Goal: Task Accomplishment & Management: Use online tool/utility

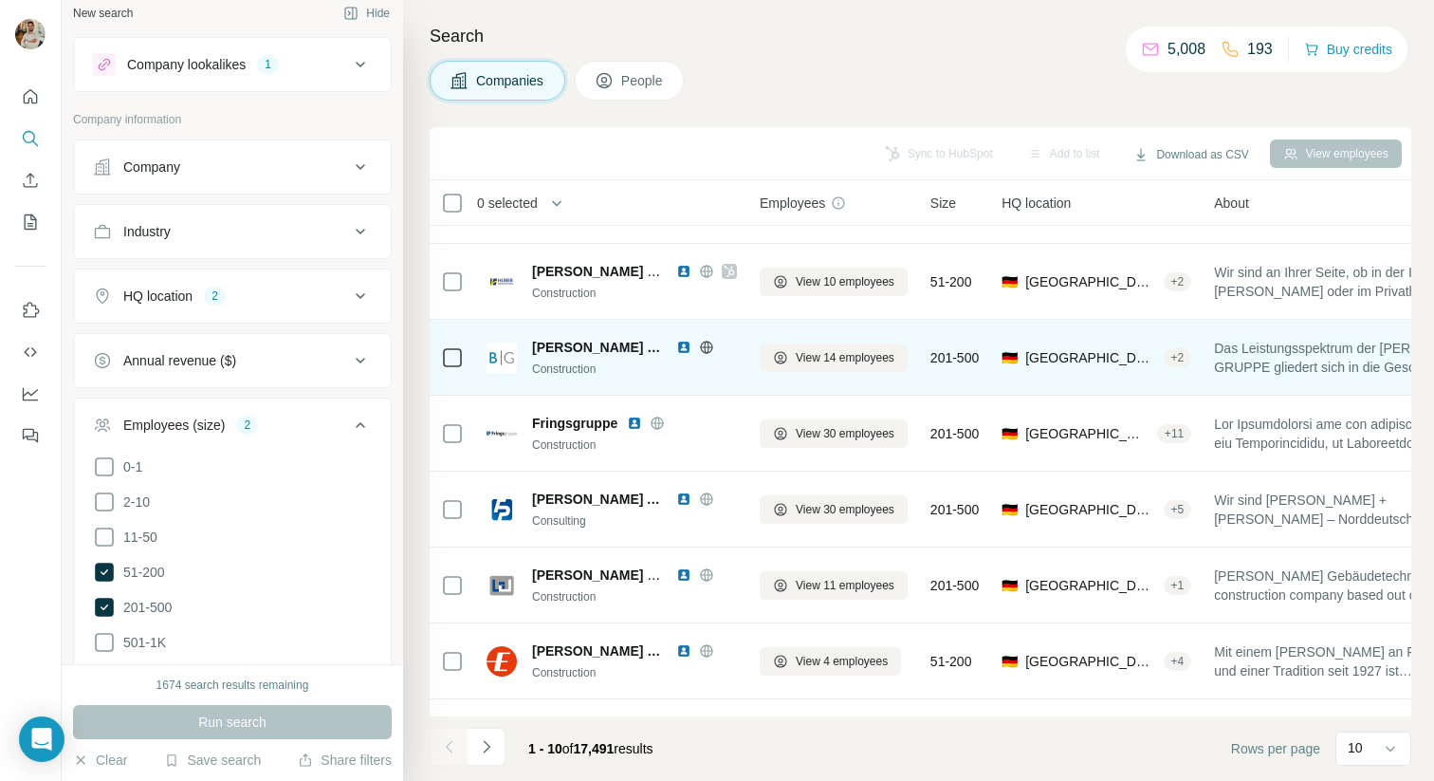
scroll to position [194, 0]
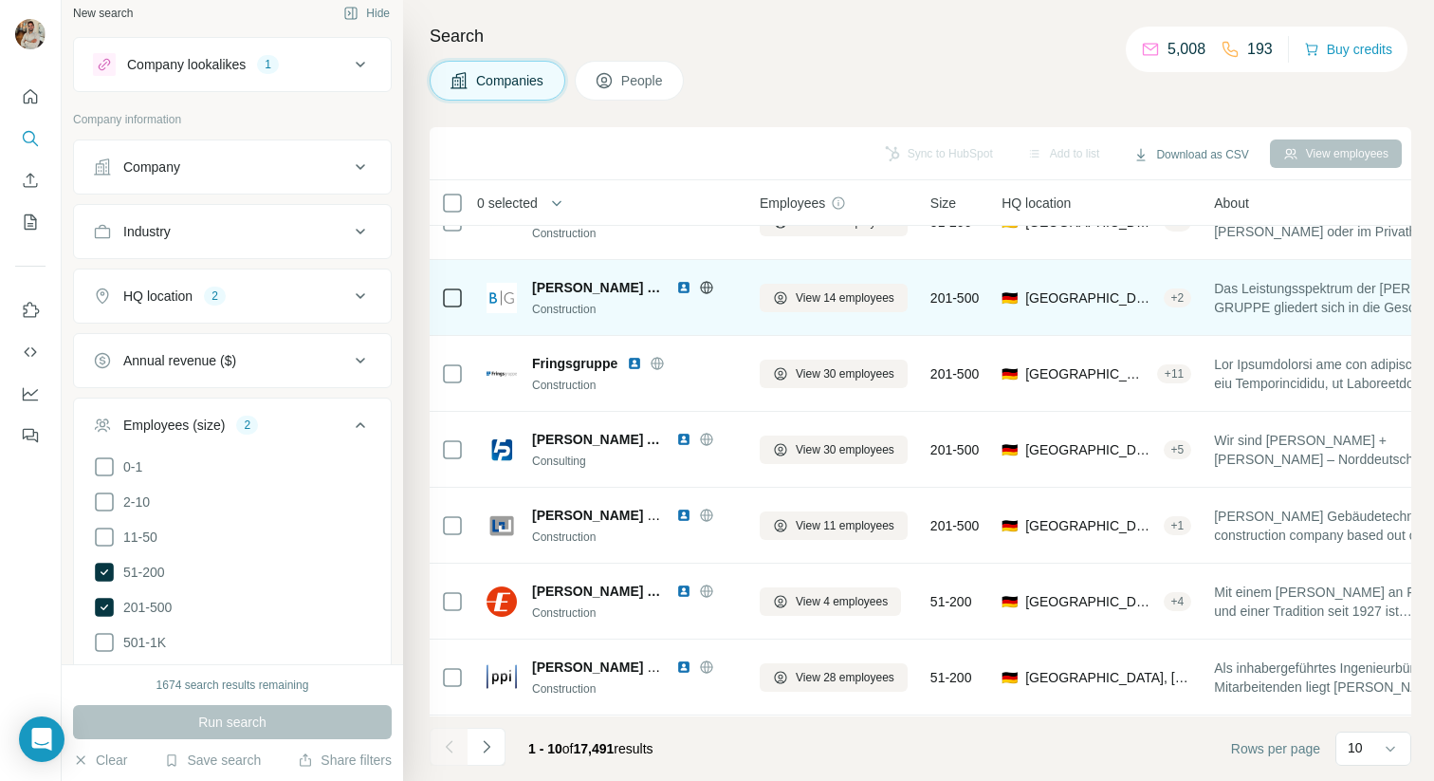
click at [704, 289] on icon at bounding box center [706, 287] width 5 height 12
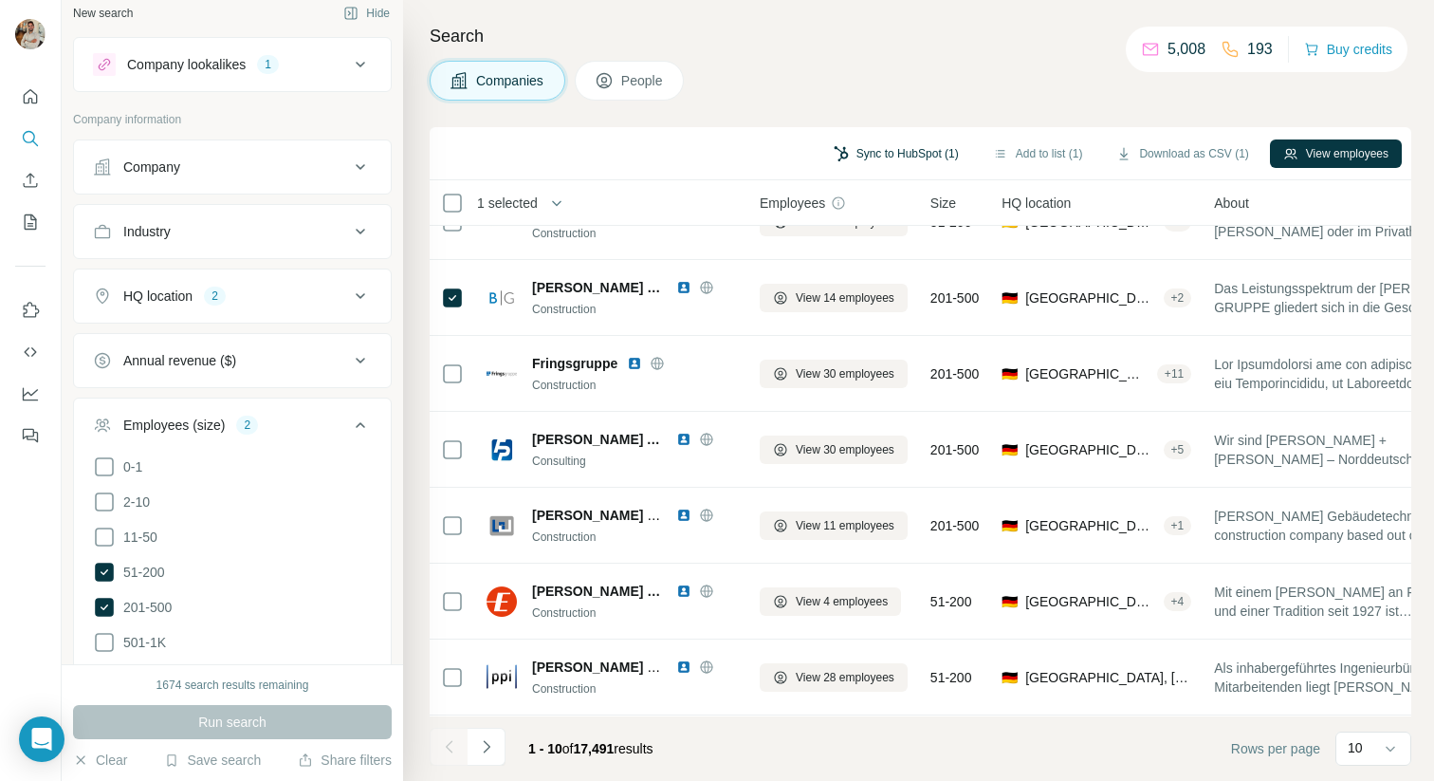
click at [878, 155] on button "Sync to HubSpot (1)" at bounding box center [897, 153] width 152 height 28
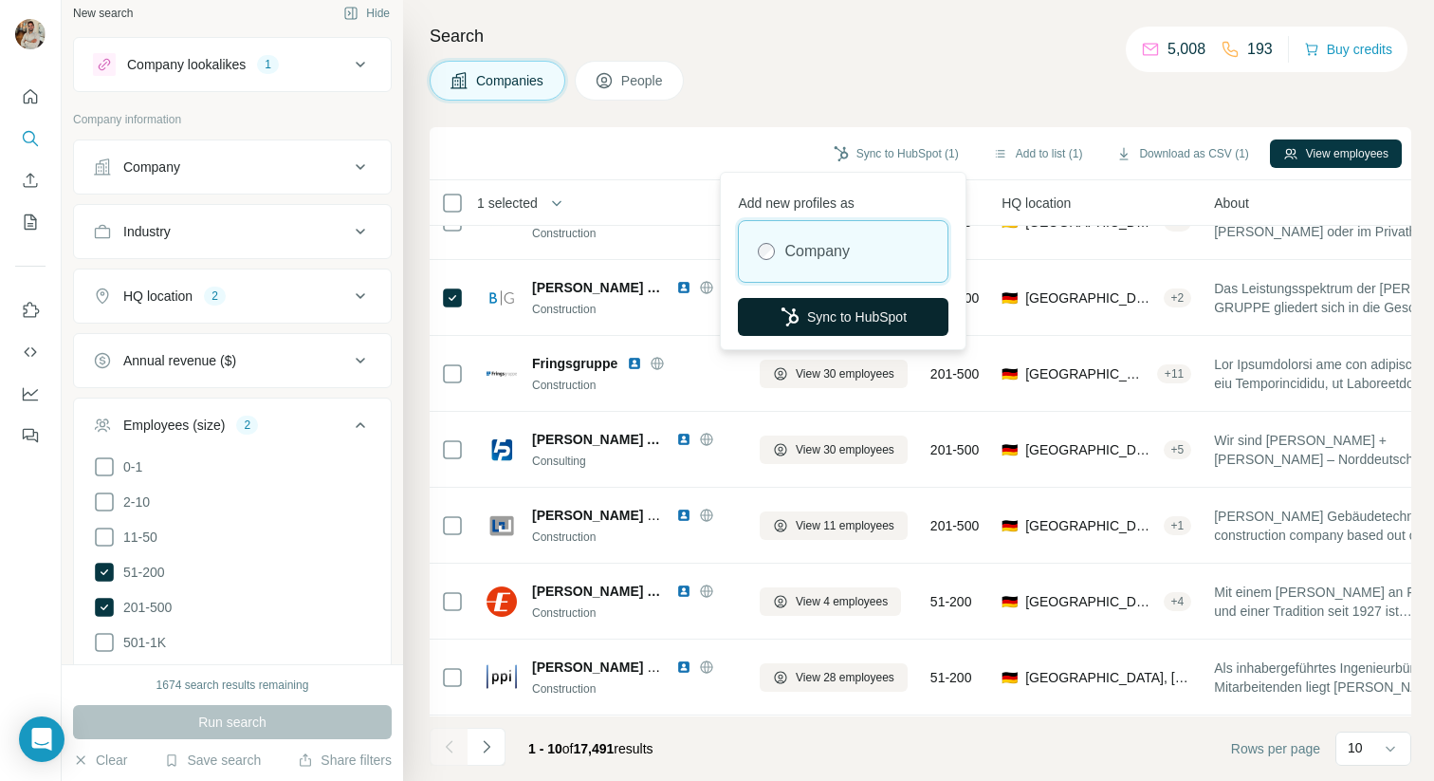
click at [848, 299] on button "Sync to HubSpot" at bounding box center [843, 317] width 211 height 38
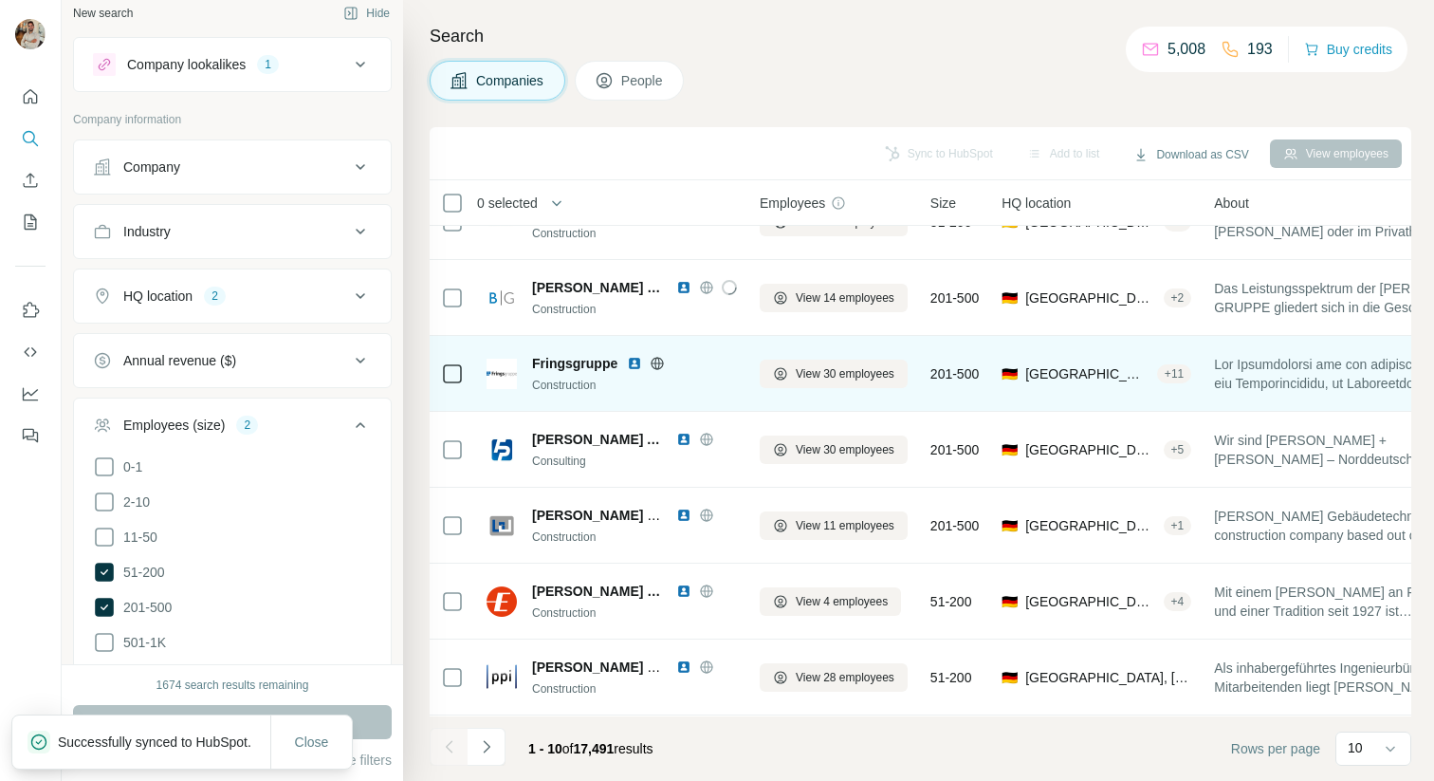
scroll to position [268, 0]
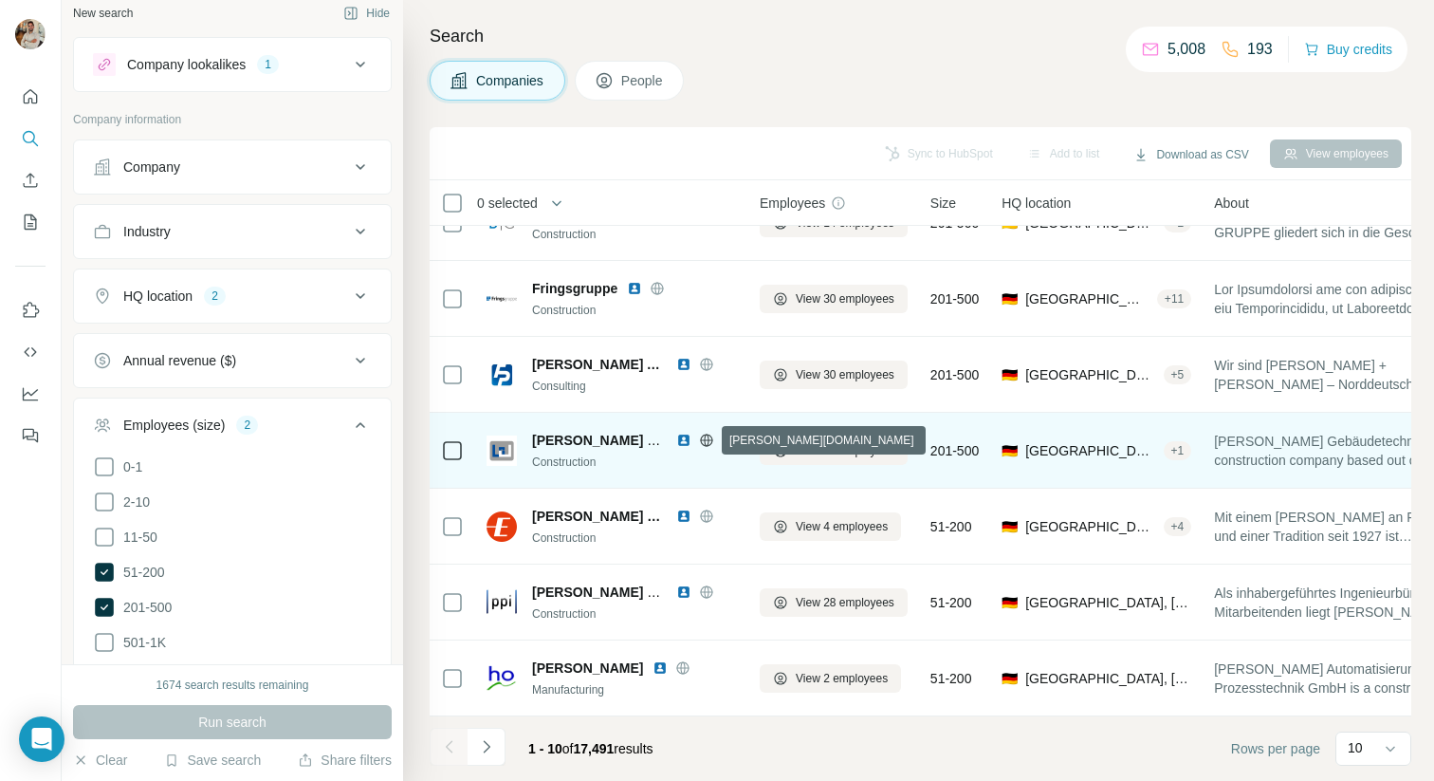
click at [706, 443] on icon at bounding box center [706, 440] width 15 height 15
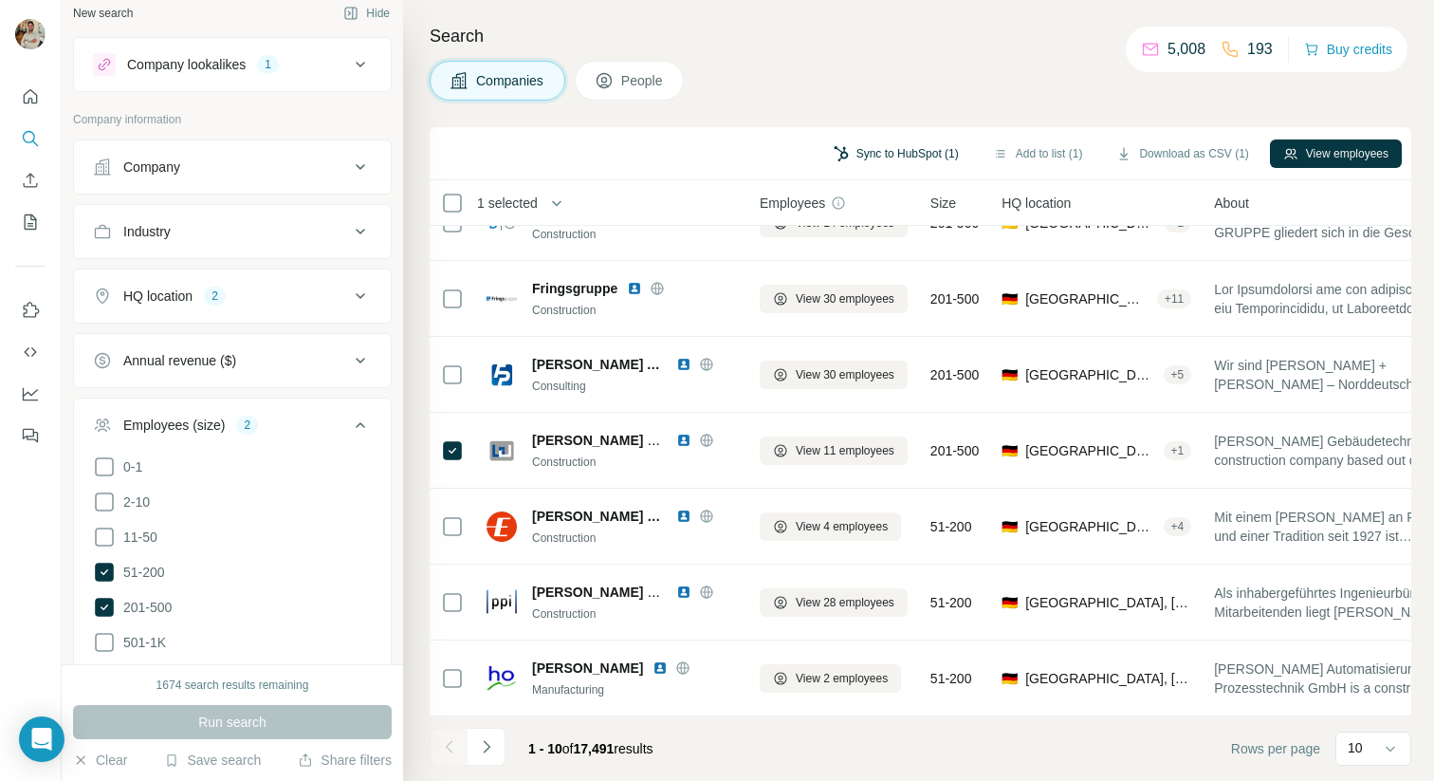
click at [926, 150] on button "Sync to HubSpot (1)" at bounding box center [897, 153] width 152 height 28
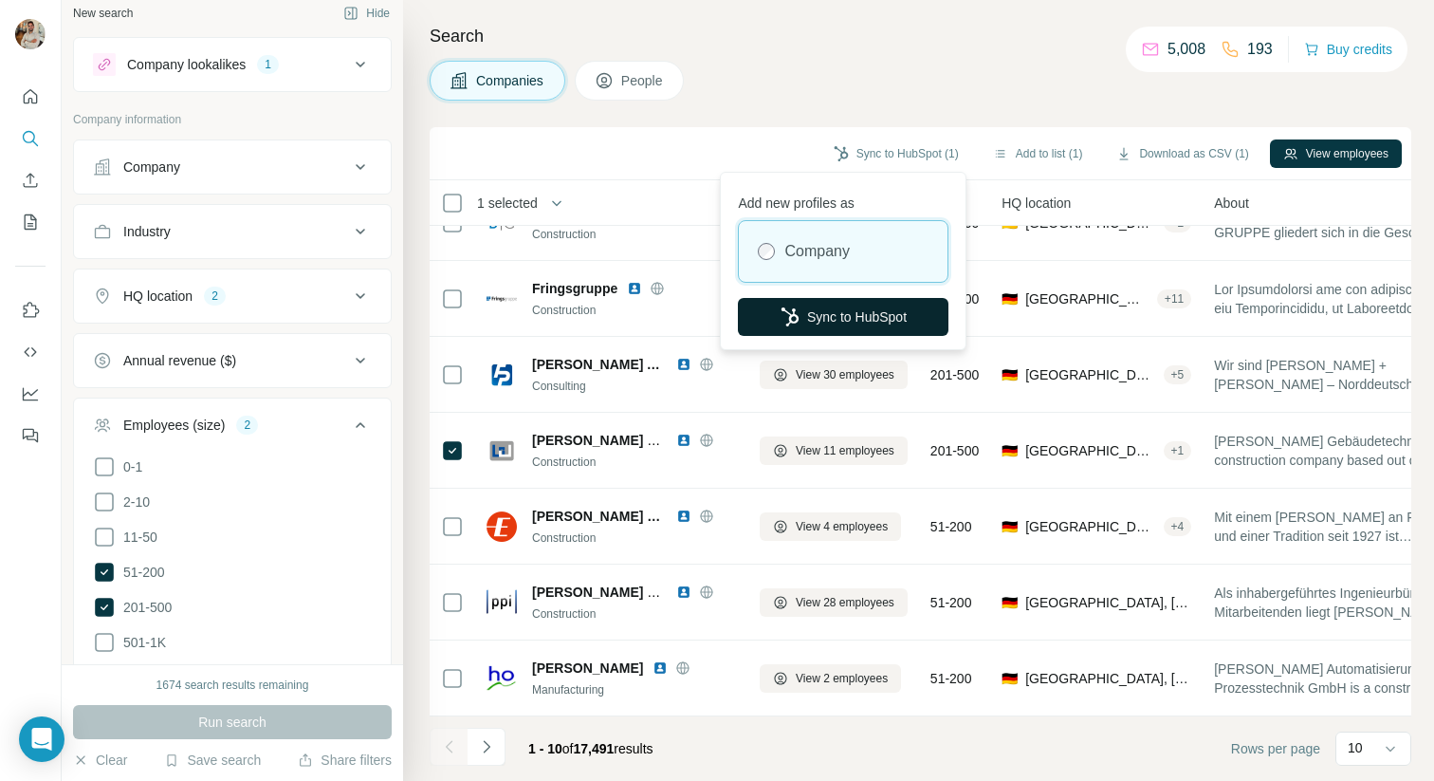
click at [822, 312] on button "Sync to HubSpot" at bounding box center [843, 317] width 211 height 38
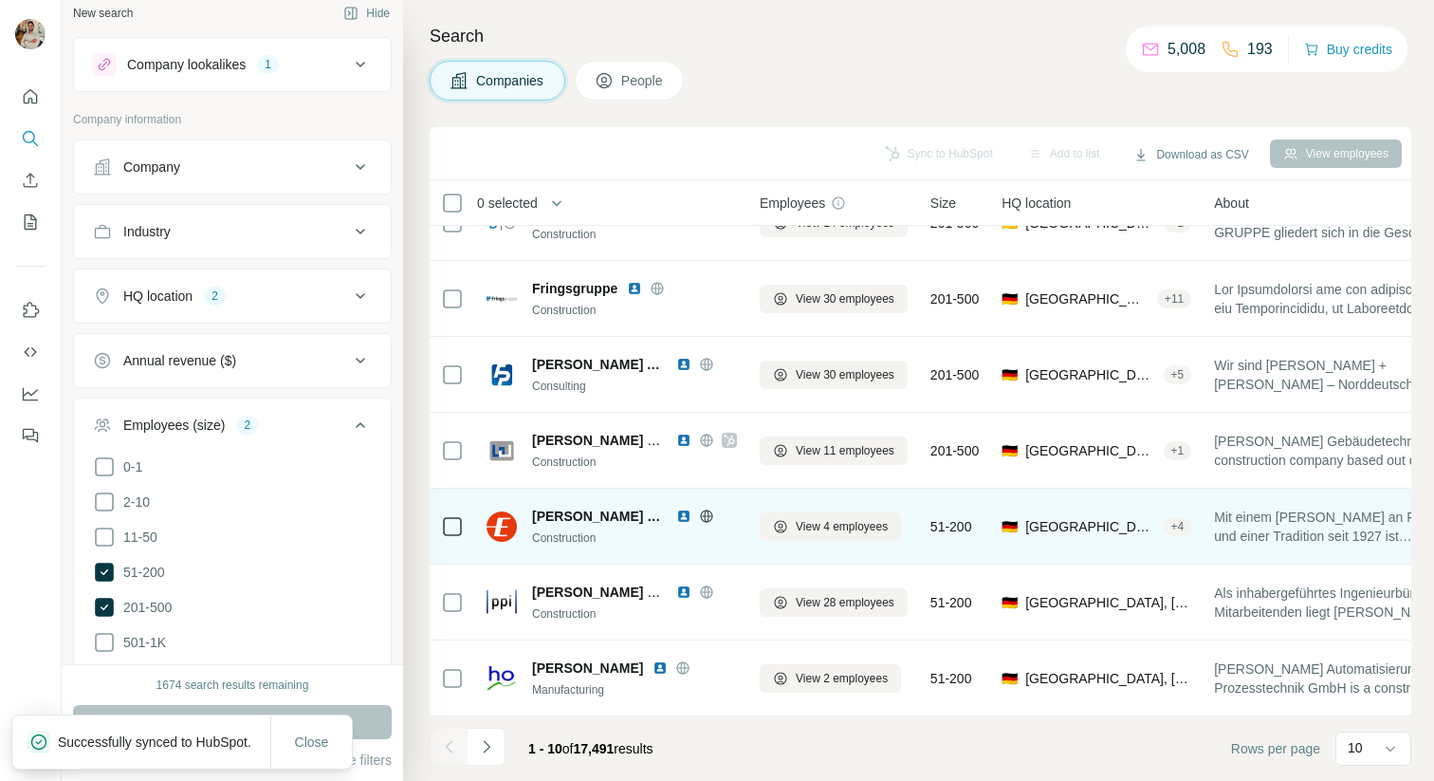
click at [712, 515] on icon at bounding box center [706, 515] width 15 height 15
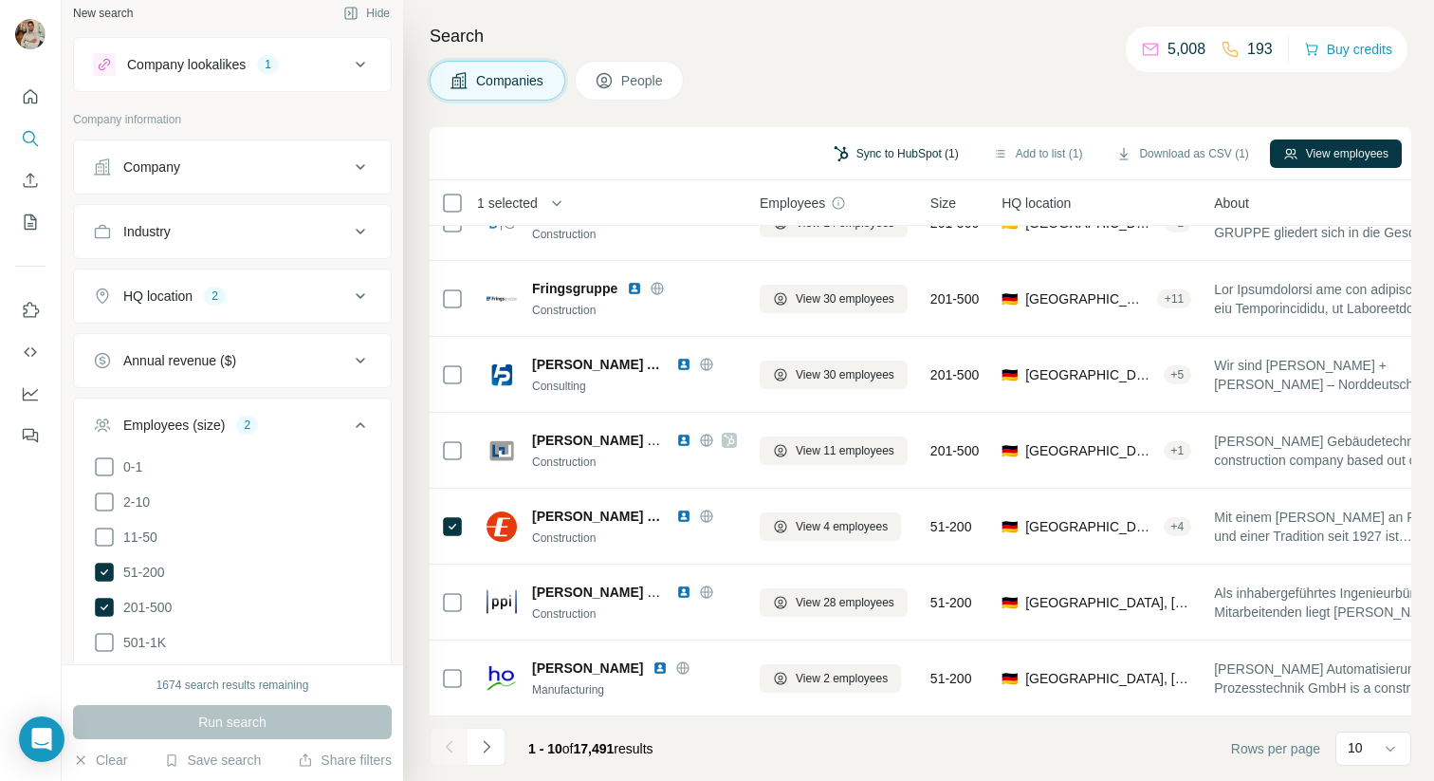
click at [899, 152] on button "Sync to HubSpot (1)" at bounding box center [897, 153] width 152 height 28
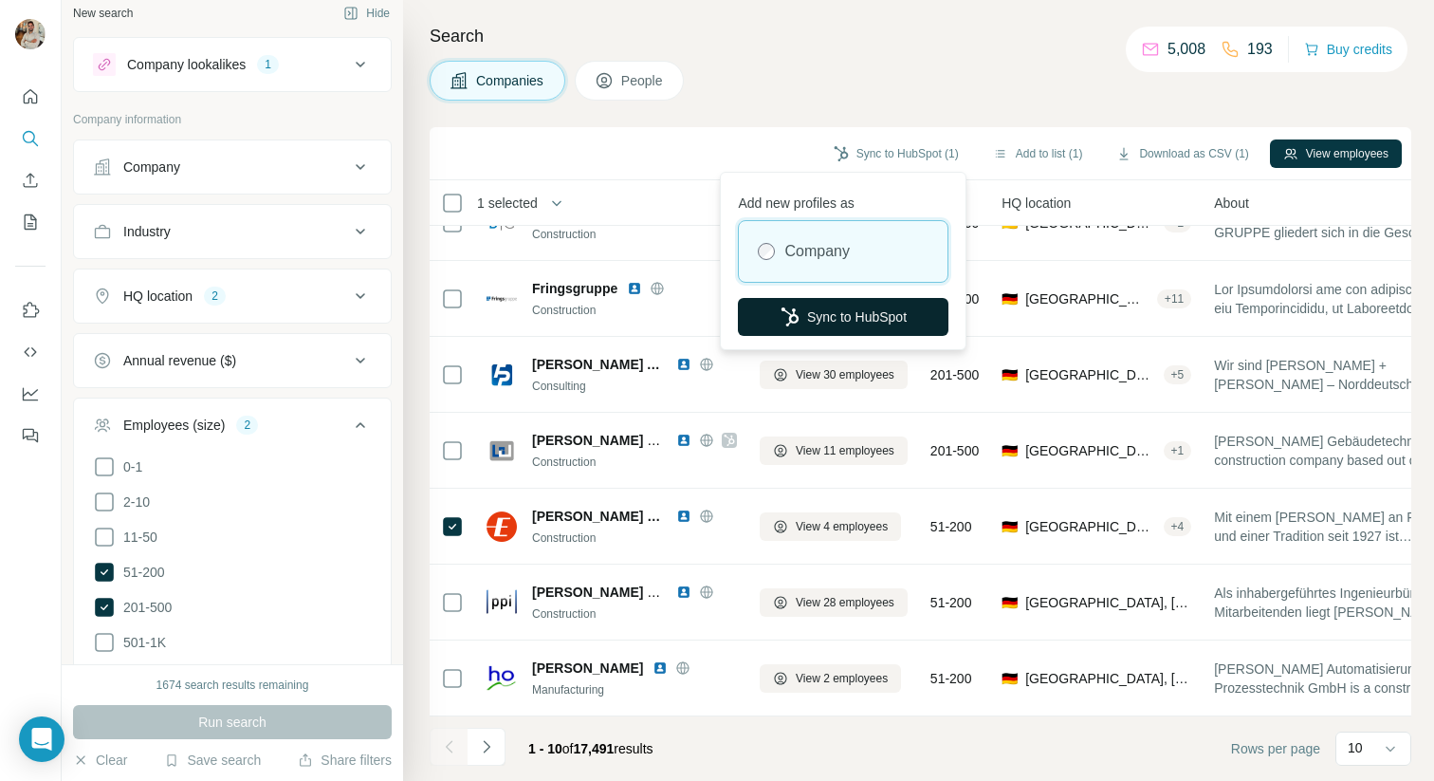
click at [844, 326] on button "Sync to HubSpot" at bounding box center [843, 317] width 211 height 38
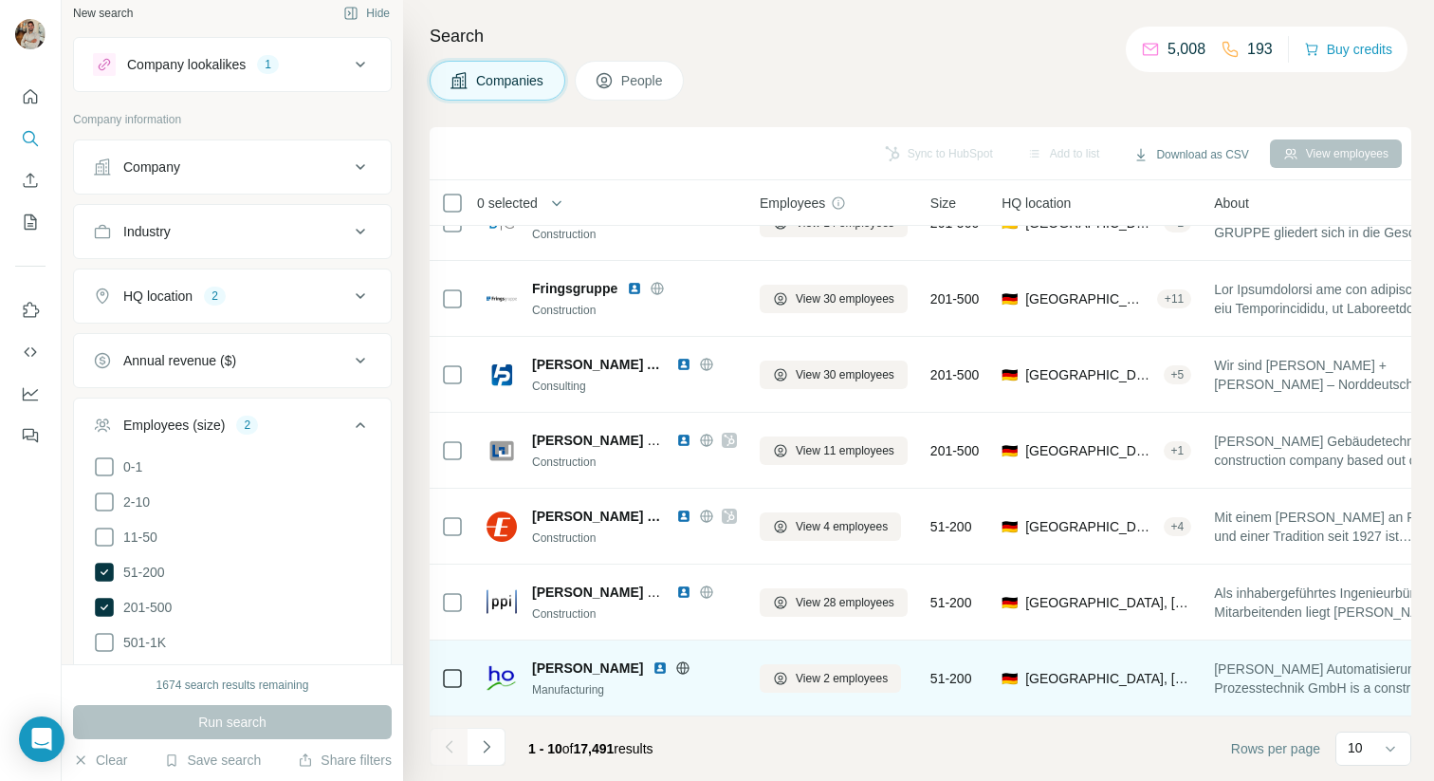
click at [681, 673] on icon at bounding box center [683, 667] width 5 height 12
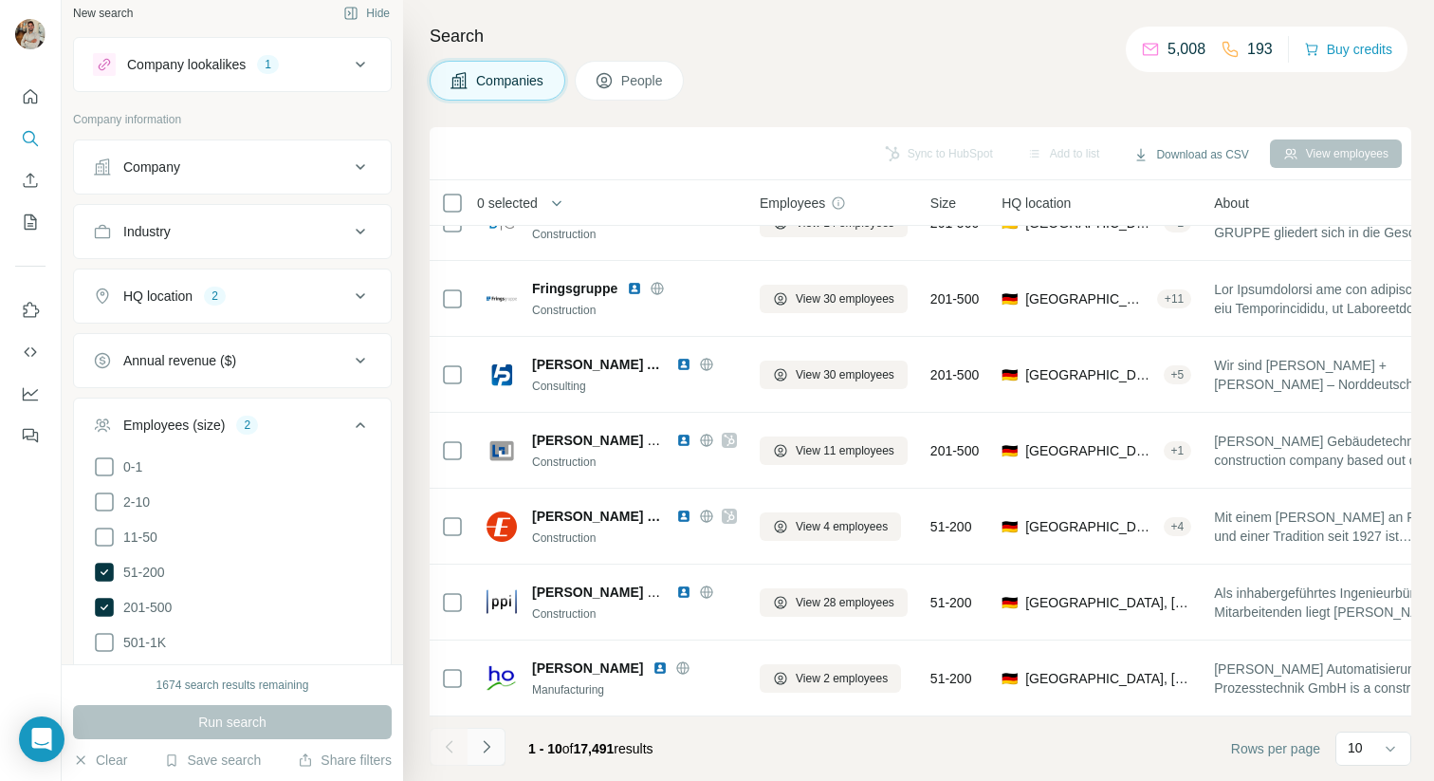
click at [493, 740] on icon "Navigate to next page" at bounding box center [486, 746] width 19 height 19
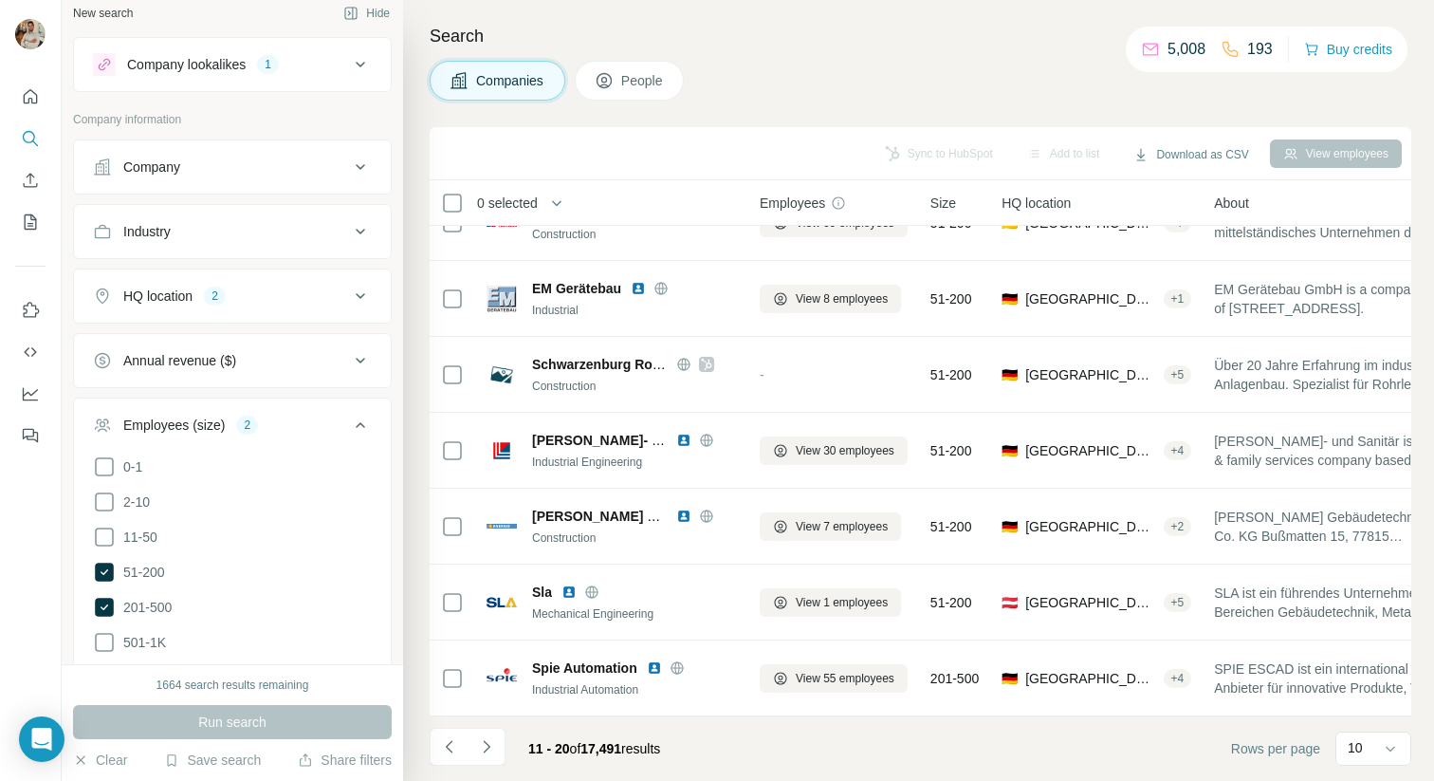
click at [906, 79] on div "Companies People" at bounding box center [921, 81] width 982 height 40
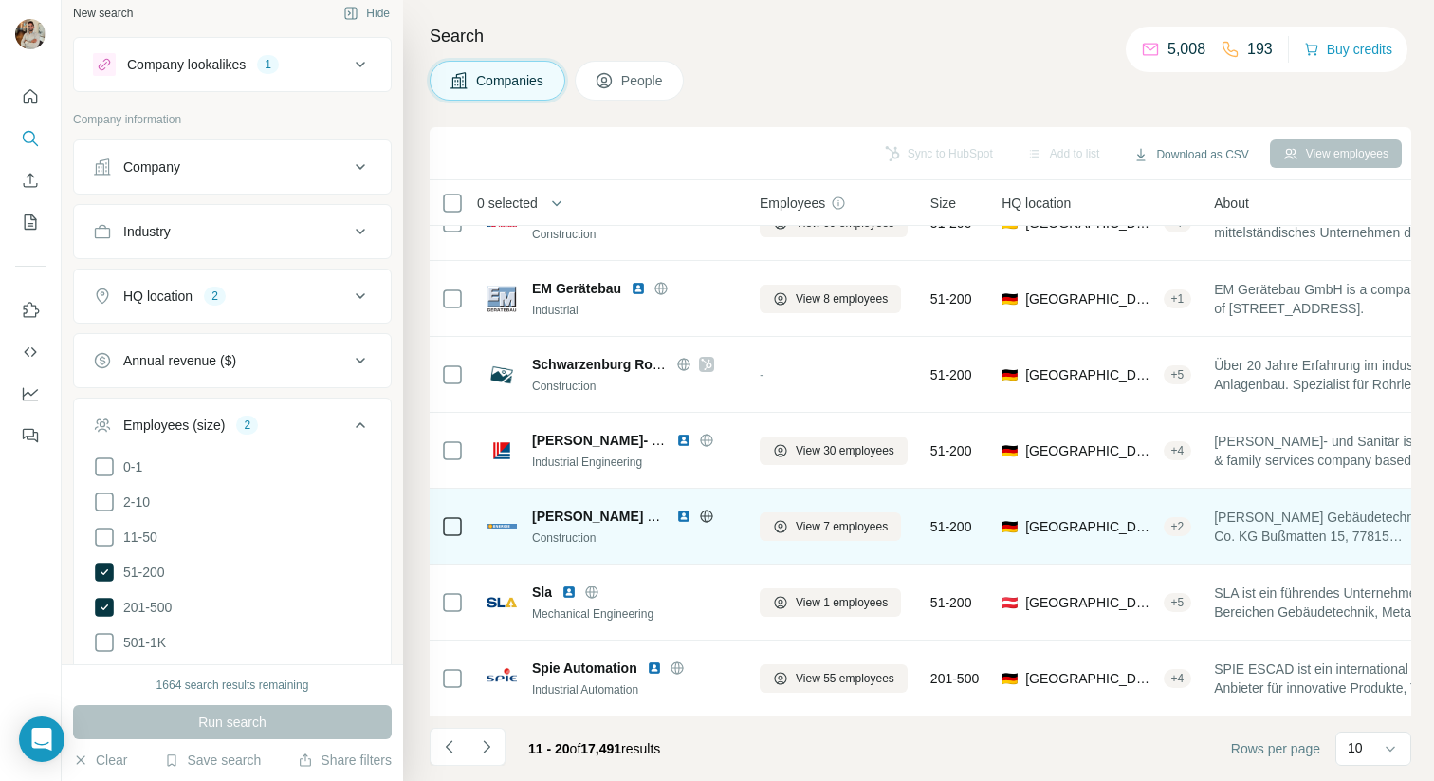
click at [701, 512] on icon at bounding box center [706, 515] width 12 height 12
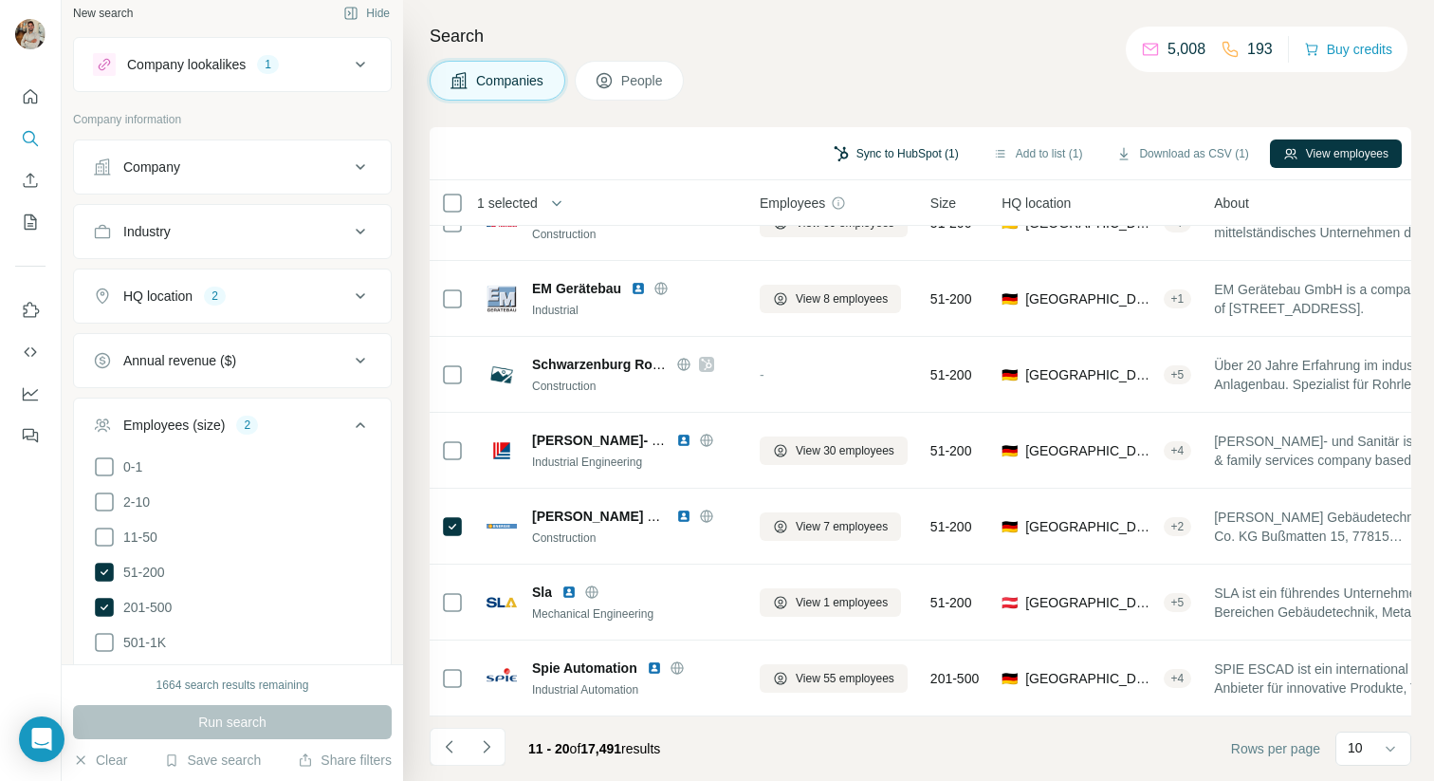
click at [913, 158] on button "Sync to HubSpot (1)" at bounding box center [897, 153] width 152 height 28
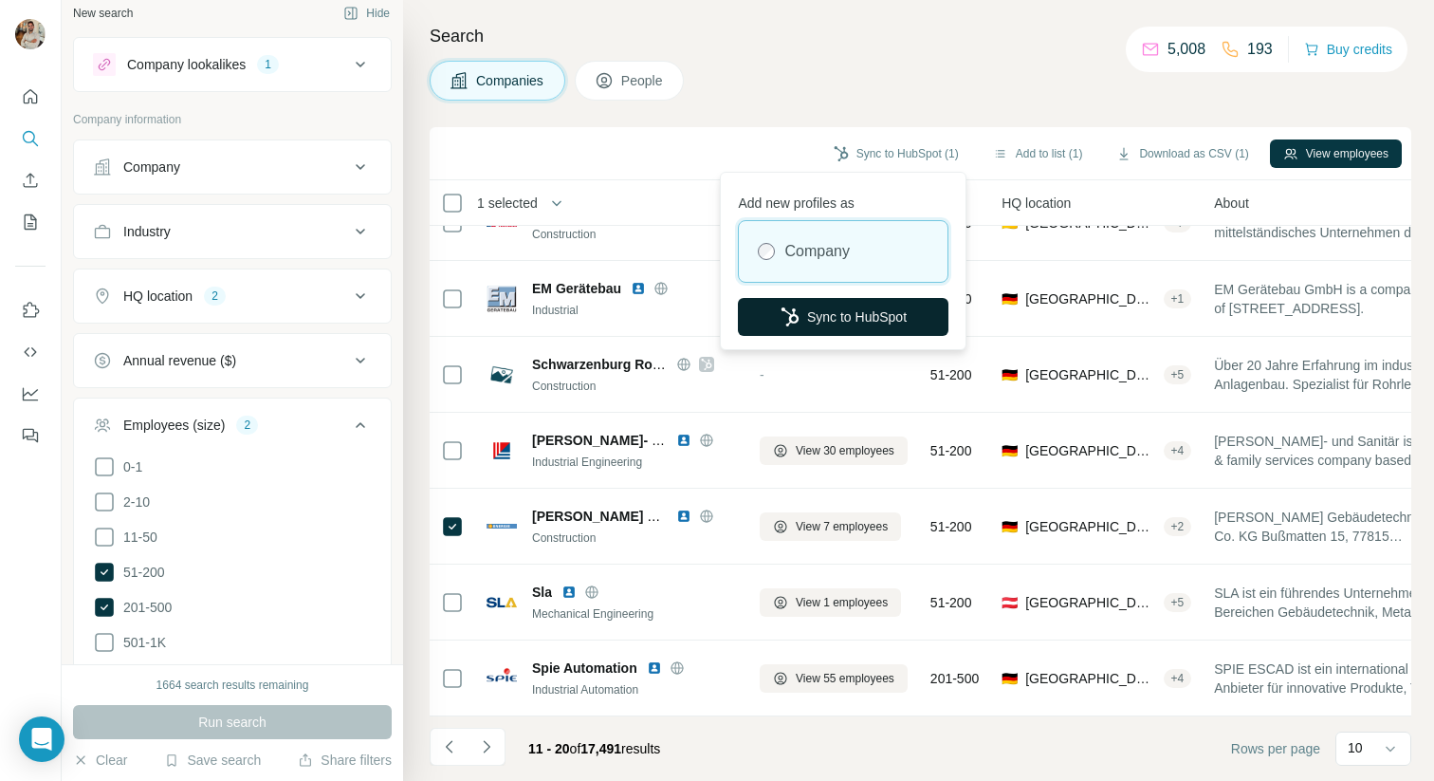
click at [838, 315] on button "Sync to HubSpot" at bounding box center [843, 317] width 211 height 38
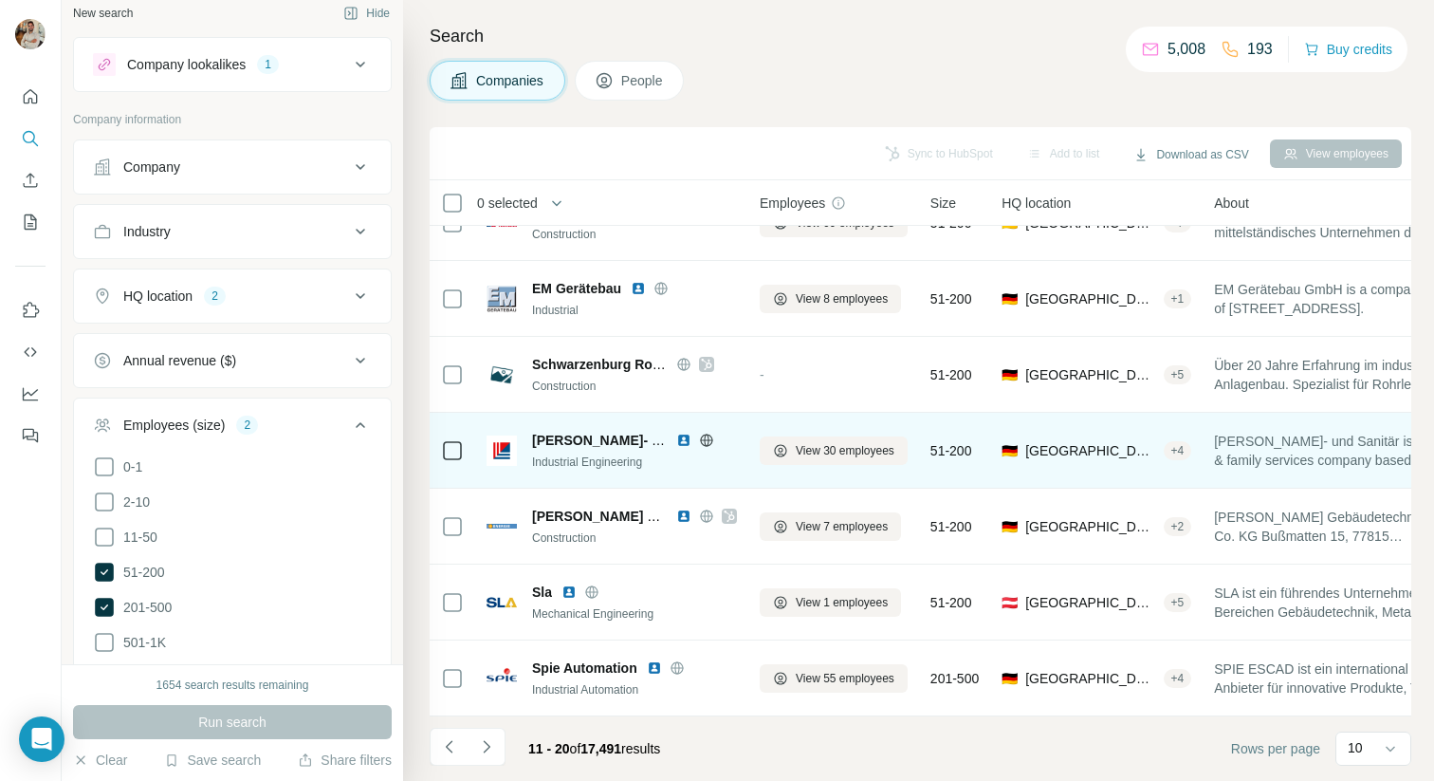
click at [708, 446] on icon at bounding box center [706, 440] width 15 height 15
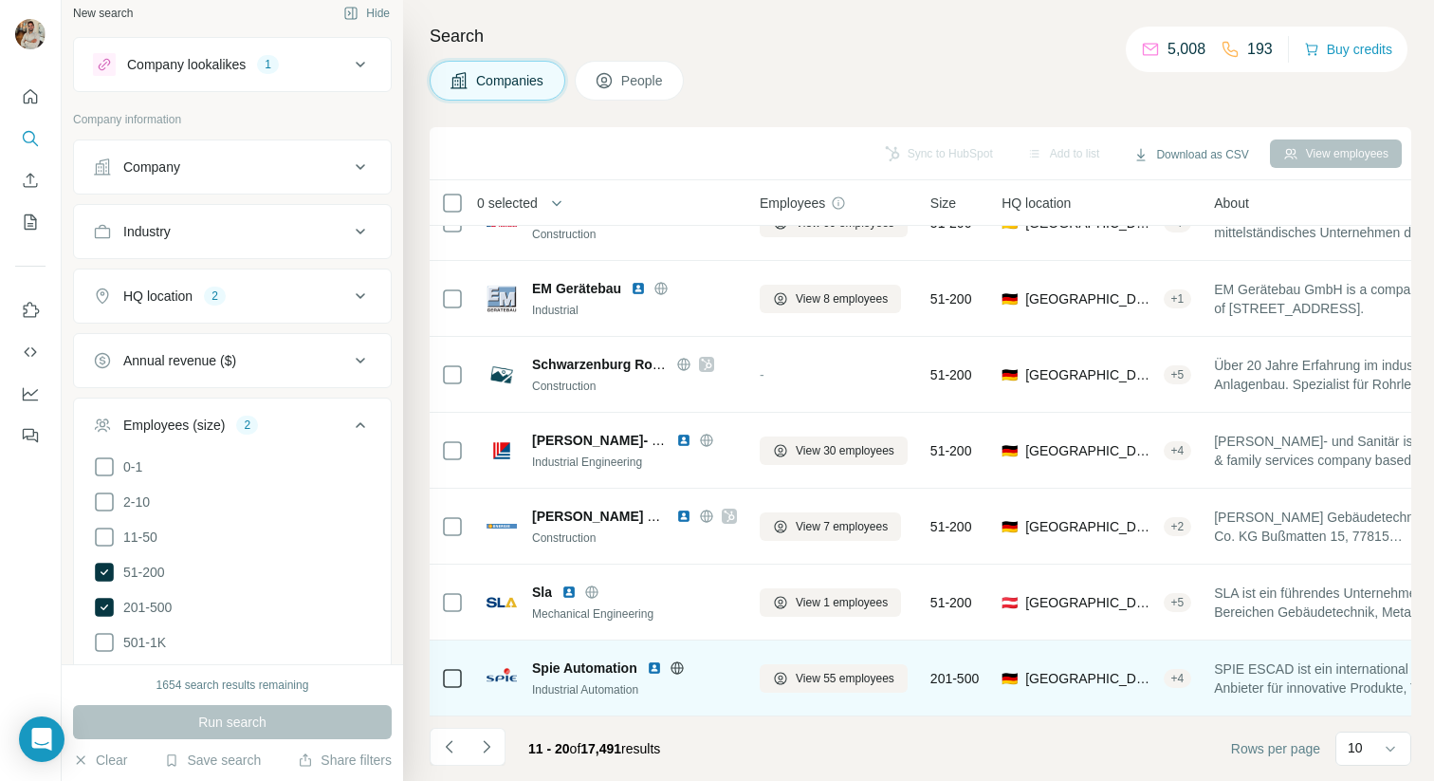
click at [681, 666] on icon at bounding box center [677, 667] width 15 height 15
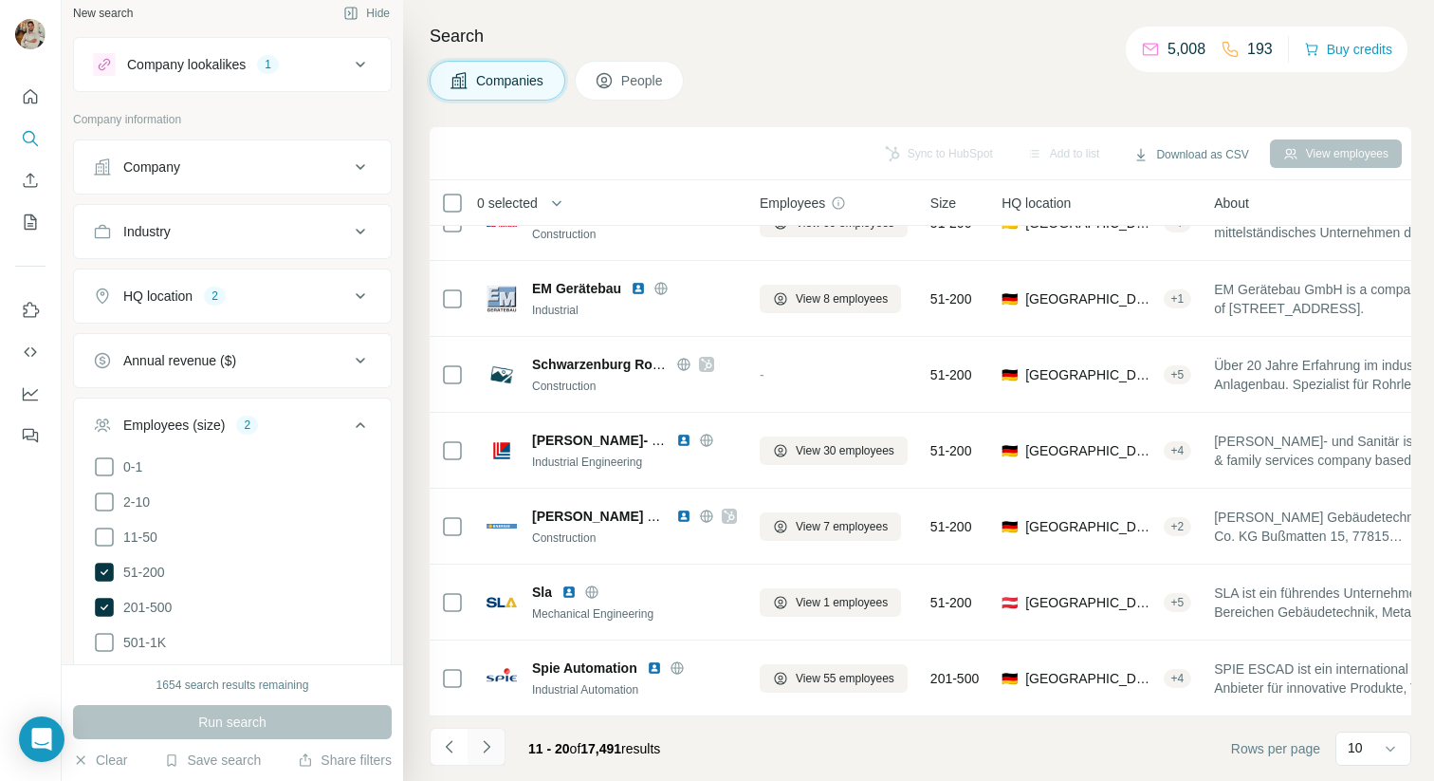
click at [496, 744] on button "Navigate to next page" at bounding box center [487, 747] width 38 height 38
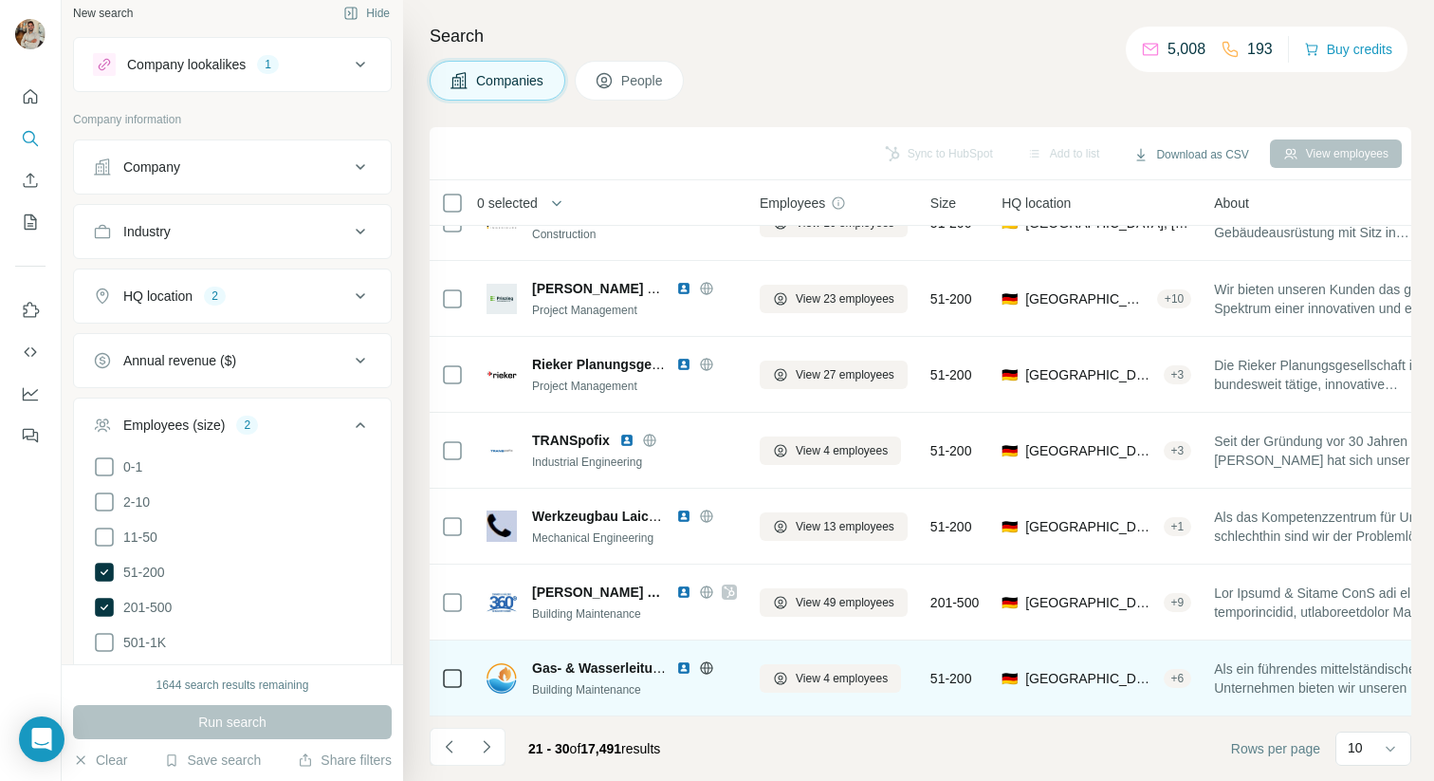
click at [711, 668] on icon at bounding box center [706, 667] width 12 height 12
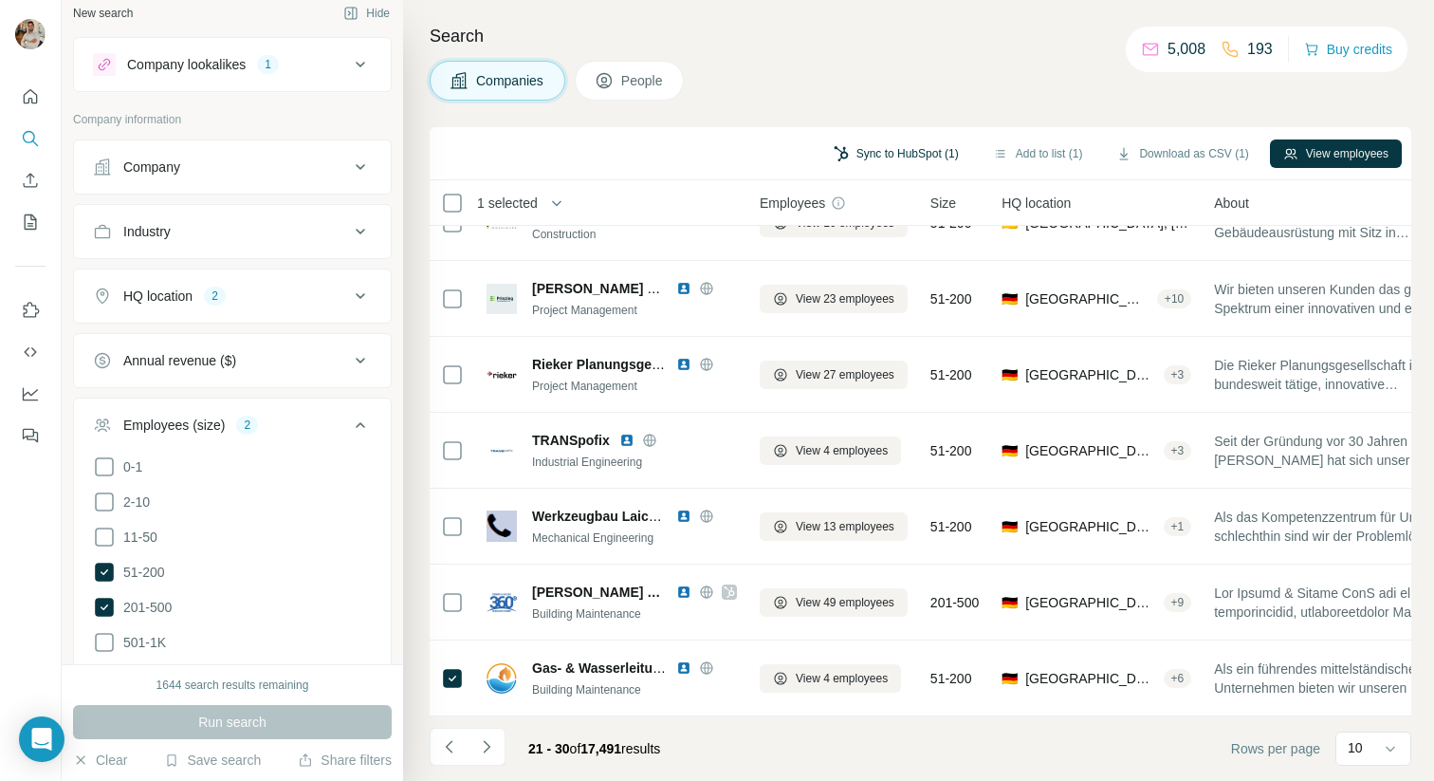
click at [891, 155] on button "Sync to HubSpot (1)" at bounding box center [897, 153] width 152 height 28
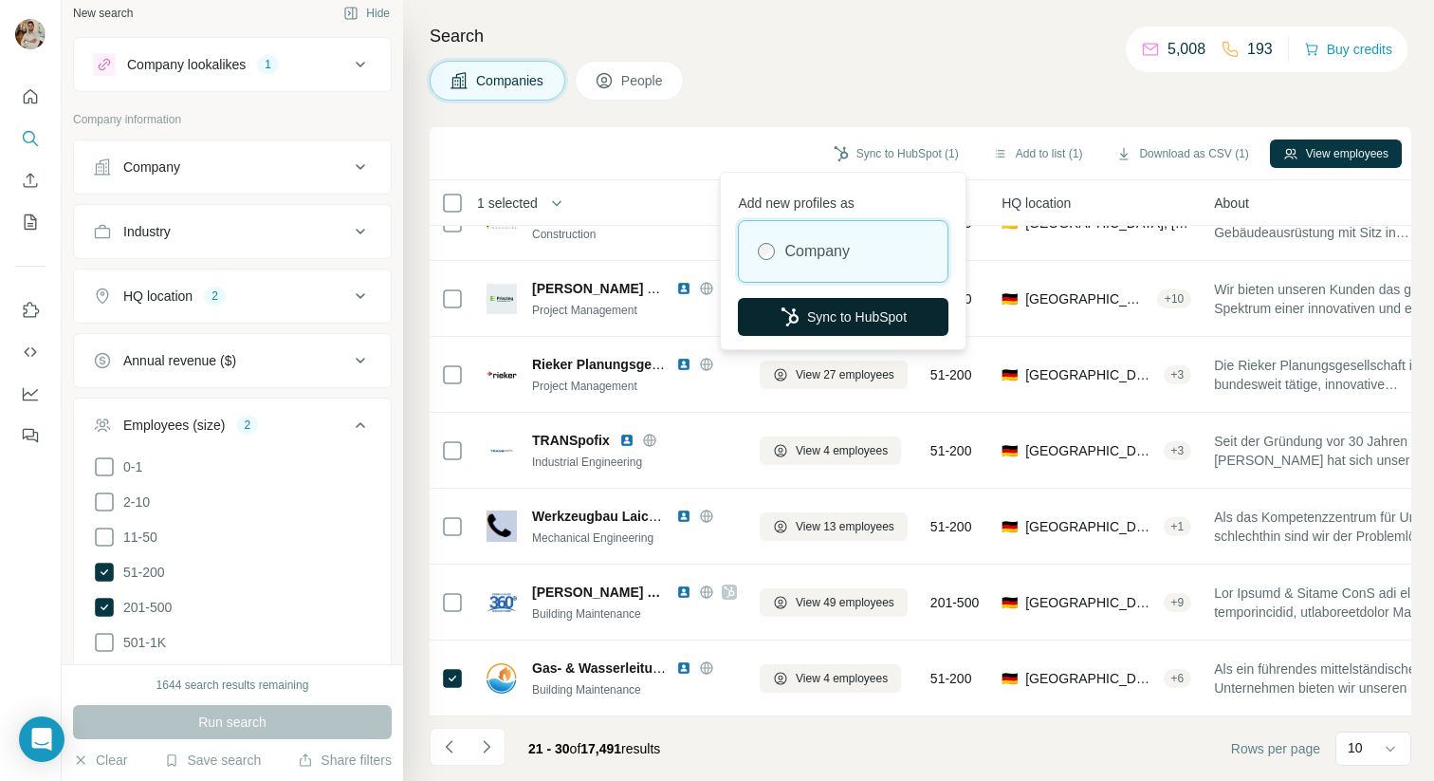
click at [861, 311] on button "Sync to HubSpot" at bounding box center [843, 317] width 211 height 38
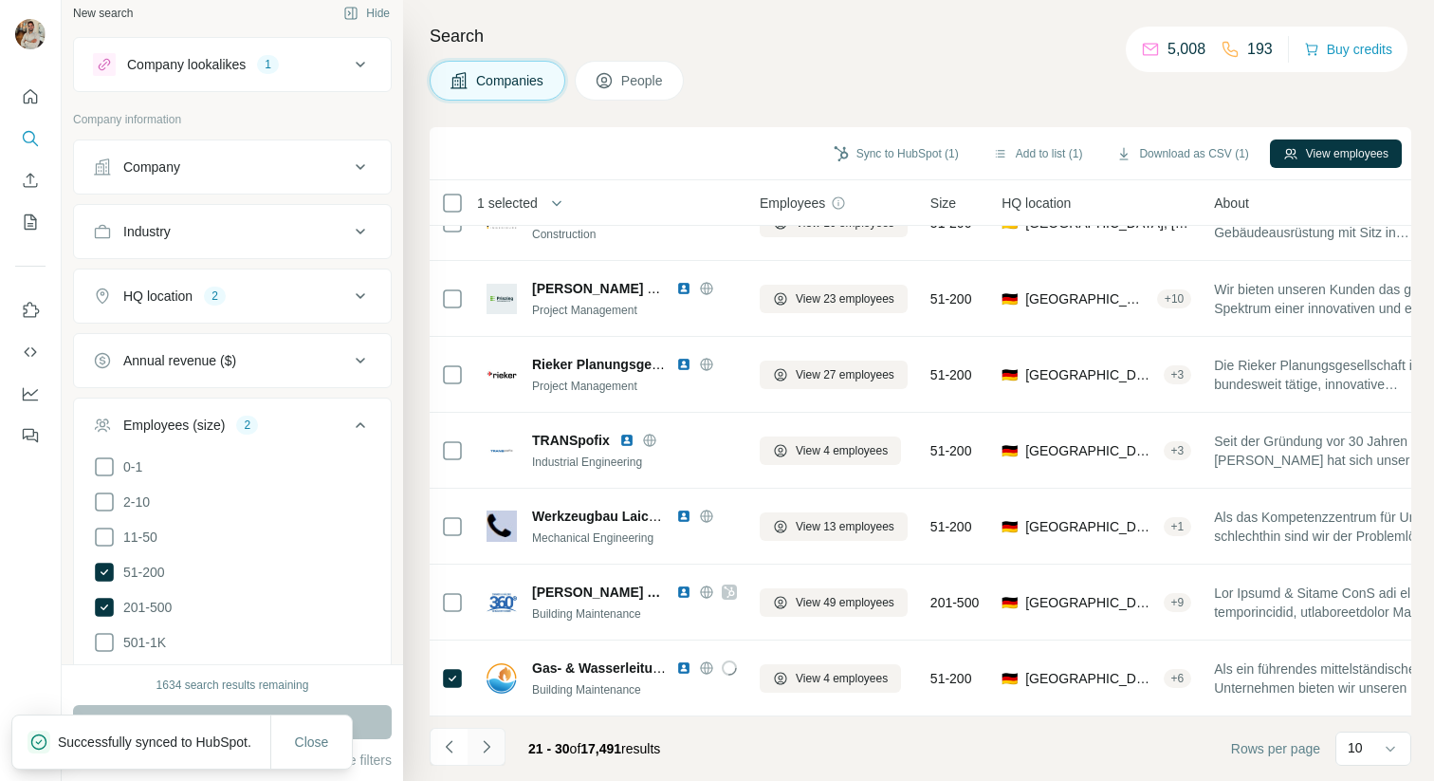
click at [493, 744] on icon "Navigate to next page" at bounding box center [486, 746] width 19 height 19
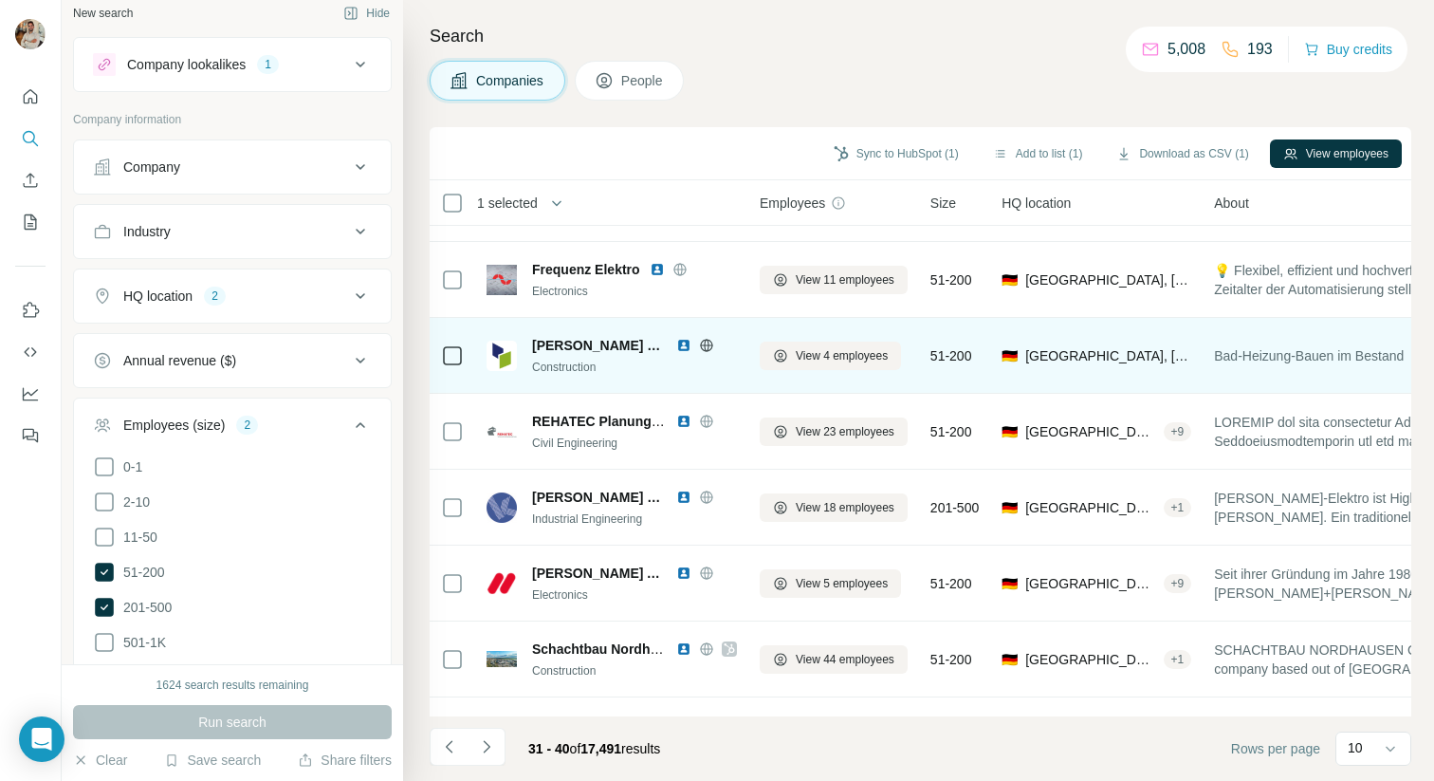
scroll to position [58, 0]
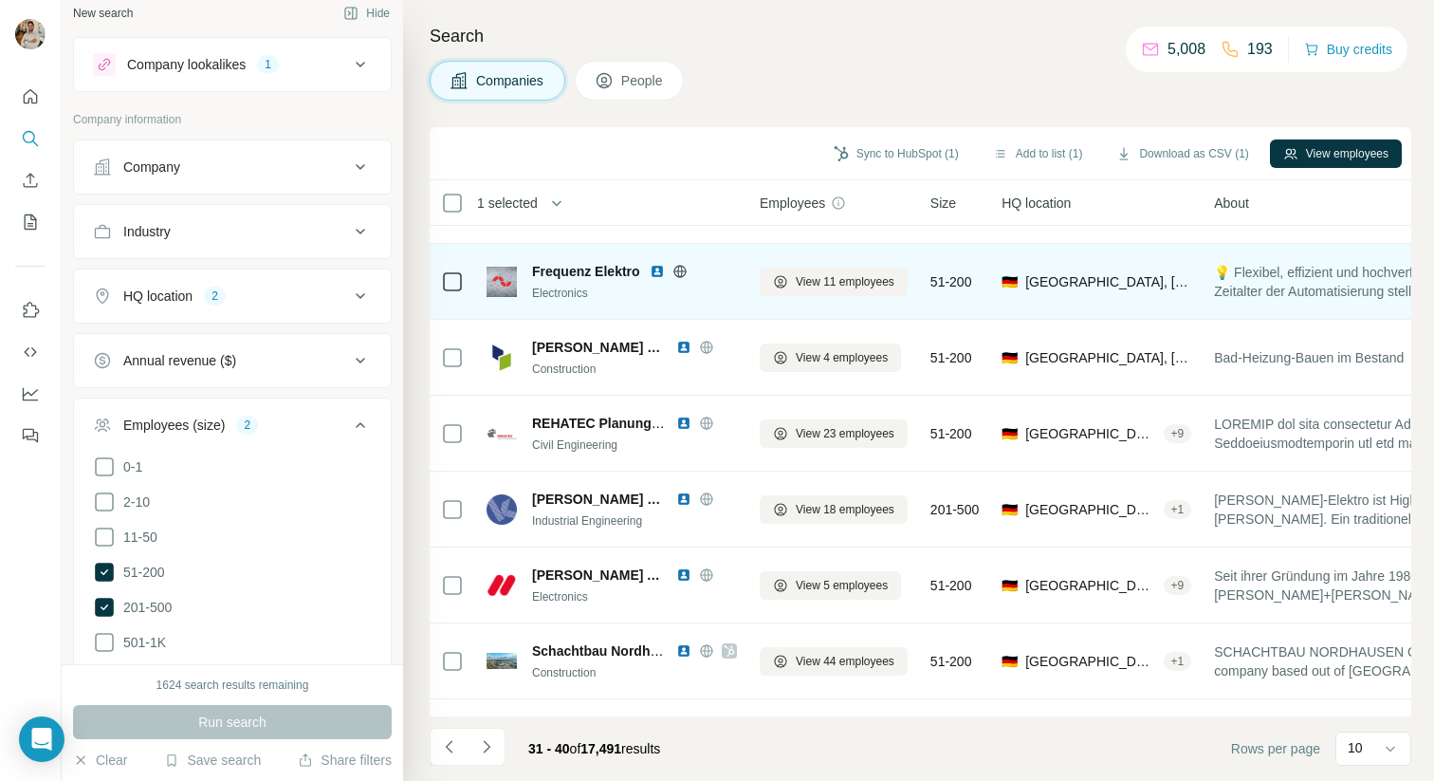
click at [676, 270] on icon at bounding box center [680, 270] width 12 height 1
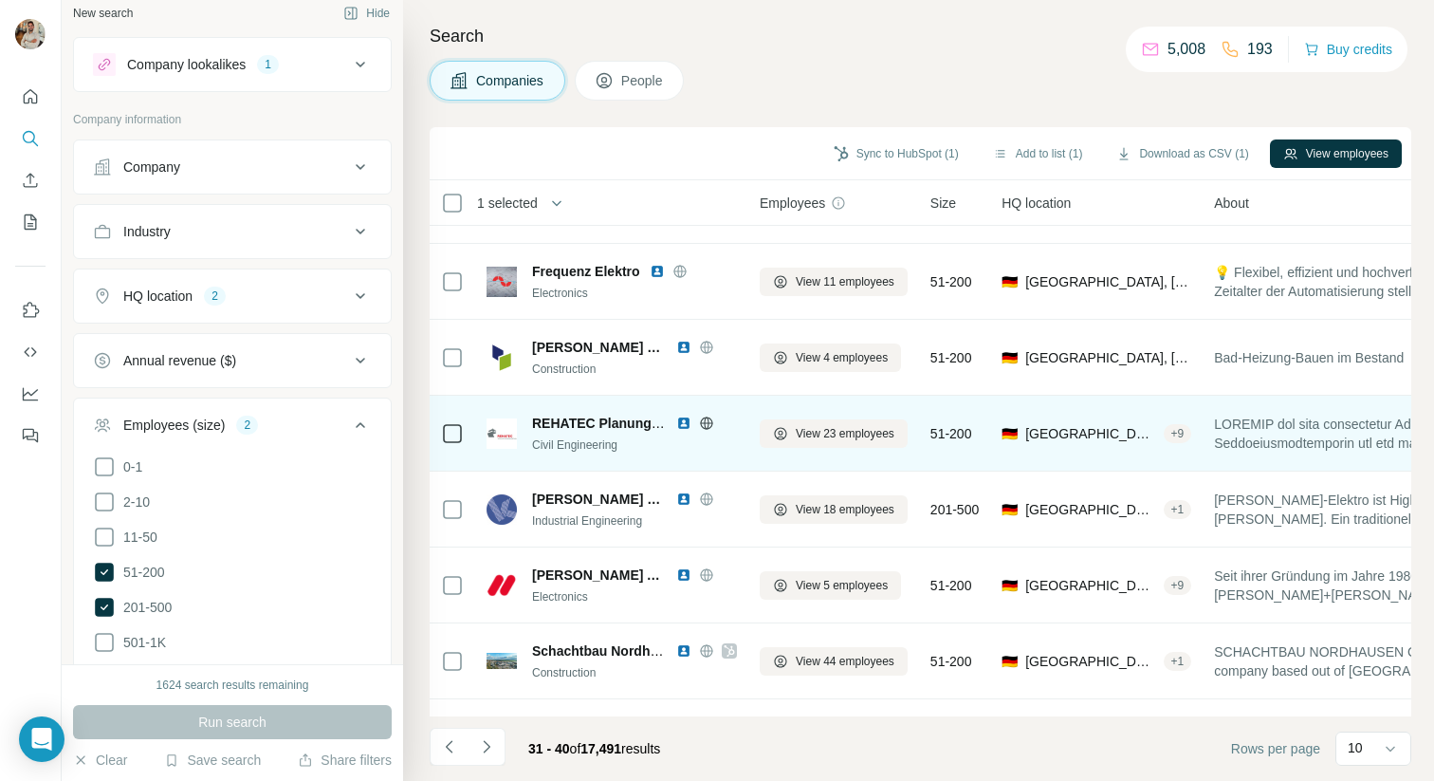
click at [705, 419] on icon at bounding box center [706, 422] width 5 height 12
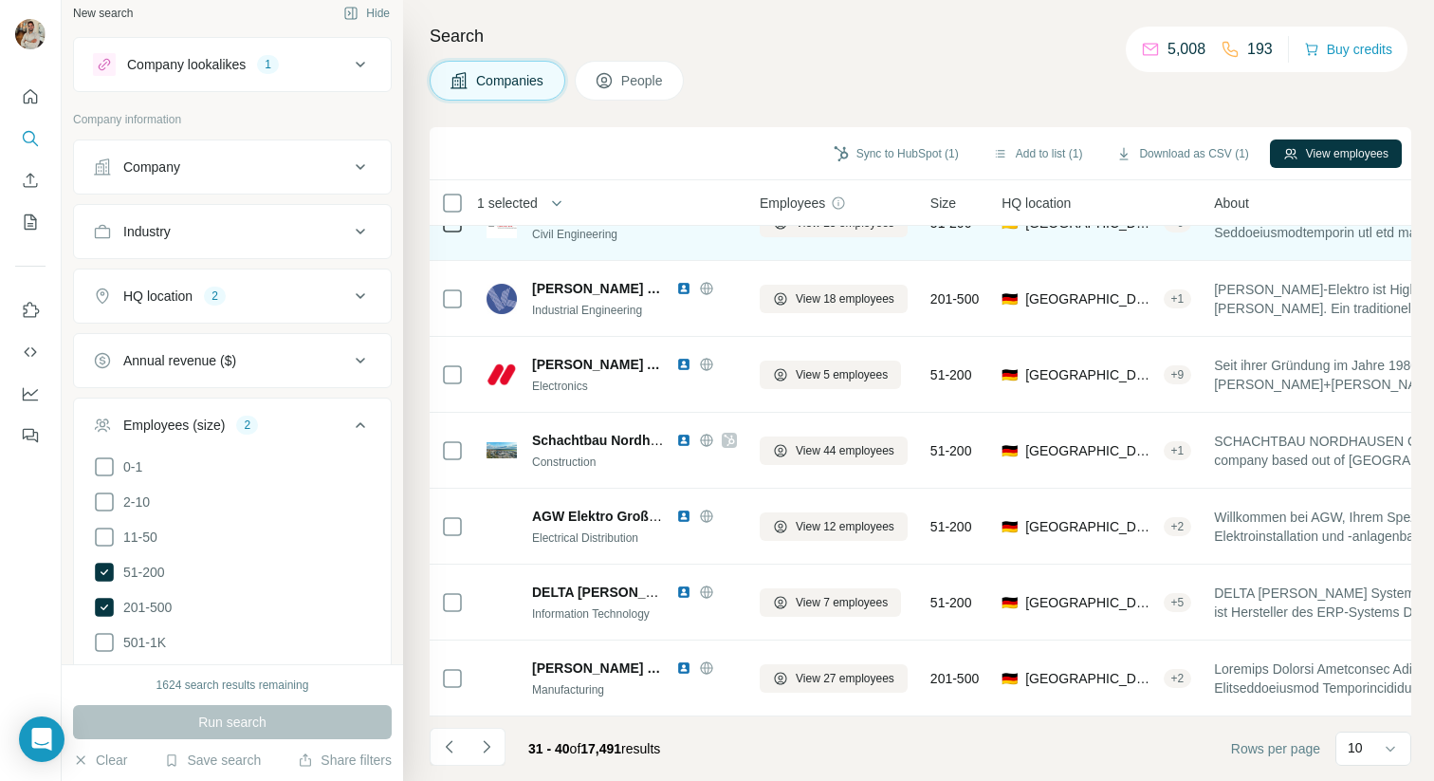
scroll to position [0, 0]
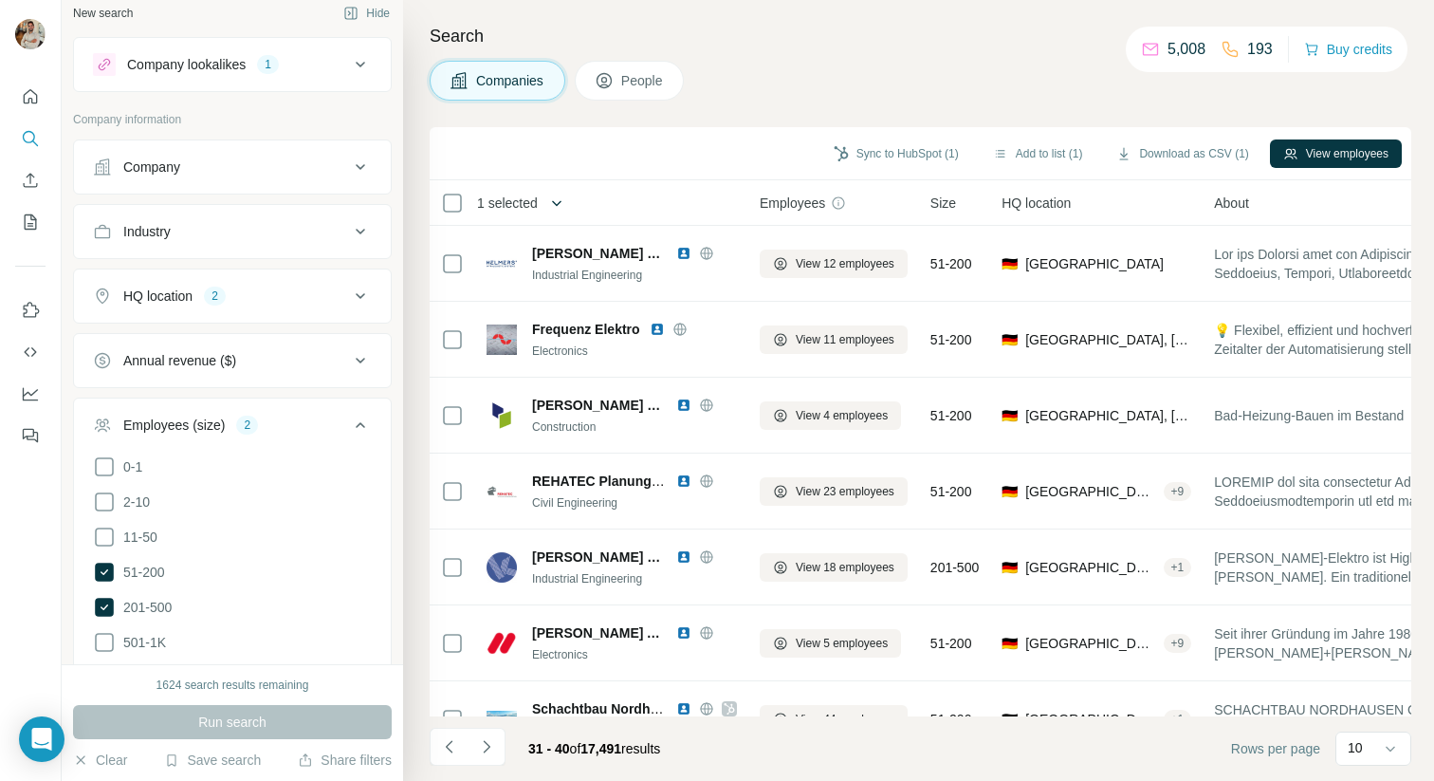
click at [548, 209] on button "button" at bounding box center [557, 203] width 38 height 38
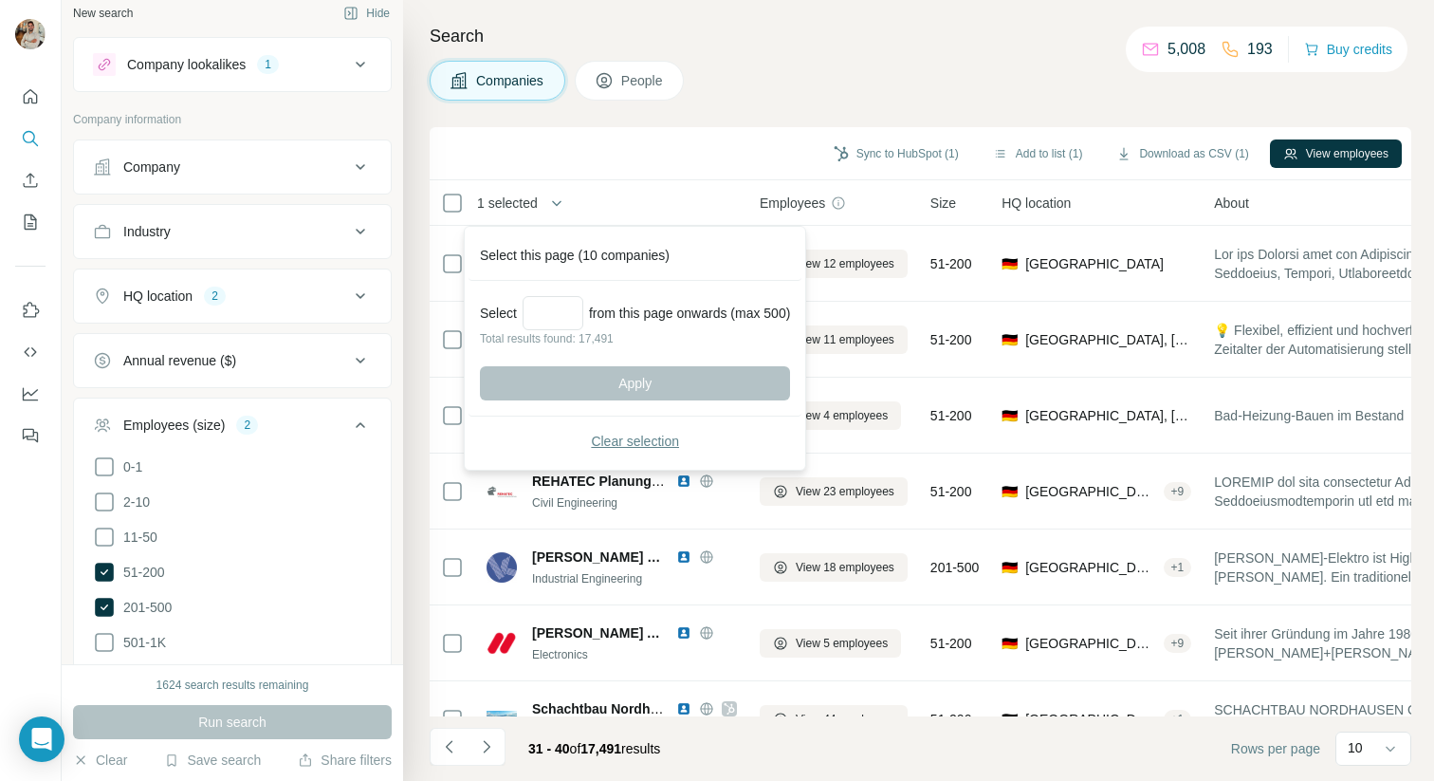
click at [633, 448] on span "Clear selection" at bounding box center [635, 441] width 88 height 19
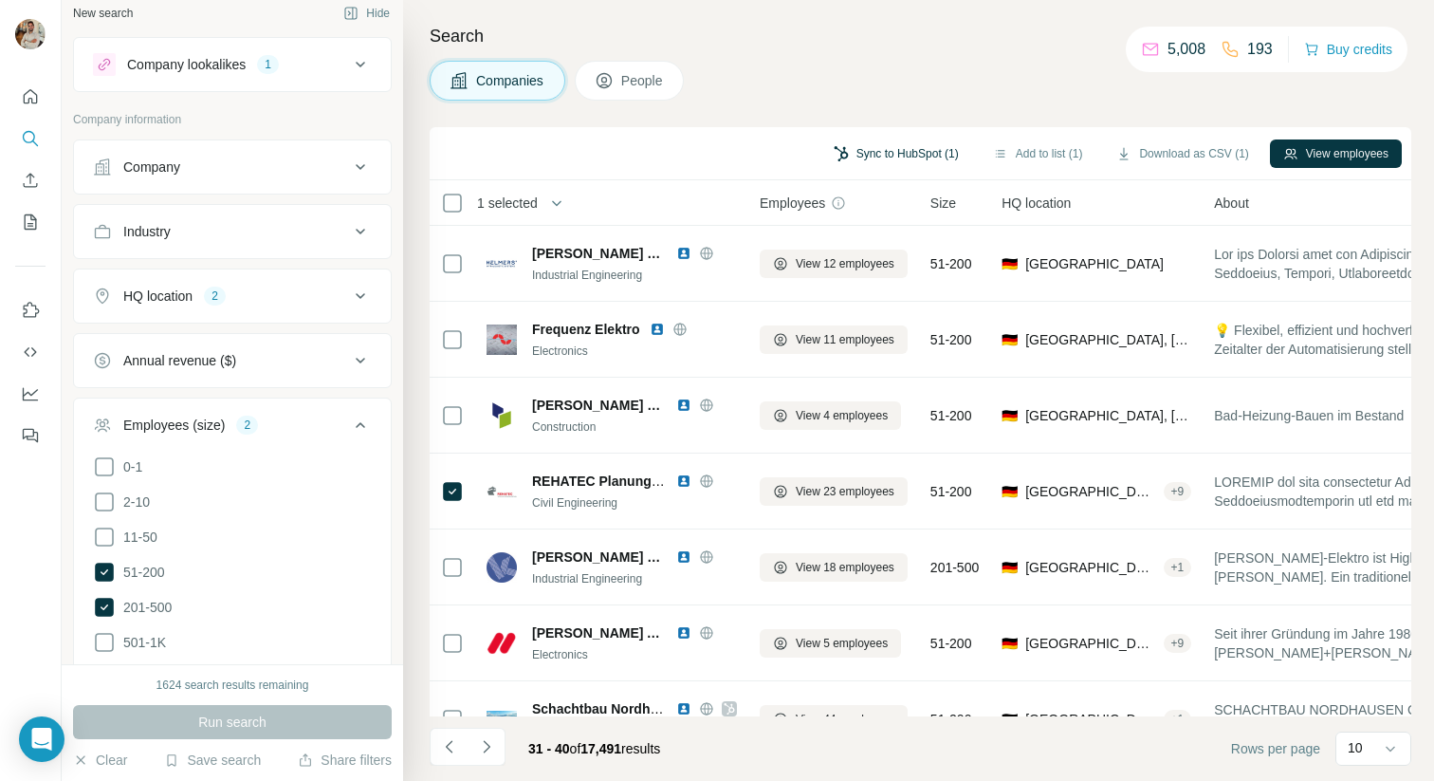
click at [878, 156] on button "Sync to HubSpot (1)" at bounding box center [897, 153] width 152 height 28
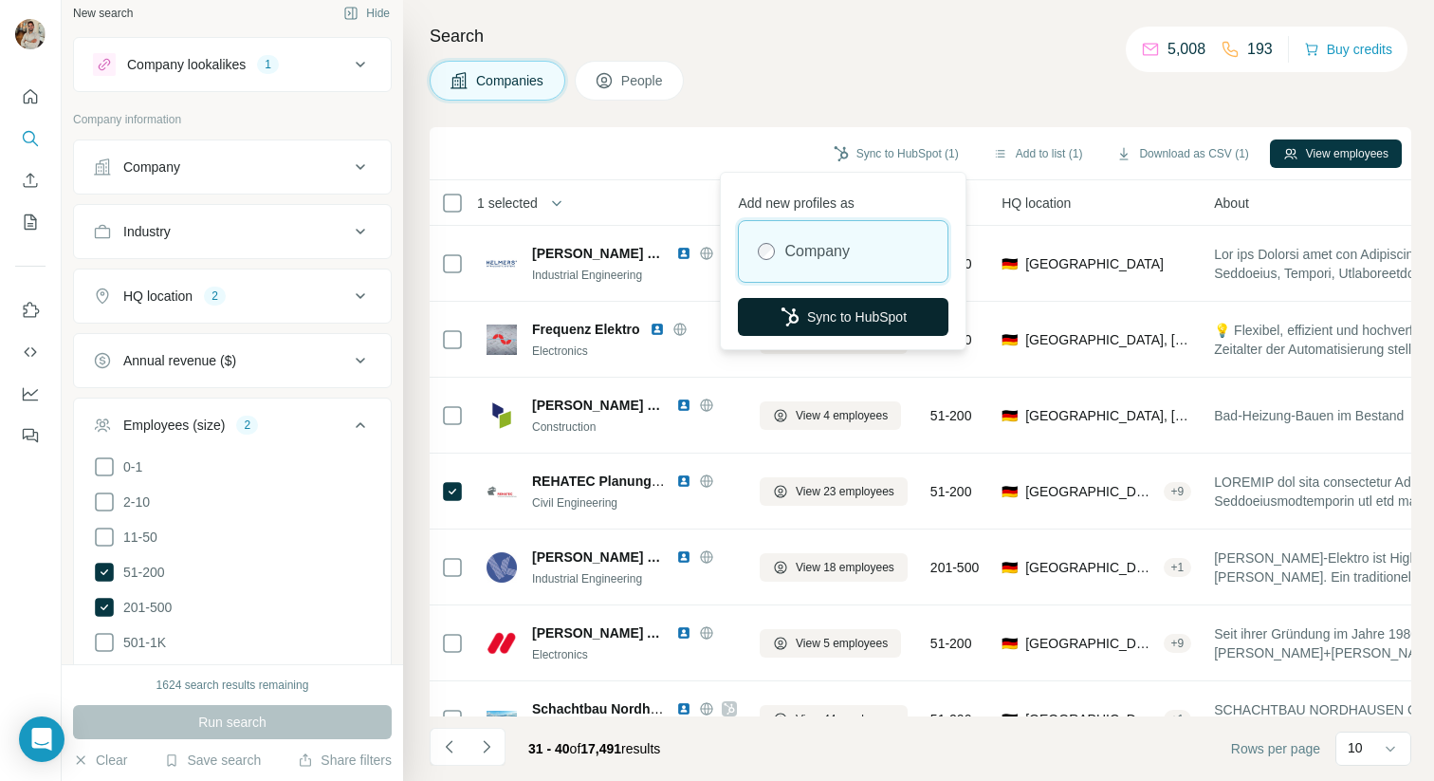
click at [835, 312] on button "Sync to HubSpot" at bounding box center [843, 317] width 211 height 38
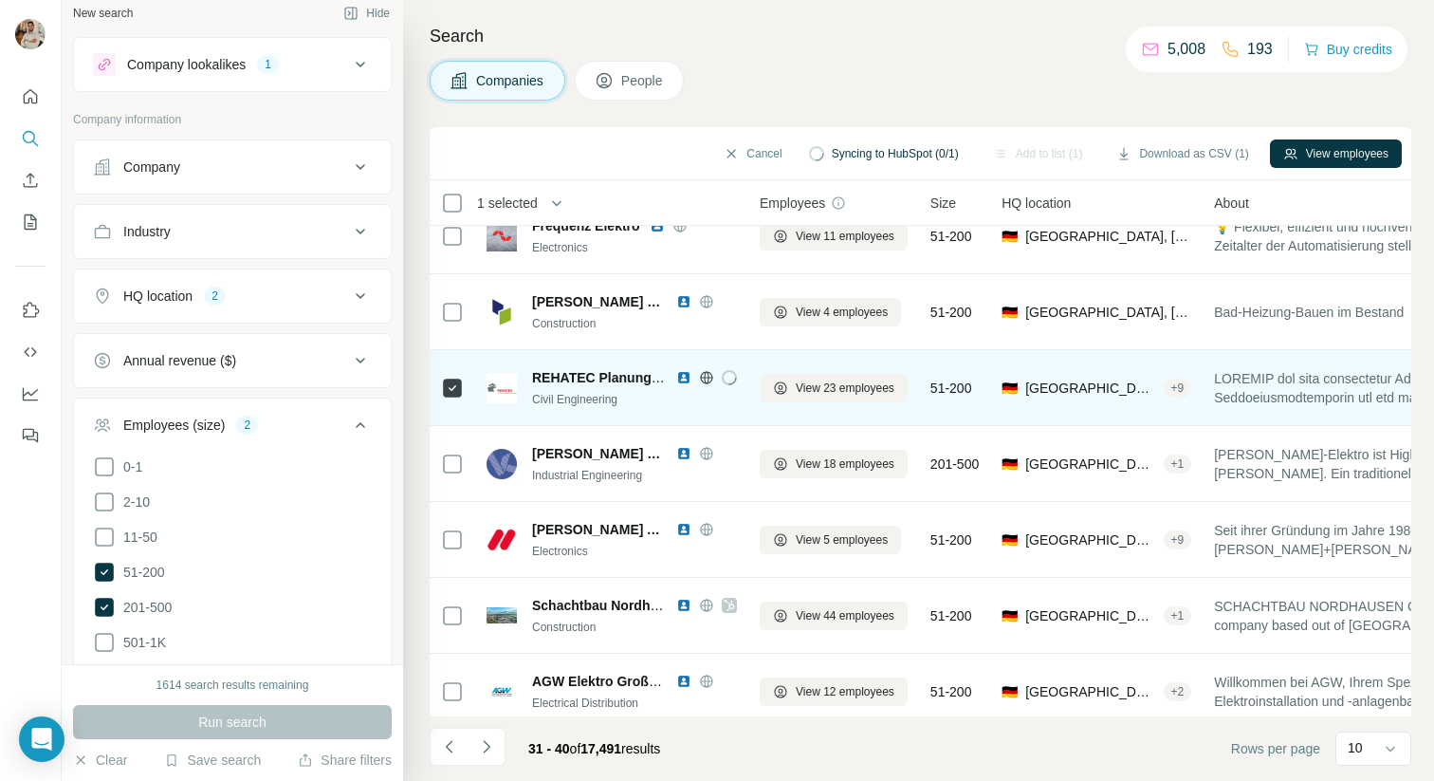
scroll to position [88, 0]
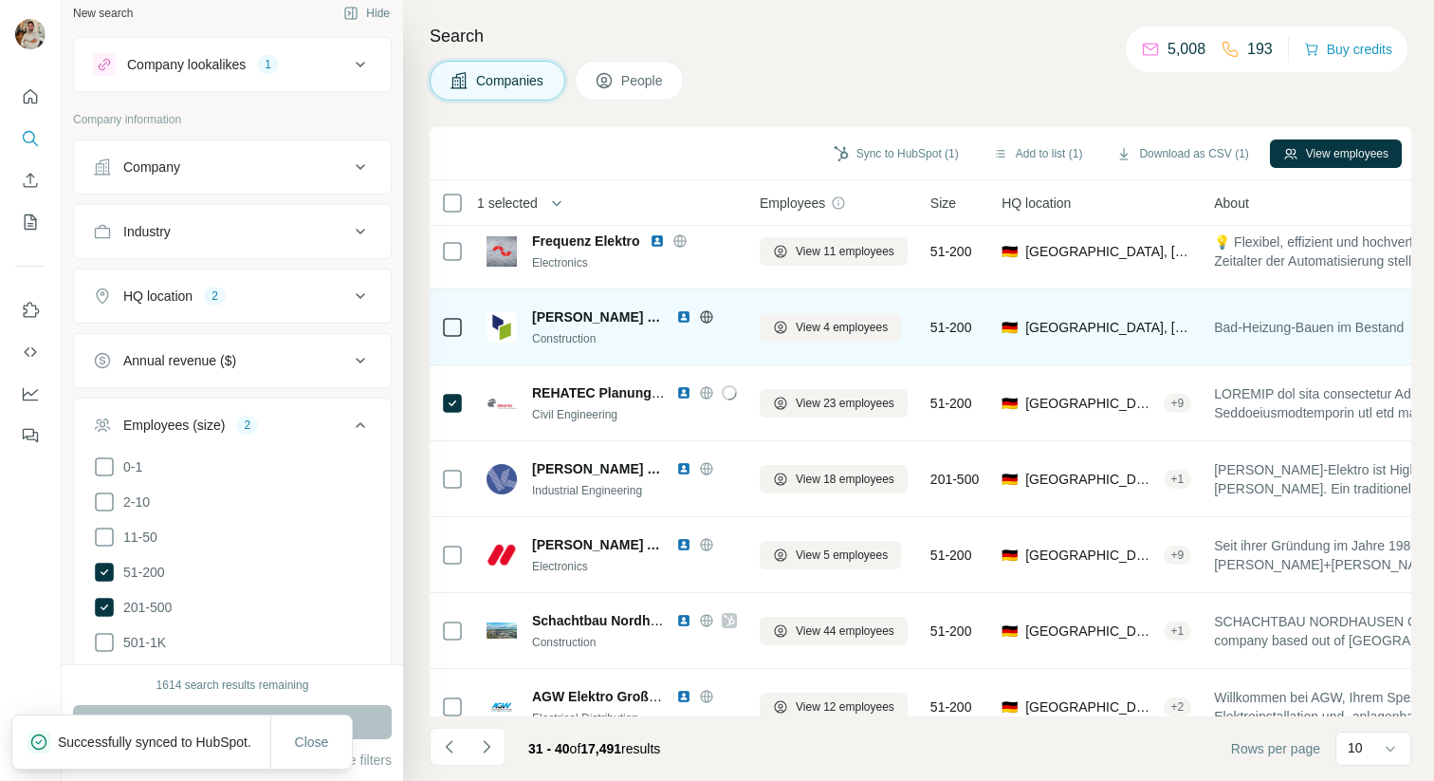
click at [708, 317] on icon at bounding box center [706, 316] width 15 height 15
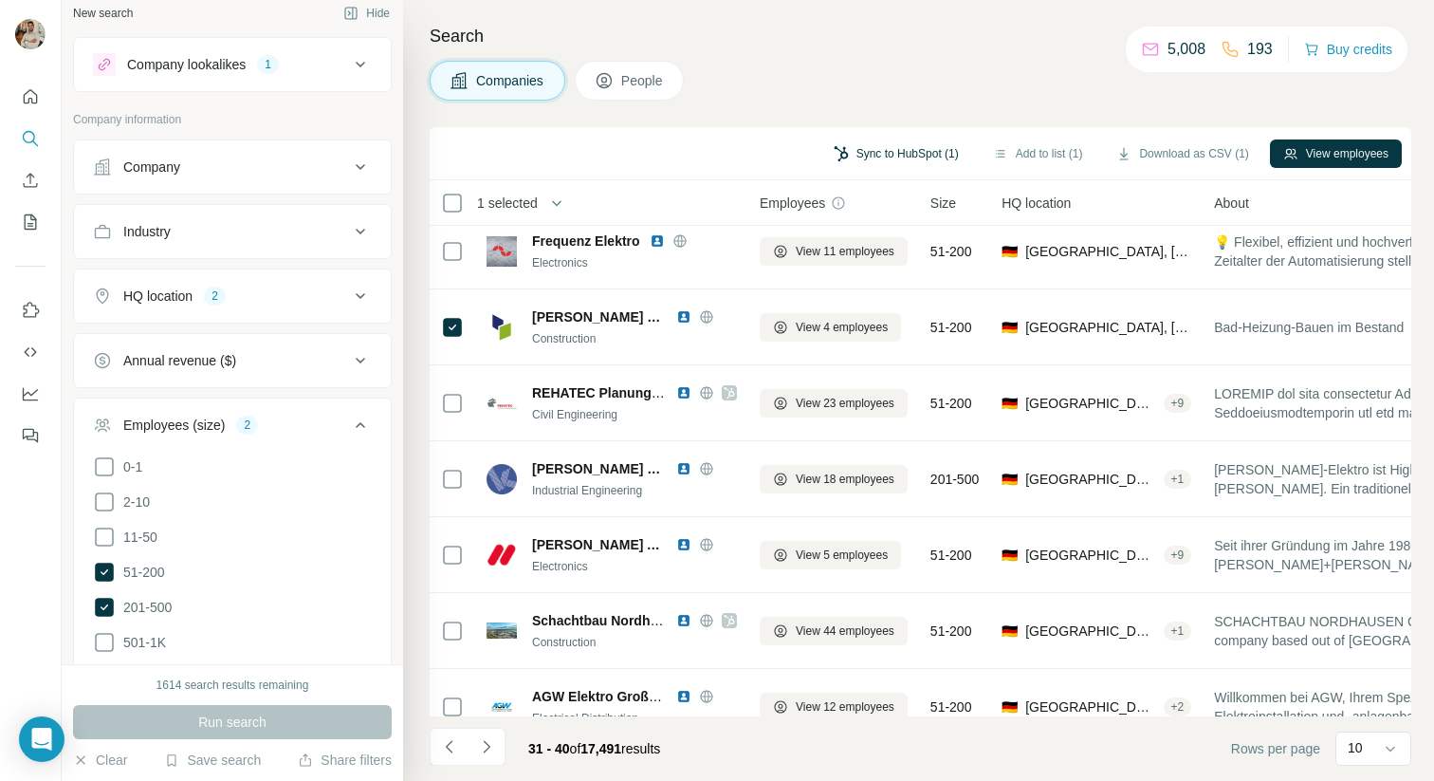
click at [915, 141] on button "Sync to HubSpot (1)" at bounding box center [897, 153] width 152 height 28
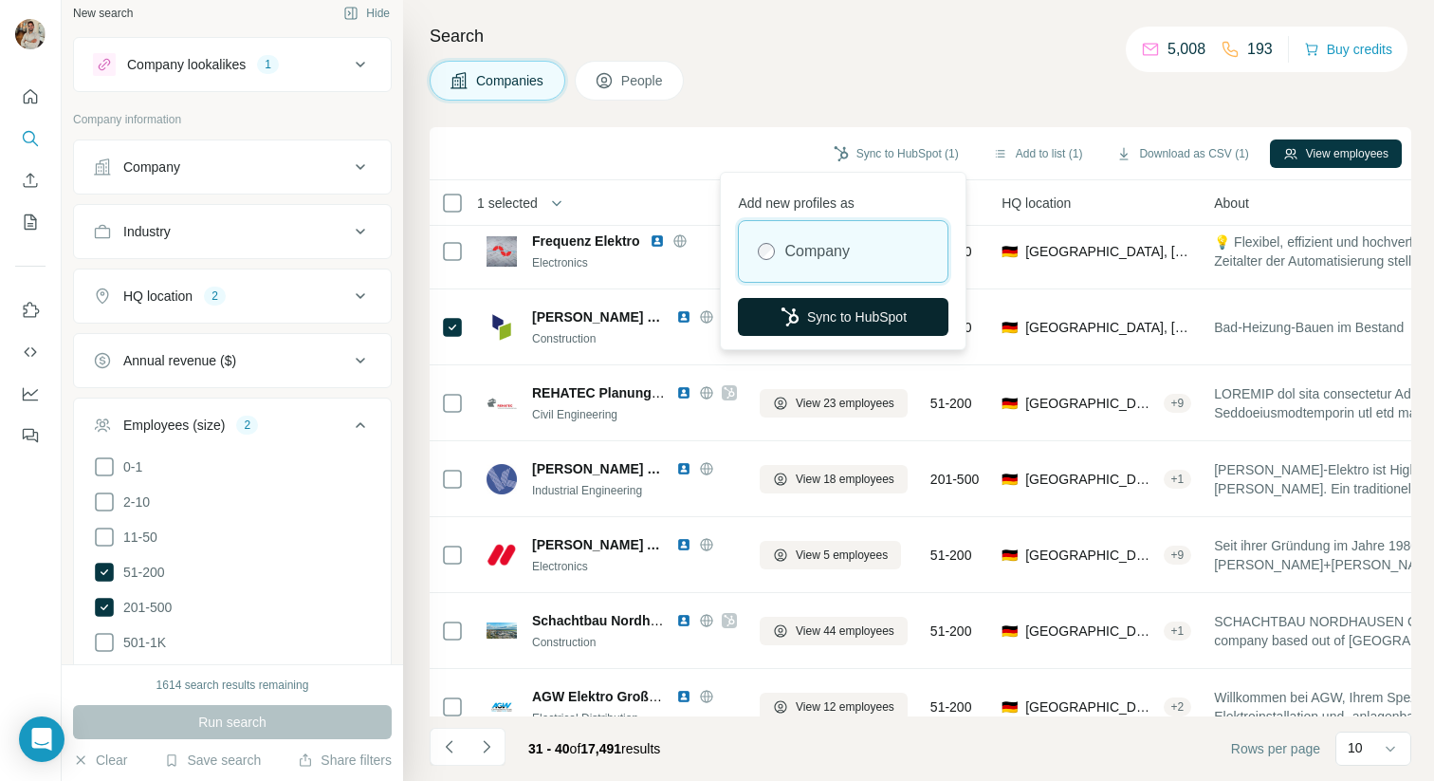
click at [833, 315] on button "Sync to HubSpot" at bounding box center [843, 317] width 211 height 38
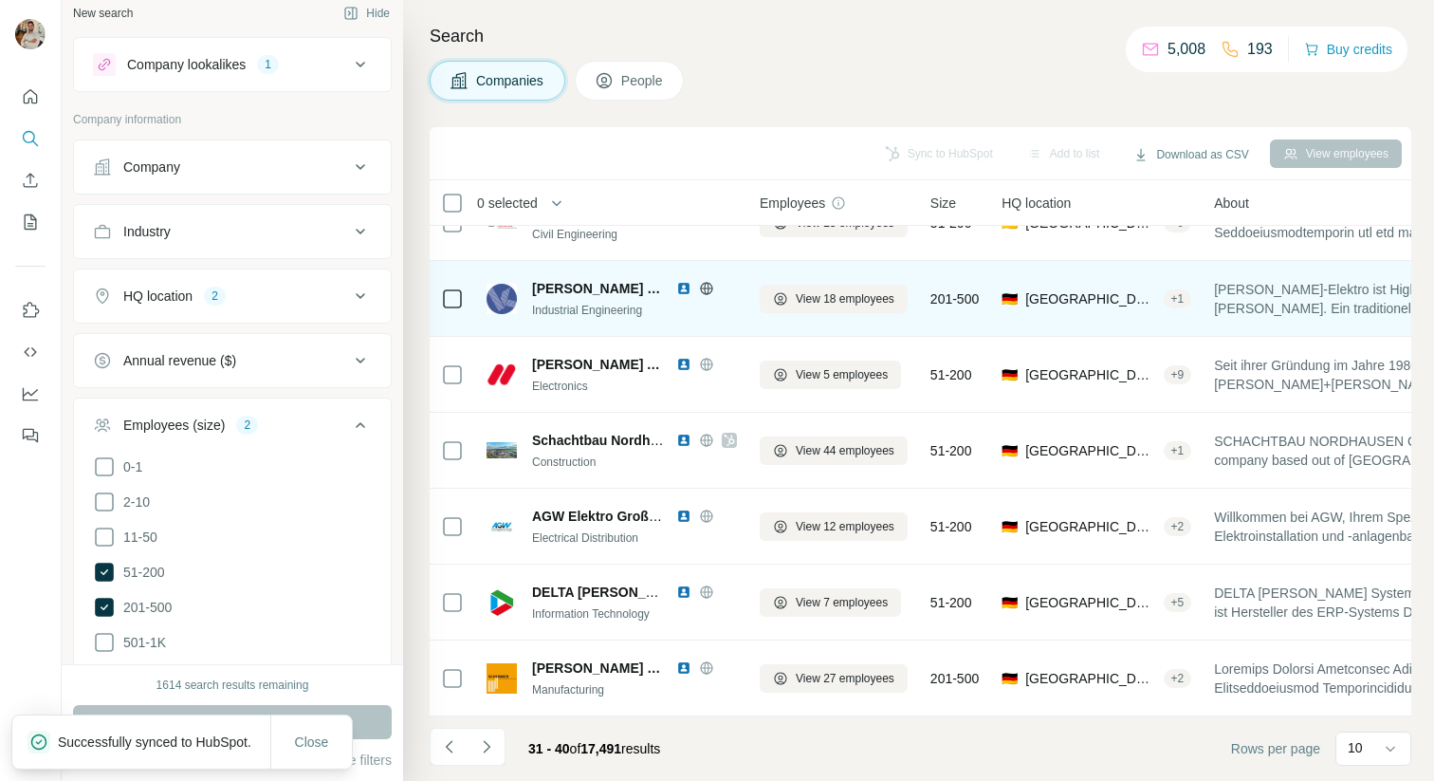
scroll to position [267, 0]
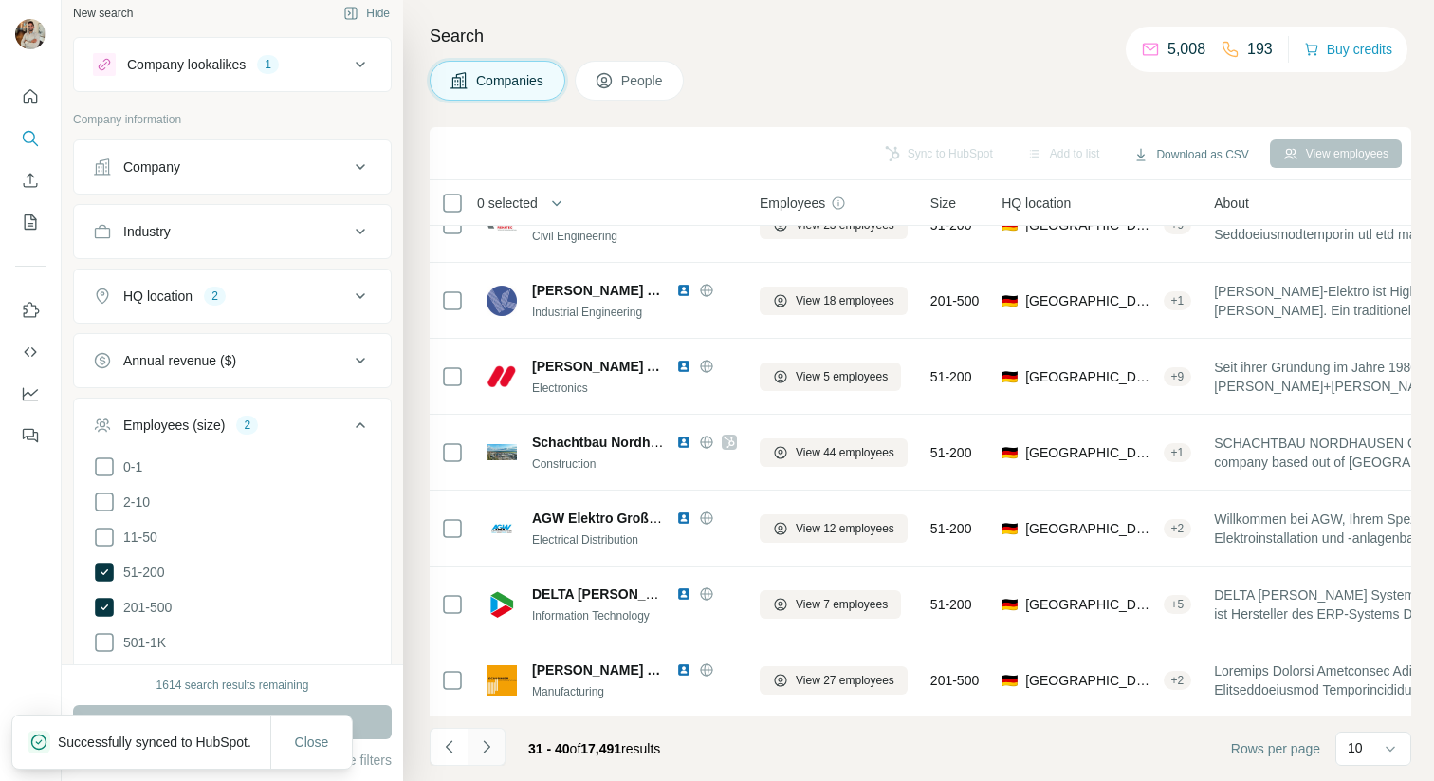
click at [501, 742] on button "Navigate to next page" at bounding box center [487, 747] width 38 height 38
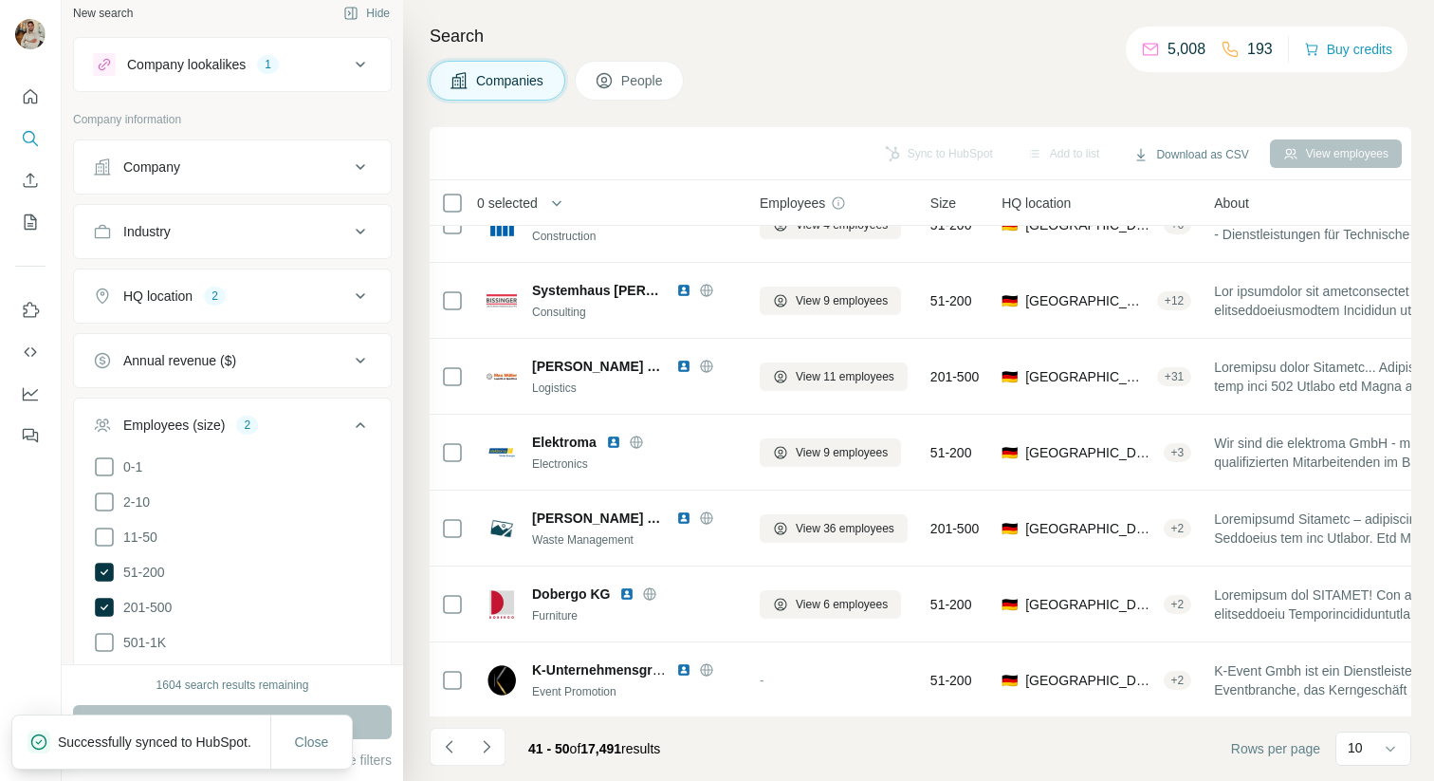
click at [1055, 61] on div "Companies People" at bounding box center [921, 81] width 982 height 40
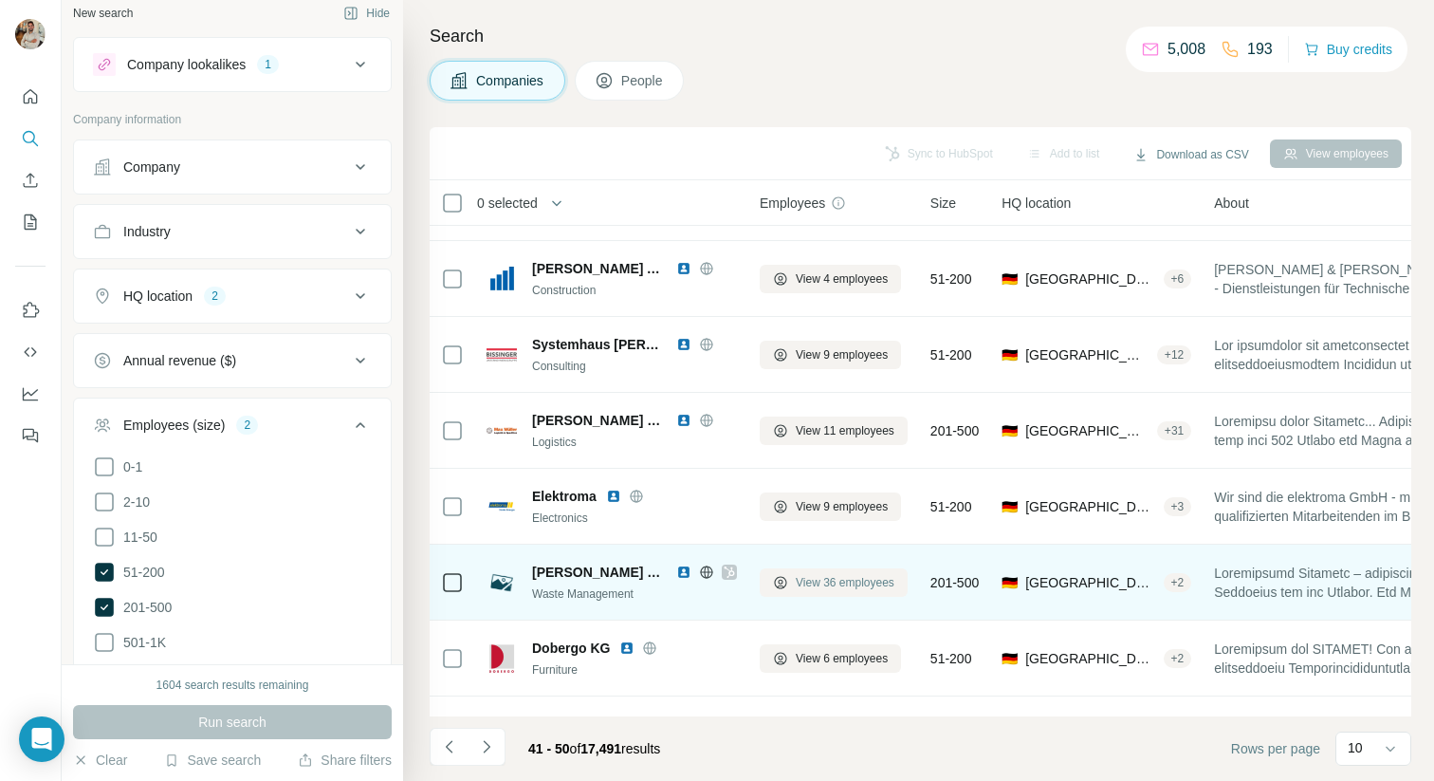
scroll to position [268, 0]
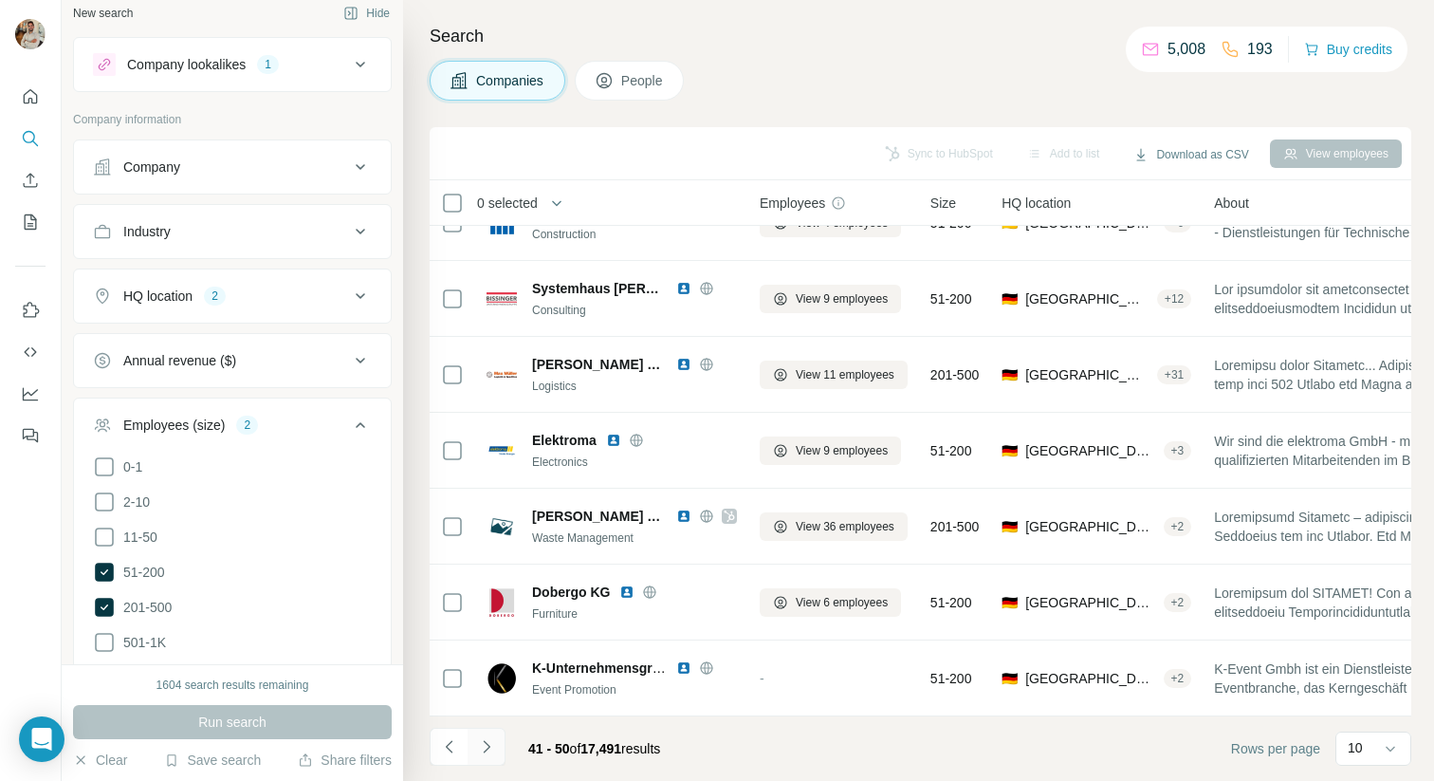
click at [502, 739] on button "Navigate to next page" at bounding box center [487, 747] width 38 height 38
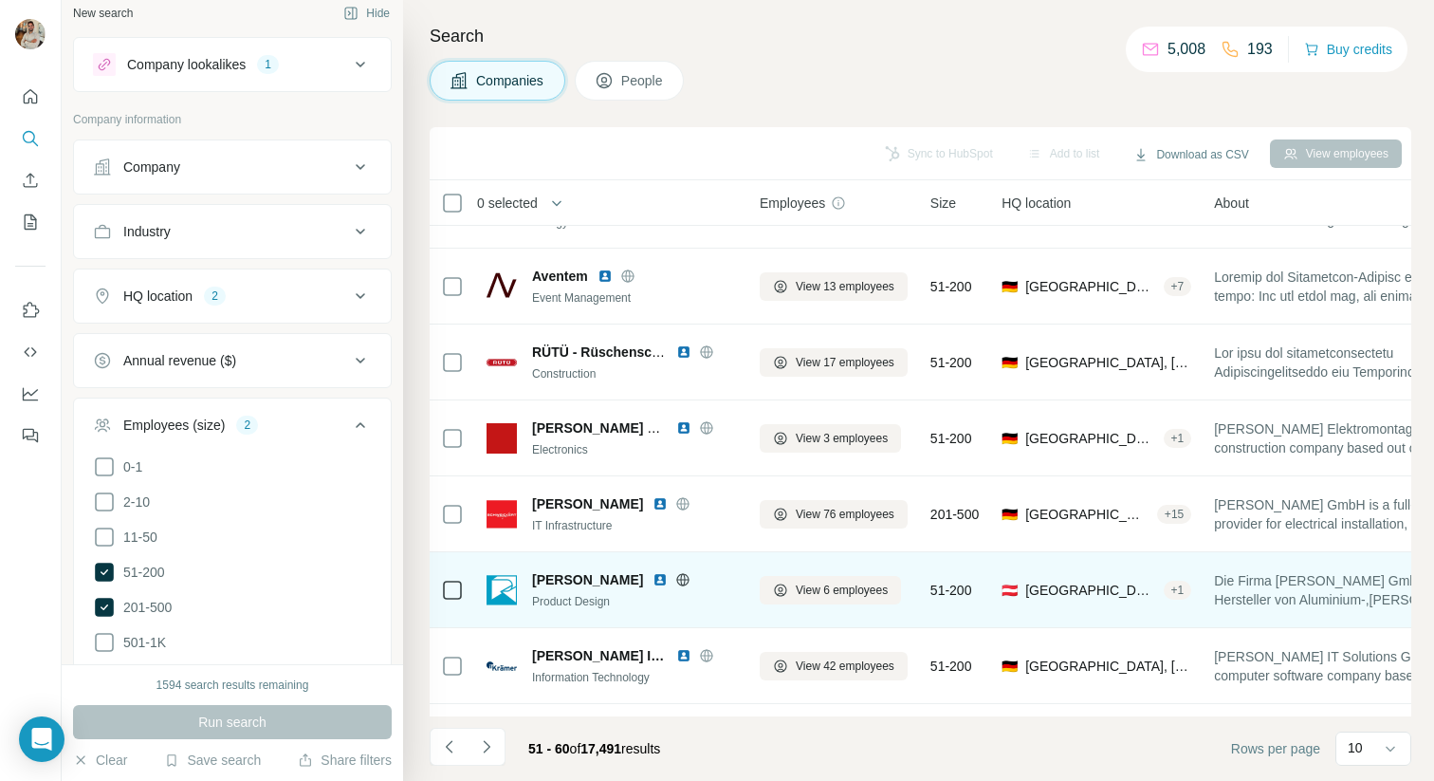
scroll to position [50, 0]
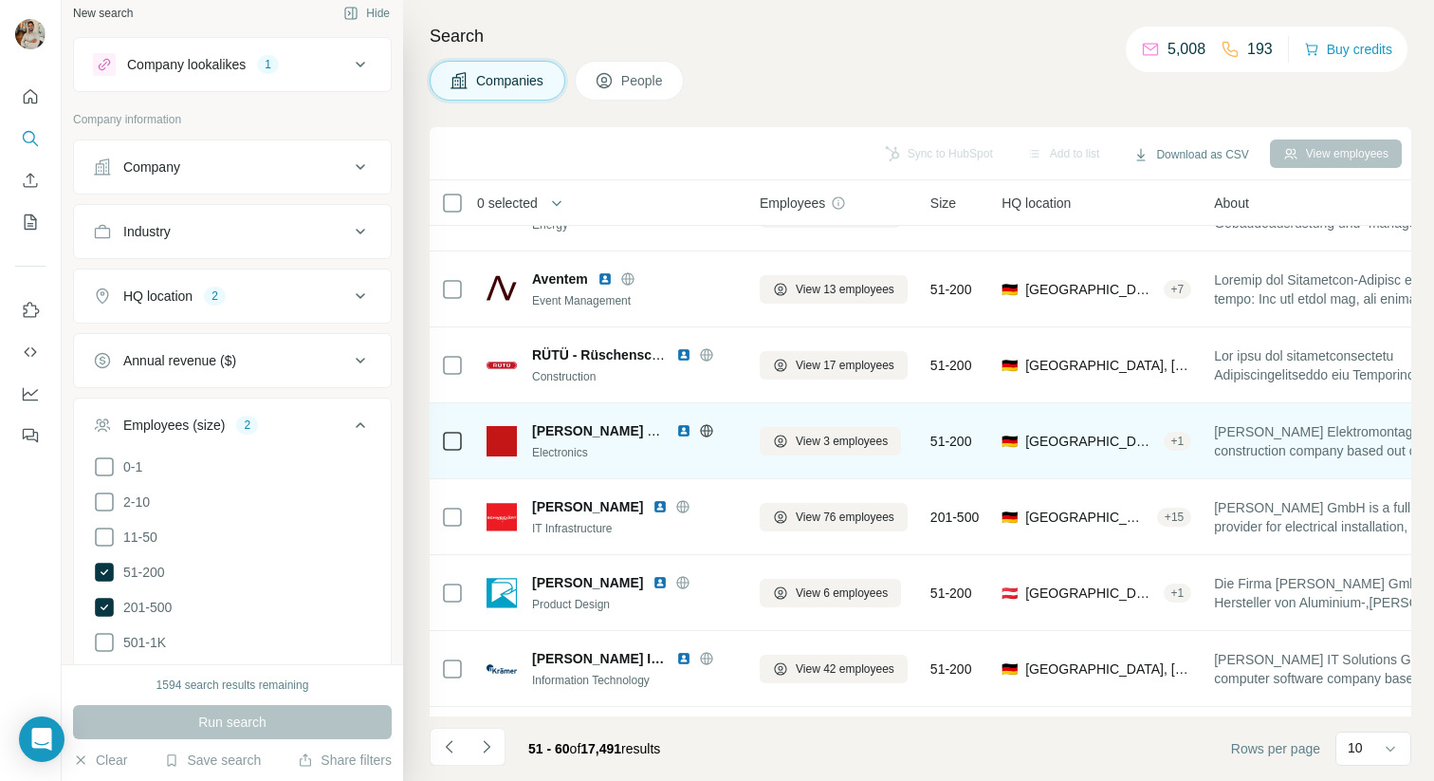
click at [705, 434] on icon at bounding box center [706, 430] width 5 height 12
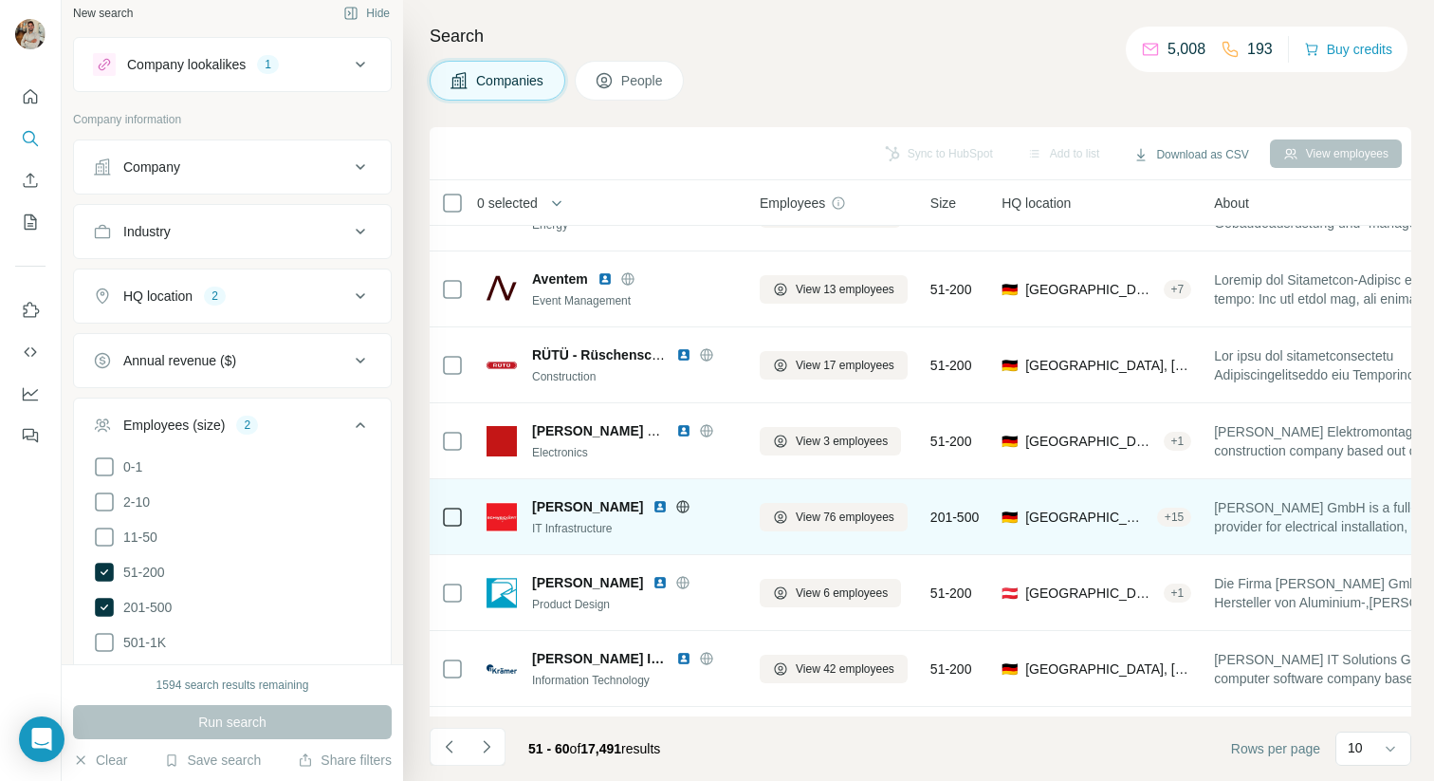
scroll to position [61, 0]
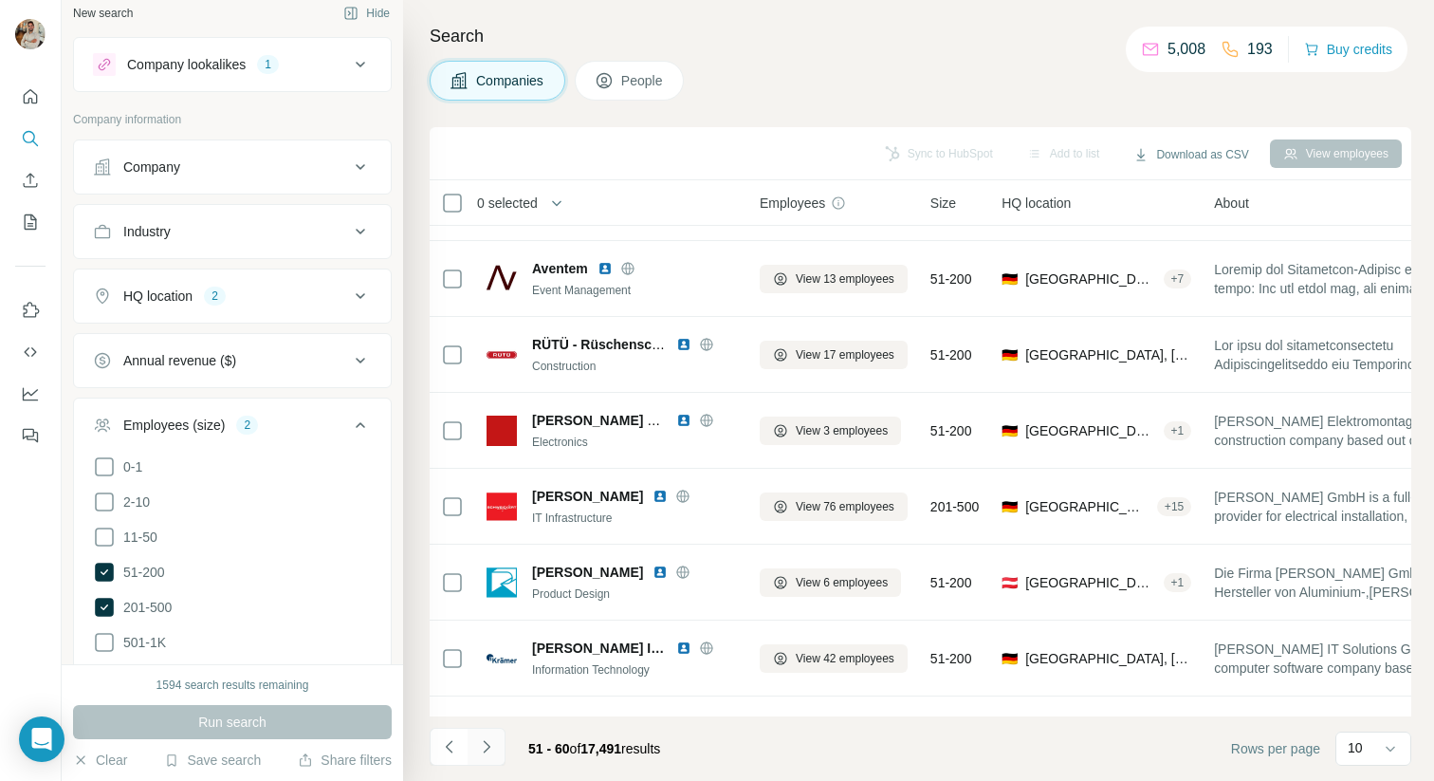
click at [490, 734] on button "Navigate to next page" at bounding box center [487, 747] width 38 height 38
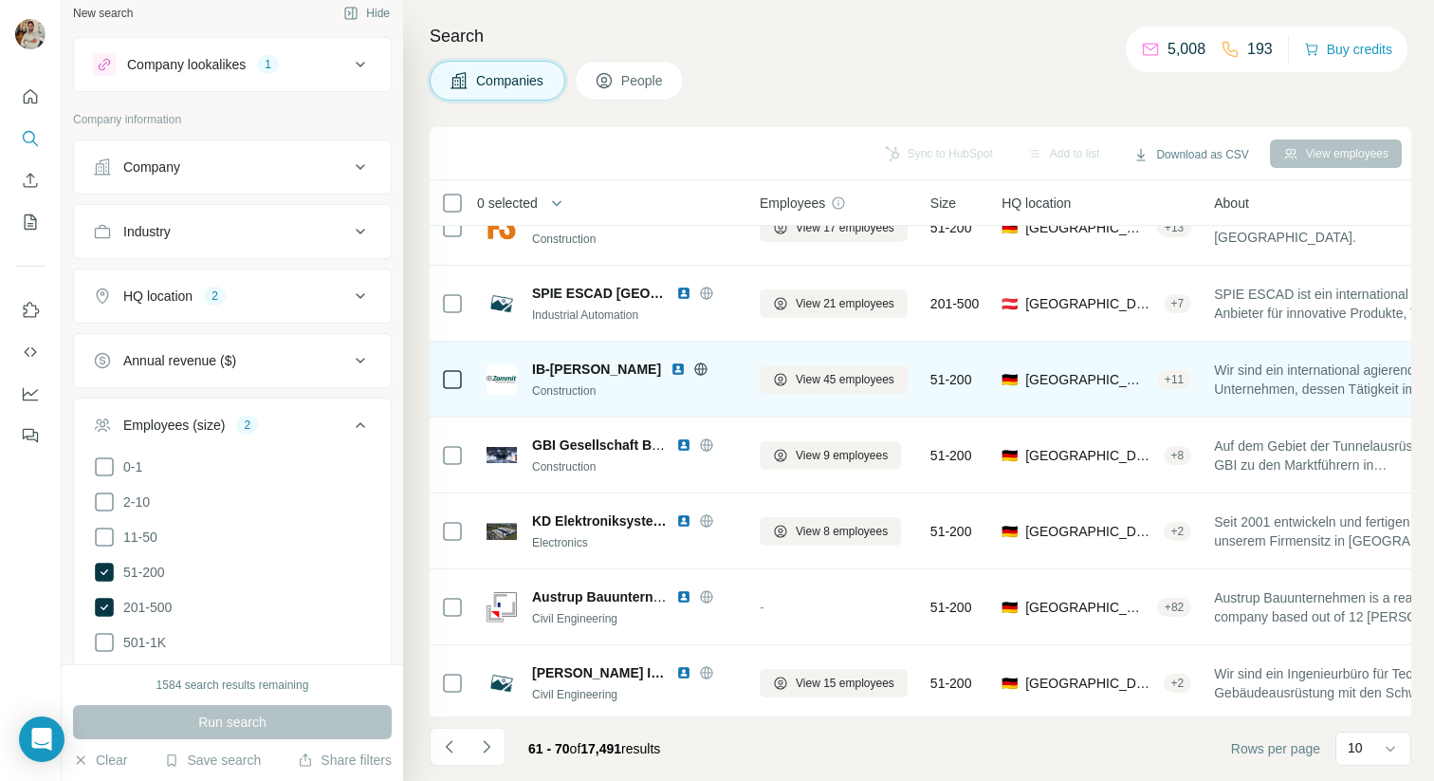
scroll to position [0, 0]
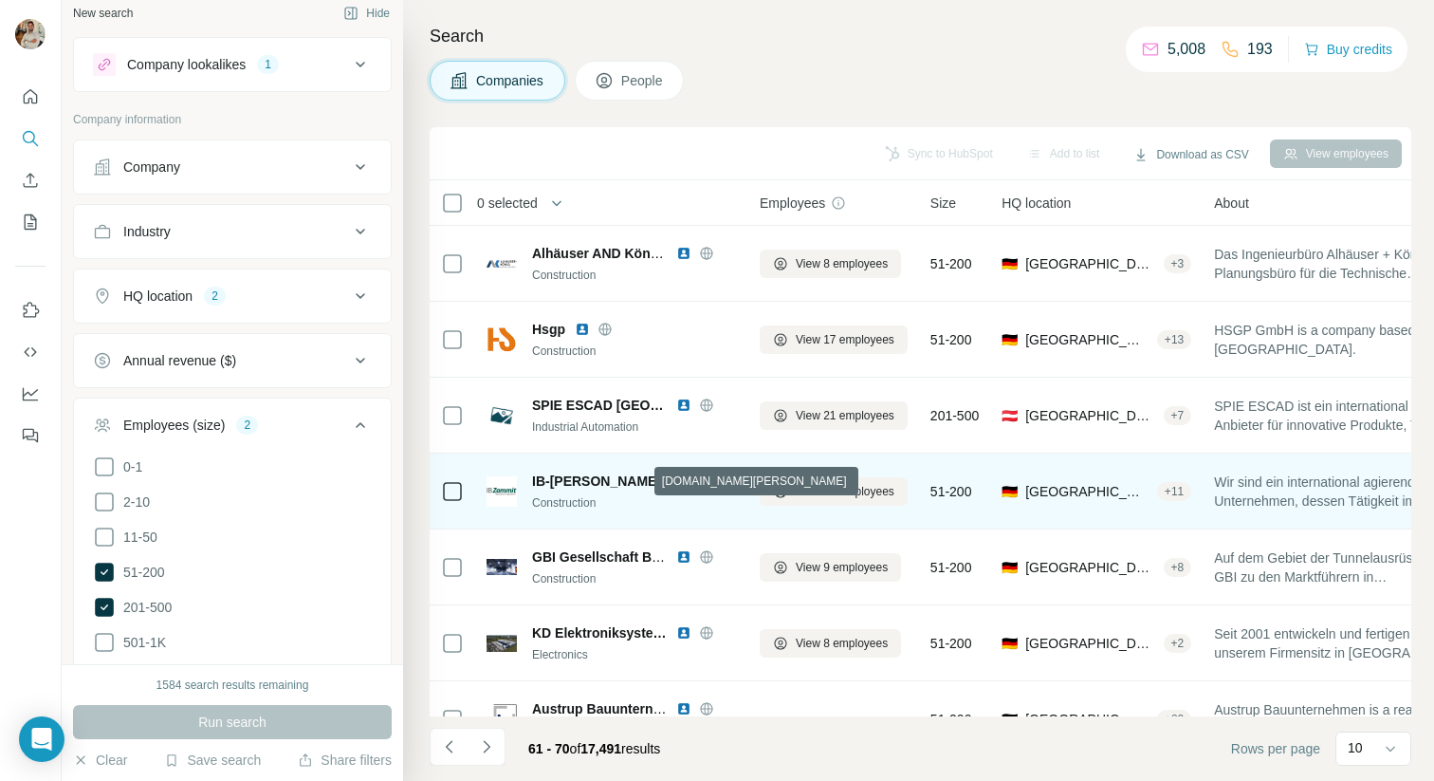
click at [693, 485] on icon at bounding box center [700, 480] width 15 height 15
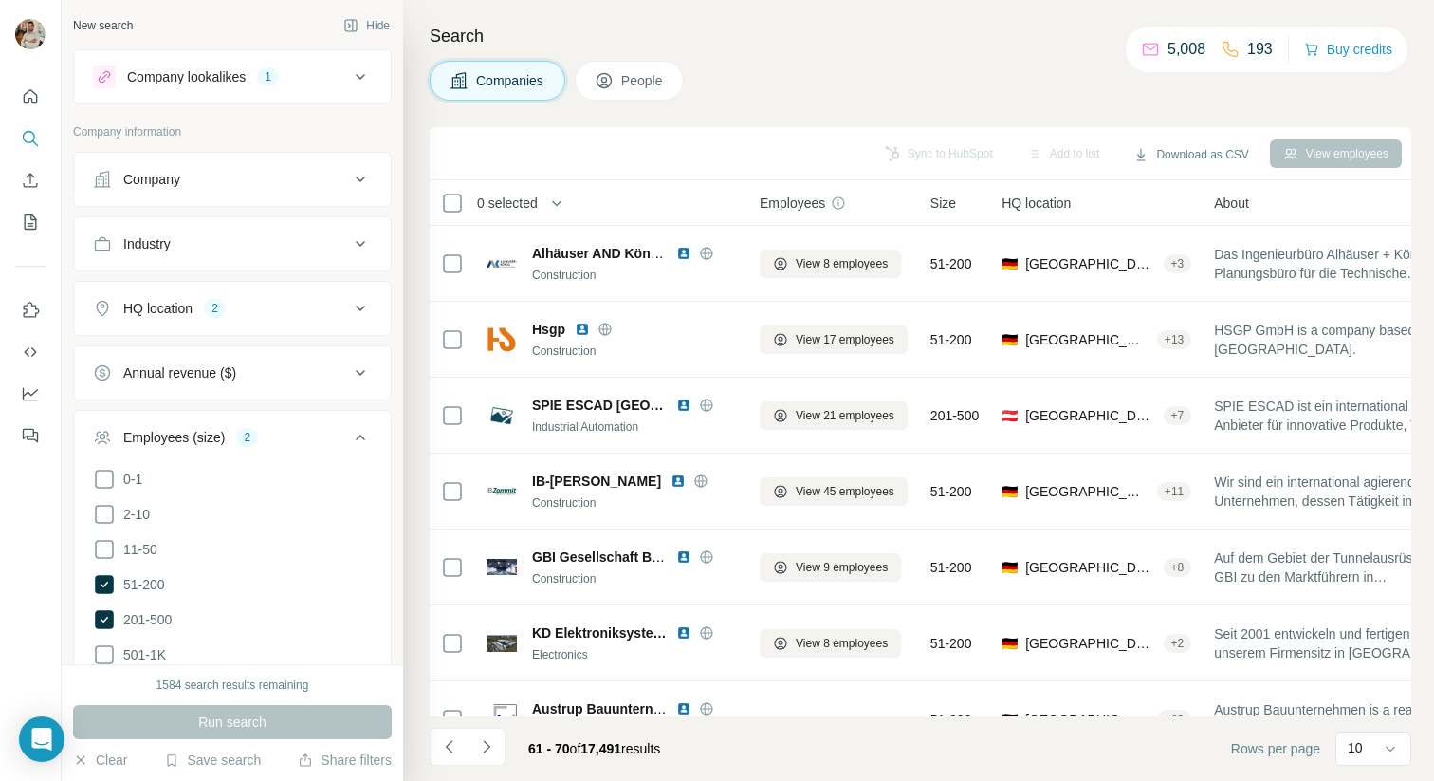
click at [293, 75] on div "Company lookalikes 1" at bounding box center [221, 76] width 256 height 23
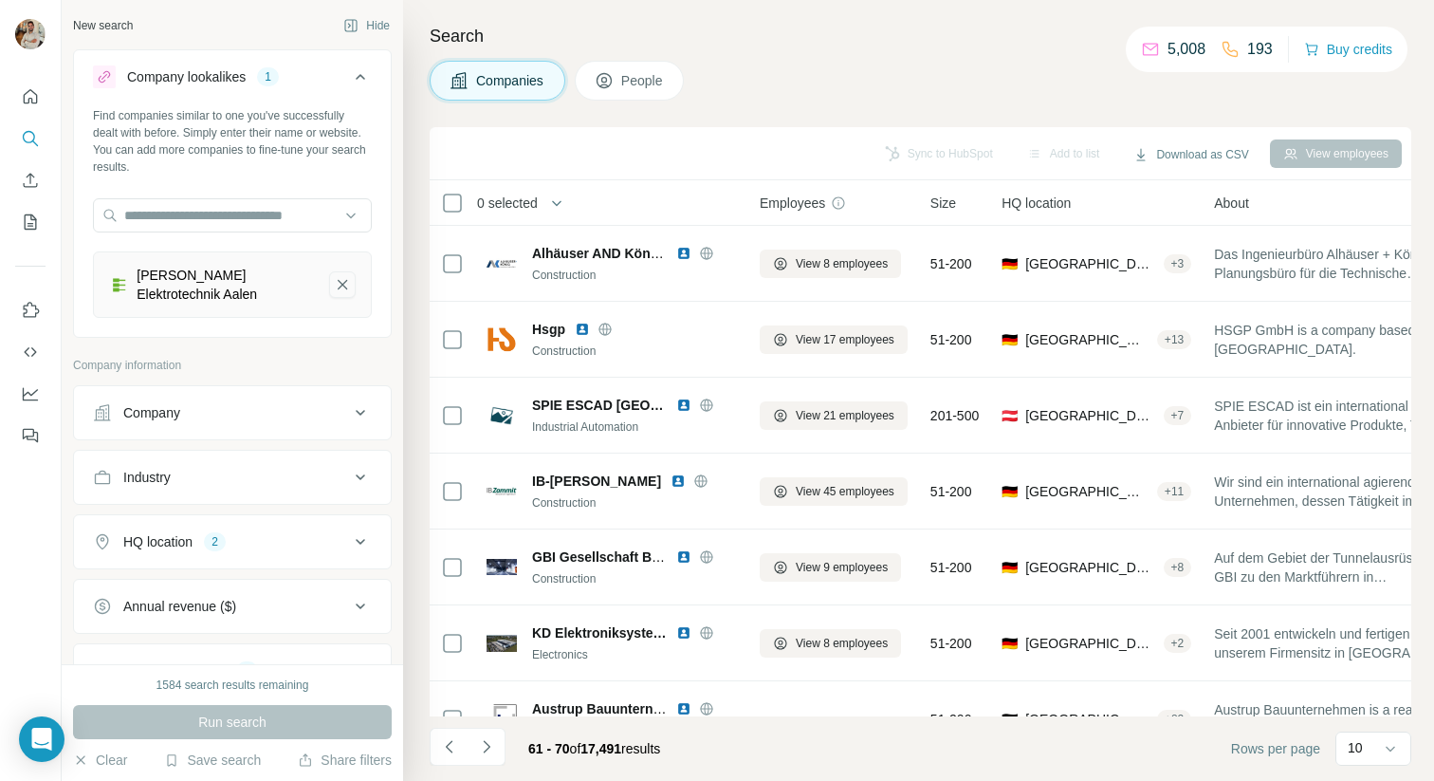
click at [341, 280] on icon "Prinzing Elektrotechnik Aalen-remove-button" at bounding box center [342, 284] width 17 height 19
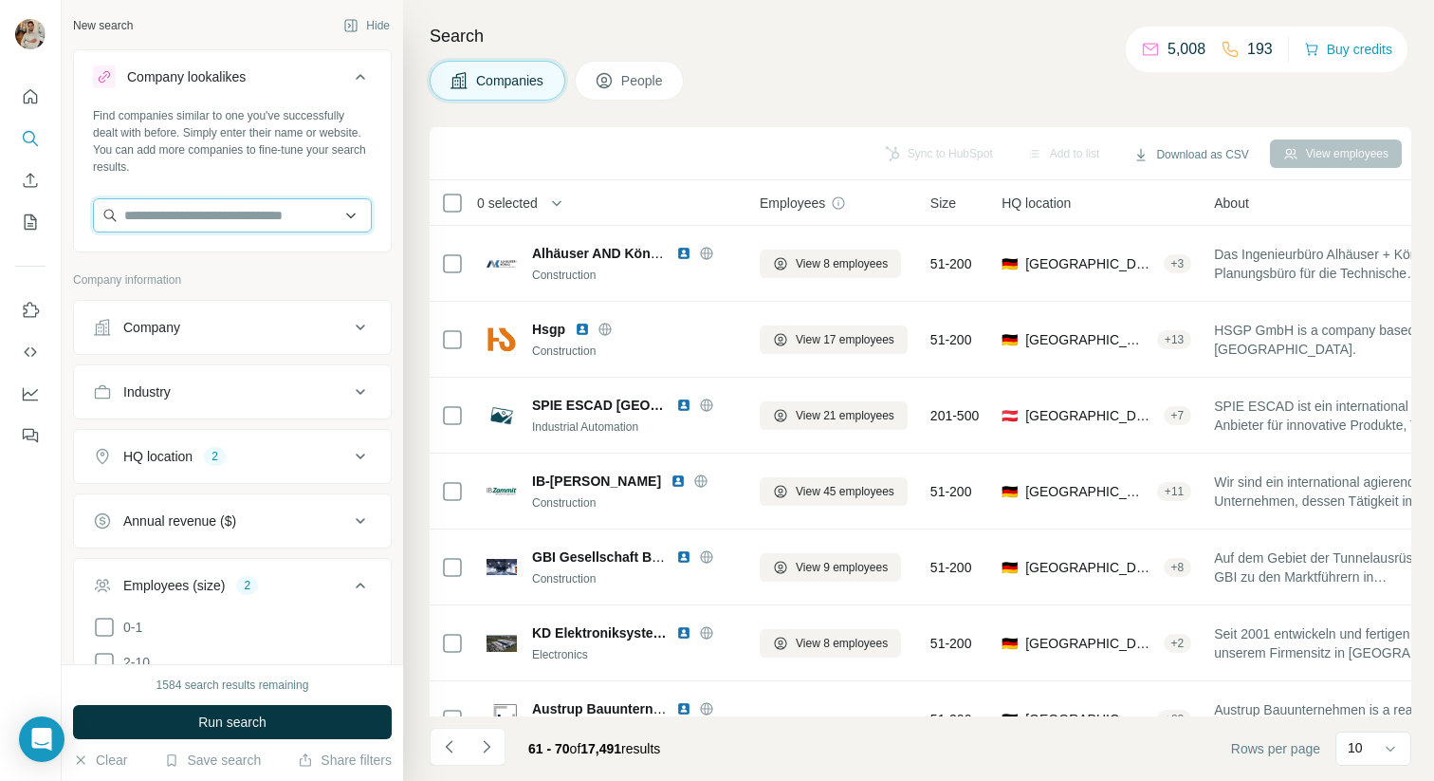
click at [252, 215] on input "text" at bounding box center [232, 215] width 279 height 34
paste input "**********"
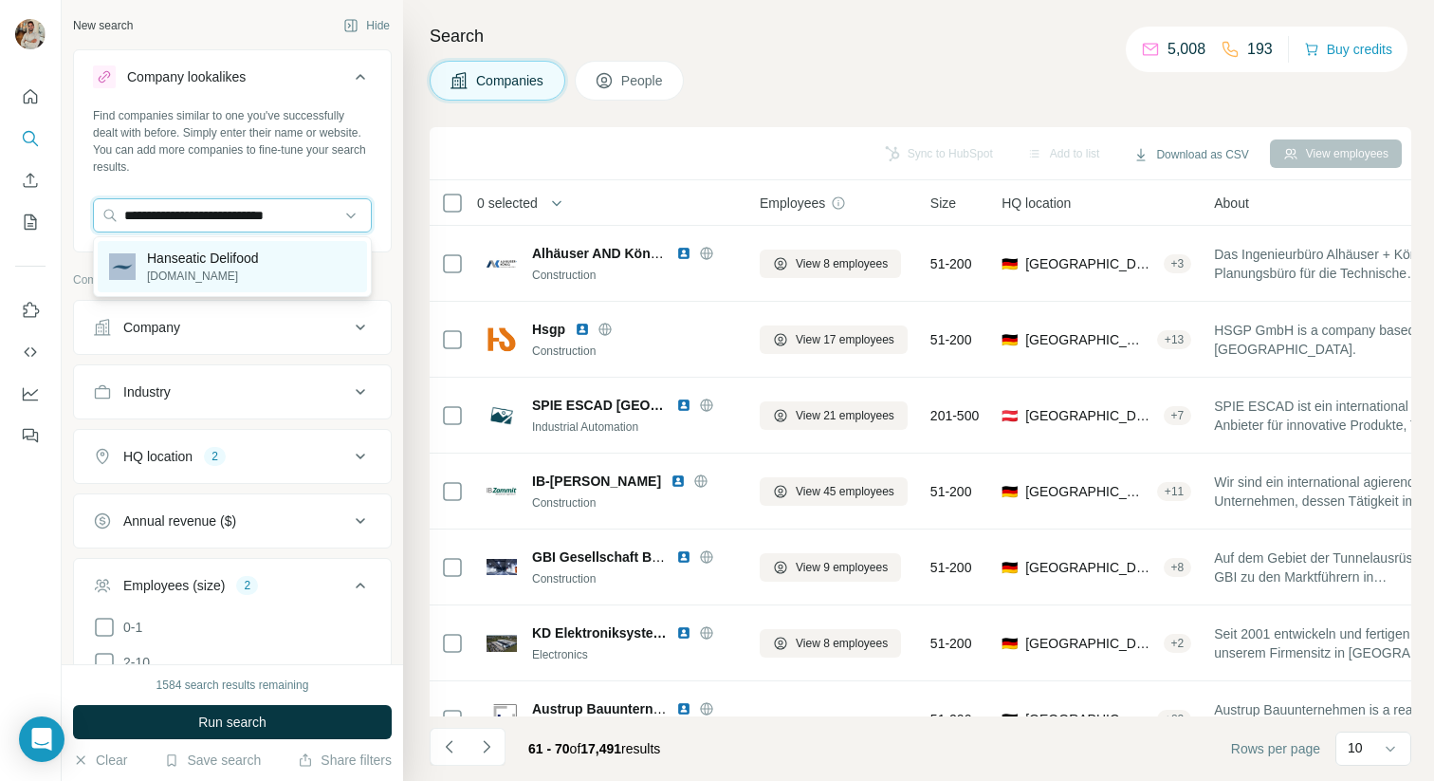
type input "**********"
click at [282, 263] on div "Hanseatic Delifood [DOMAIN_NAME]" at bounding box center [232, 266] width 269 height 51
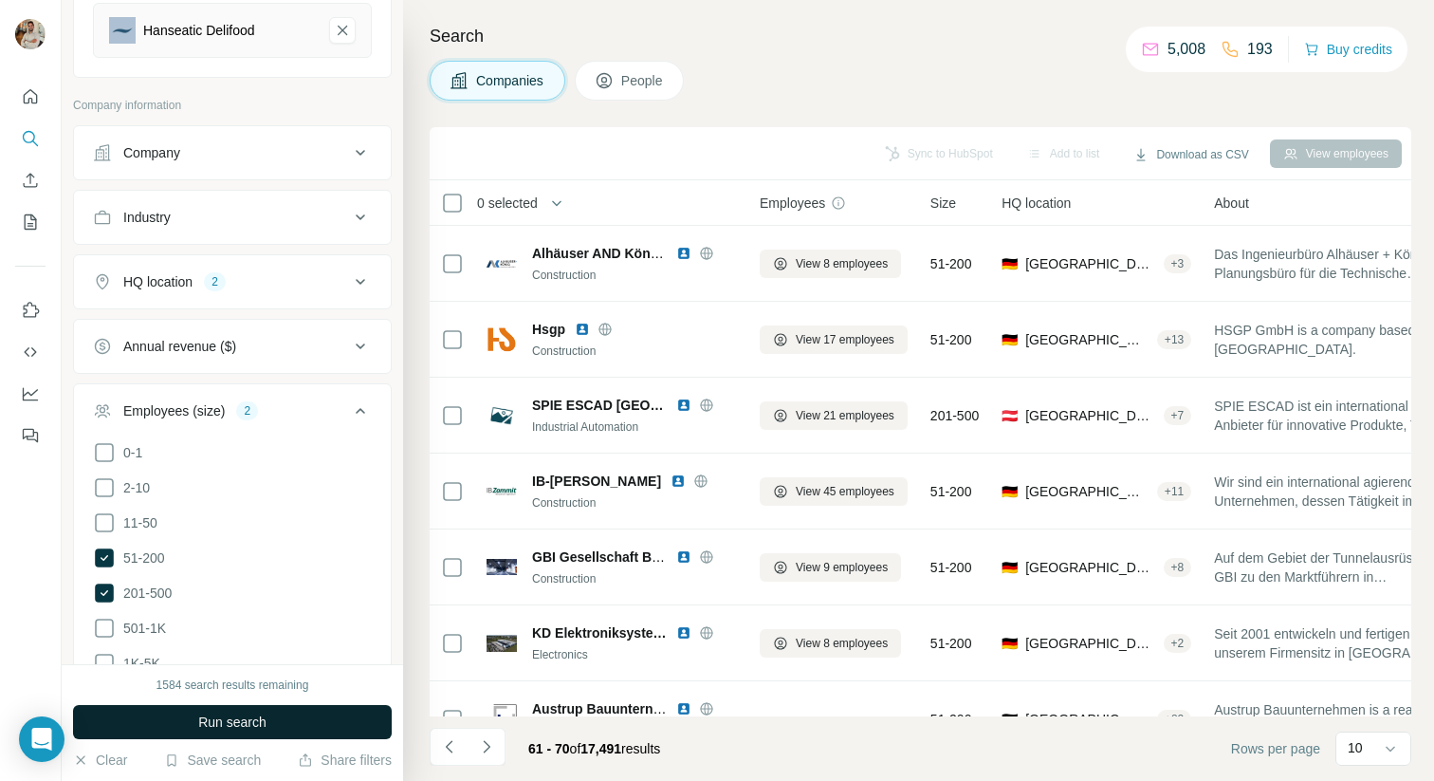
scroll to position [263, 0]
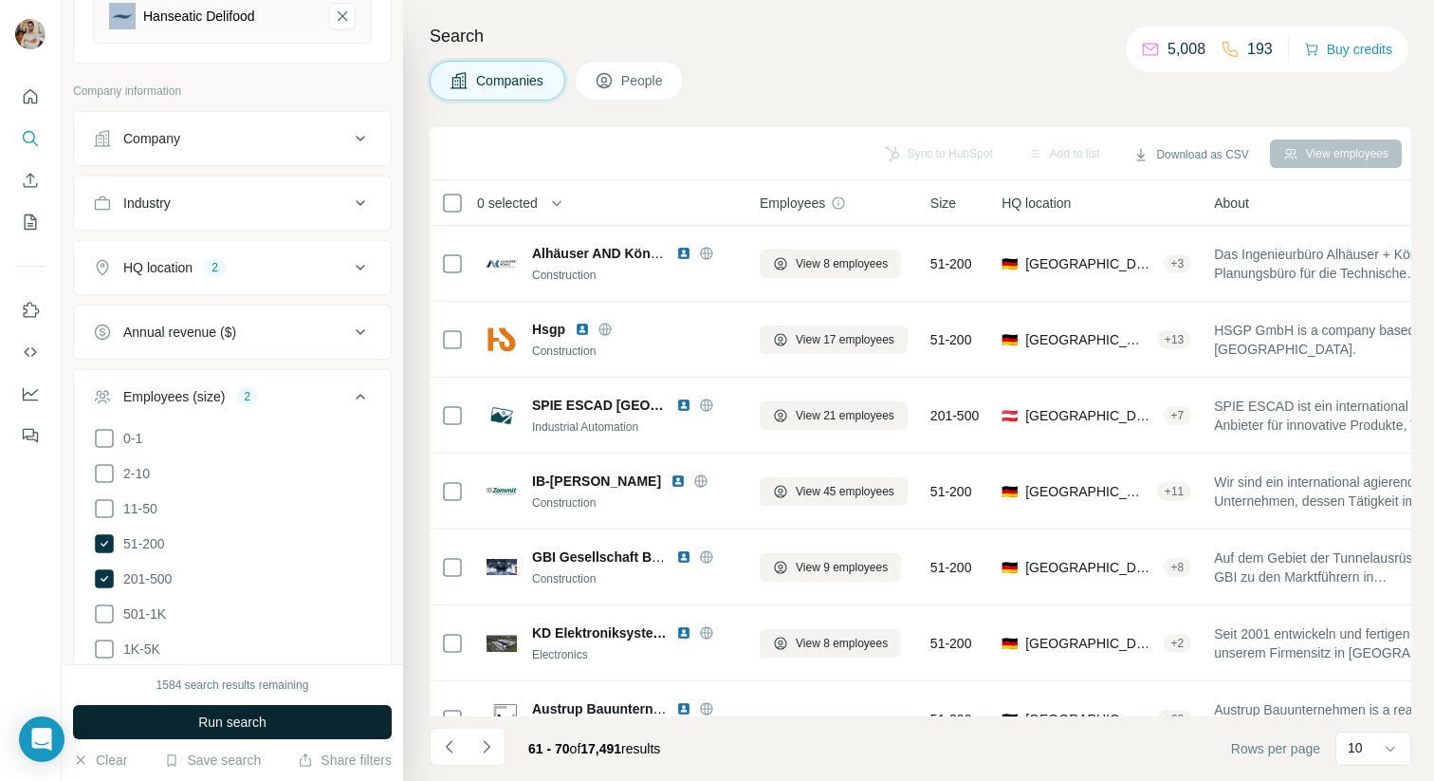
click at [221, 726] on span "Run search" at bounding box center [232, 721] width 68 height 19
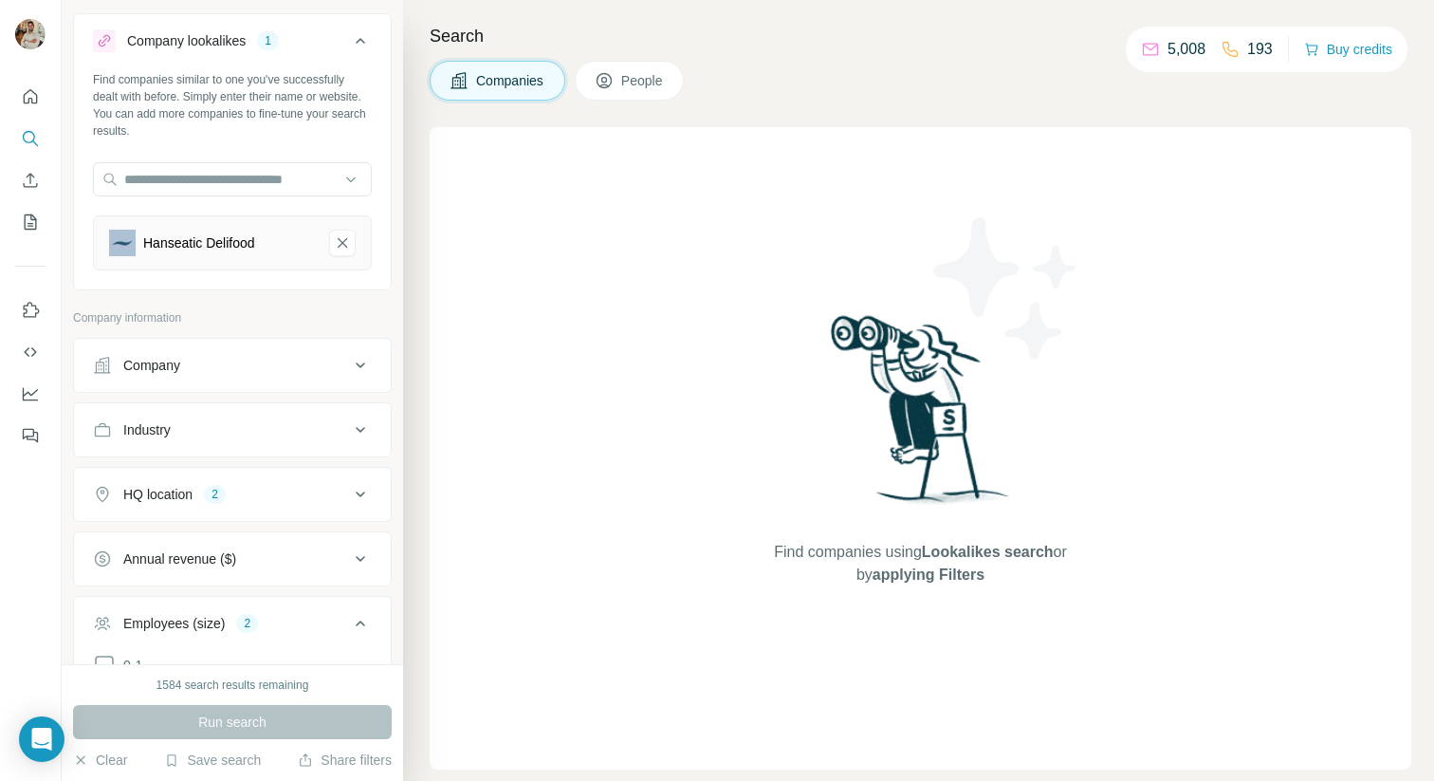
scroll to position [0, 0]
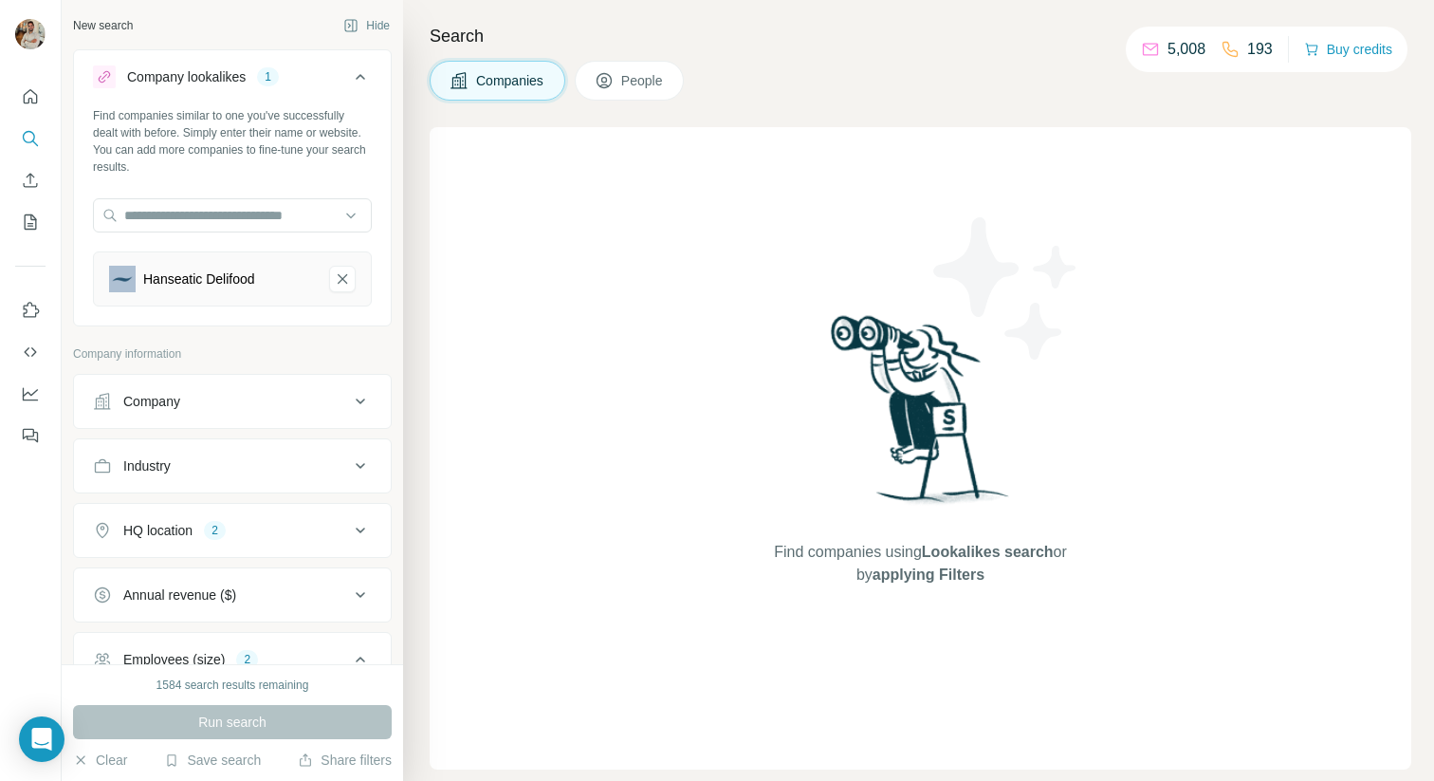
click at [835, 50] on div "Search Companies People Find companies using Lookalikes search or by applying F…" at bounding box center [918, 390] width 1031 height 781
click at [355, 712] on div "Run search" at bounding box center [232, 722] width 319 height 34
click at [357, 712] on div "Run search" at bounding box center [232, 722] width 319 height 34
click at [358, 712] on div "Run search" at bounding box center [232, 722] width 319 height 34
click at [358, 713] on div "Run search" at bounding box center [232, 722] width 319 height 34
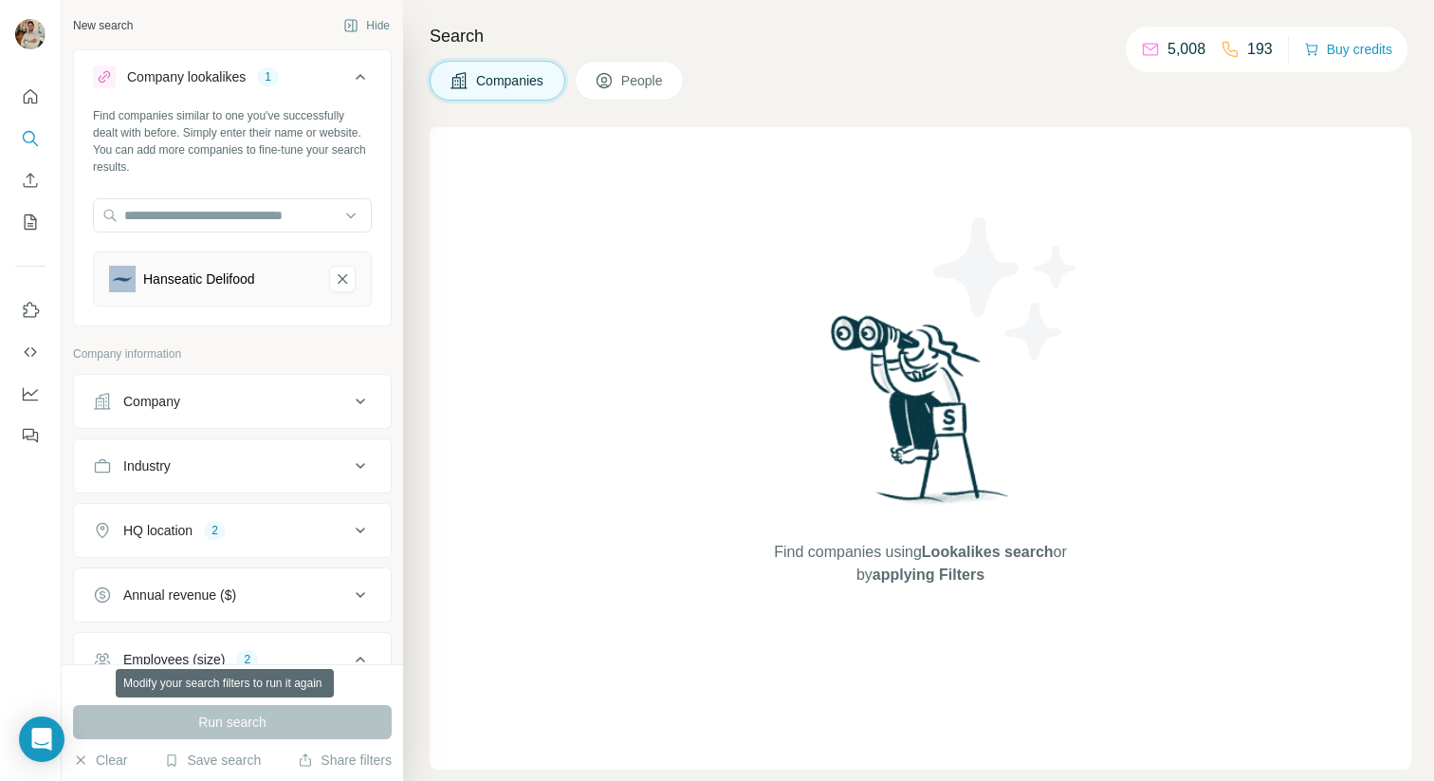
click at [359, 712] on div "Run search" at bounding box center [232, 722] width 319 height 34
click at [379, 264] on div "Find companies similar to one you've successfully dealt with before. Simply ent…" at bounding box center [232, 214] width 317 height 214
click at [380, 261] on div "Find companies similar to one you've successfully dealt with before. Simply ent…" at bounding box center [232, 214] width 317 height 214
click at [379, 258] on div "Find companies similar to one you've successfully dealt with before. Simply ent…" at bounding box center [232, 214] width 317 height 214
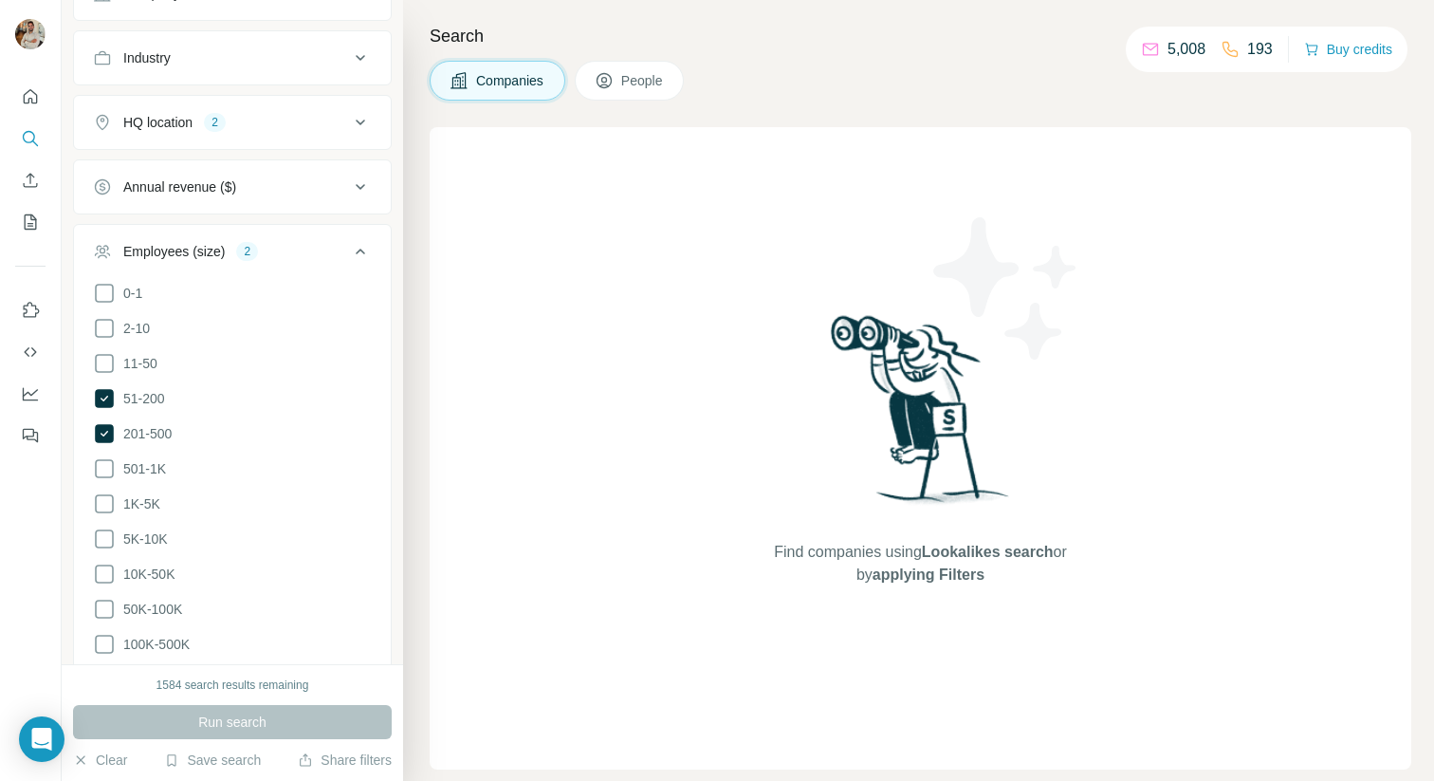
scroll to position [463, 0]
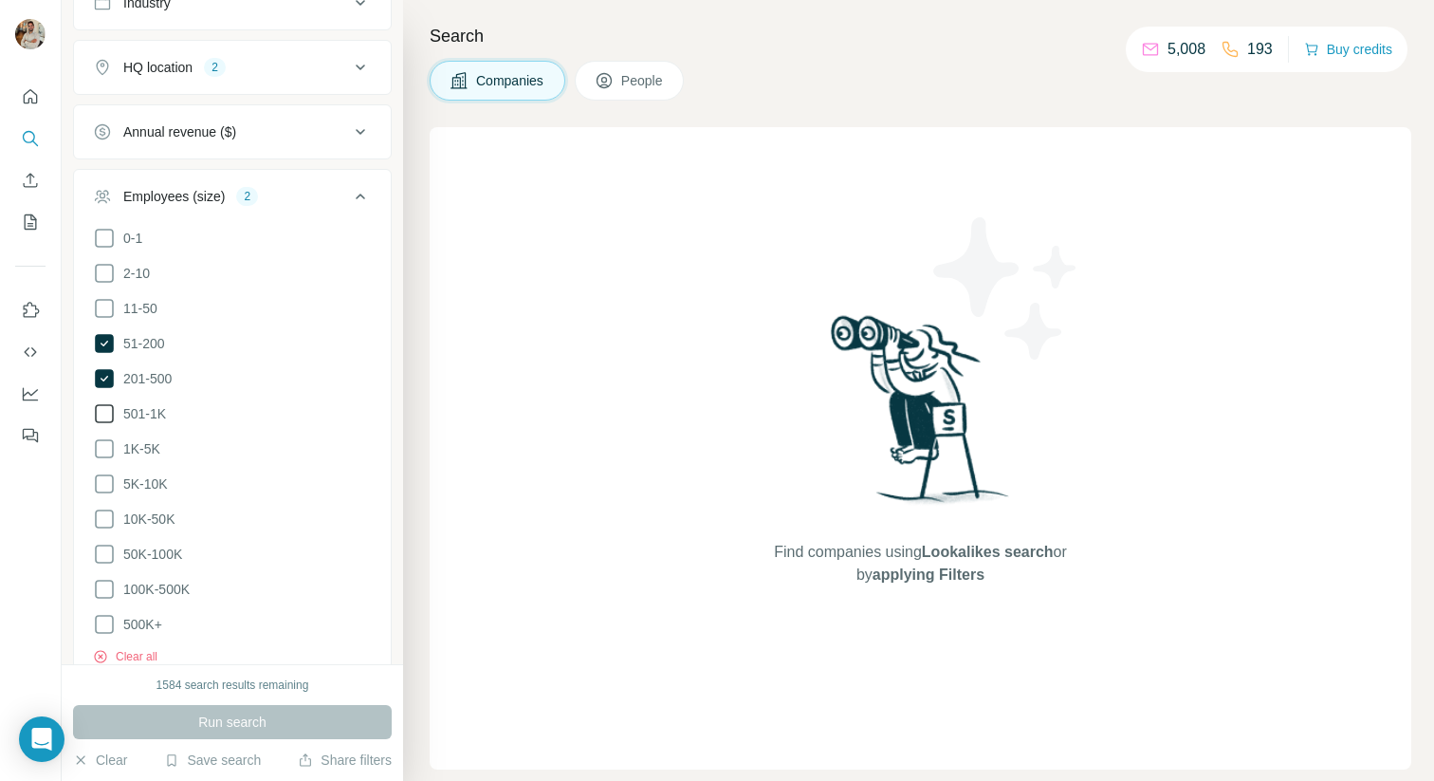
click at [107, 409] on icon at bounding box center [104, 413] width 23 height 23
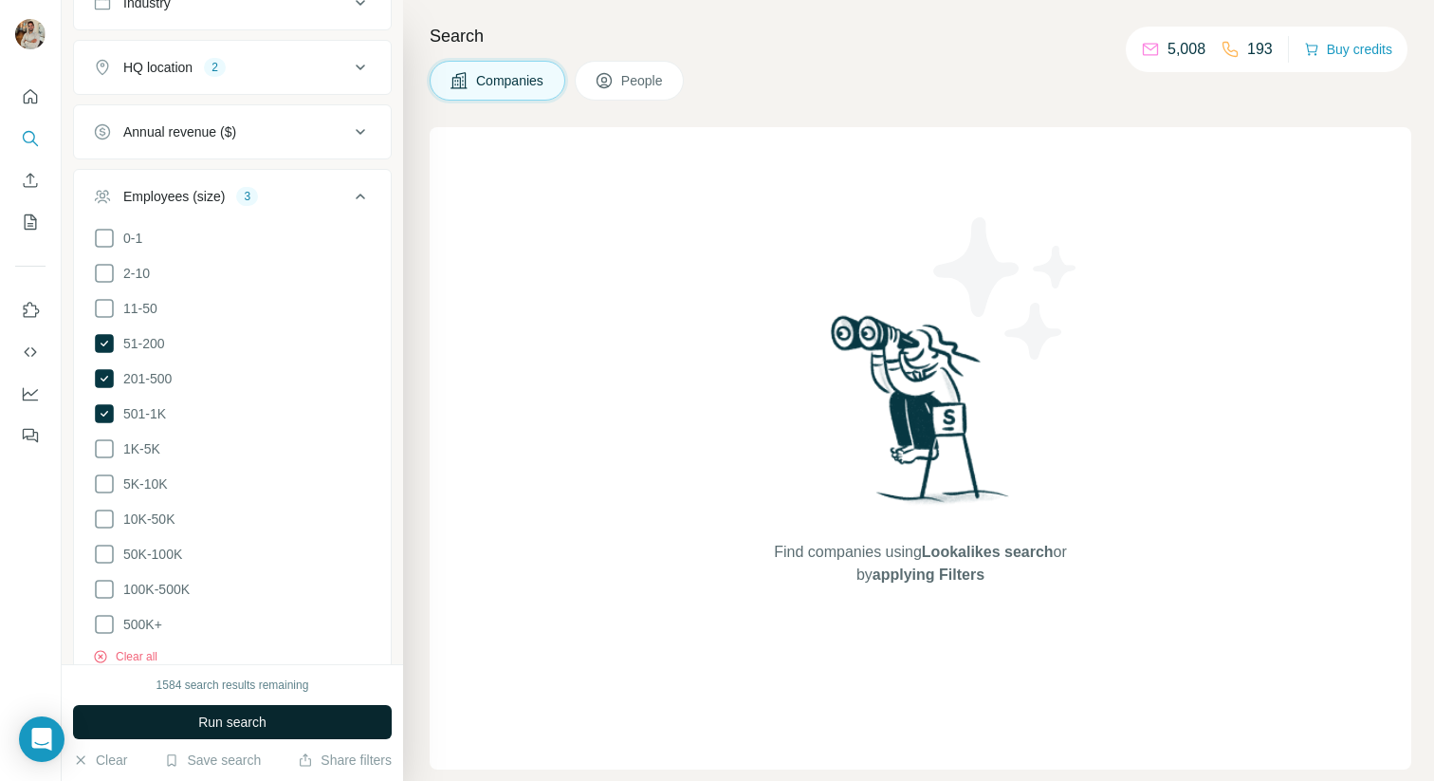
click at [304, 717] on button "Run search" at bounding box center [232, 722] width 319 height 34
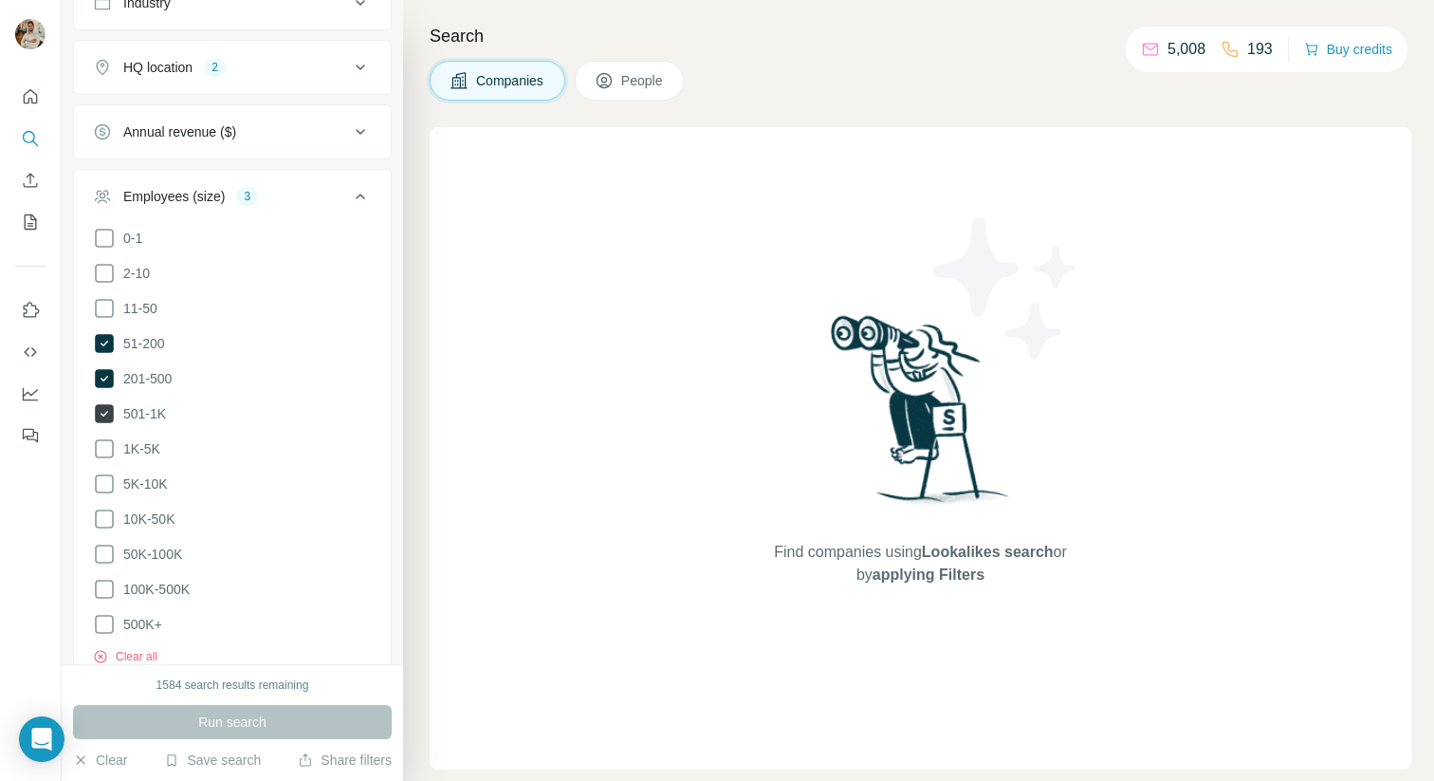
click at [114, 403] on icon at bounding box center [104, 413] width 23 height 23
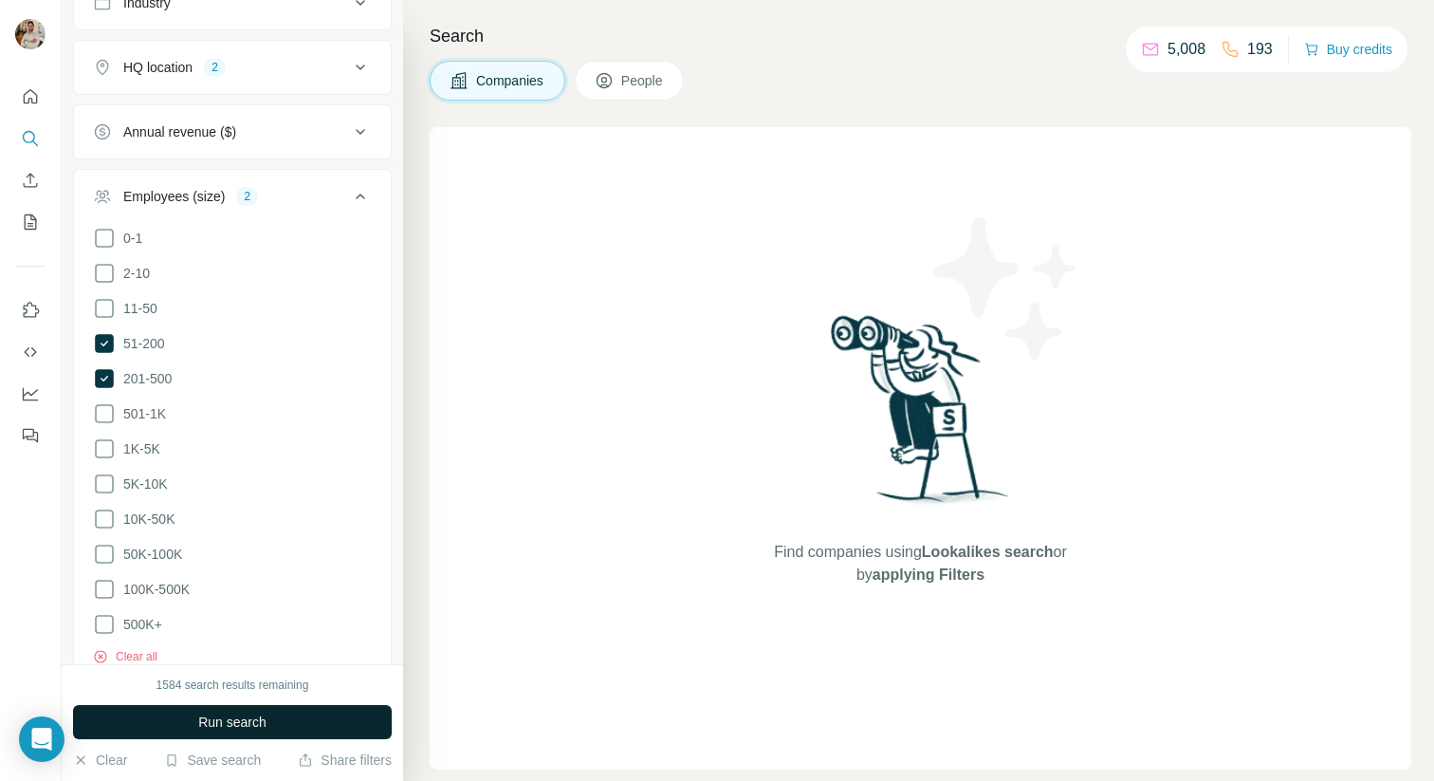
click at [346, 722] on button "Run search" at bounding box center [232, 722] width 319 height 34
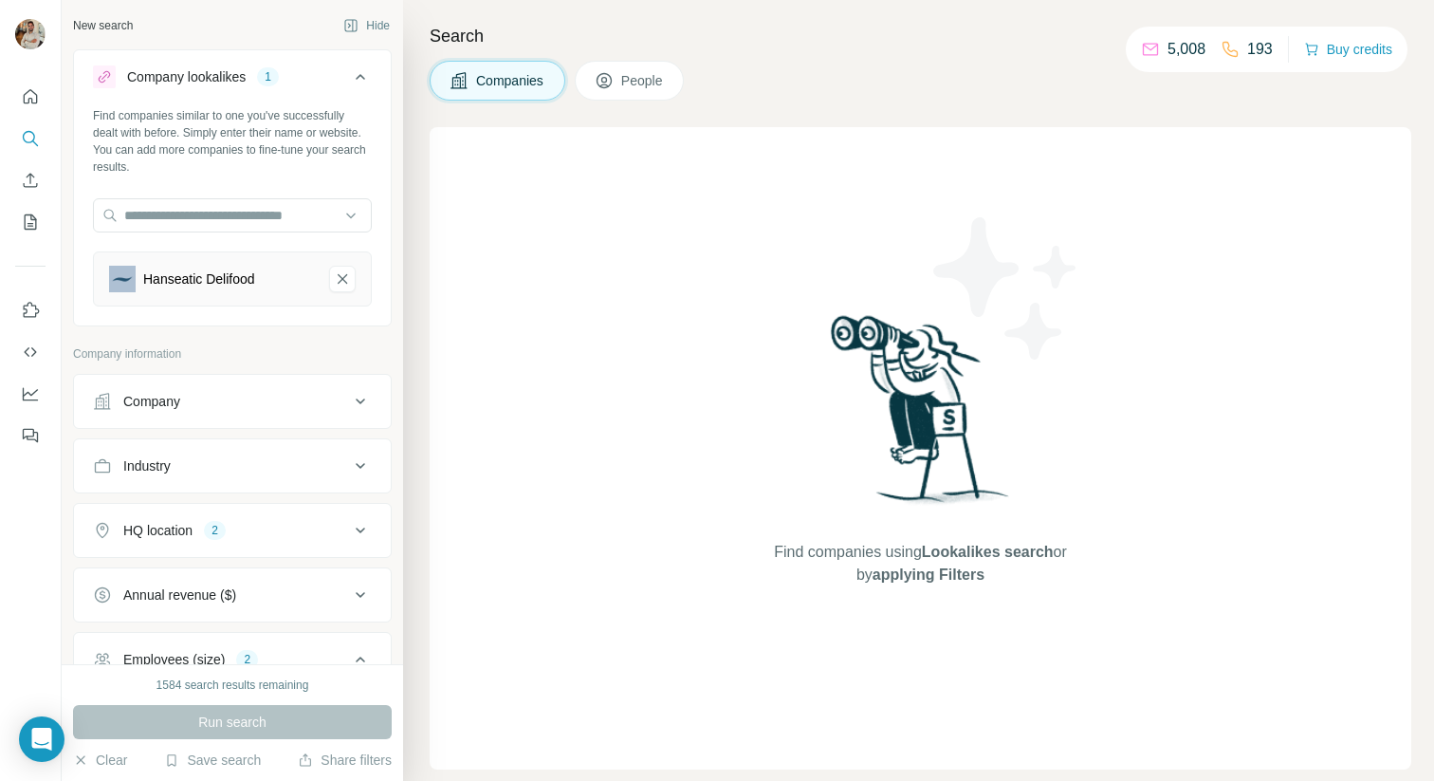
click at [260, 420] on button "Company" at bounding box center [232, 402] width 317 height 46
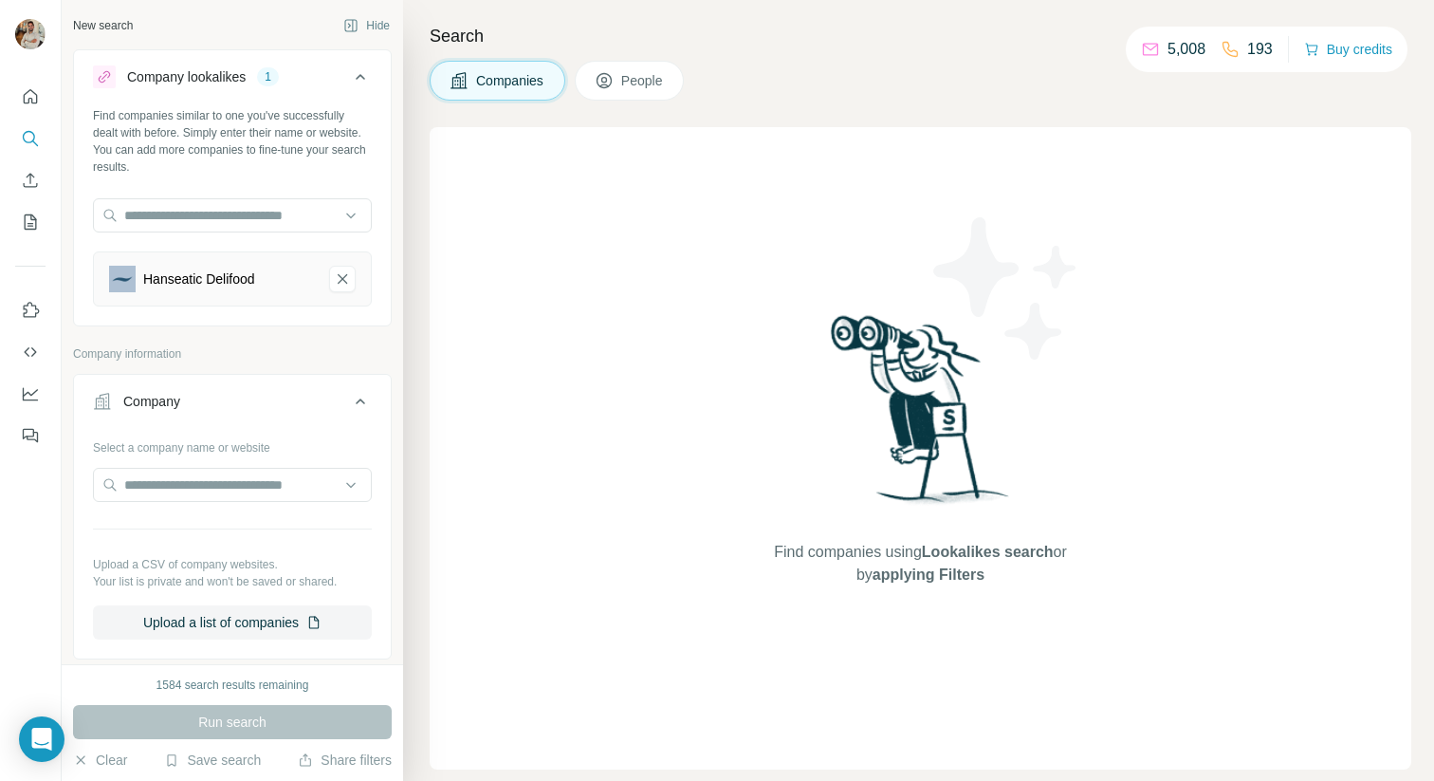
click at [337, 414] on button "Company" at bounding box center [232, 405] width 317 height 53
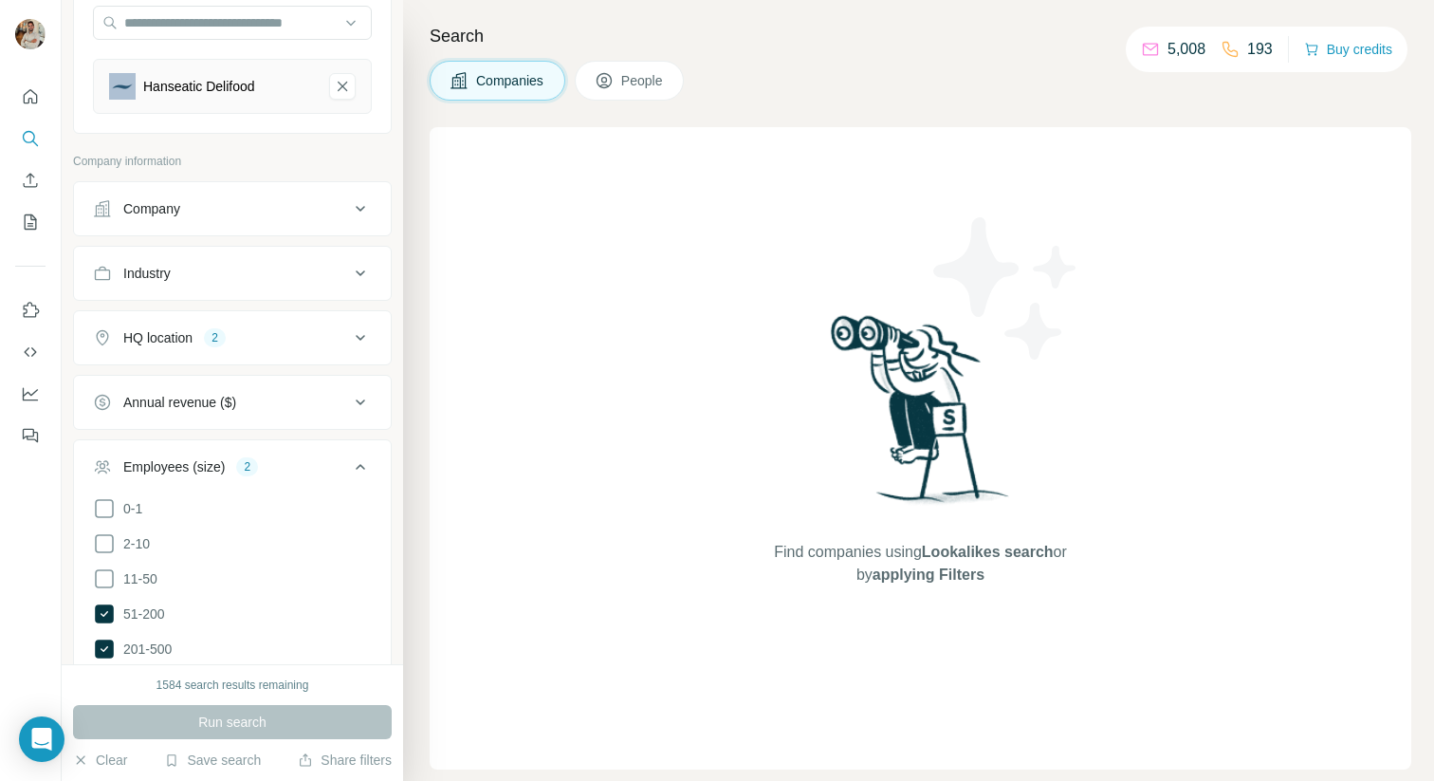
scroll to position [308, 0]
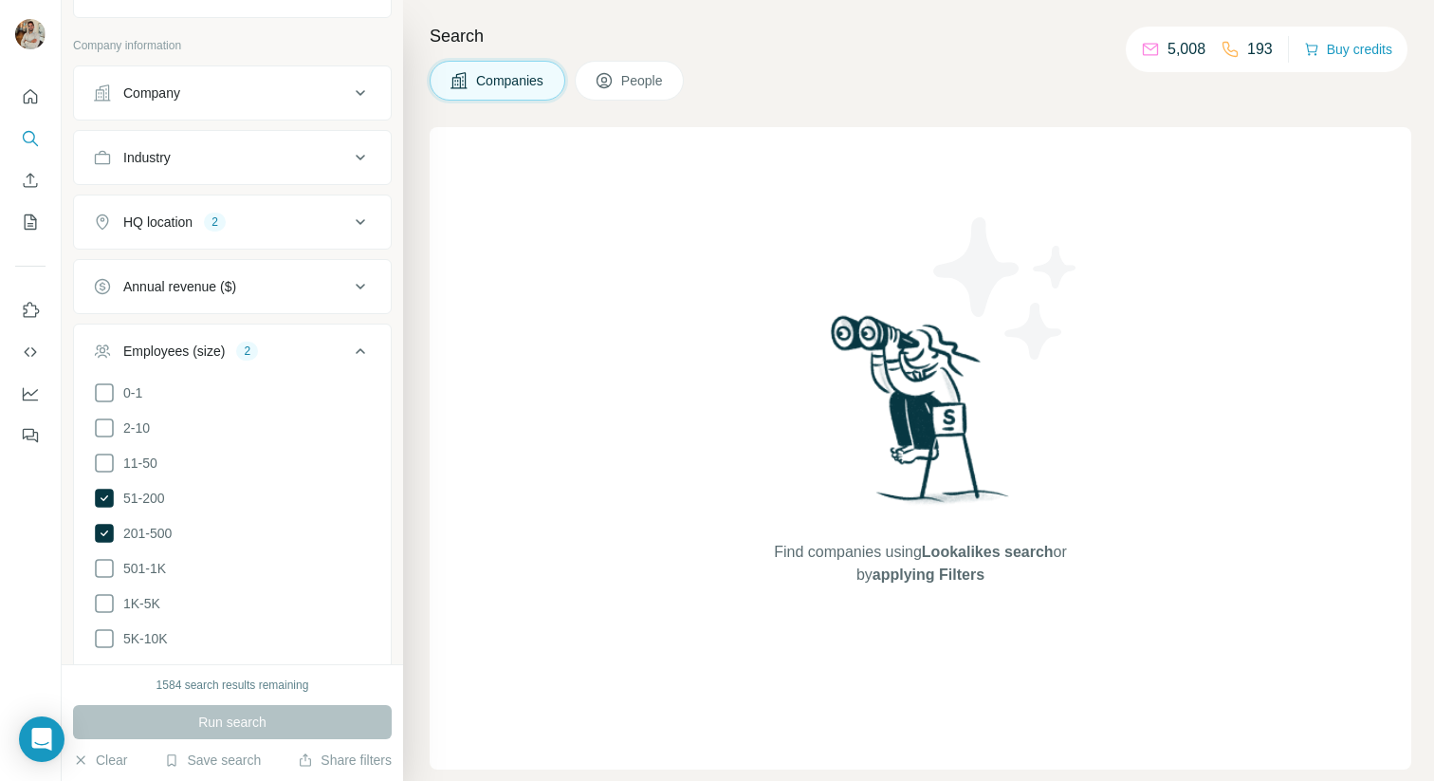
click at [330, 201] on button "HQ location 2" at bounding box center [232, 222] width 317 height 46
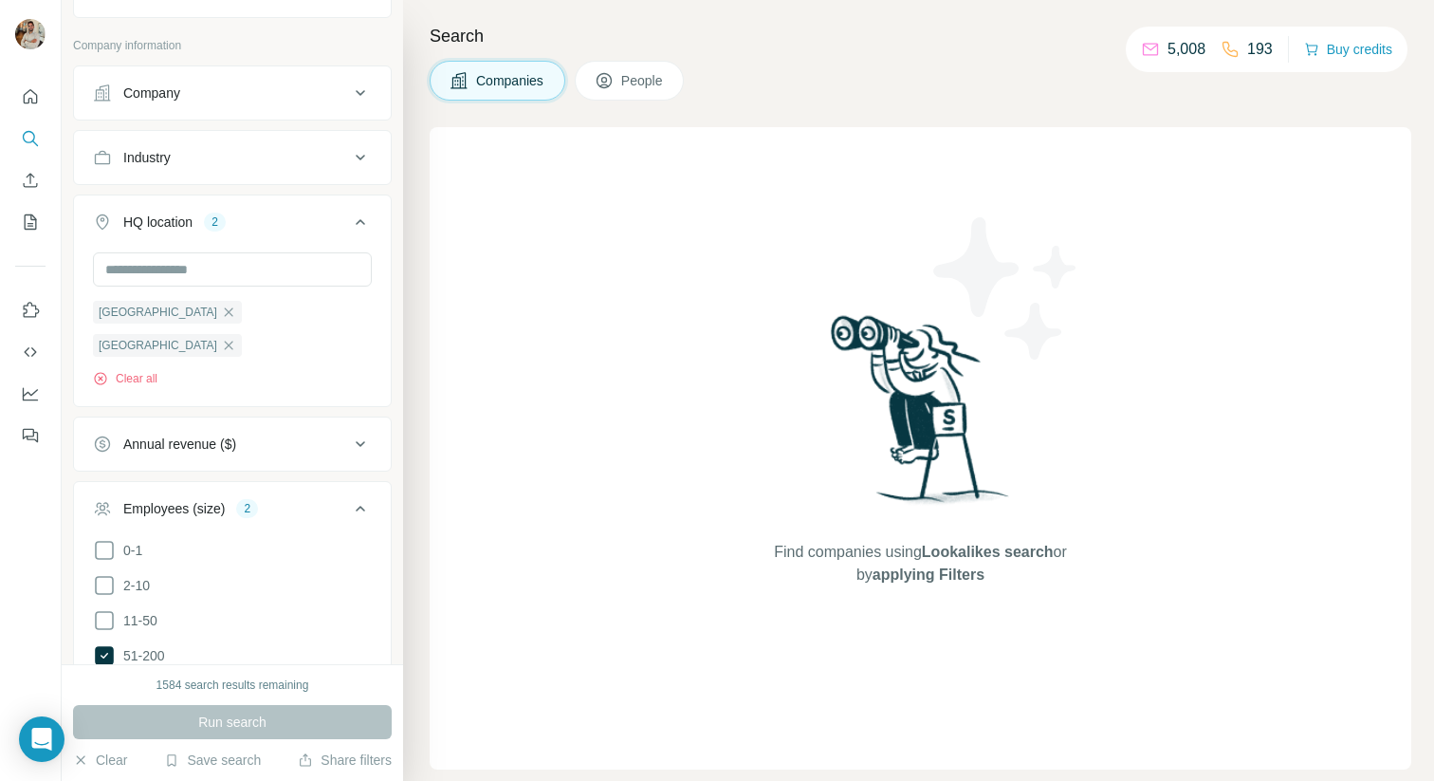
click at [326, 223] on div "HQ location 2" at bounding box center [221, 222] width 256 height 19
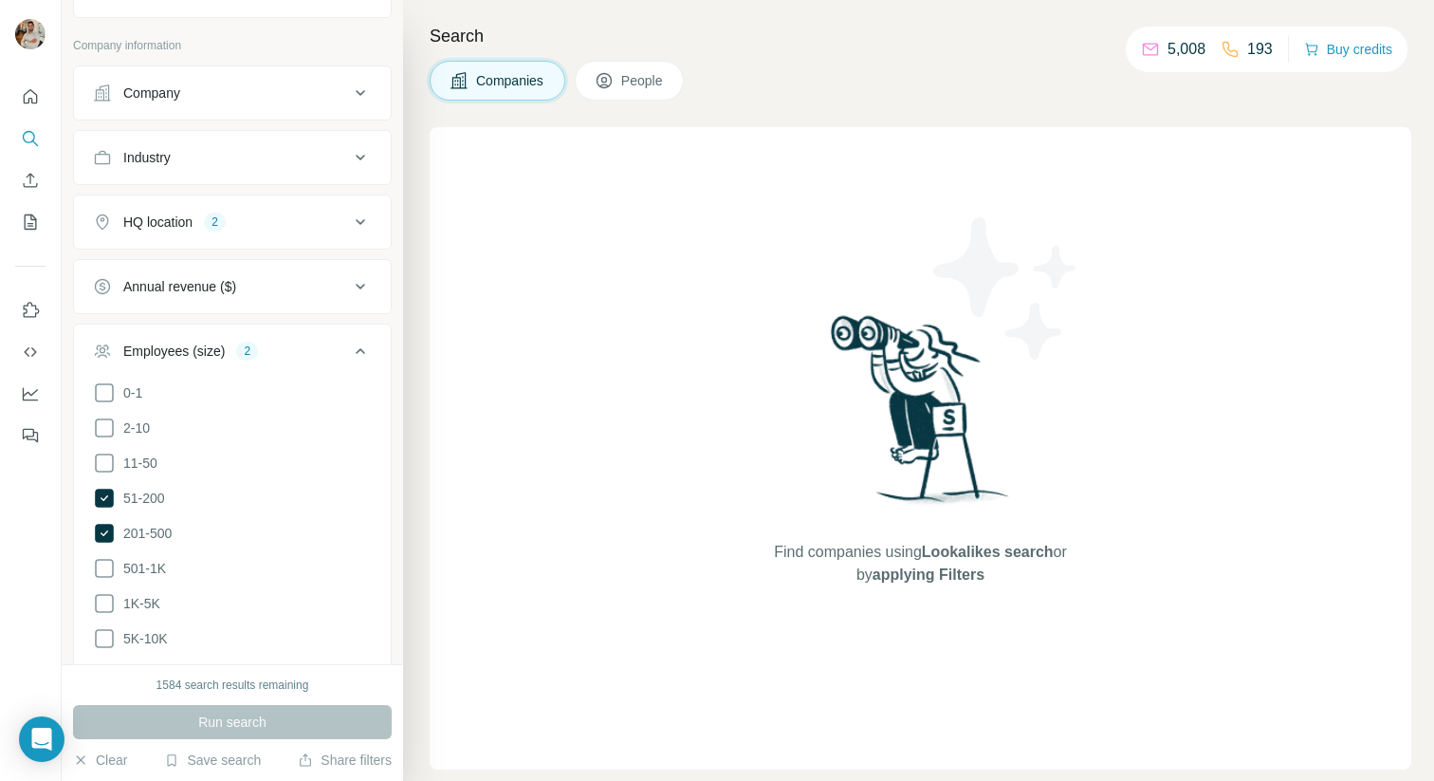
click at [631, 75] on span "People" at bounding box center [643, 80] width 44 height 19
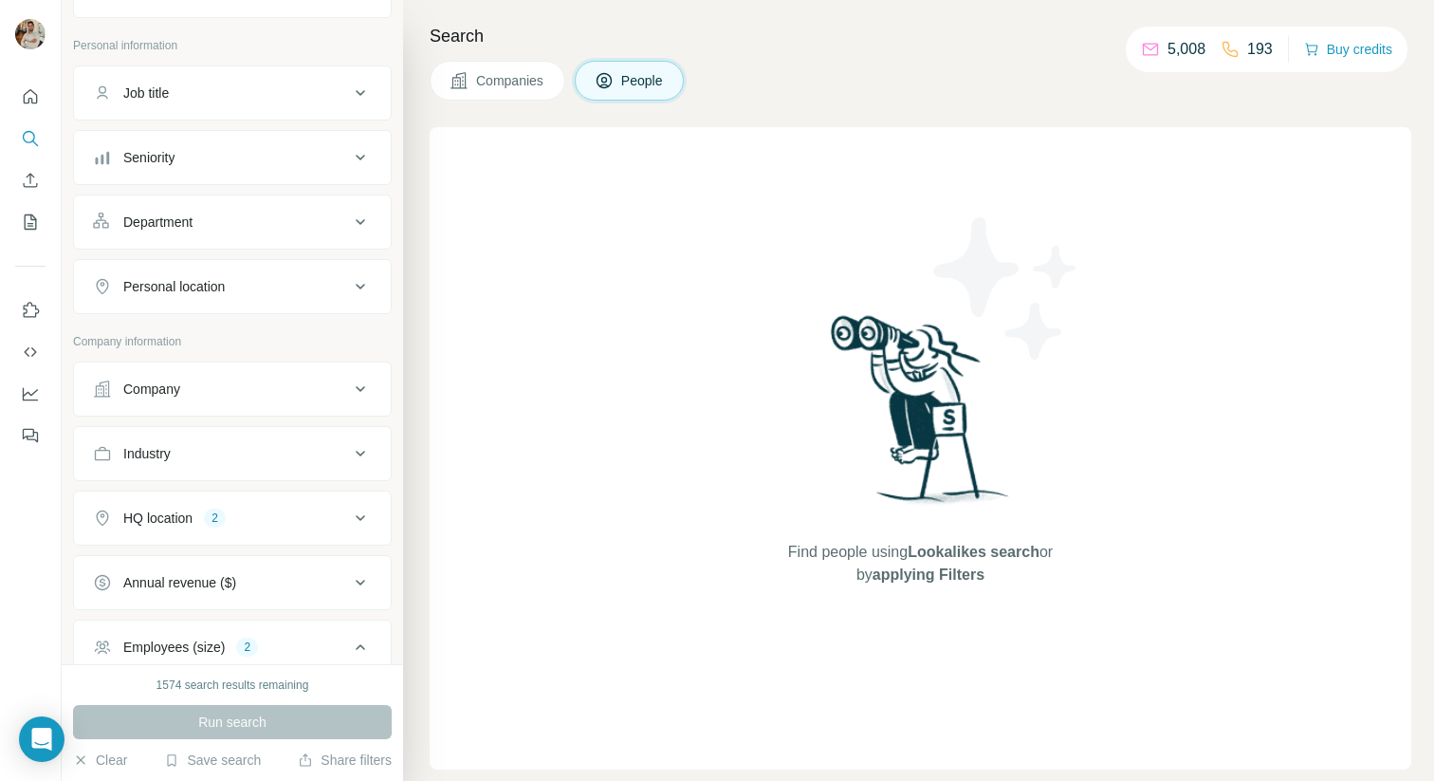
click at [513, 84] on span "Companies" at bounding box center [510, 80] width 69 height 19
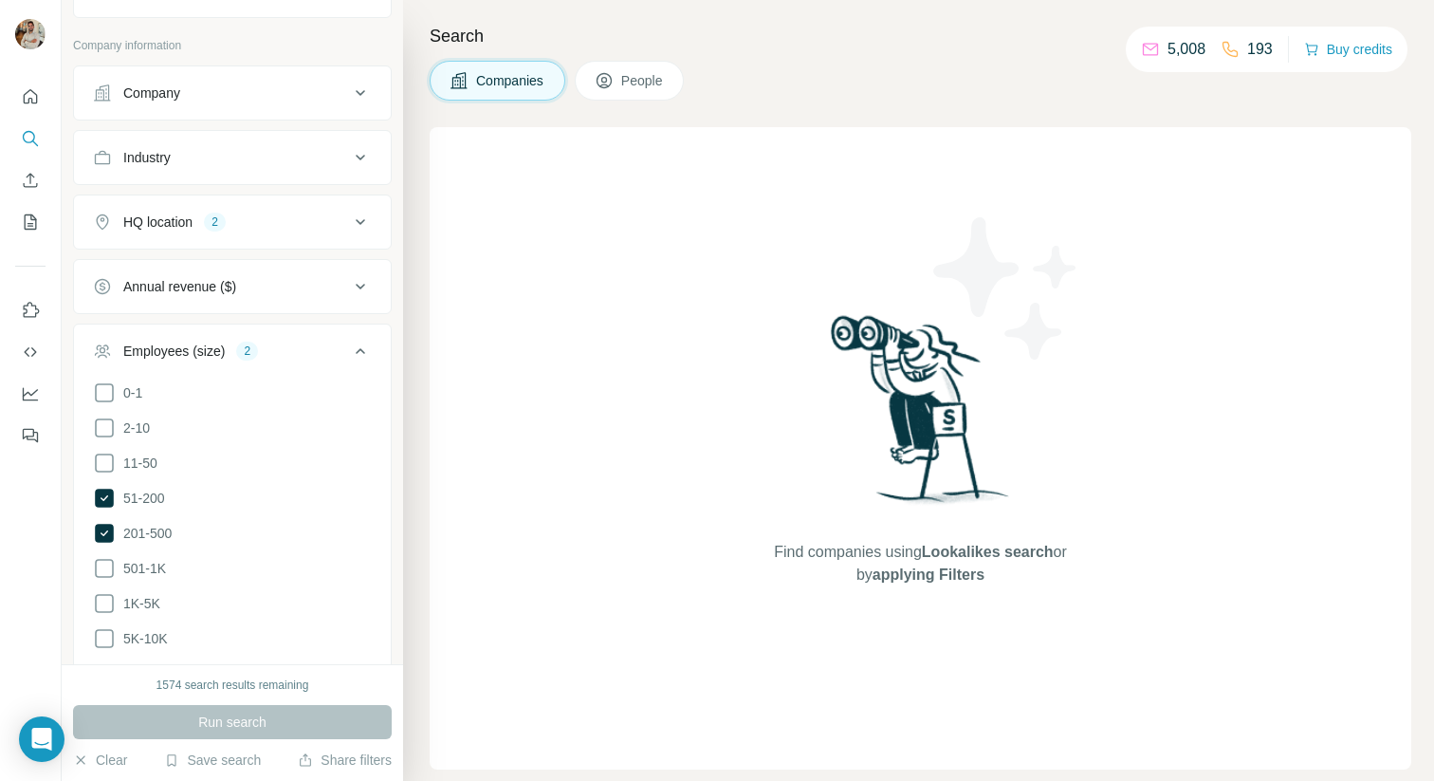
click at [239, 708] on div "Run search" at bounding box center [232, 722] width 319 height 34
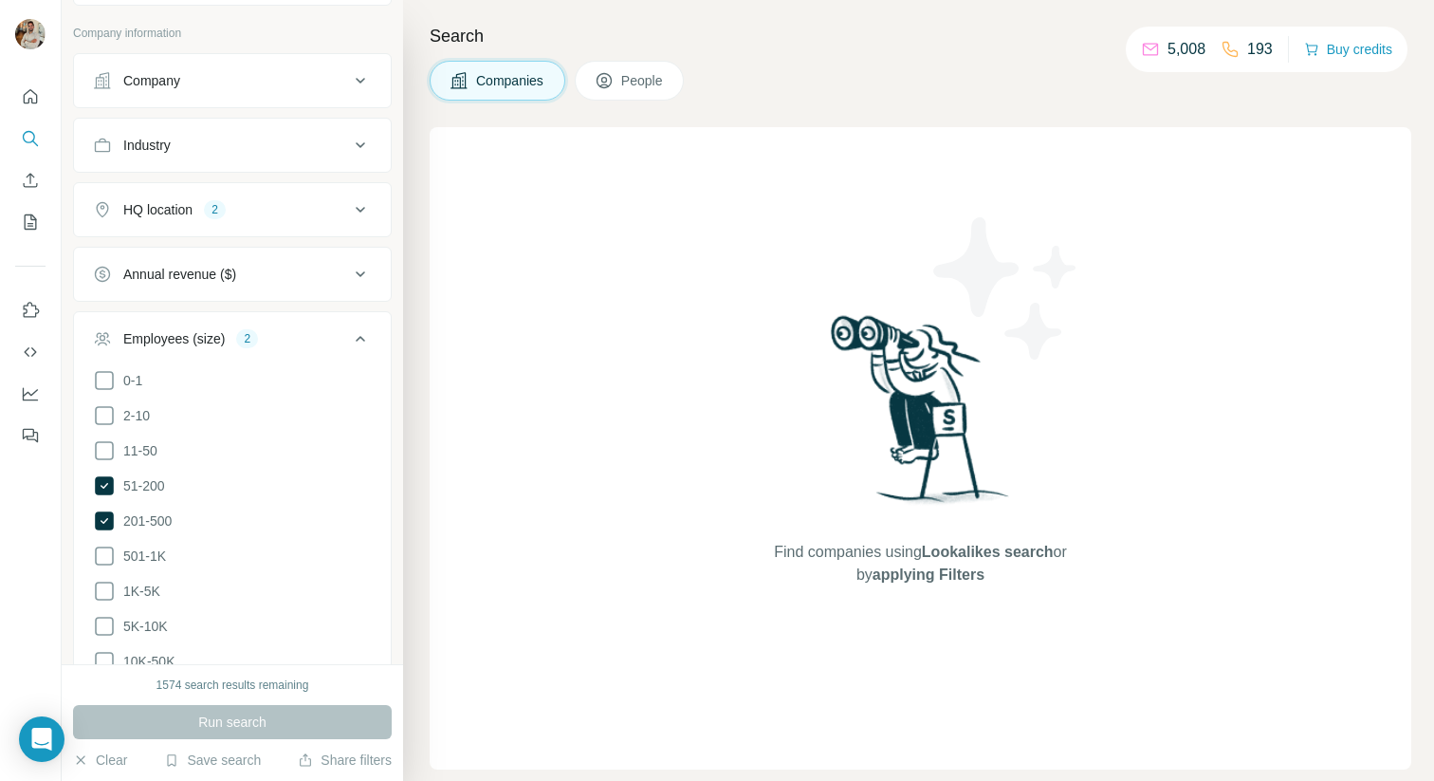
click at [318, 51] on div "Company information" at bounding box center [232, 39] width 319 height 28
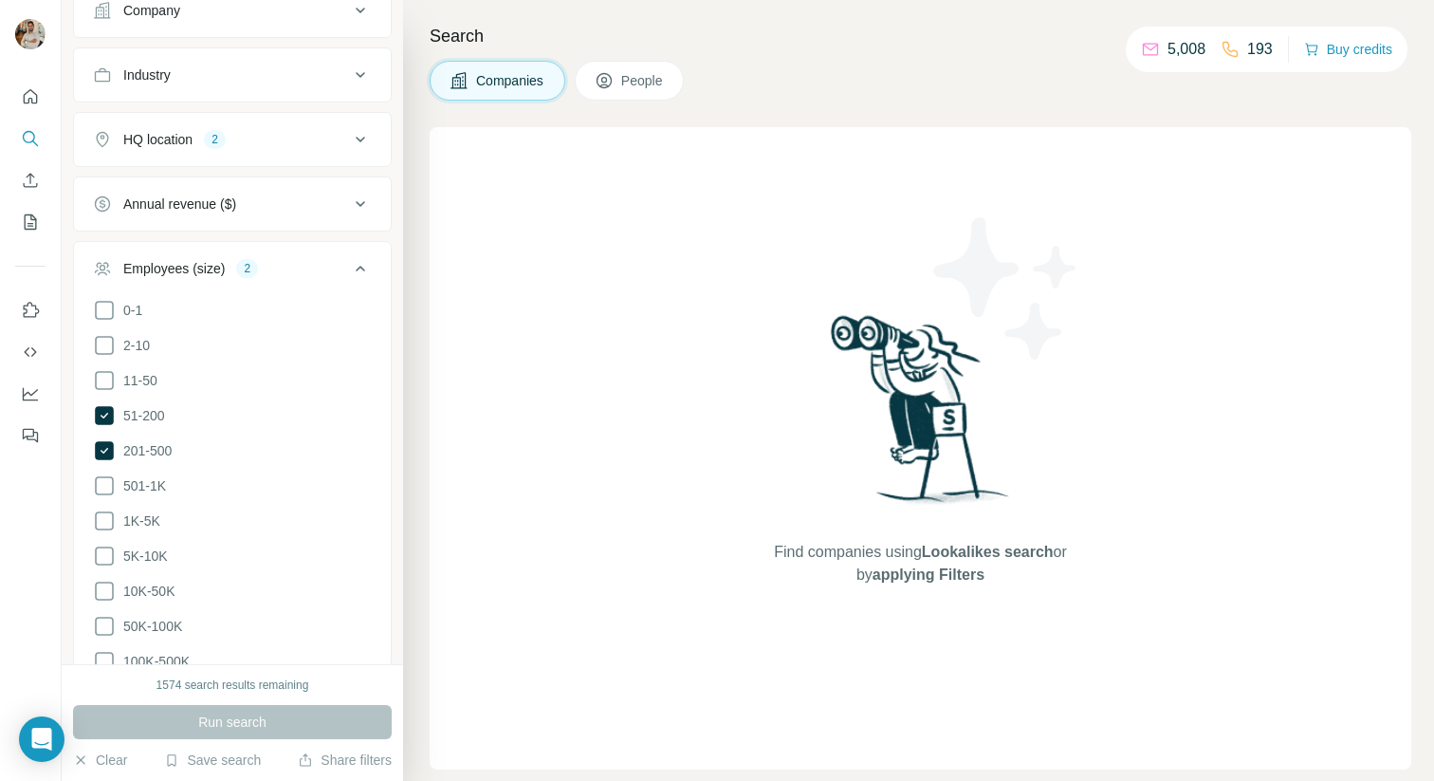
scroll to position [394, 0]
click at [288, 711] on div "Run search" at bounding box center [232, 722] width 319 height 34
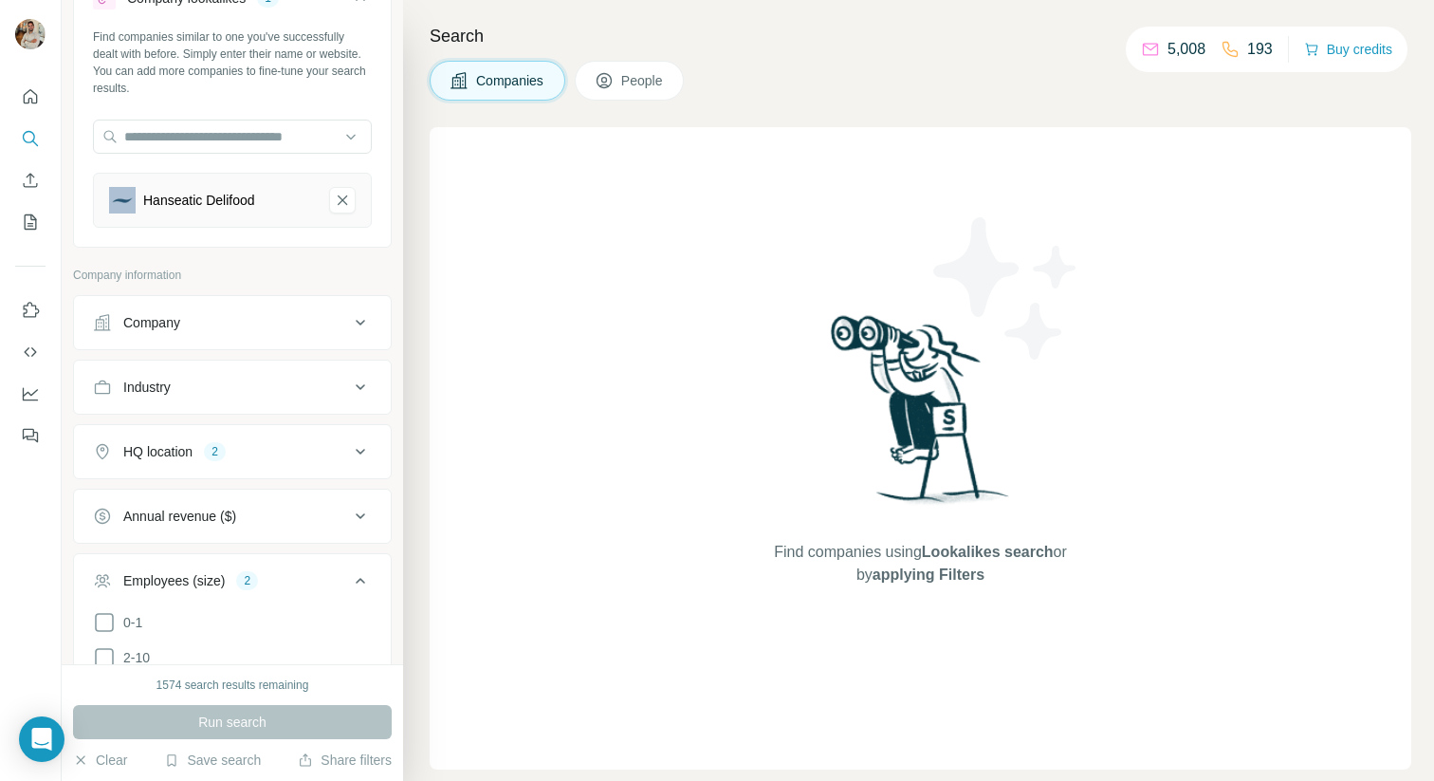
scroll to position [0, 0]
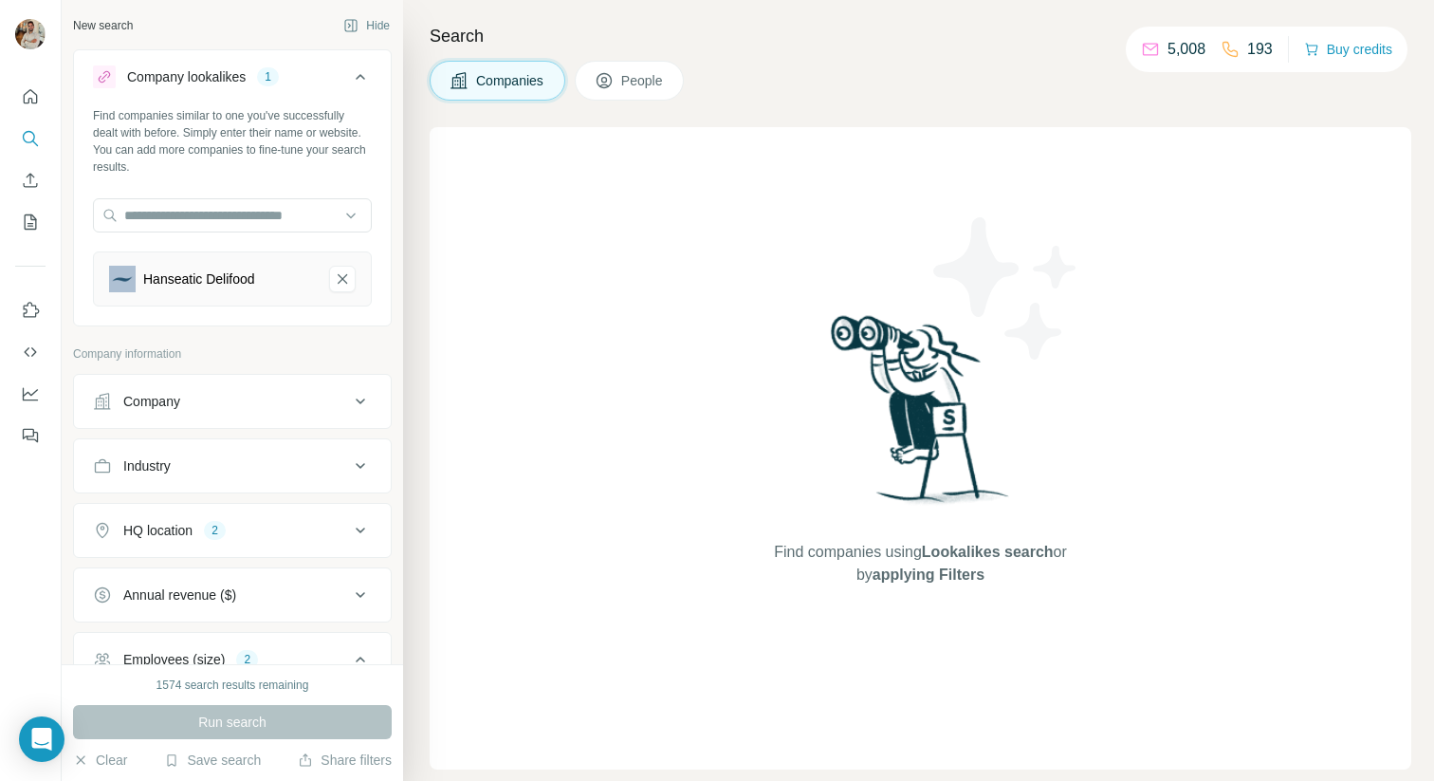
click at [249, 283] on div "Hanseatic Delifood" at bounding box center [199, 278] width 112 height 19
click at [339, 282] on icon "Hanseatic Delifood-remove-button" at bounding box center [342, 278] width 9 height 9
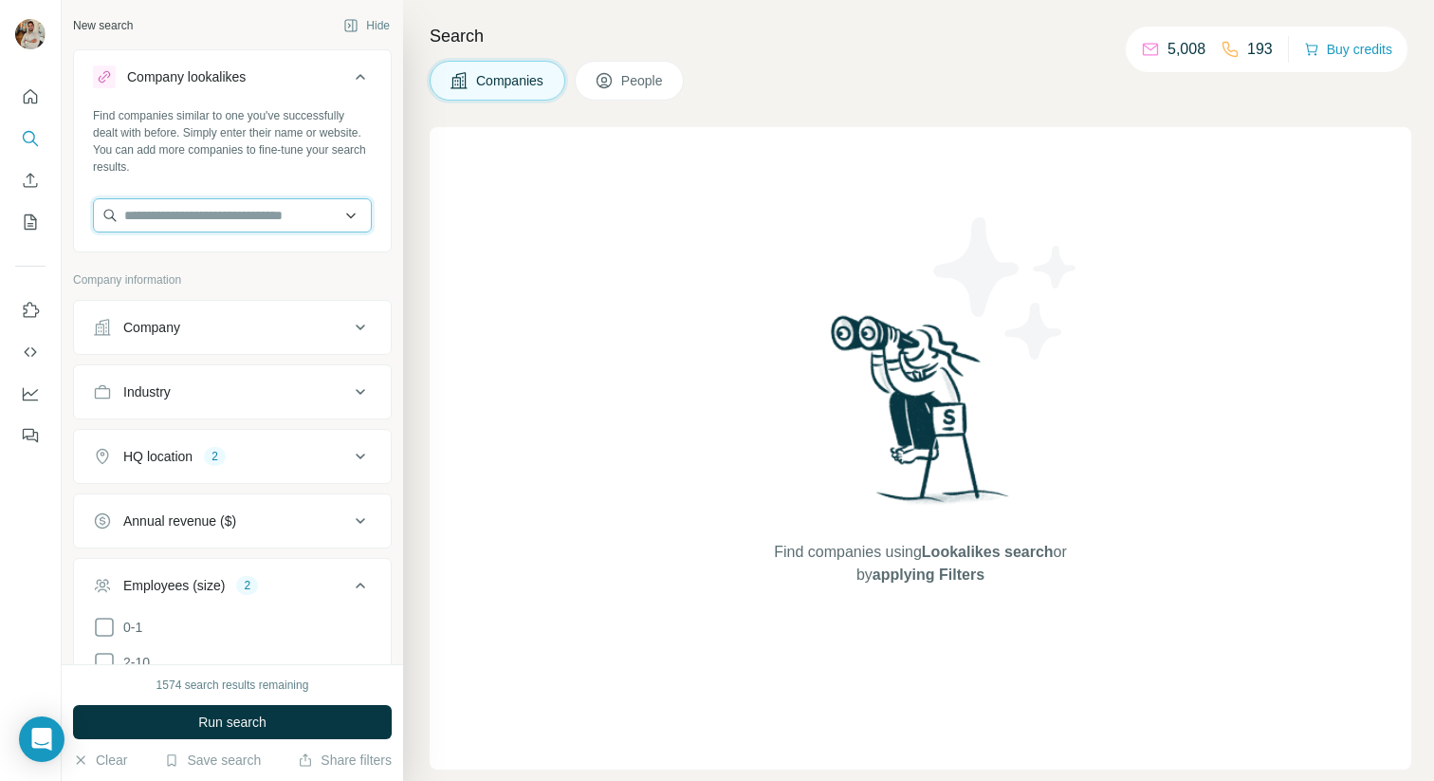
click at [226, 229] on input "text" at bounding box center [232, 215] width 279 height 34
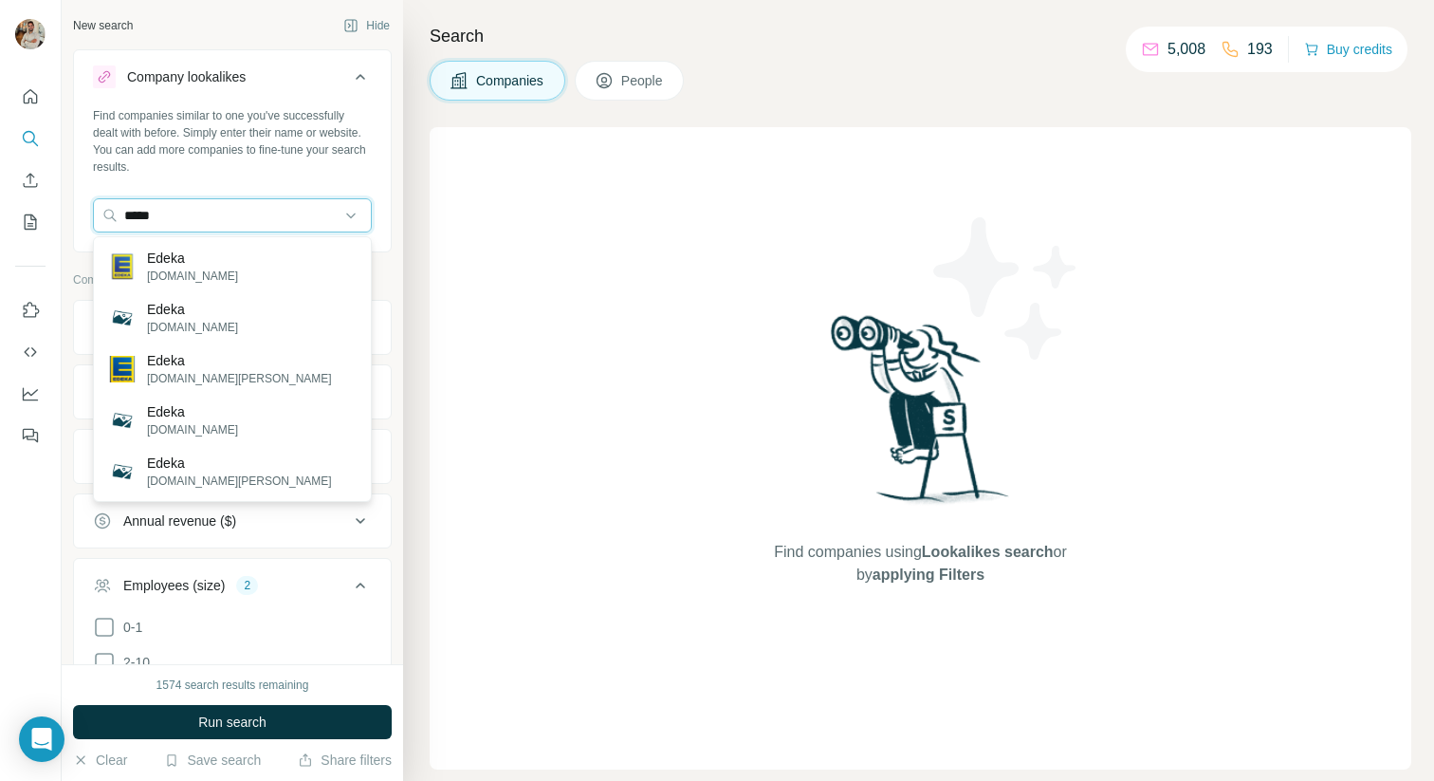
type input "*****"
click at [237, 275] on div "[PERSON_NAME][DOMAIN_NAME]" at bounding box center [232, 266] width 269 height 51
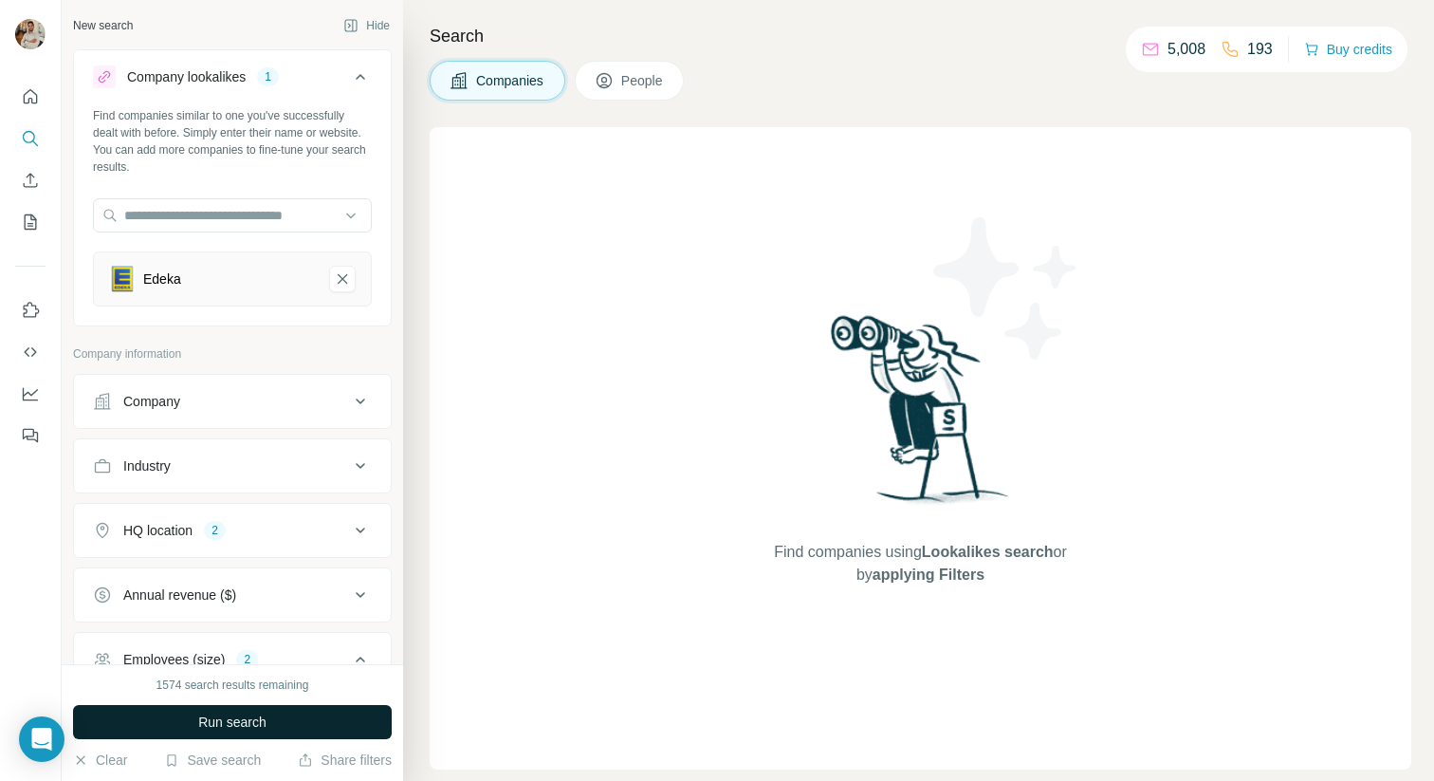
click at [284, 729] on button "Run search" at bounding box center [232, 722] width 319 height 34
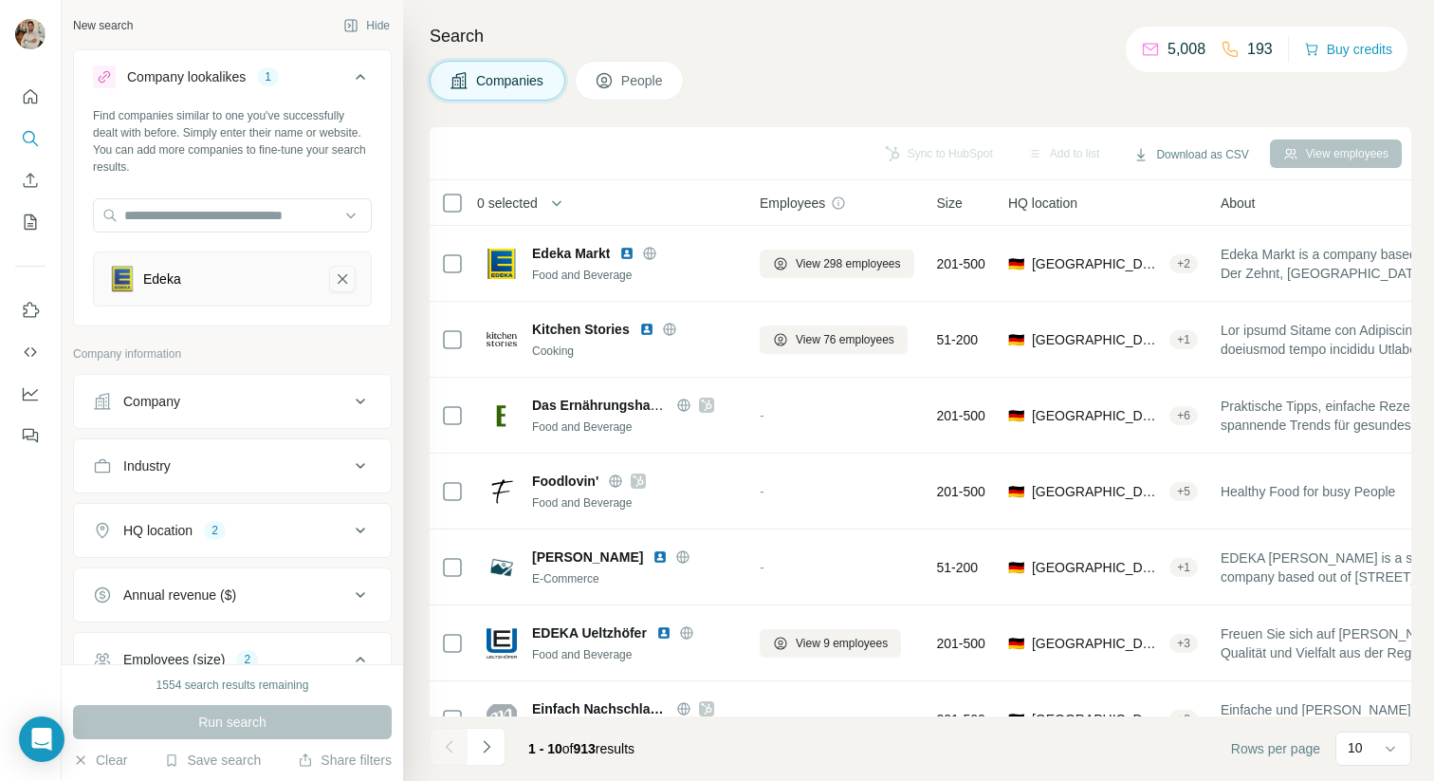
click at [347, 274] on icon "Edeka-remove-button" at bounding box center [342, 278] width 9 height 9
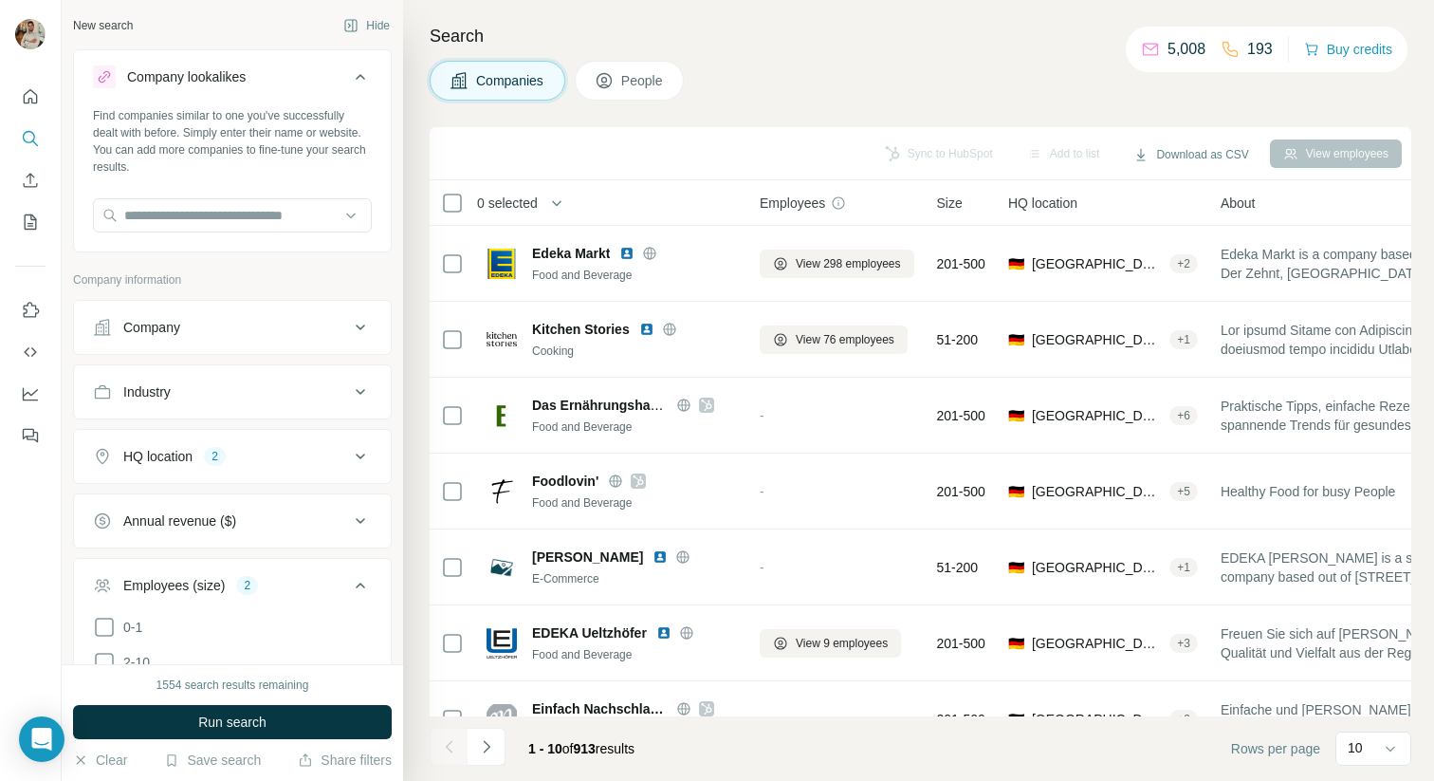
click at [900, 62] on div "Companies People" at bounding box center [921, 81] width 982 height 40
click at [901, 63] on div "Companies People" at bounding box center [921, 81] width 982 height 40
click at [1049, 93] on div "Companies People" at bounding box center [921, 81] width 982 height 40
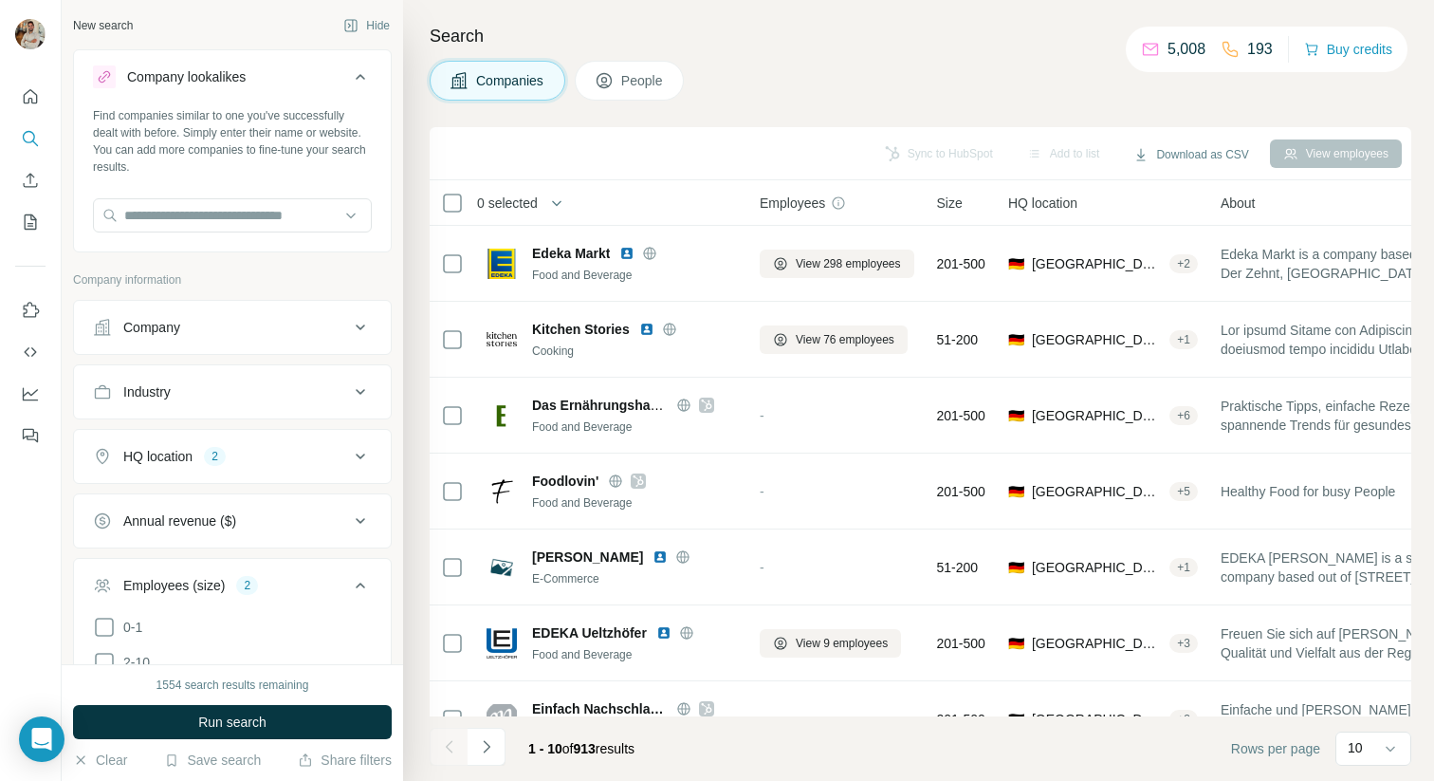
click at [1049, 93] on div "Companies People" at bounding box center [921, 81] width 982 height 40
click at [210, 223] on input "text" at bounding box center [232, 215] width 279 height 34
paste input "**********"
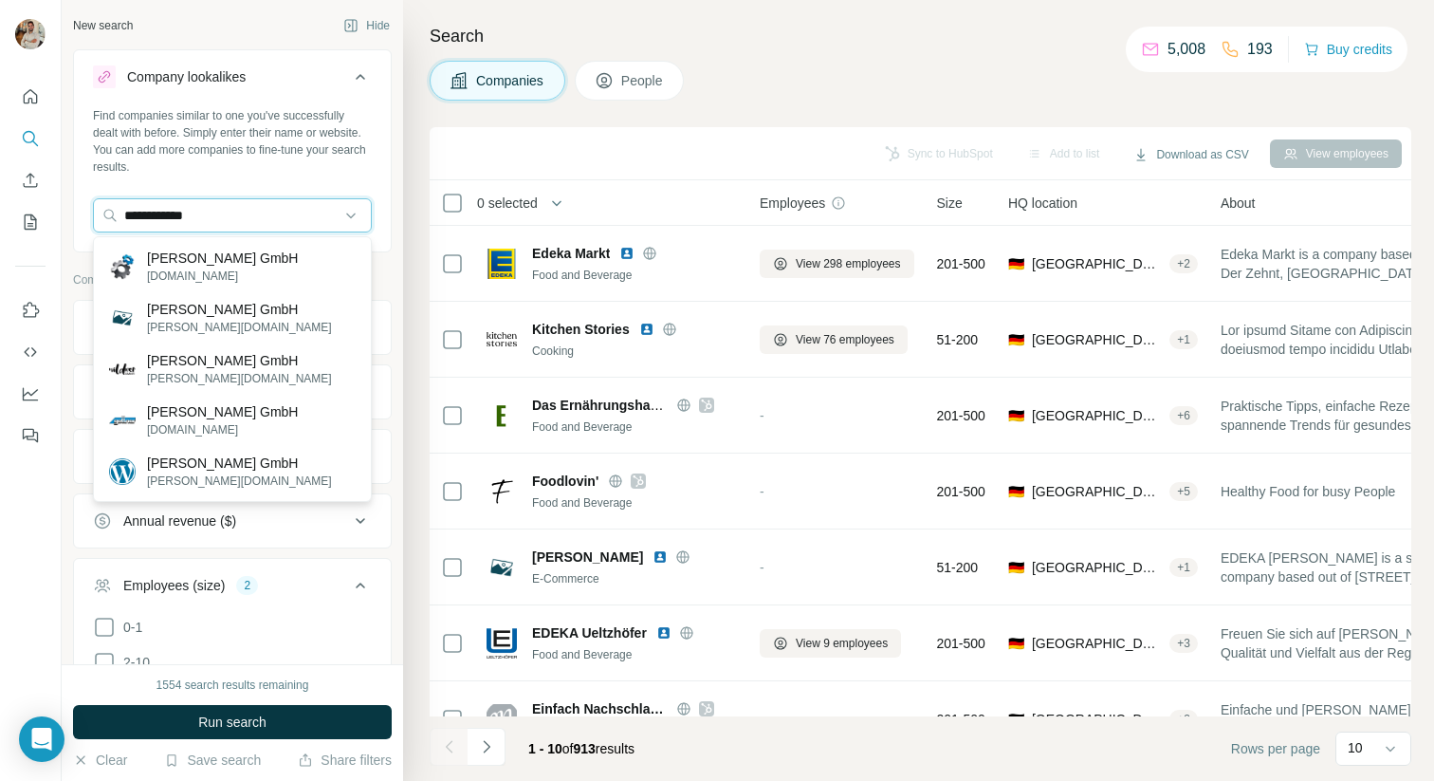
paste input "**********"
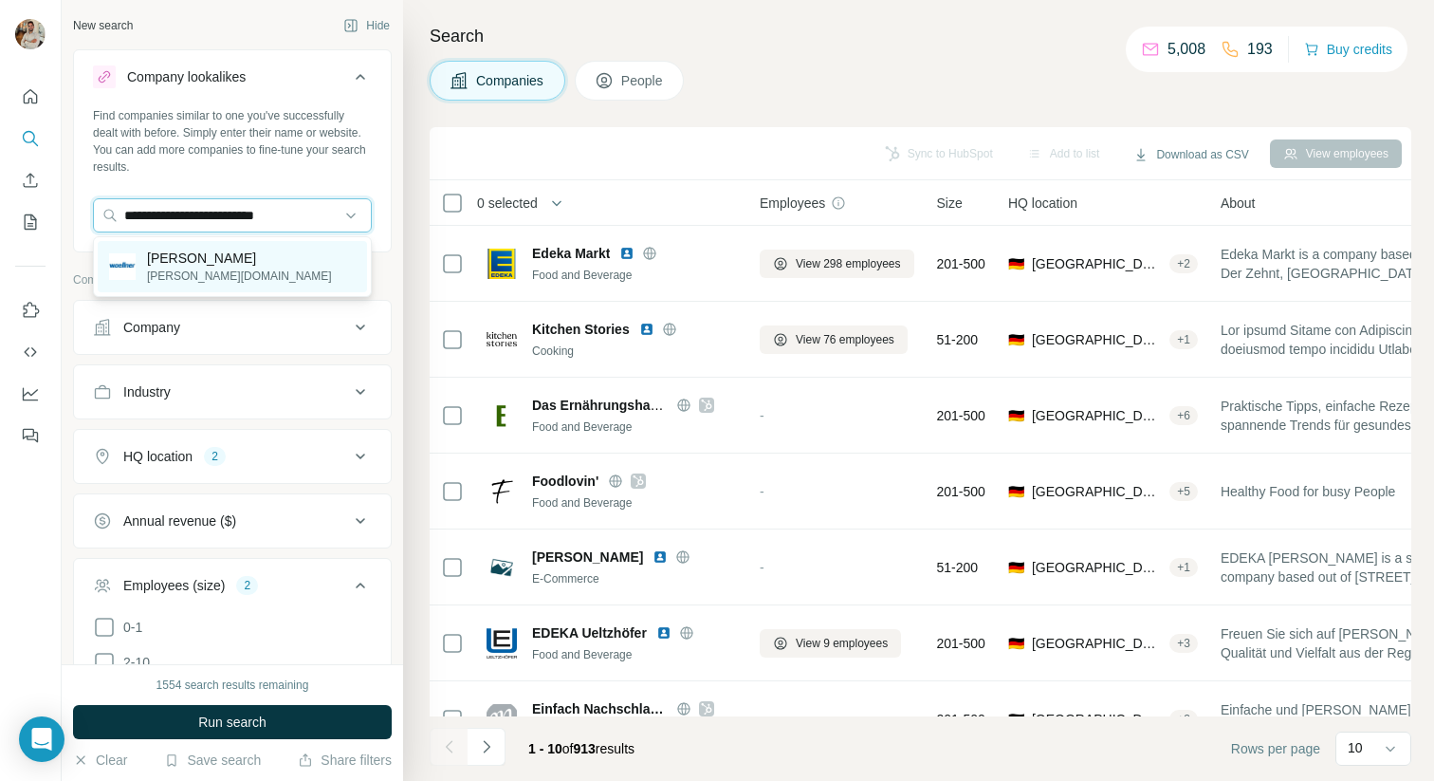
type input "**********"
click at [253, 272] on div "[PERSON_NAME] [PERSON_NAME][DOMAIN_NAME]" at bounding box center [232, 266] width 269 height 51
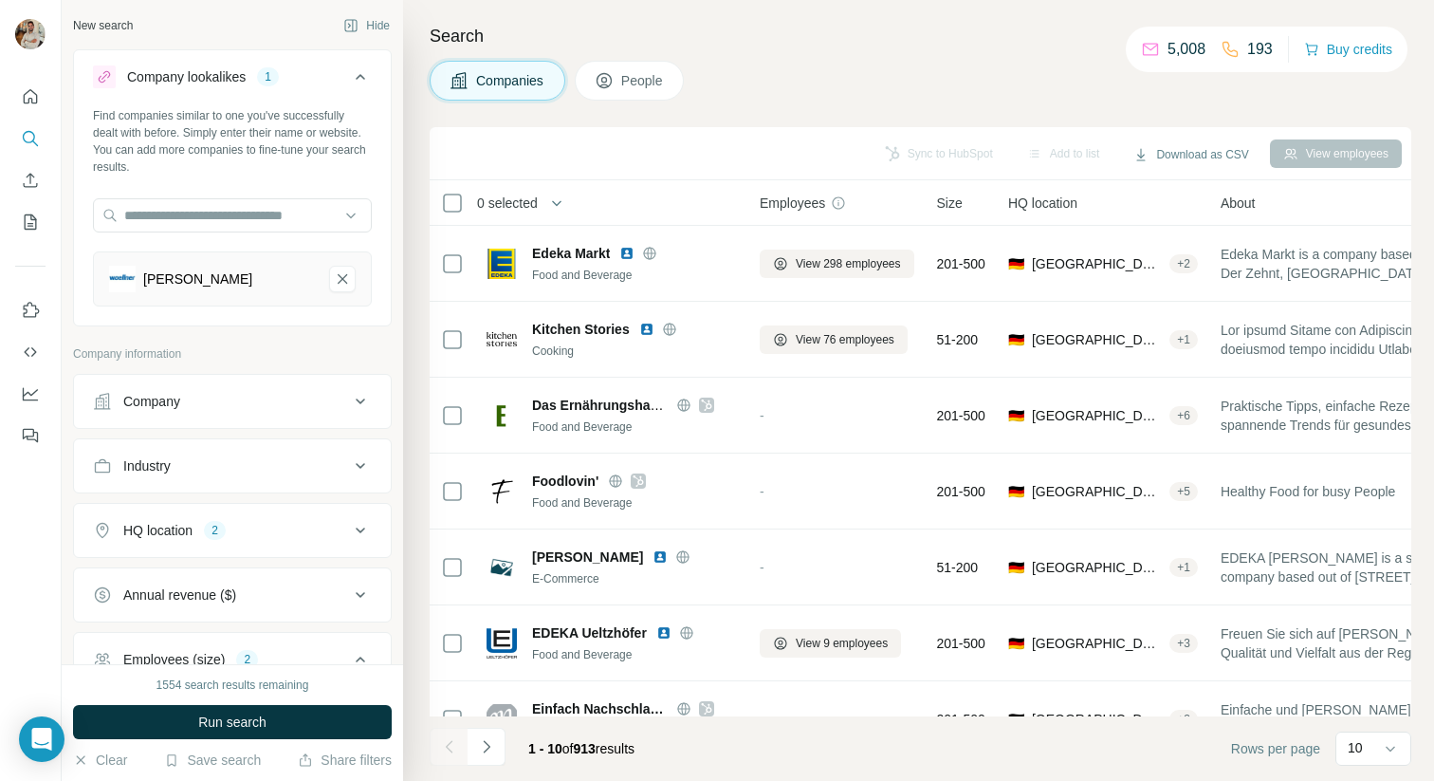
click at [260, 704] on div "1554 search results remaining Run search Clear Save search Share filters" at bounding box center [233, 722] width 342 height 117
click at [265, 730] on span "Run search" at bounding box center [232, 721] width 68 height 19
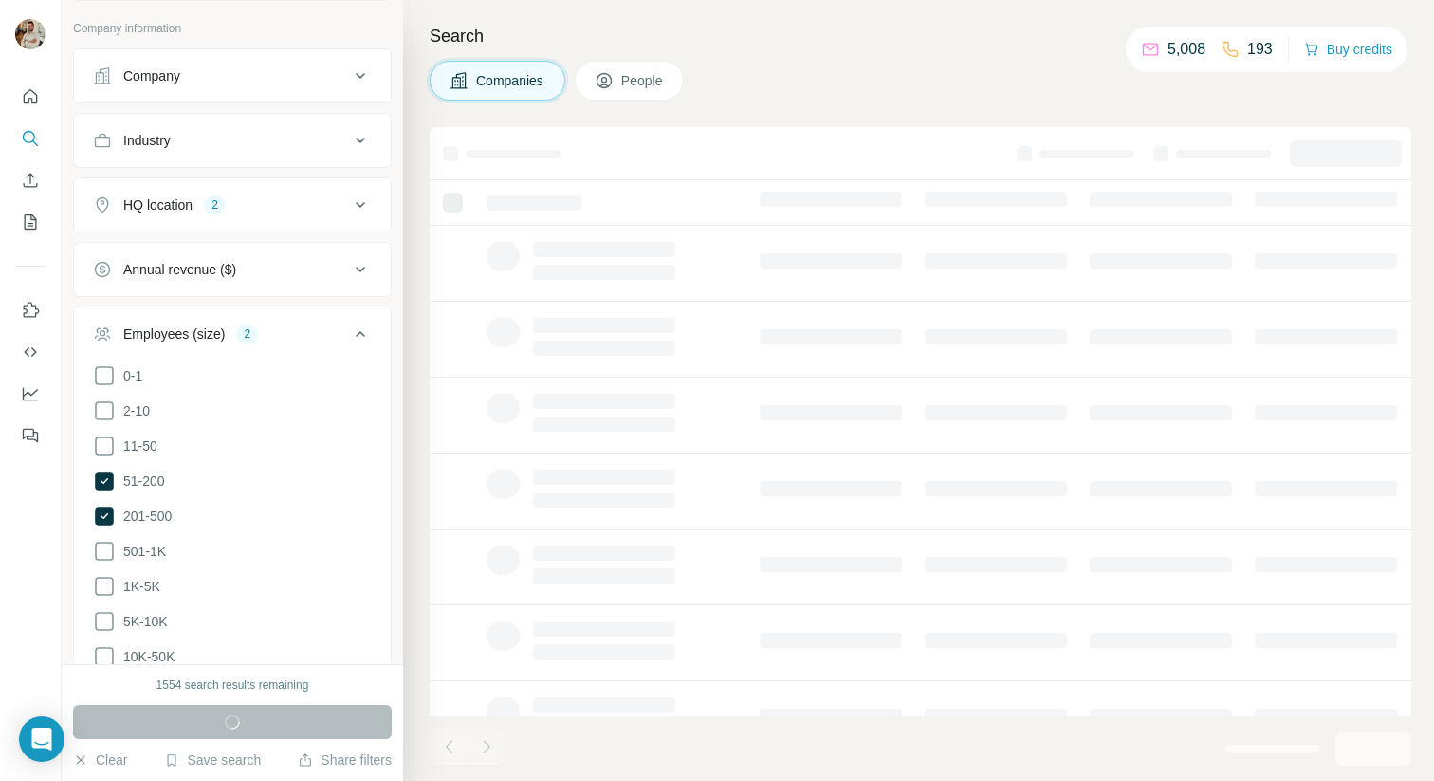
scroll to position [331, 0]
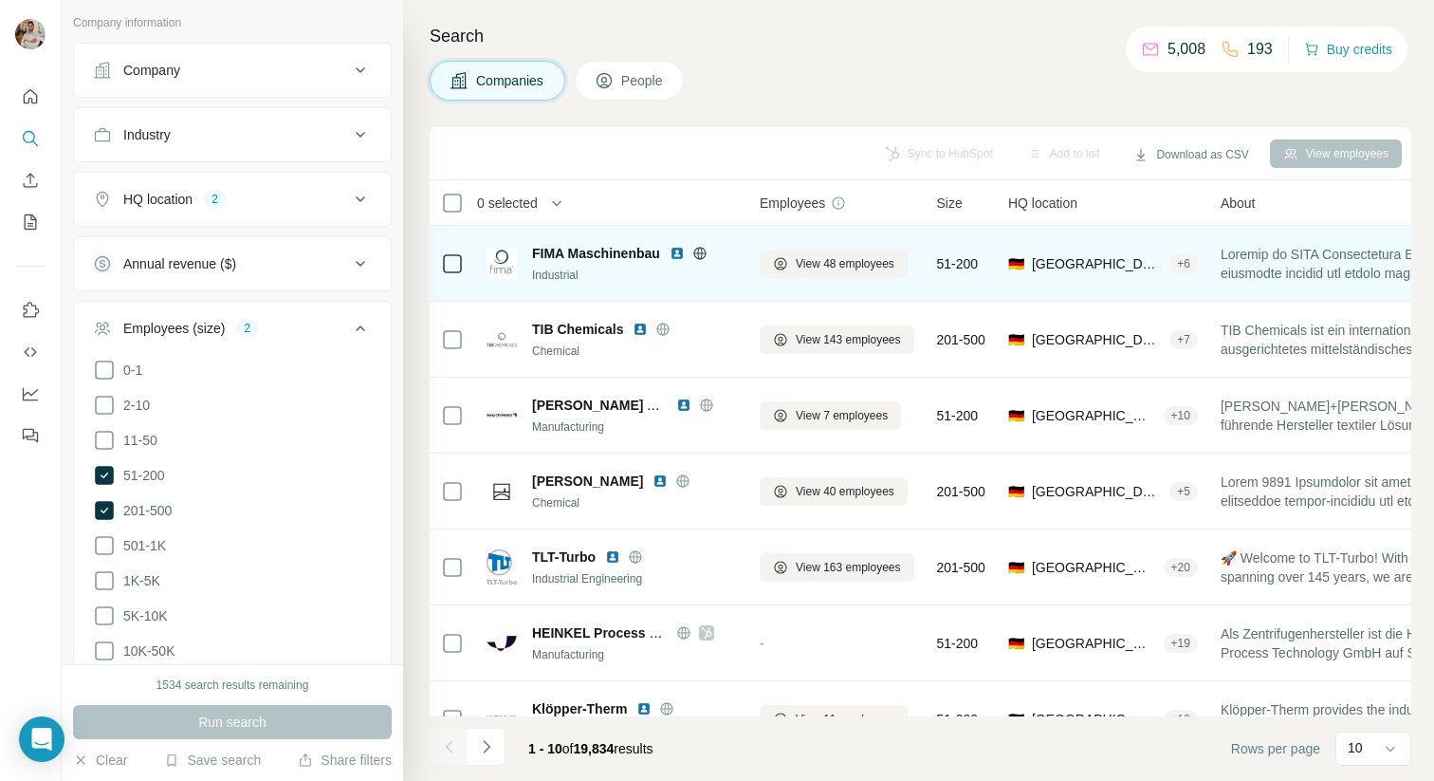
click at [702, 248] on icon at bounding box center [699, 253] width 5 height 12
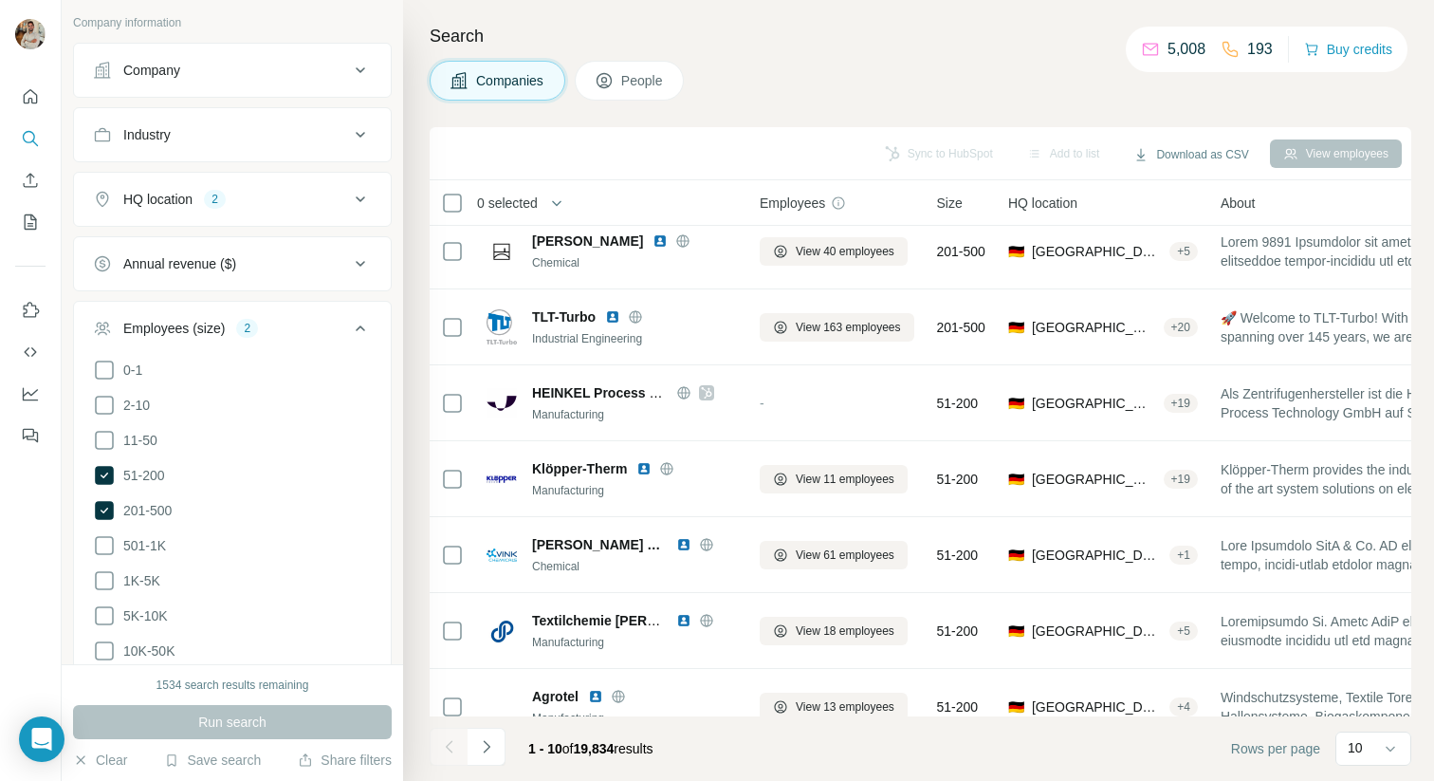
scroll to position [268, 0]
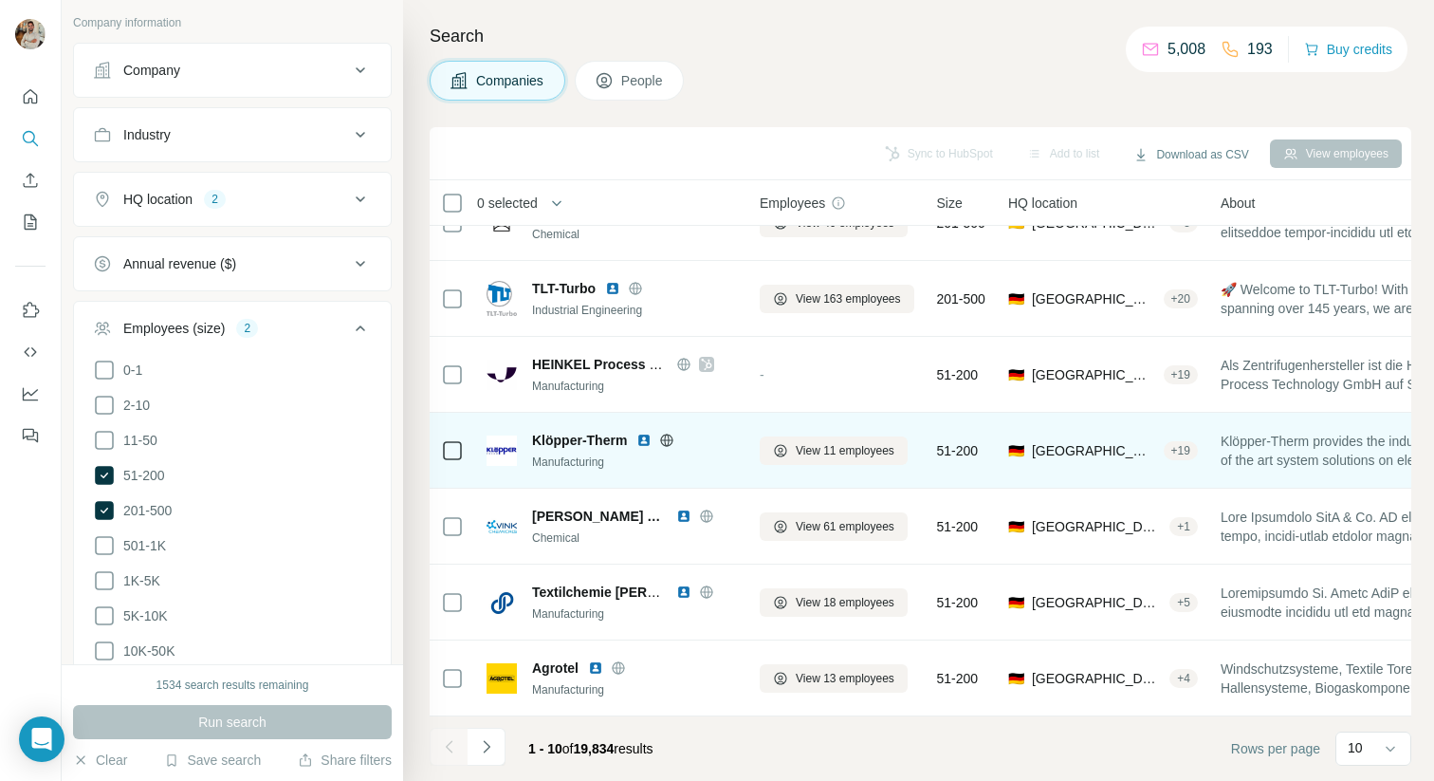
click at [668, 435] on icon at bounding box center [667, 440] width 5 height 12
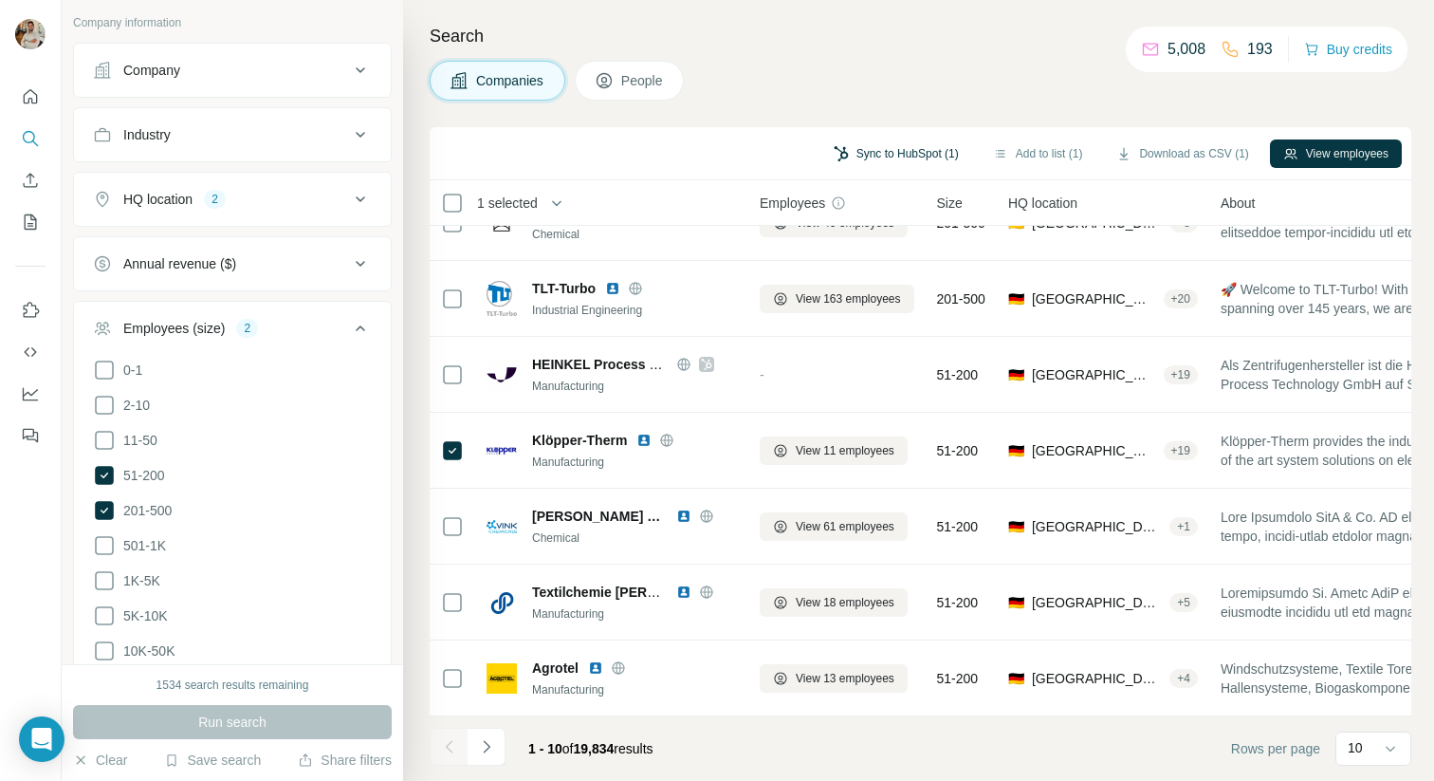
click at [908, 152] on button "Sync to HubSpot (1)" at bounding box center [897, 153] width 152 height 28
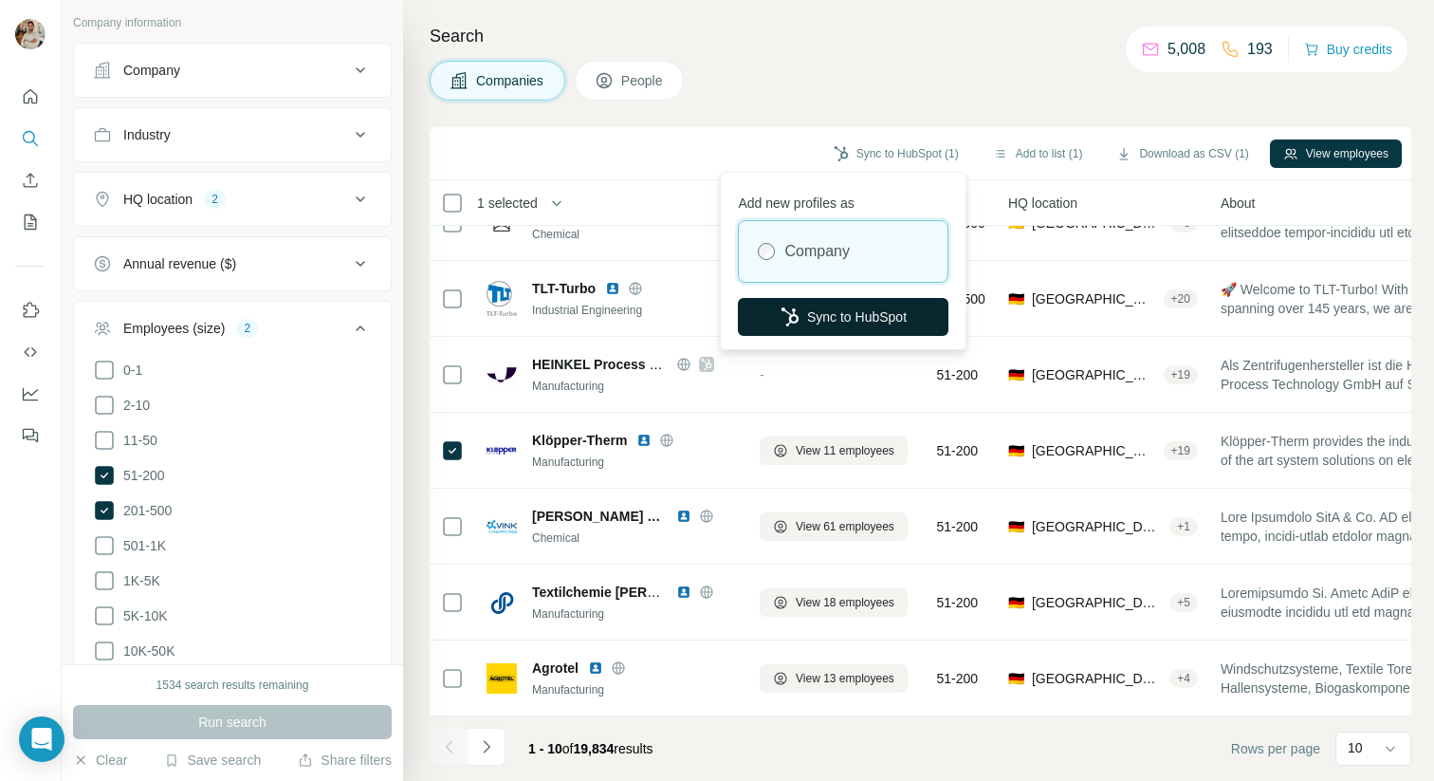
click at [839, 323] on button "Sync to HubSpot" at bounding box center [843, 317] width 211 height 38
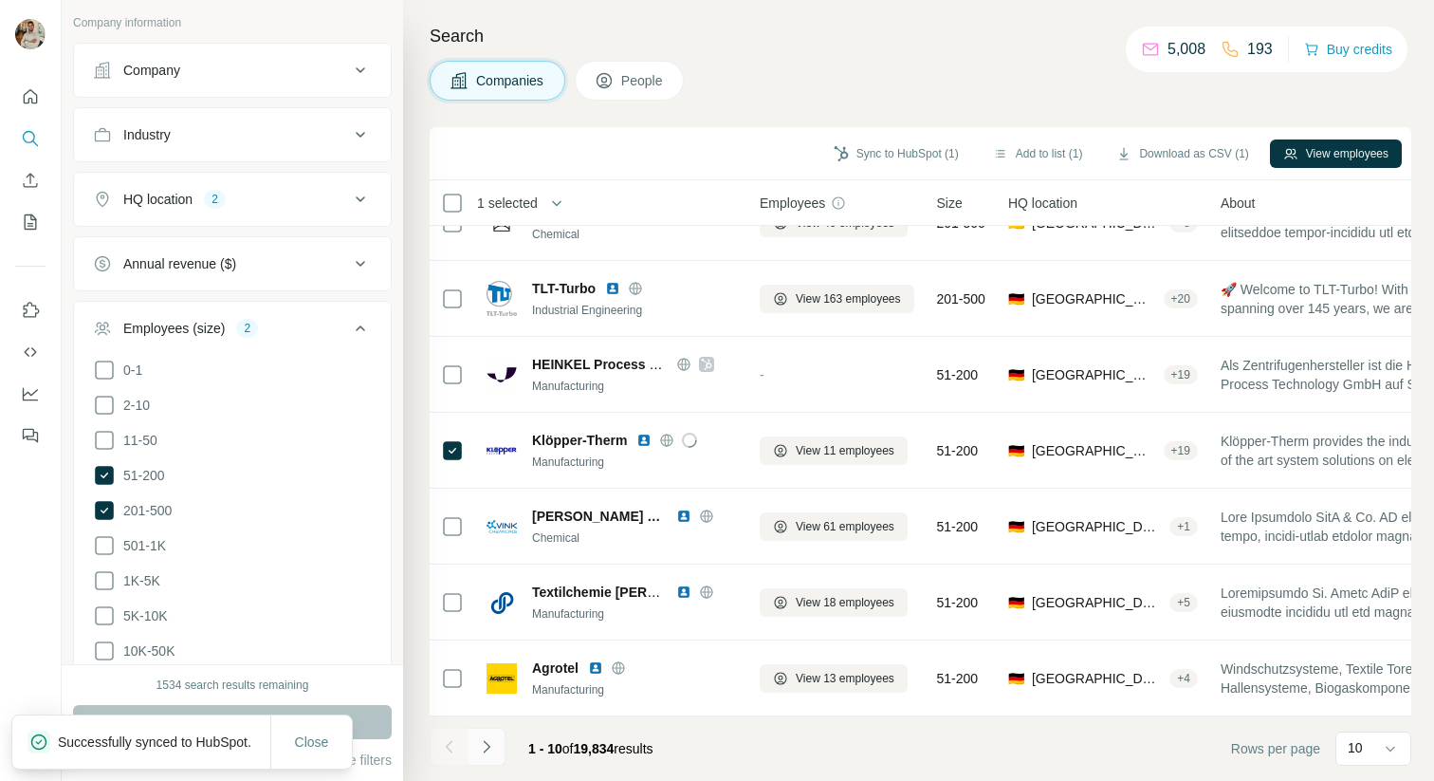
click at [500, 752] on button "Navigate to next page" at bounding box center [487, 747] width 38 height 38
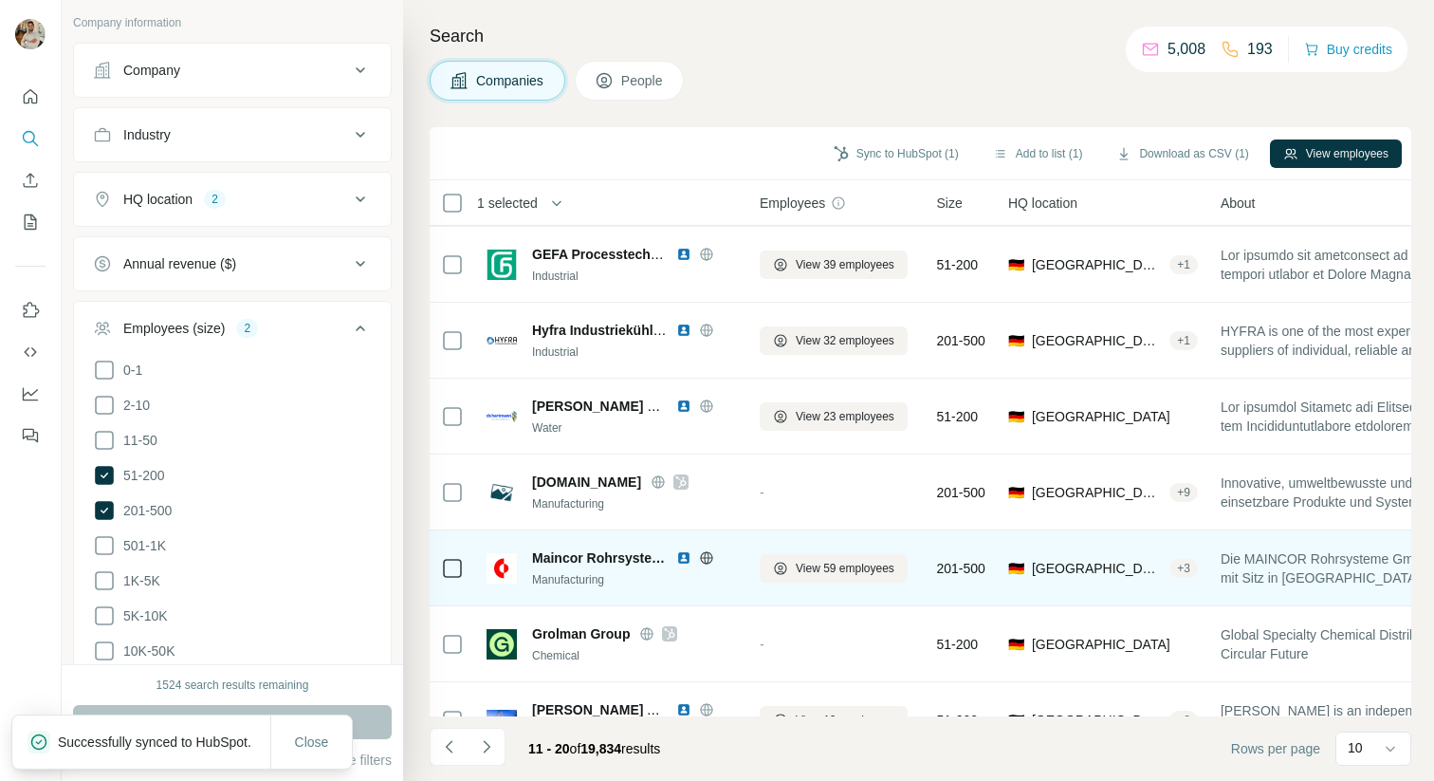
scroll to position [0, 0]
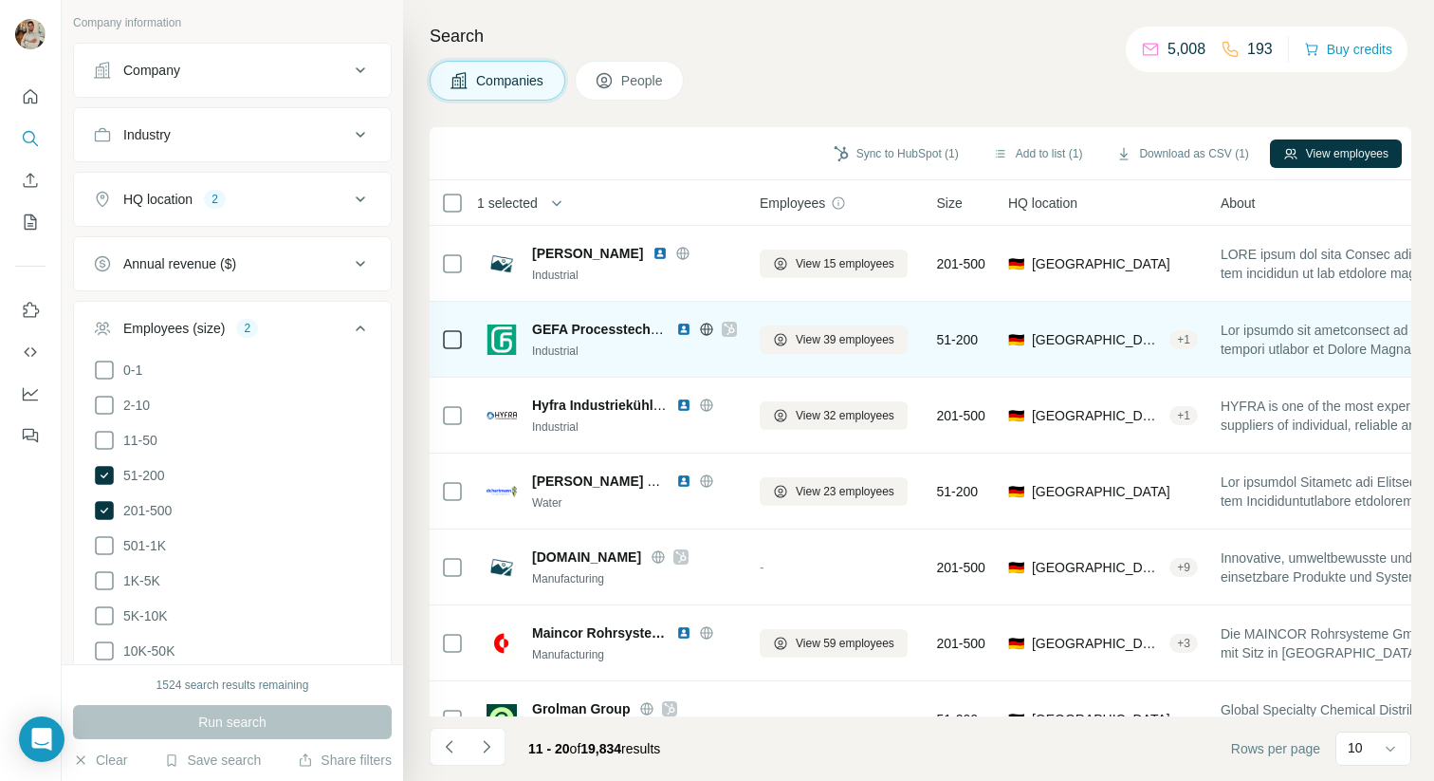
click at [726, 326] on icon at bounding box center [729, 329] width 11 height 15
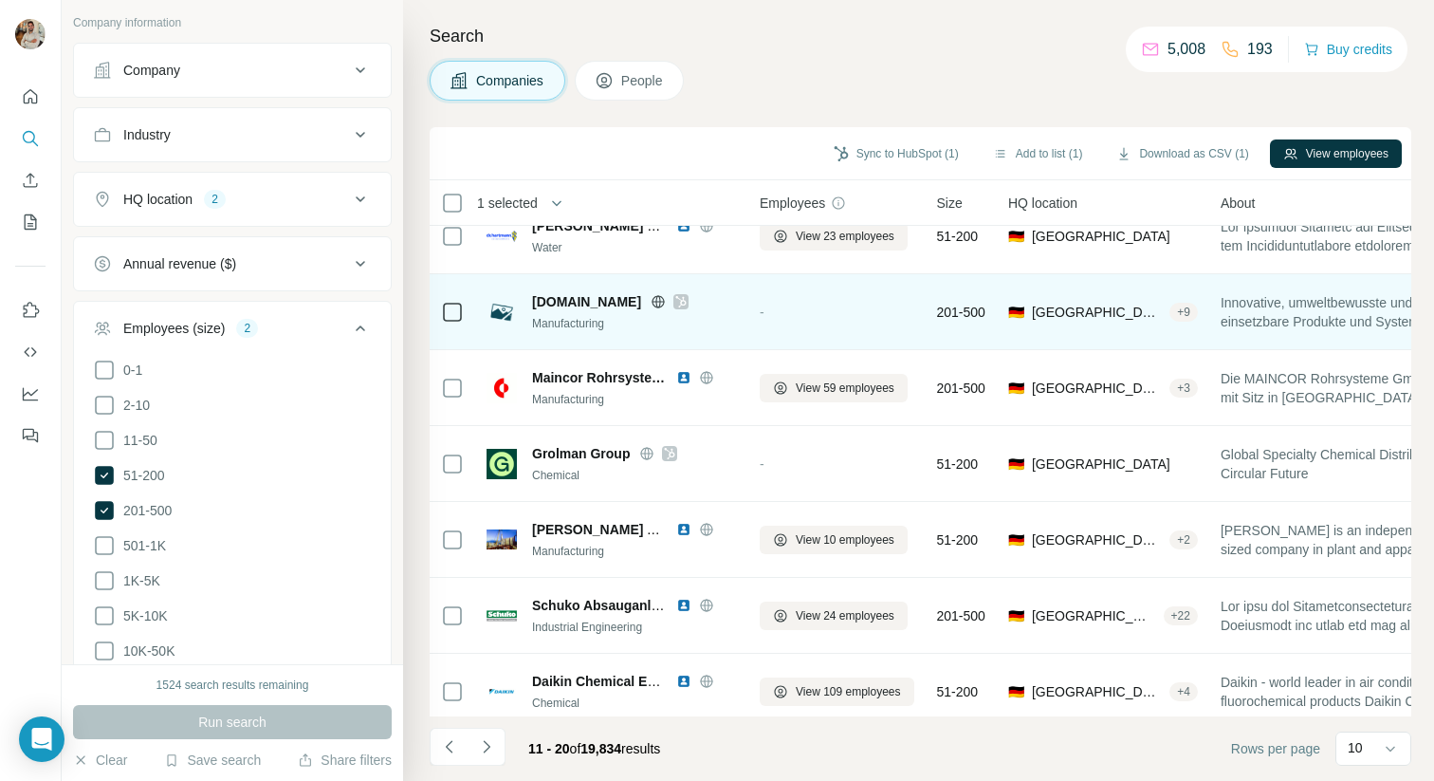
scroll to position [268, 0]
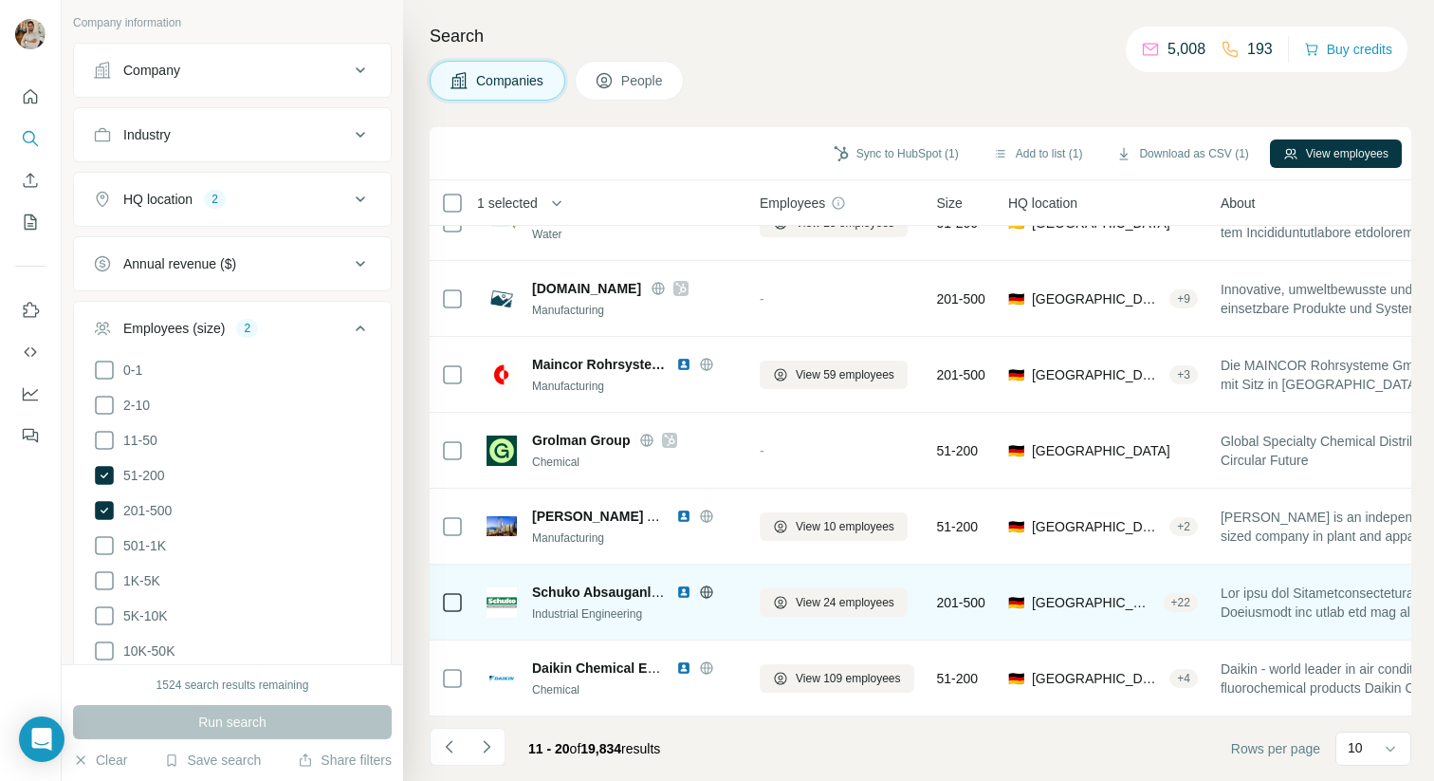
click at [704, 592] on icon at bounding box center [706, 591] width 15 height 15
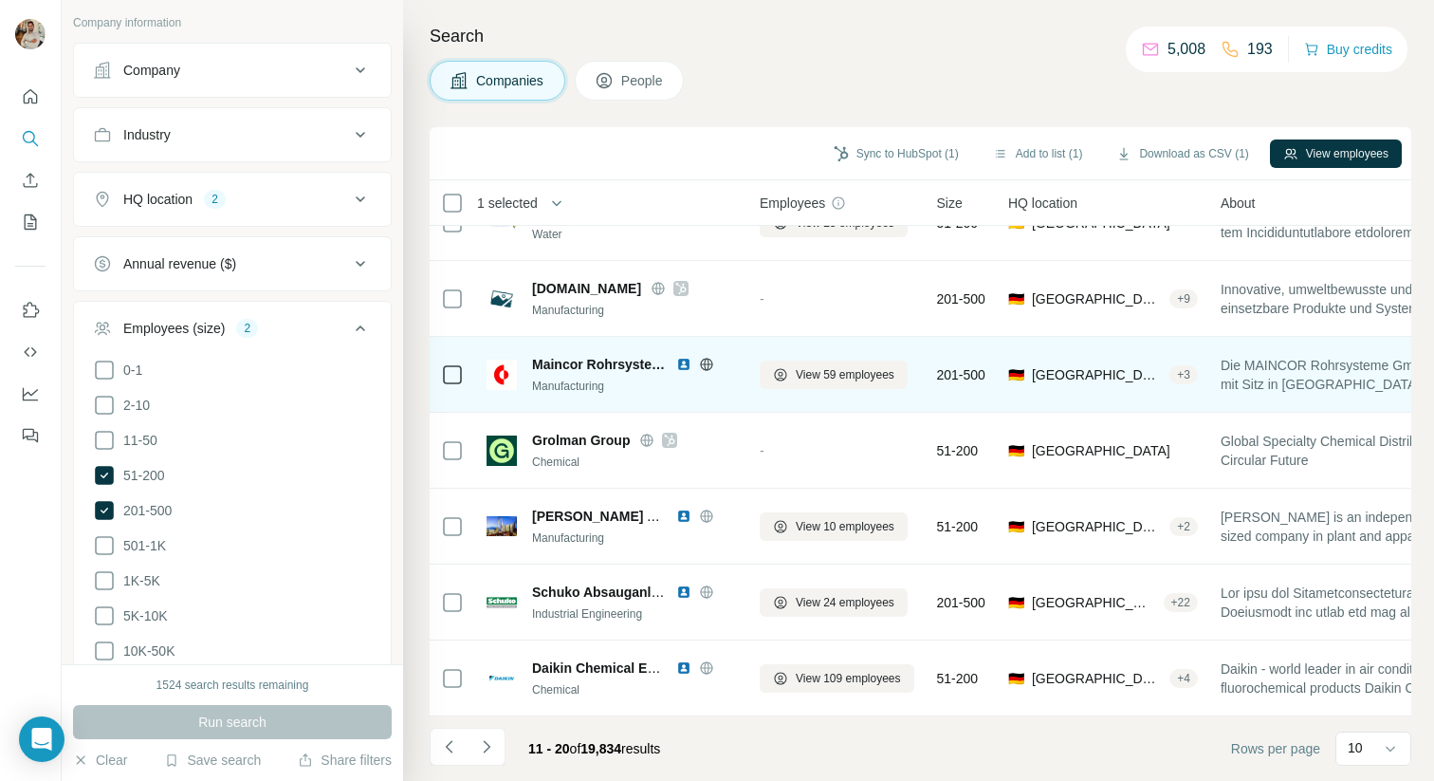
click at [710, 365] on icon at bounding box center [706, 364] width 15 height 15
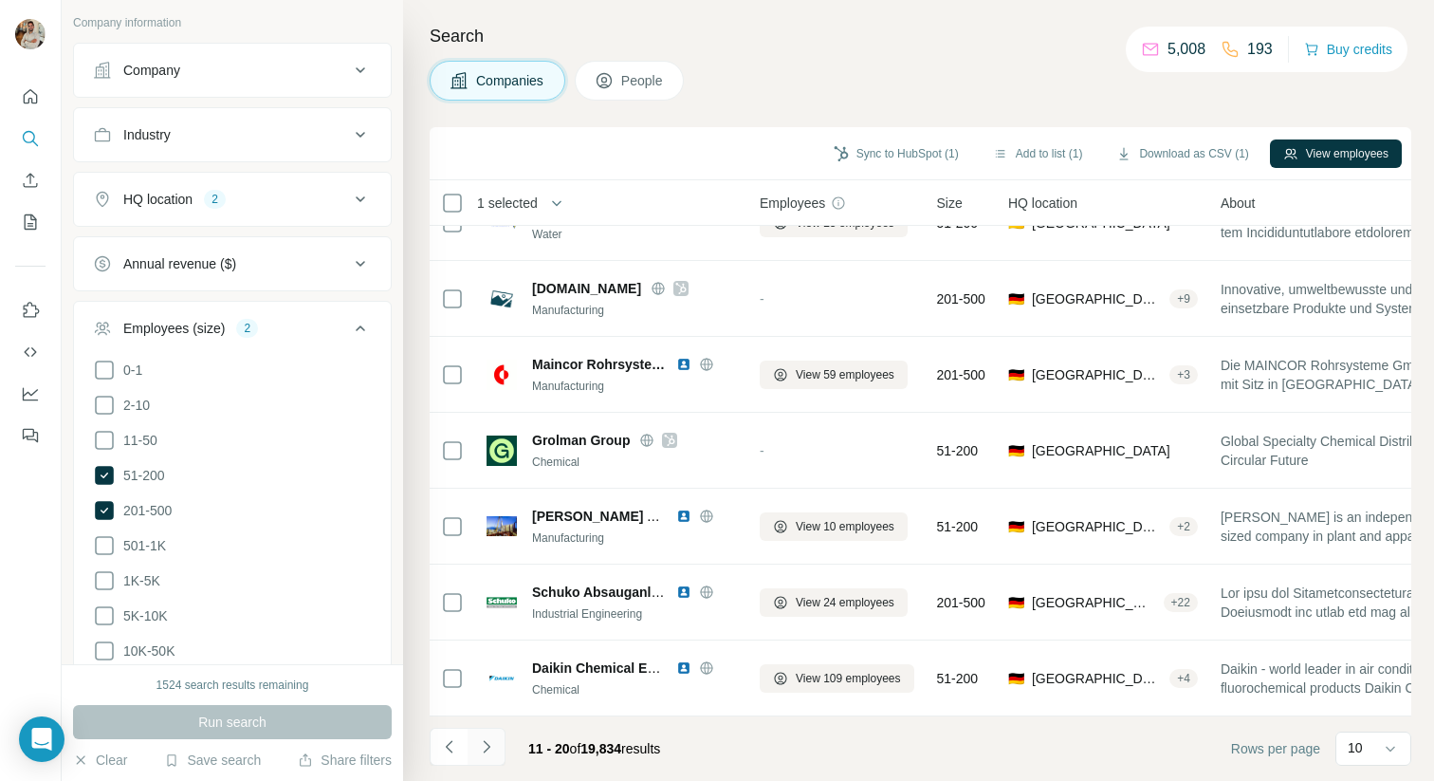
click at [486, 750] on icon "Navigate to next page" at bounding box center [486, 746] width 7 height 12
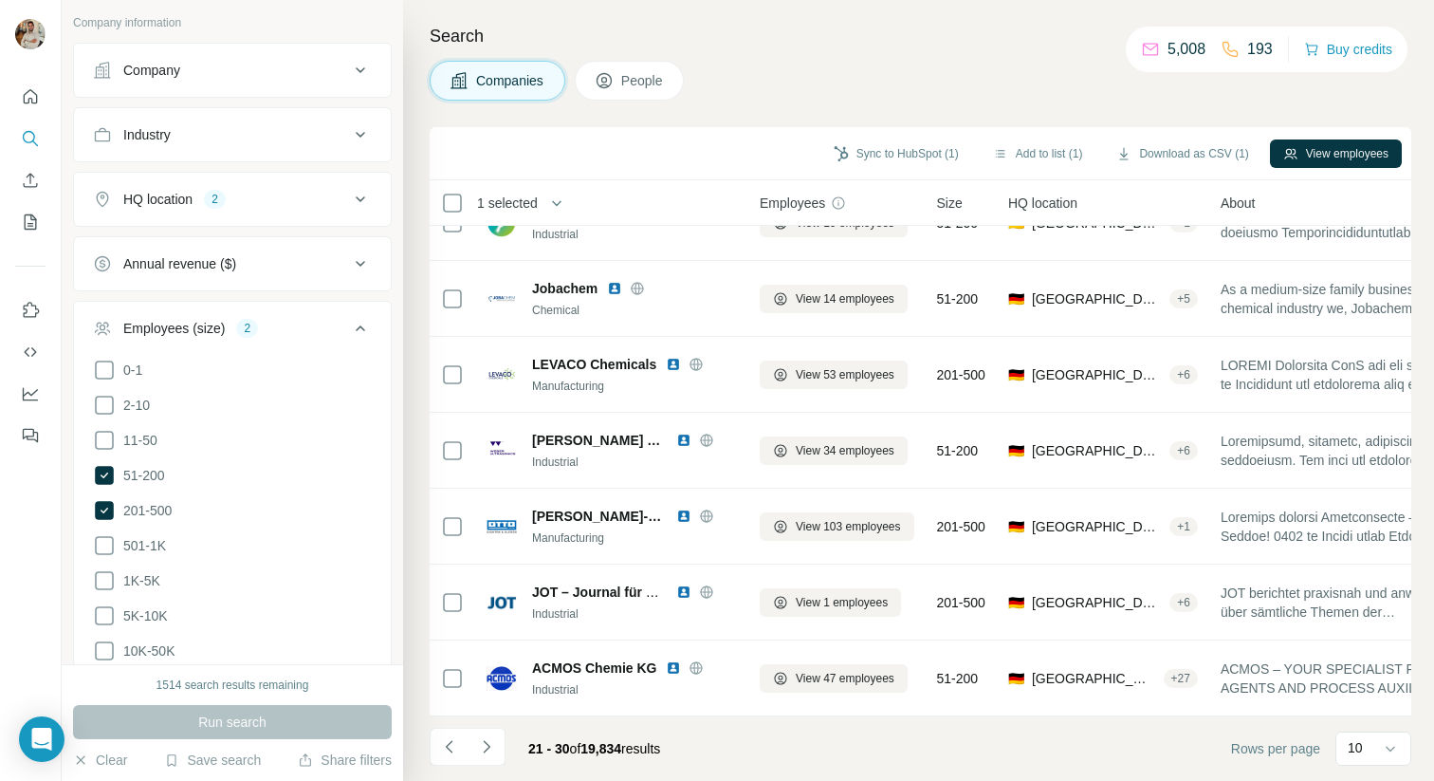
click at [947, 57] on div "Search Companies People Sync to HubSpot (1) Add to list (1) Download as CSV (1)…" at bounding box center [918, 390] width 1031 height 781
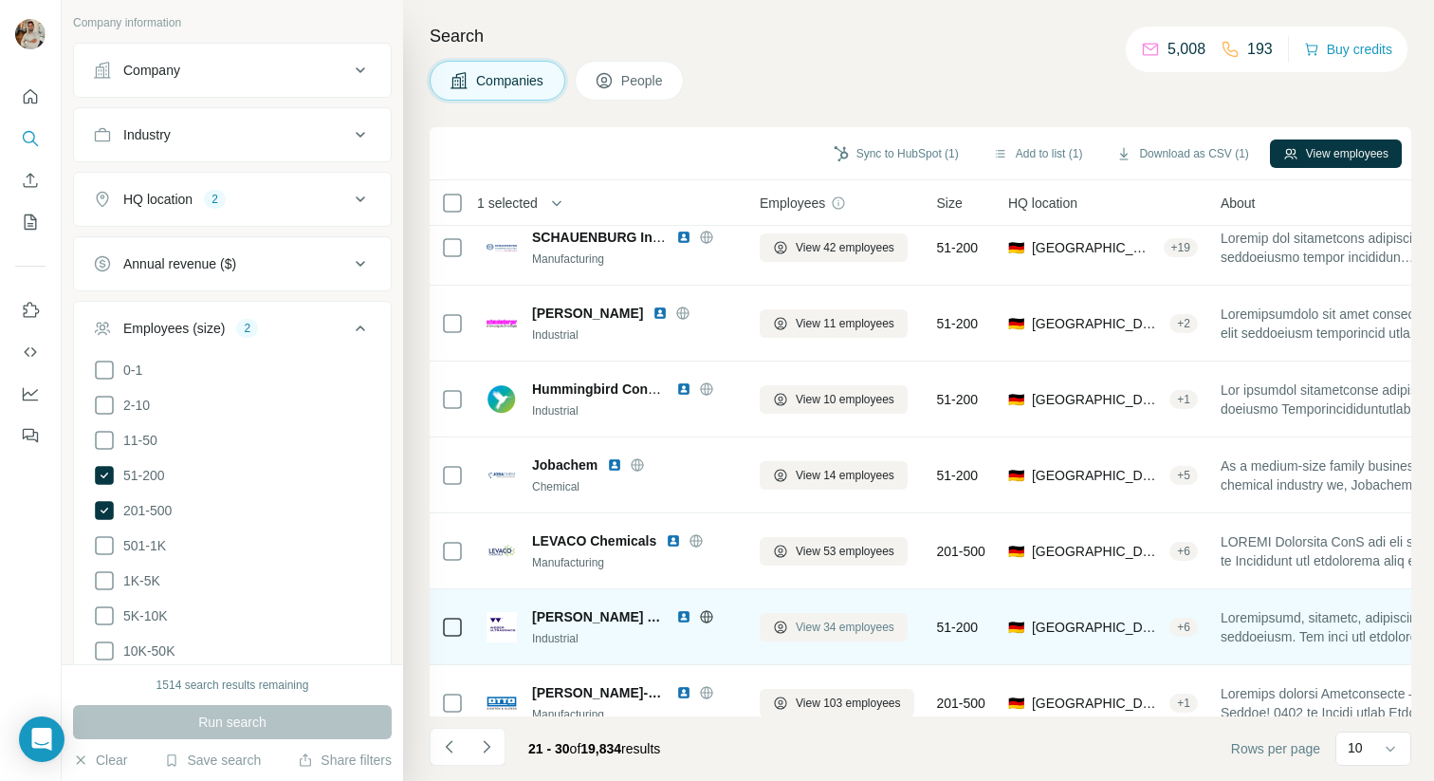
scroll to position [0, 0]
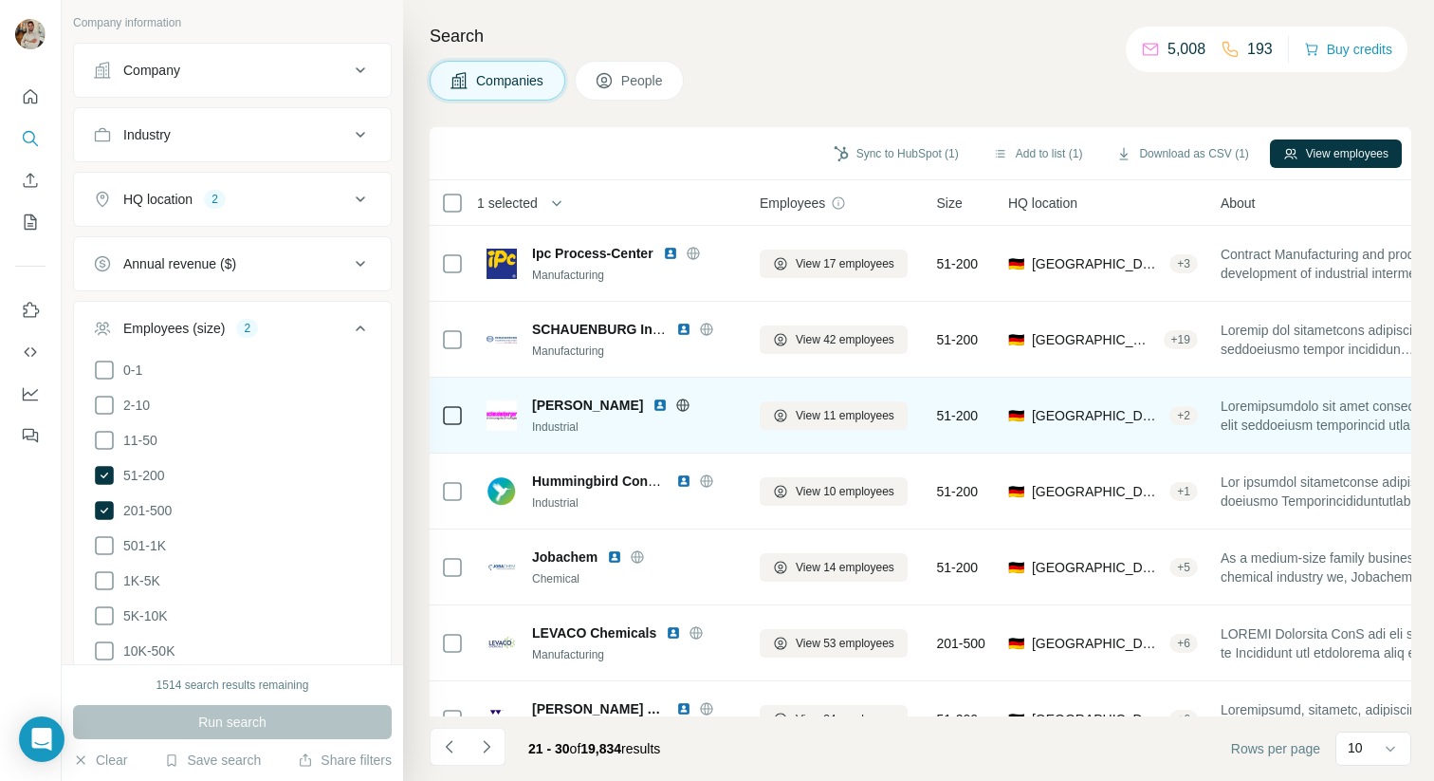
click at [736, 397] on div "[PERSON_NAME]" at bounding box center [634, 405] width 205 height 19
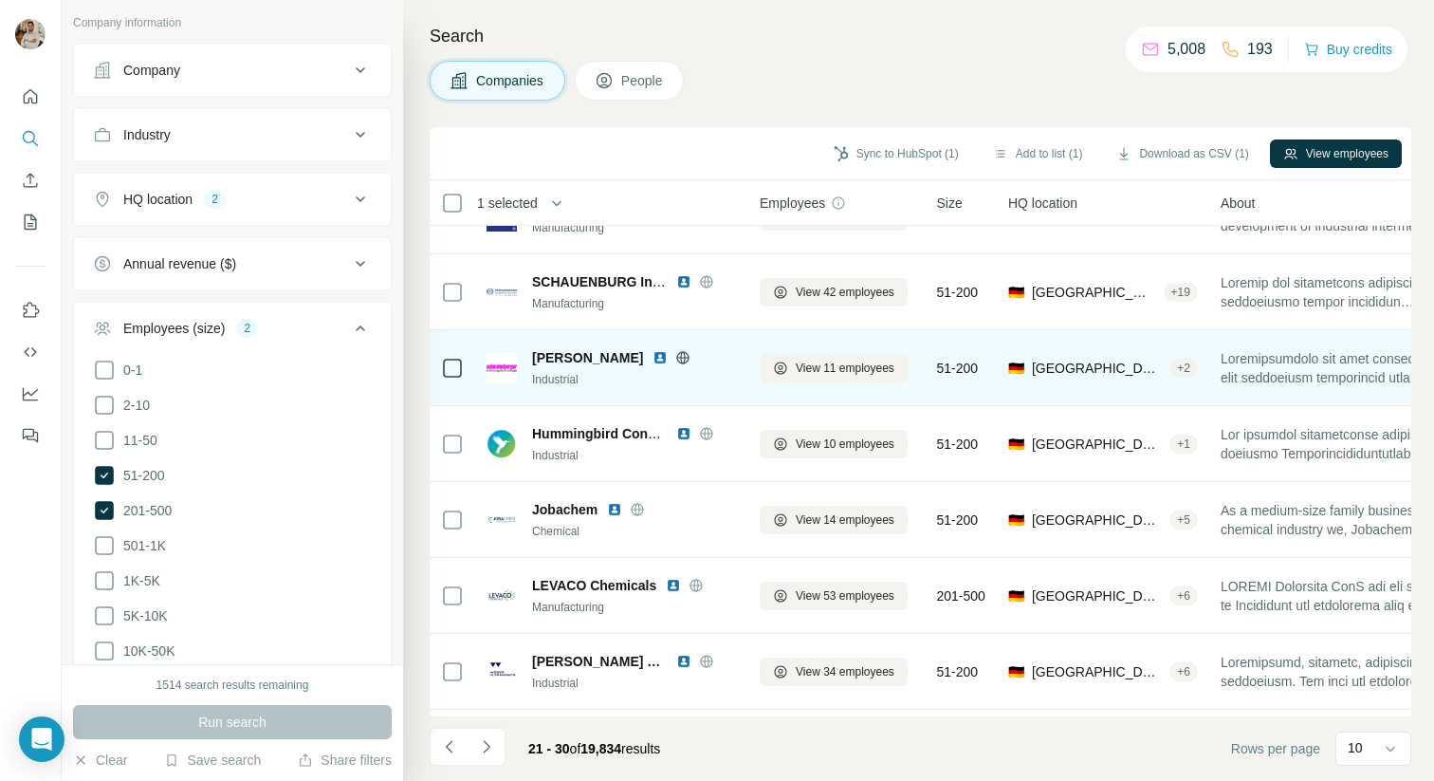
scroll to position [268, 0]
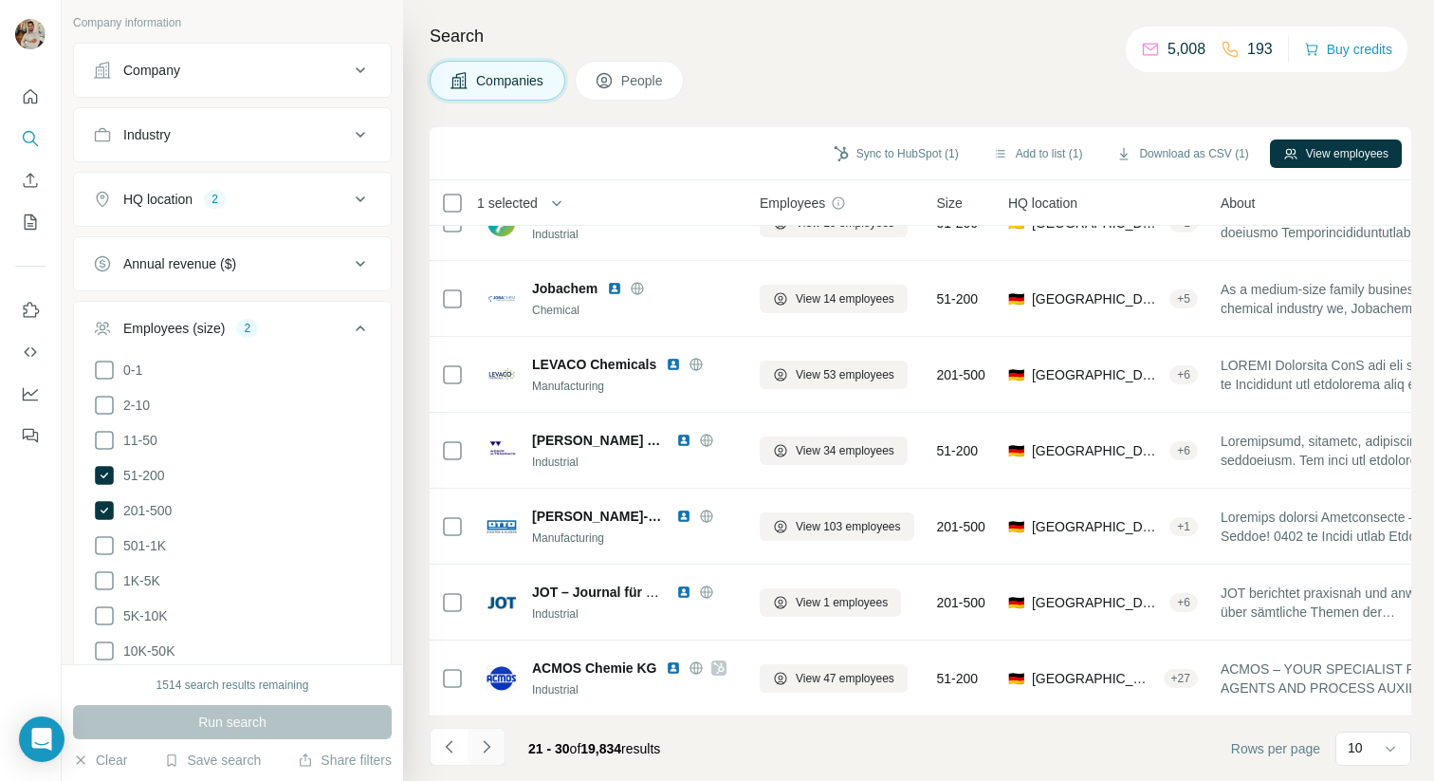
click at [500, 740] on button "Navigate to next page" at bounding box center [487, 747] width 38 height 38
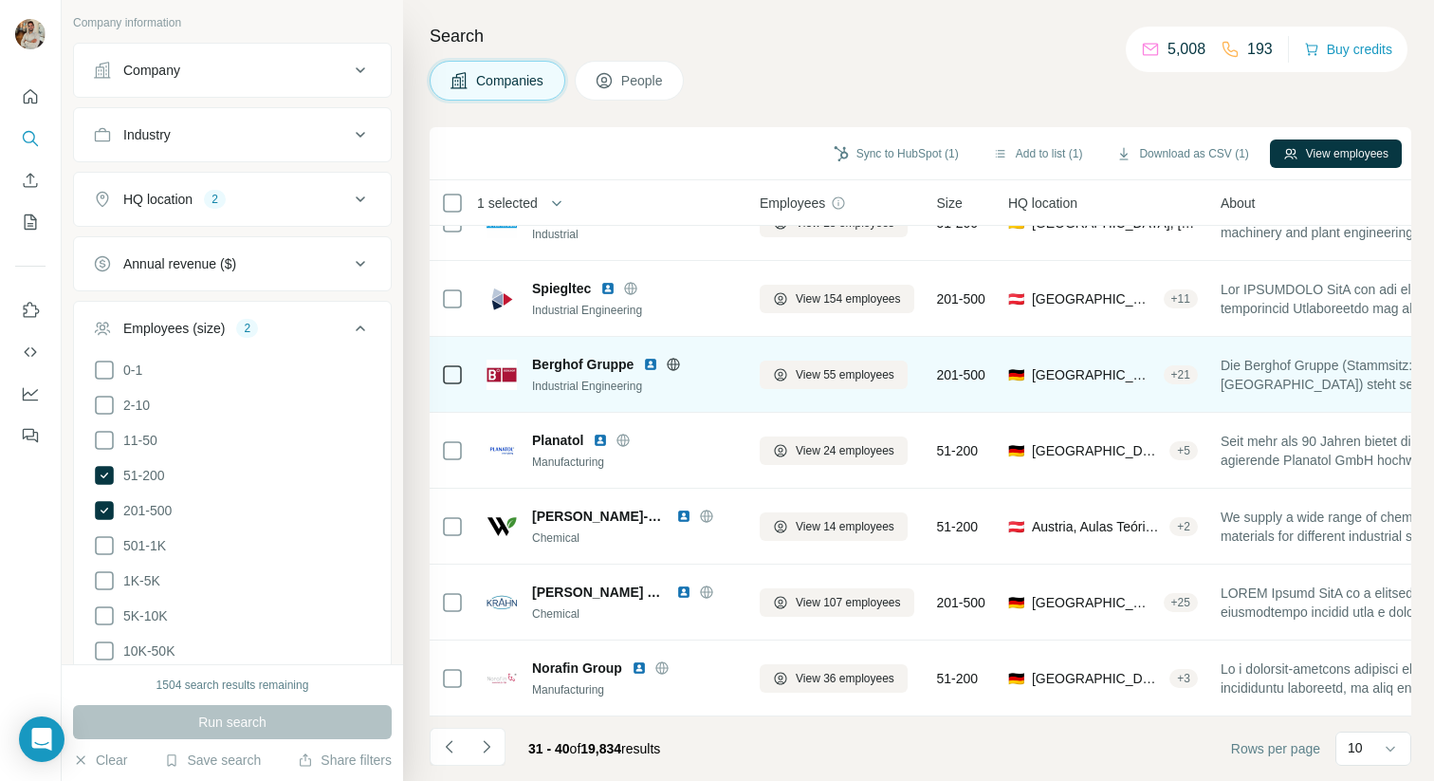
click at [668, 363] on icon at bounding box center [674, 364] width 12 height 12
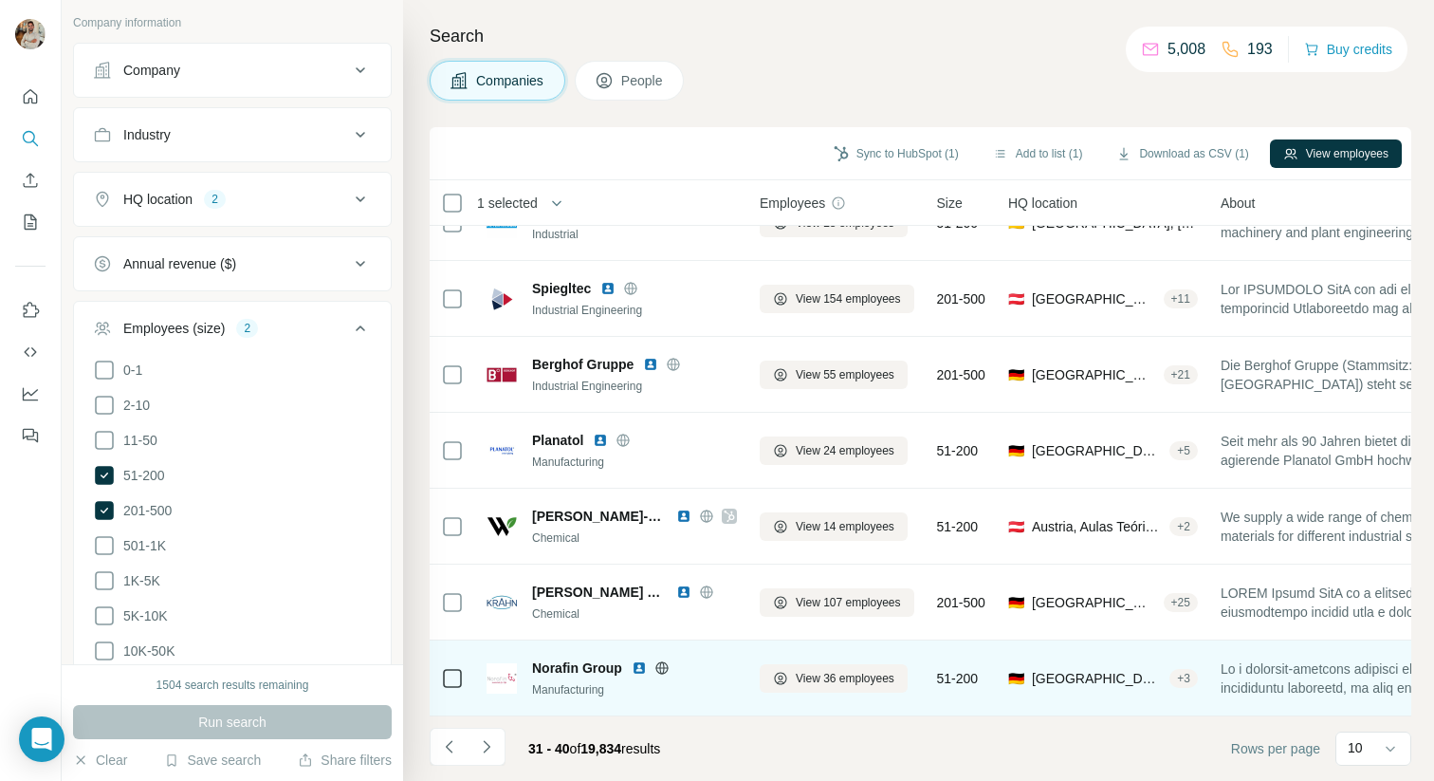
click at [663, 668] on icon at bounding box center [661, 667] width 5 height 12
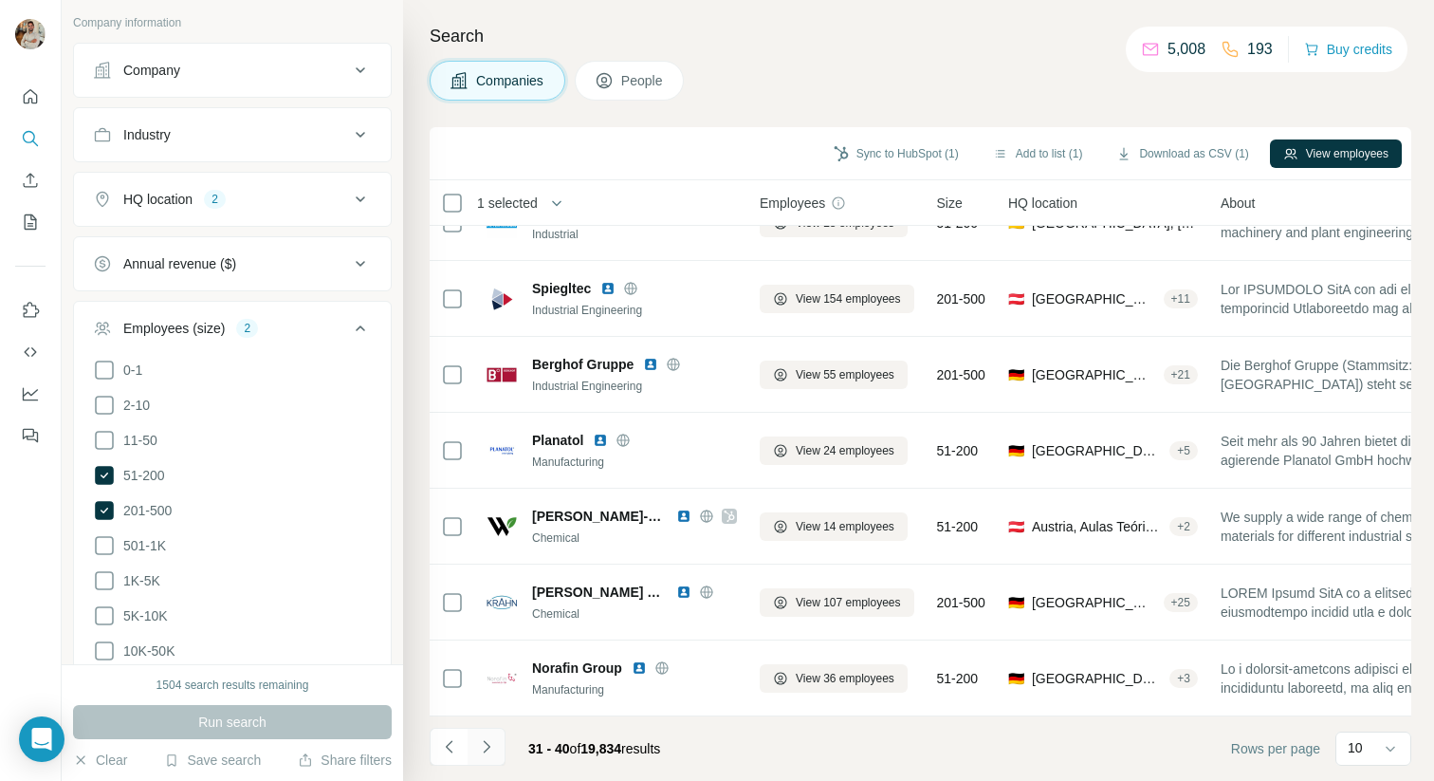
click at [485, 741] on icon "Navigate to next page" at bounding box center [486, 746] width 7 height 12
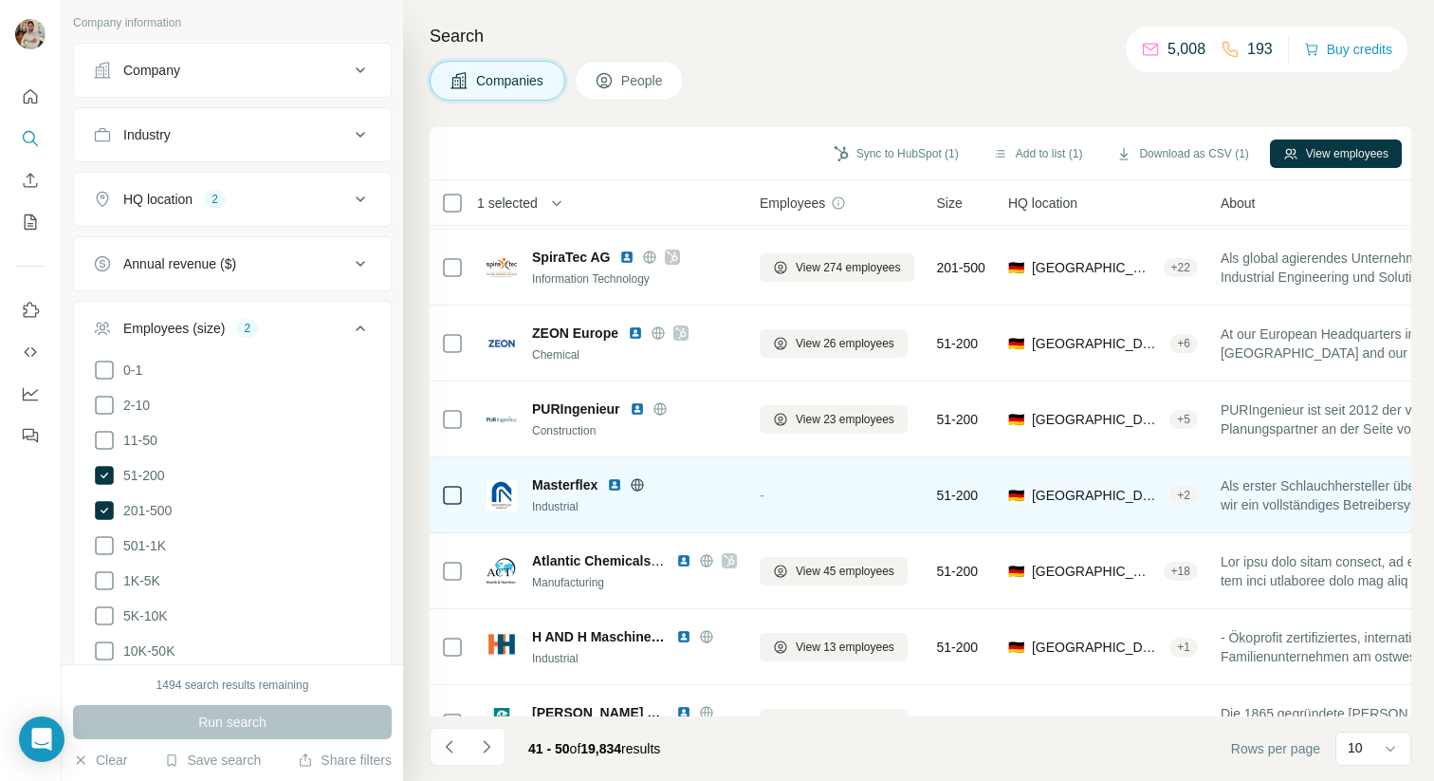
scroll to position [4, 0]
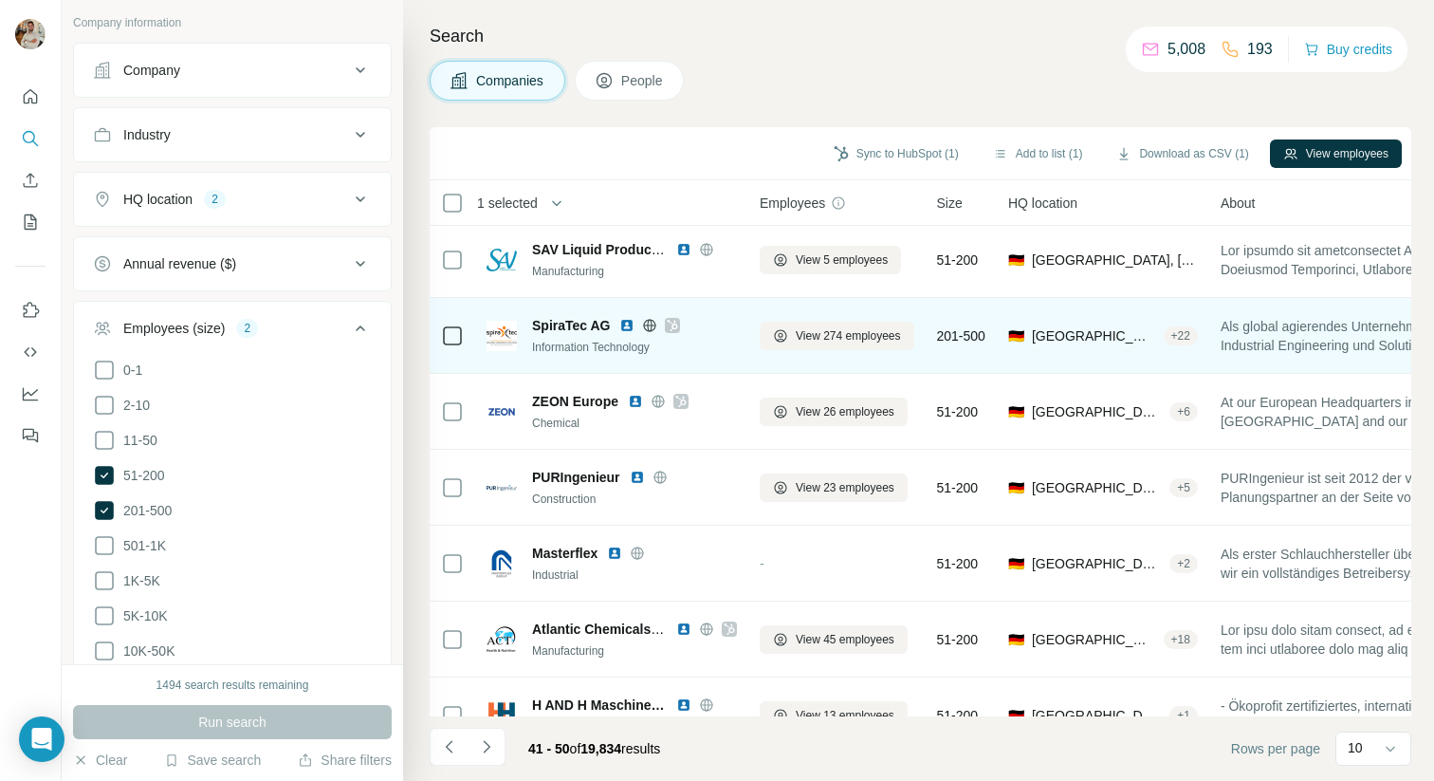
click at [672, 325] on icon at bounding box center [672, 325] width 11 height 15
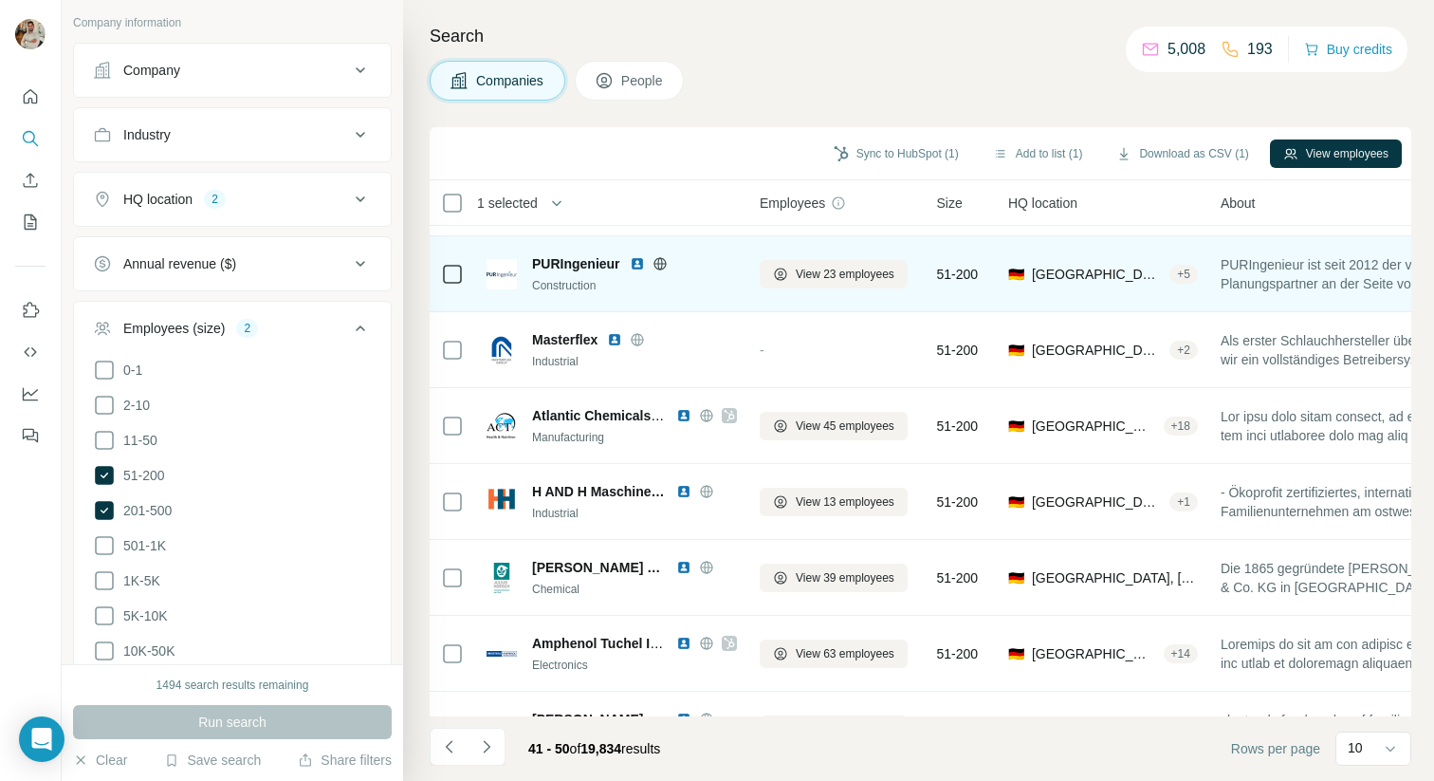
scroll to position [268, 0]
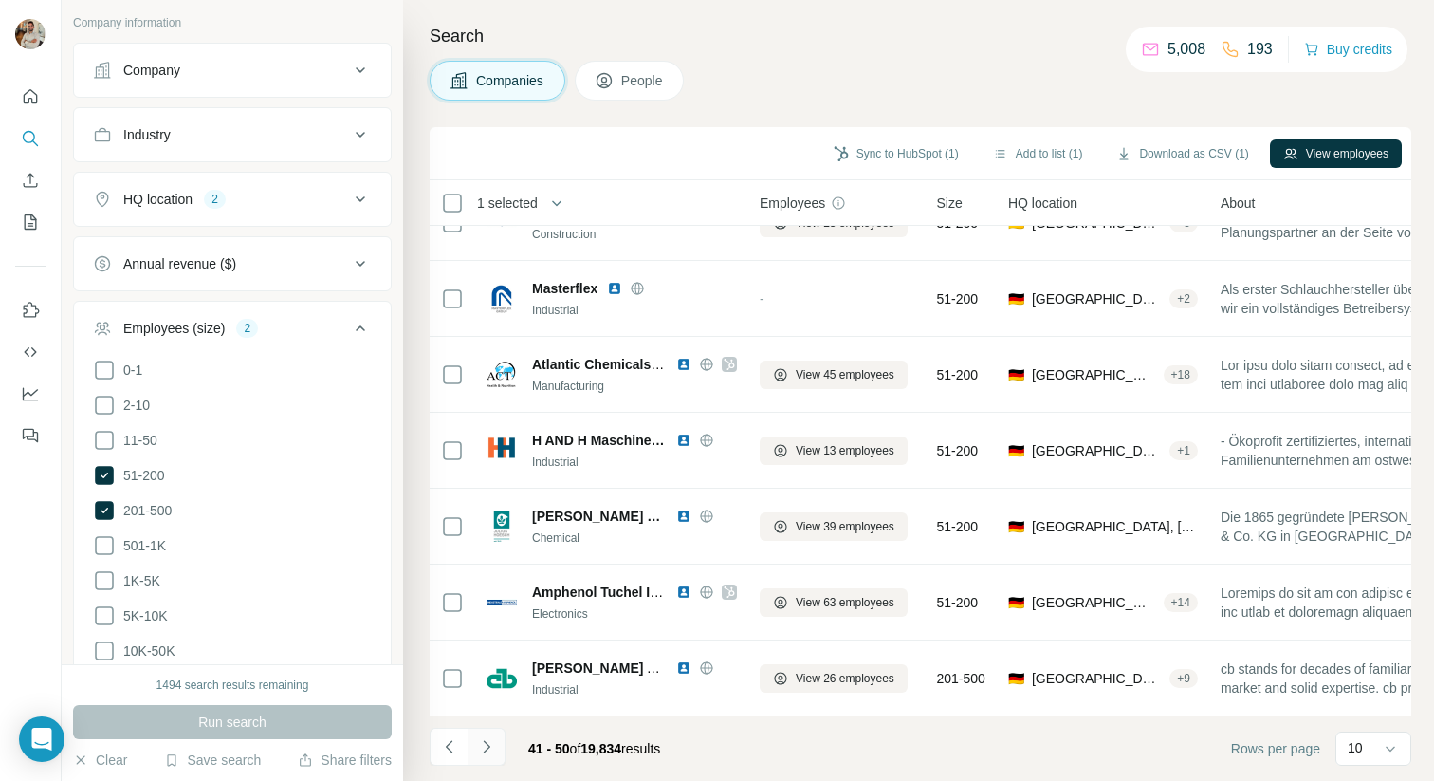
click at [491, 752] on icon "Navigate to next page" at bounding box center [486, 746] width 19 height 19
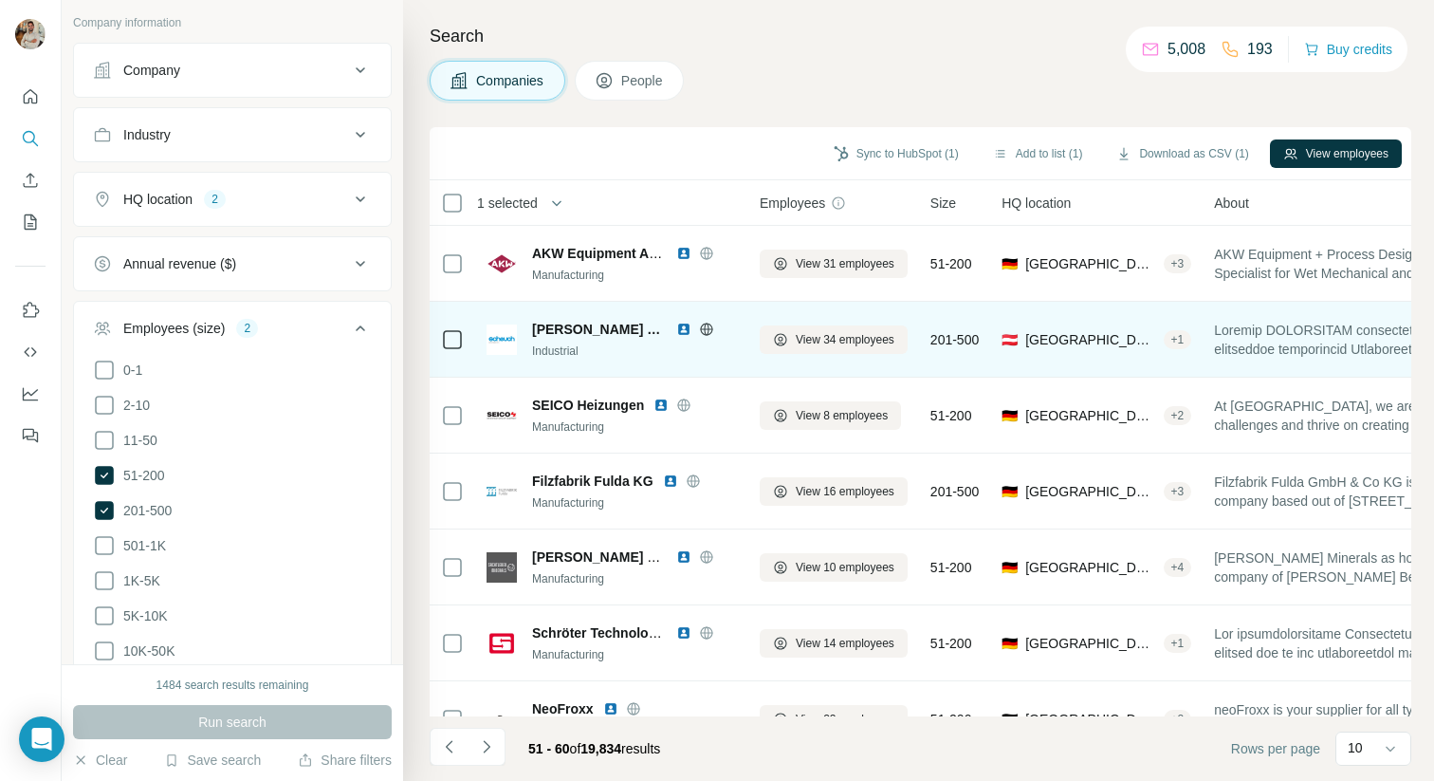
scroll to position [18, 0]
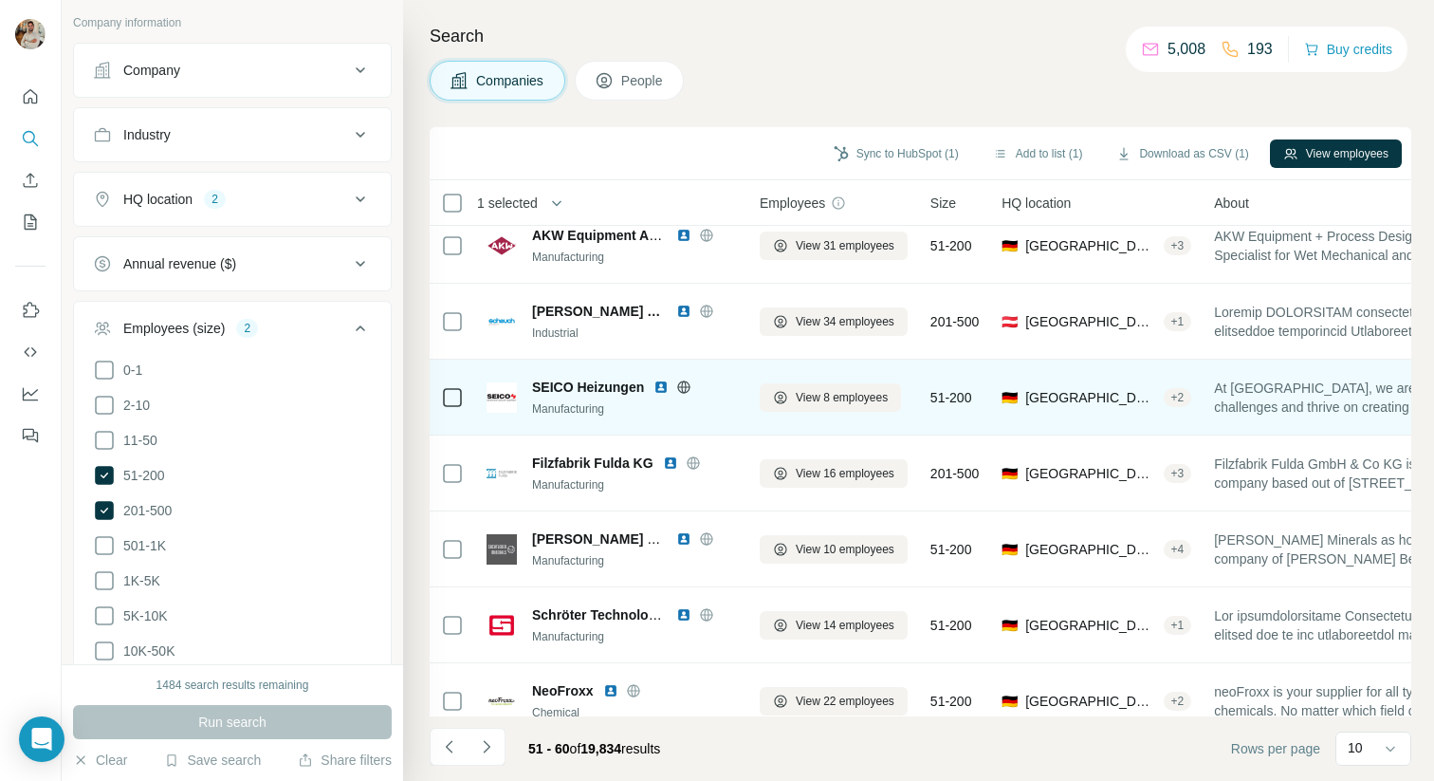
click at [687, 386] on icon at bounding box center [684, 386] width 12 height 1
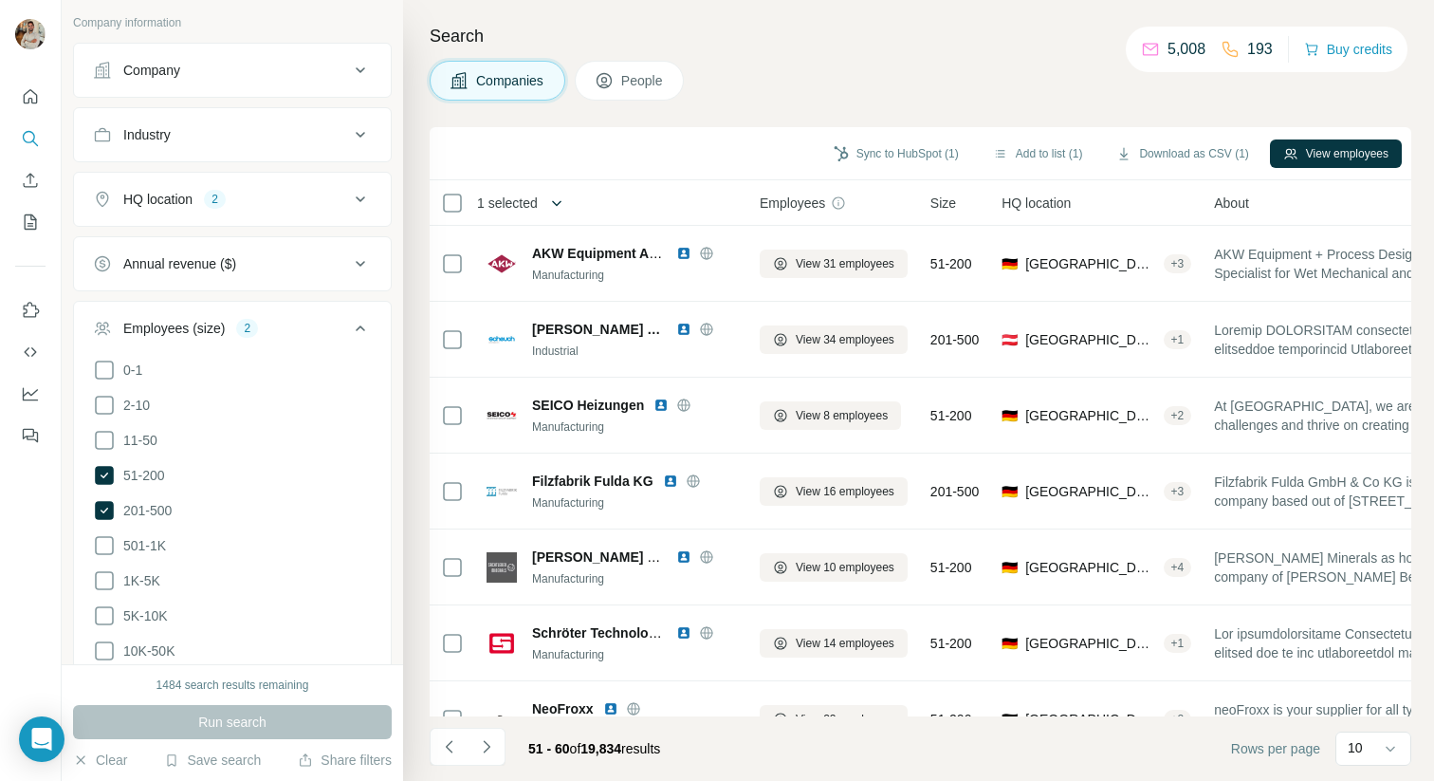
click at [542, 207] on button "button" at bounding box center [557, 203] width 38 height 38
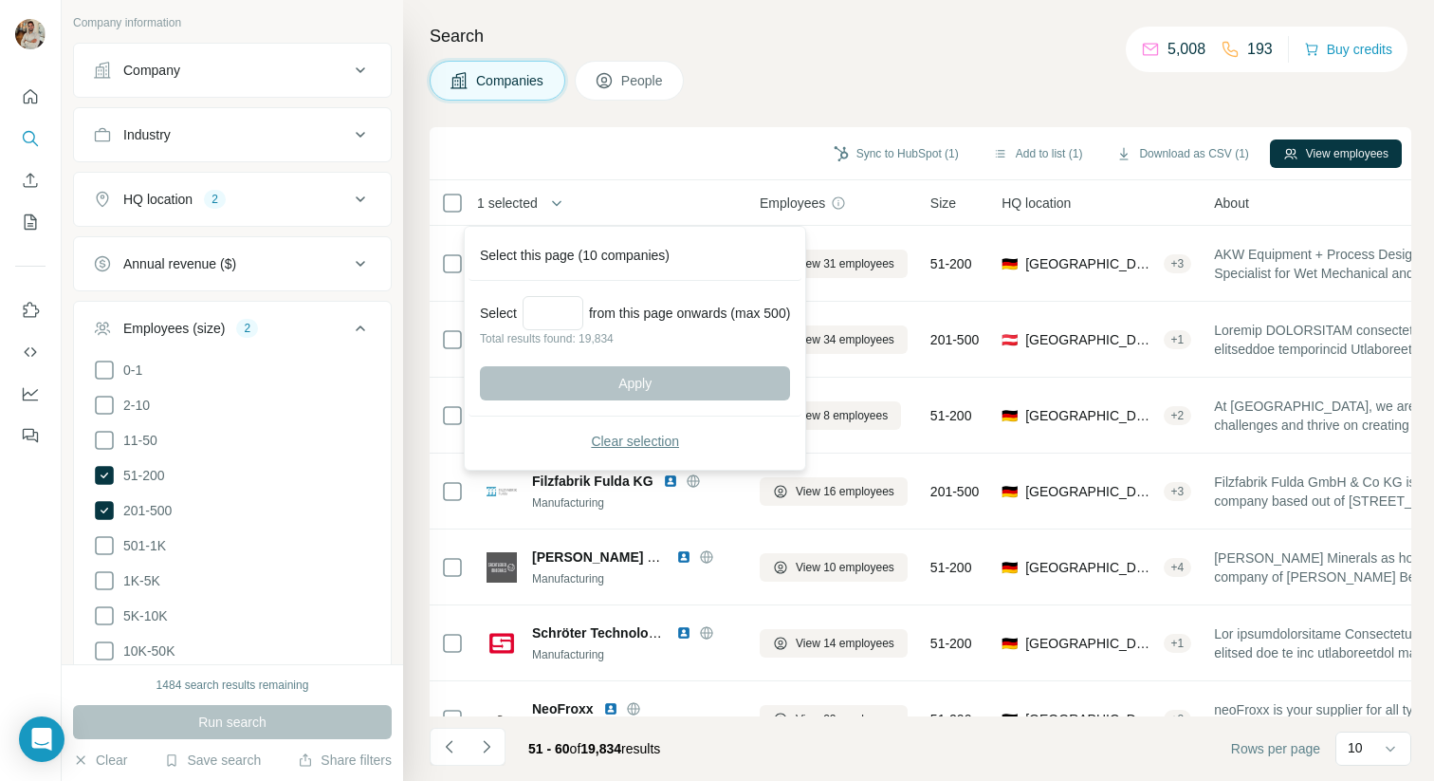
click at [607, 446] on span "Clear selection" at bounding box center [635, 441] width 88 height 19
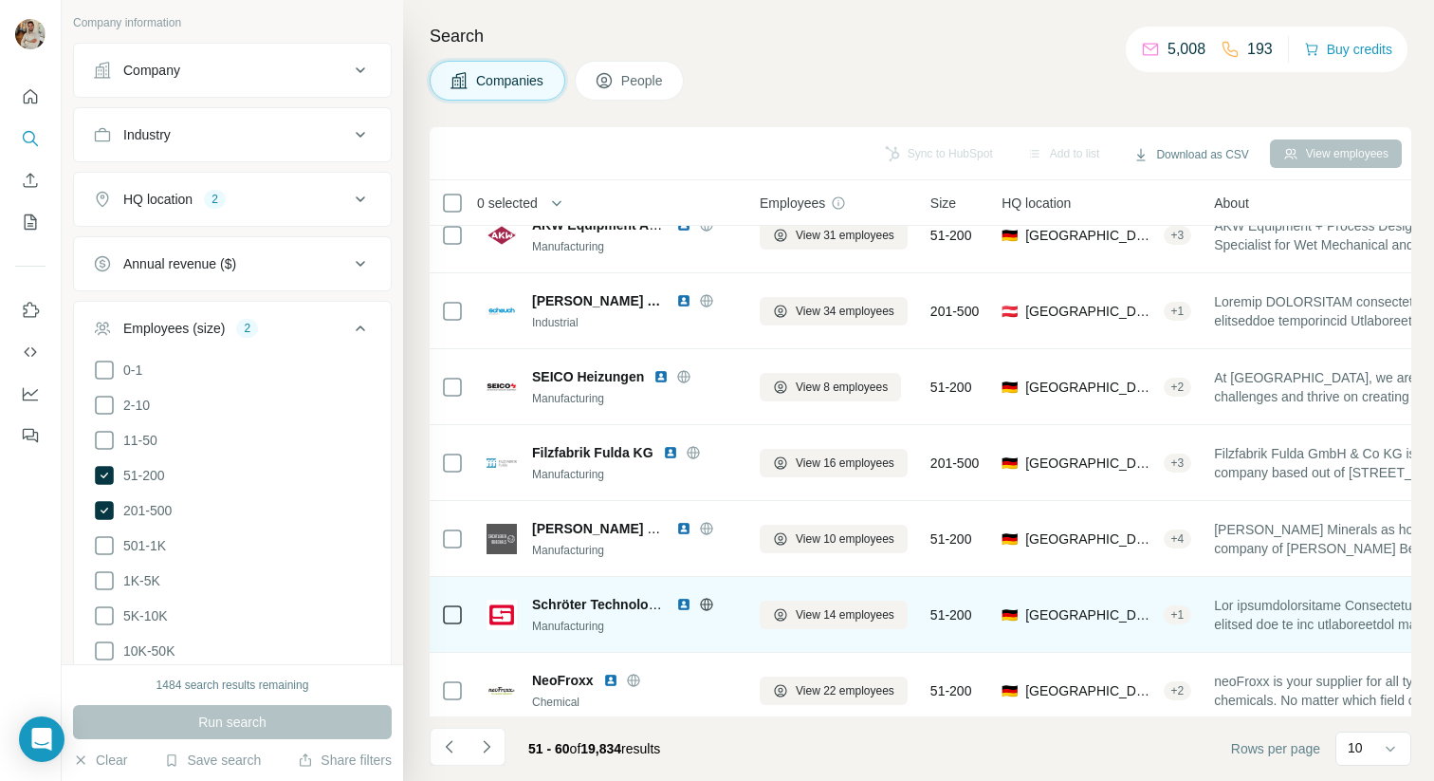
scroll to position [9, 0]
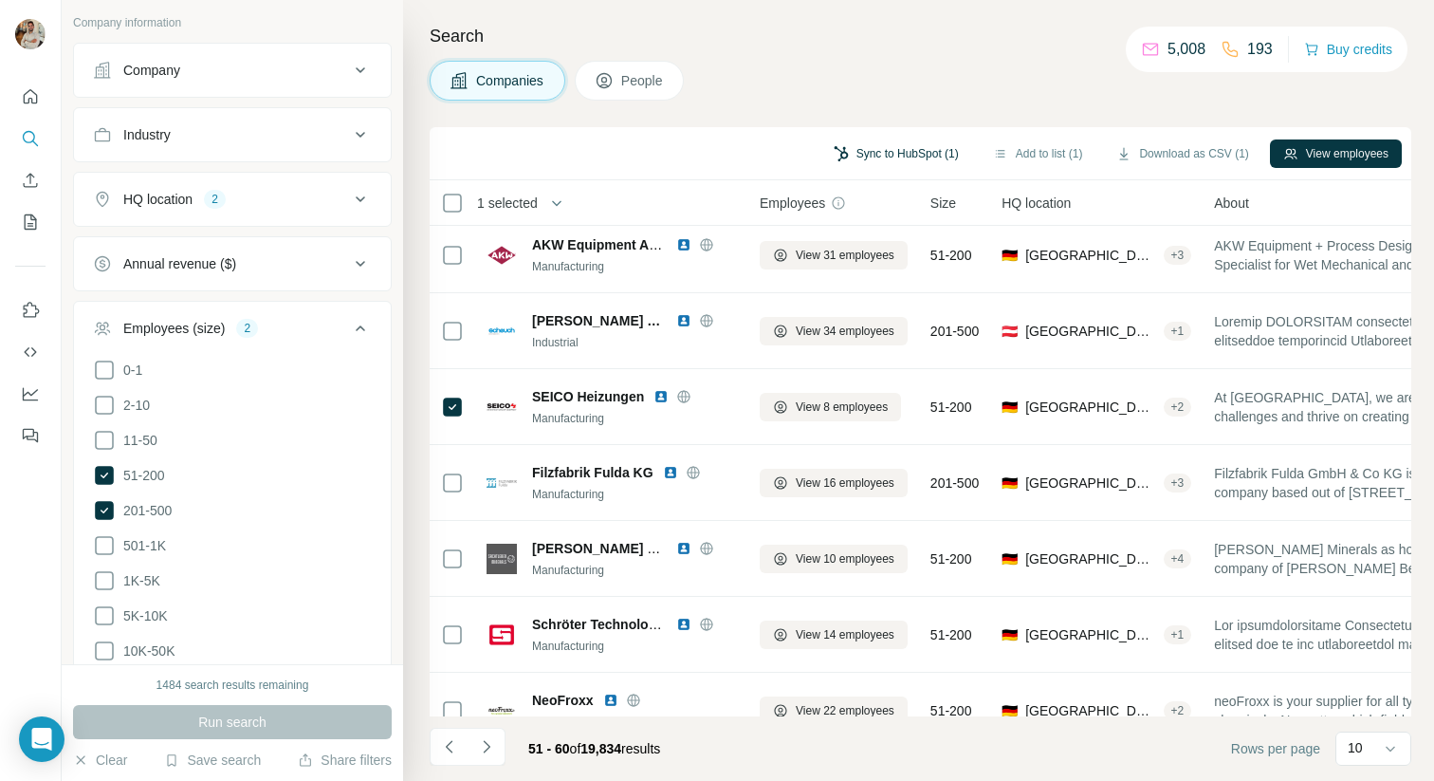
click at [885, 146] on button "Sync to HubSpot (1)" at bounding box center [897, 153] width 152 height 28
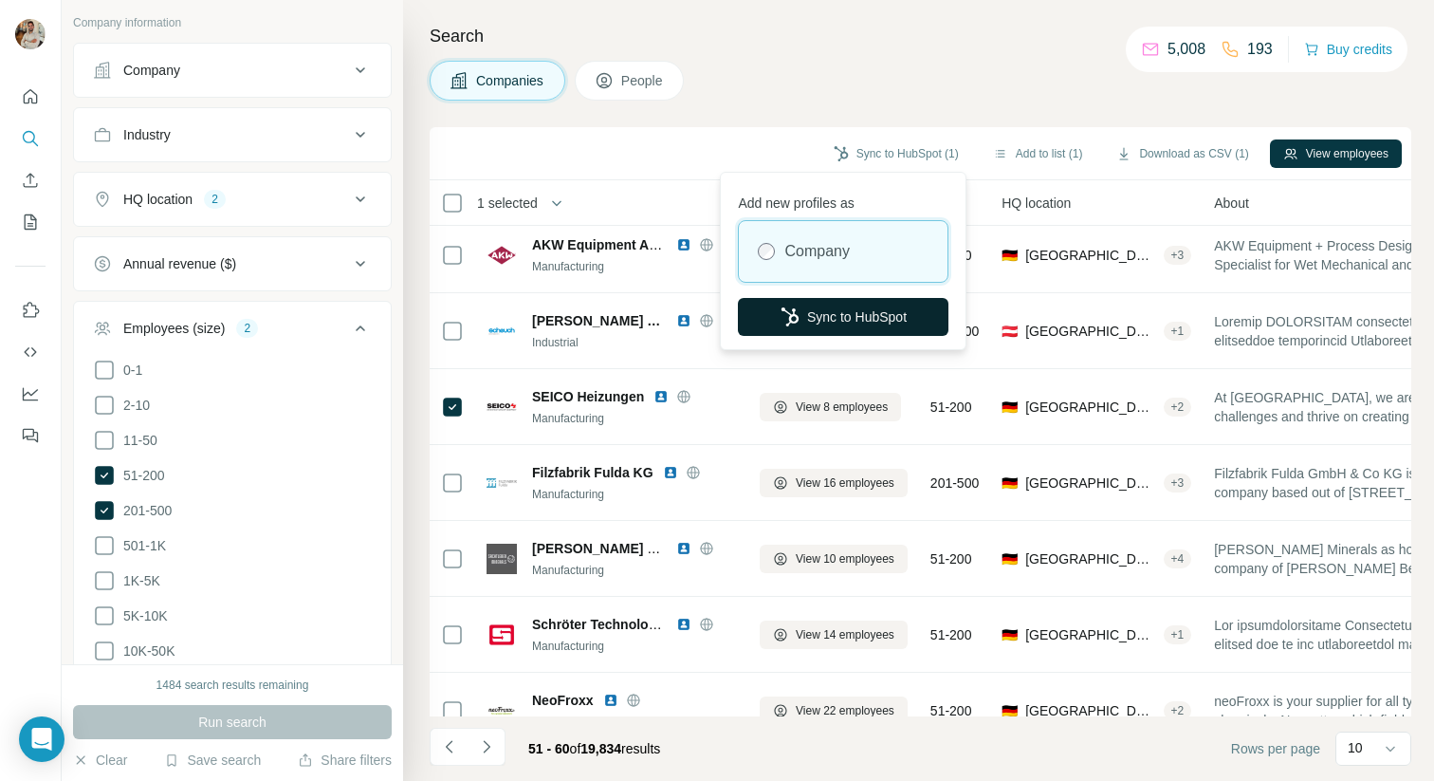
click at [836, 326] on button "Sync to HubSpot" at bounding box center [843, 317] width 211 height 38
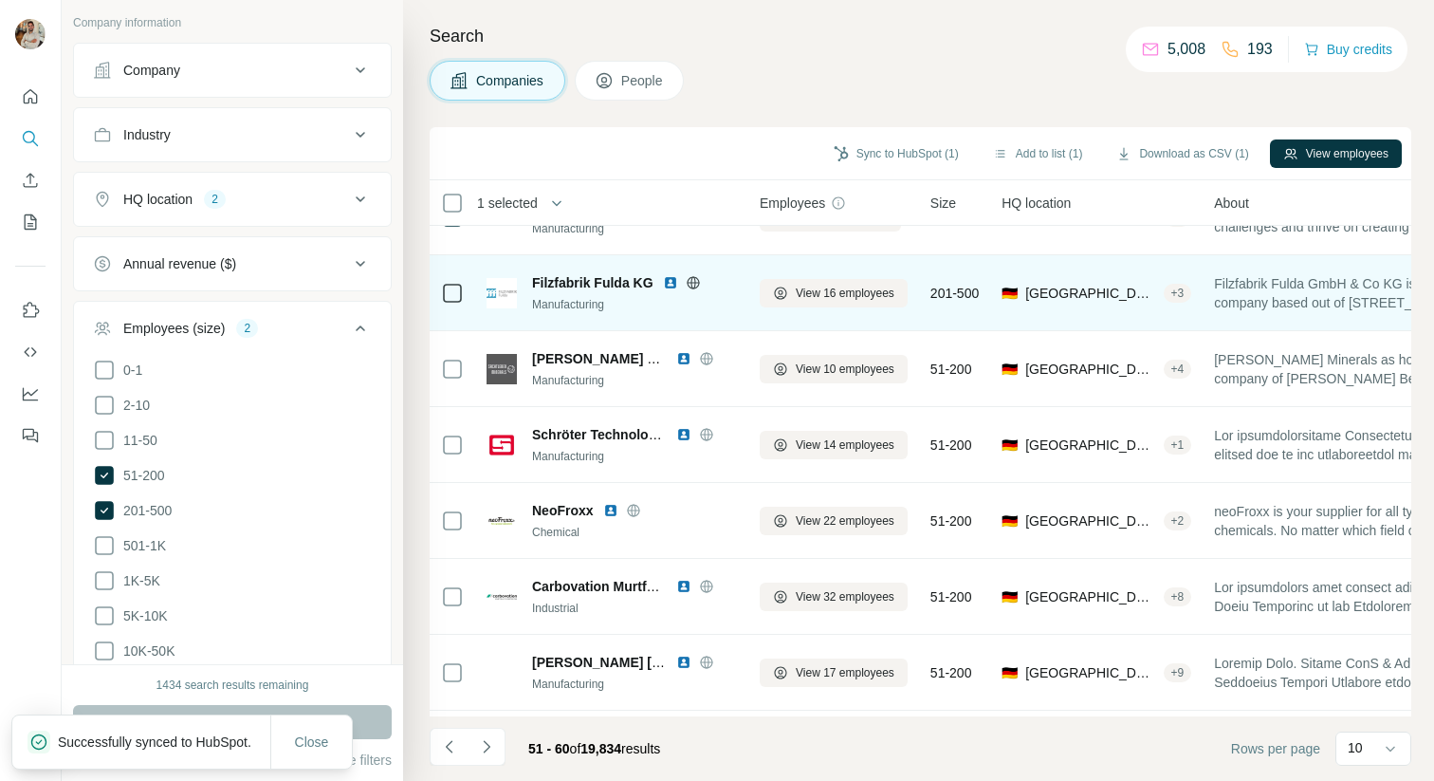
scroll to position [268, 0]
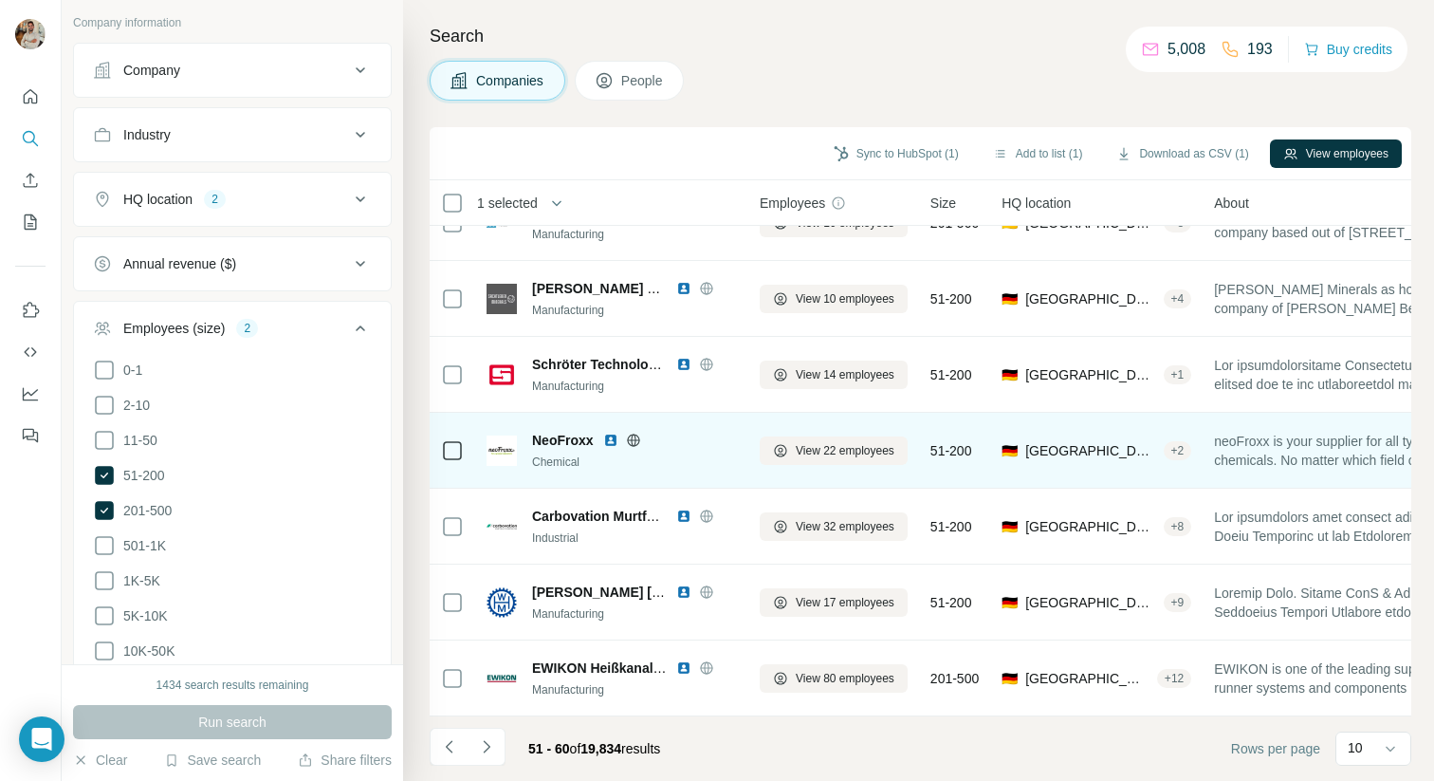
click at [639, 437] on icon at bounding box center [633, 440] width 15 height 15
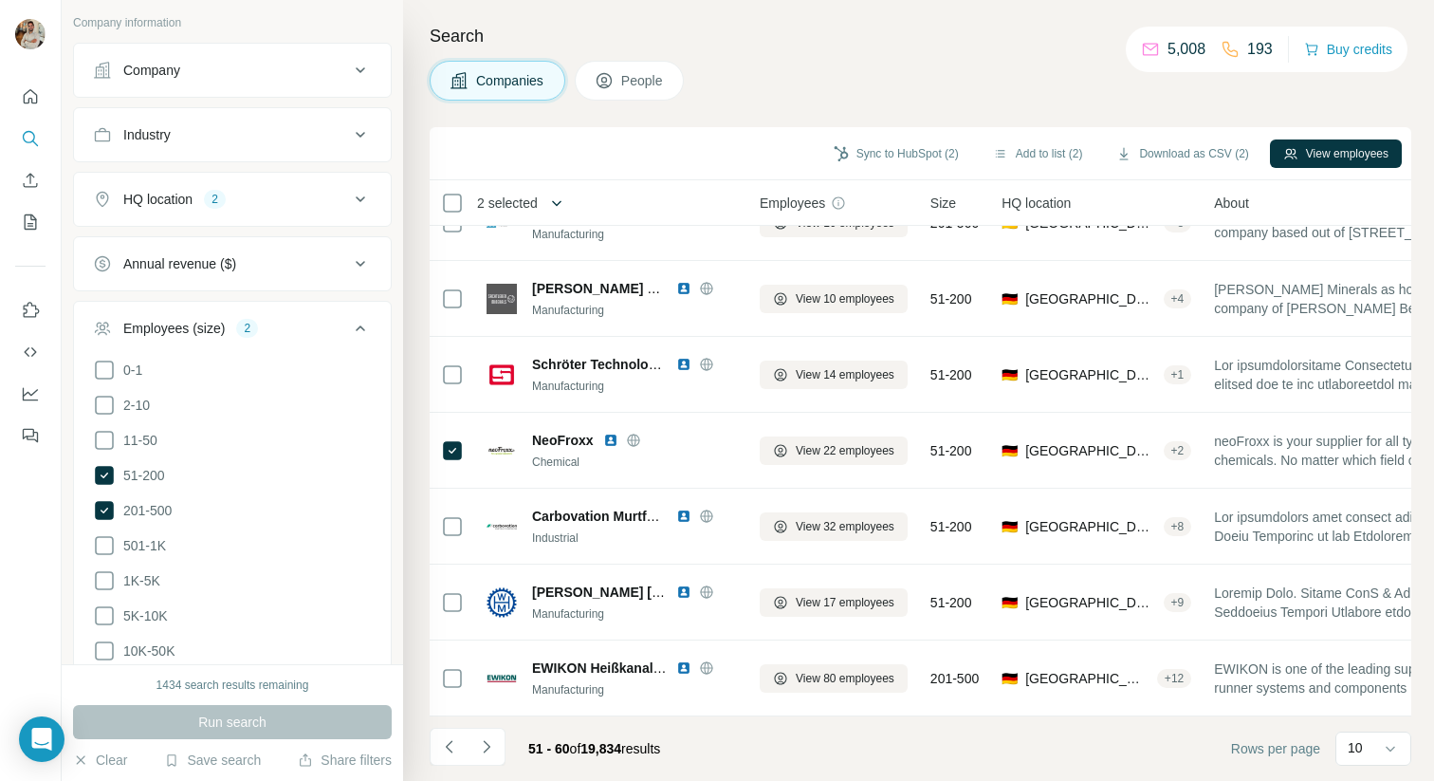
click at [538, 200] on span "2 selected" at bounding box center [507, 203] width 61 height 19
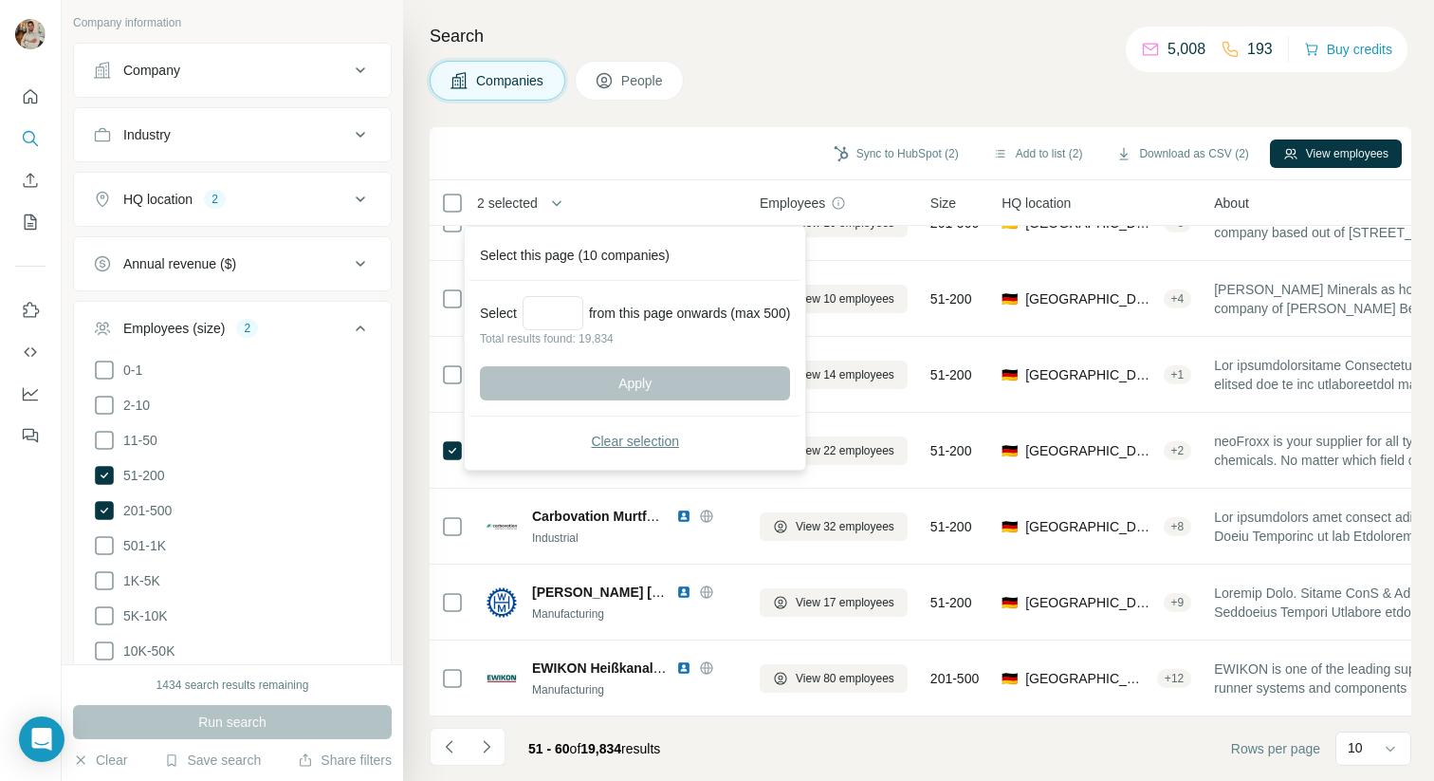
click at [643, 445] on span "Clear selection" at bounding box center [635, 441] width 88 height 19
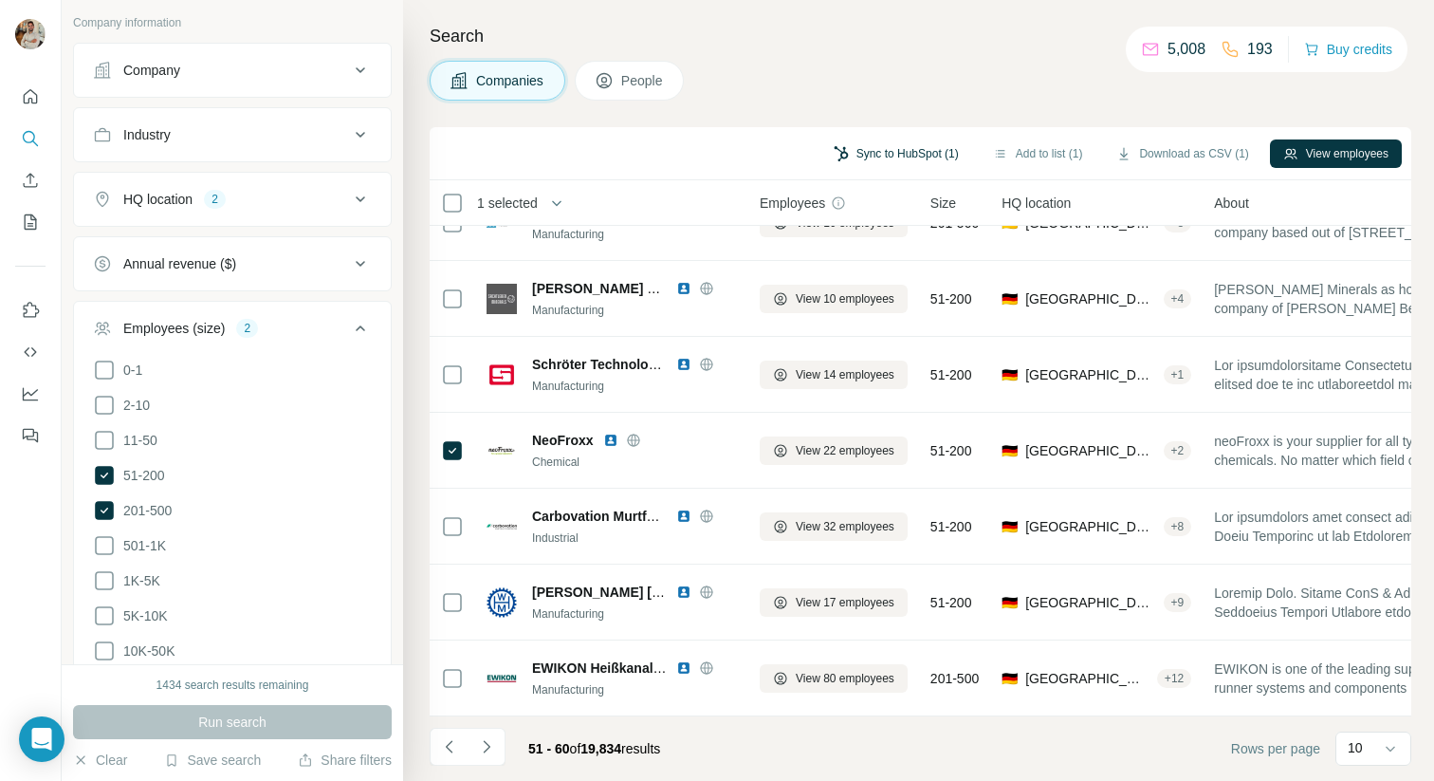
click at [890, 151] on button "Sync to HubSpot (1)" at bounding box center [897, 153] width 152 height 28
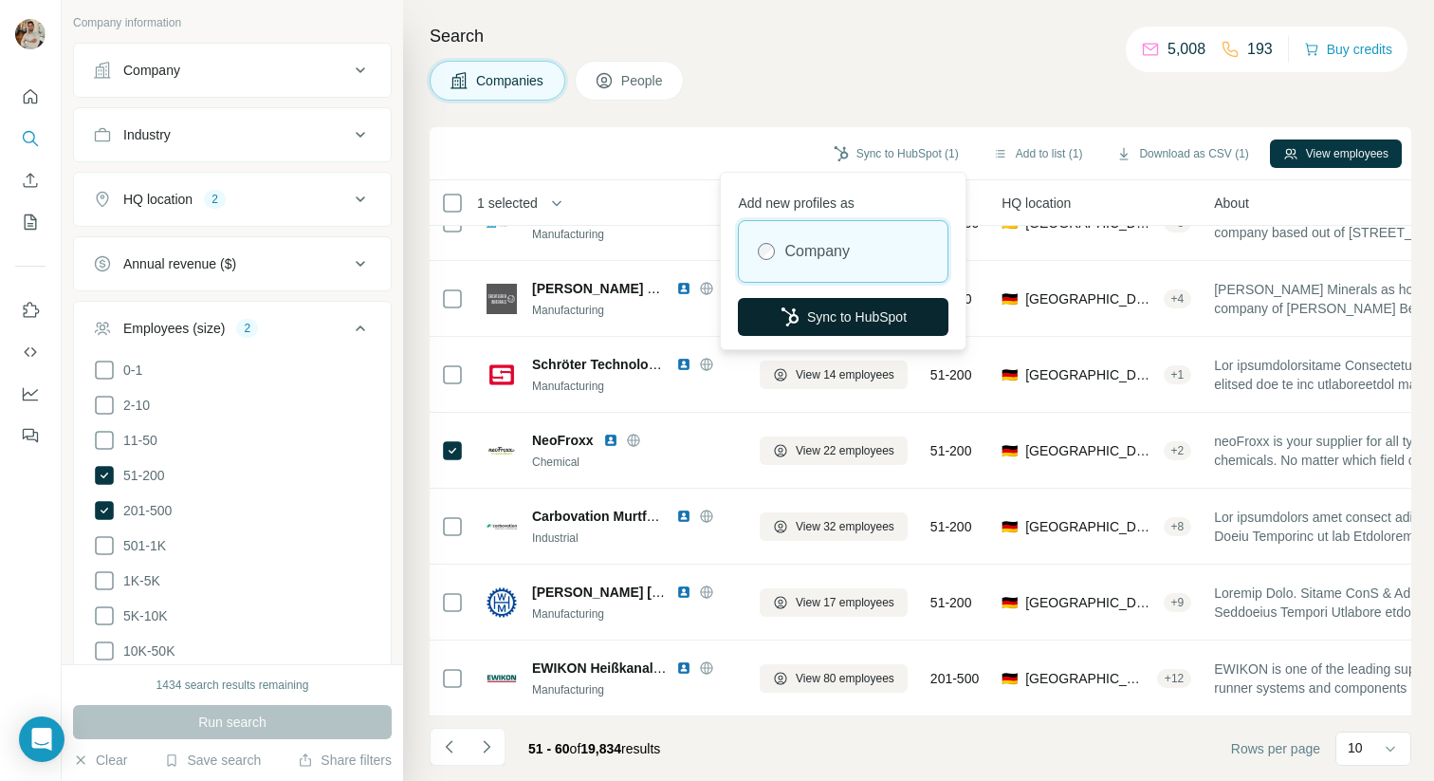
click at [781, 316] on icon "button" at bounding box center [790, 316] width 19 height 19
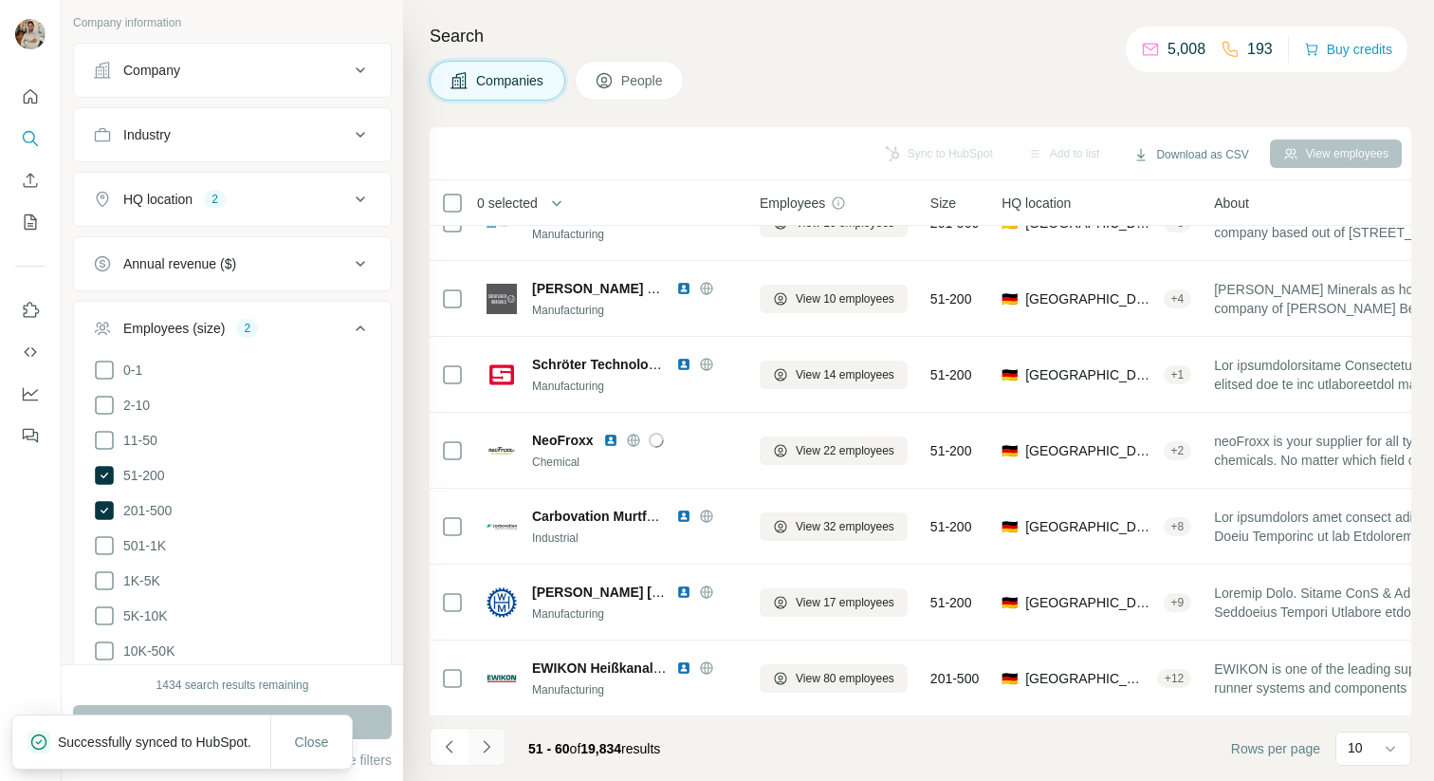
click at [494, 741] on icon "Navigate to next page" at bounding box center [486, 746] width 19 height 19
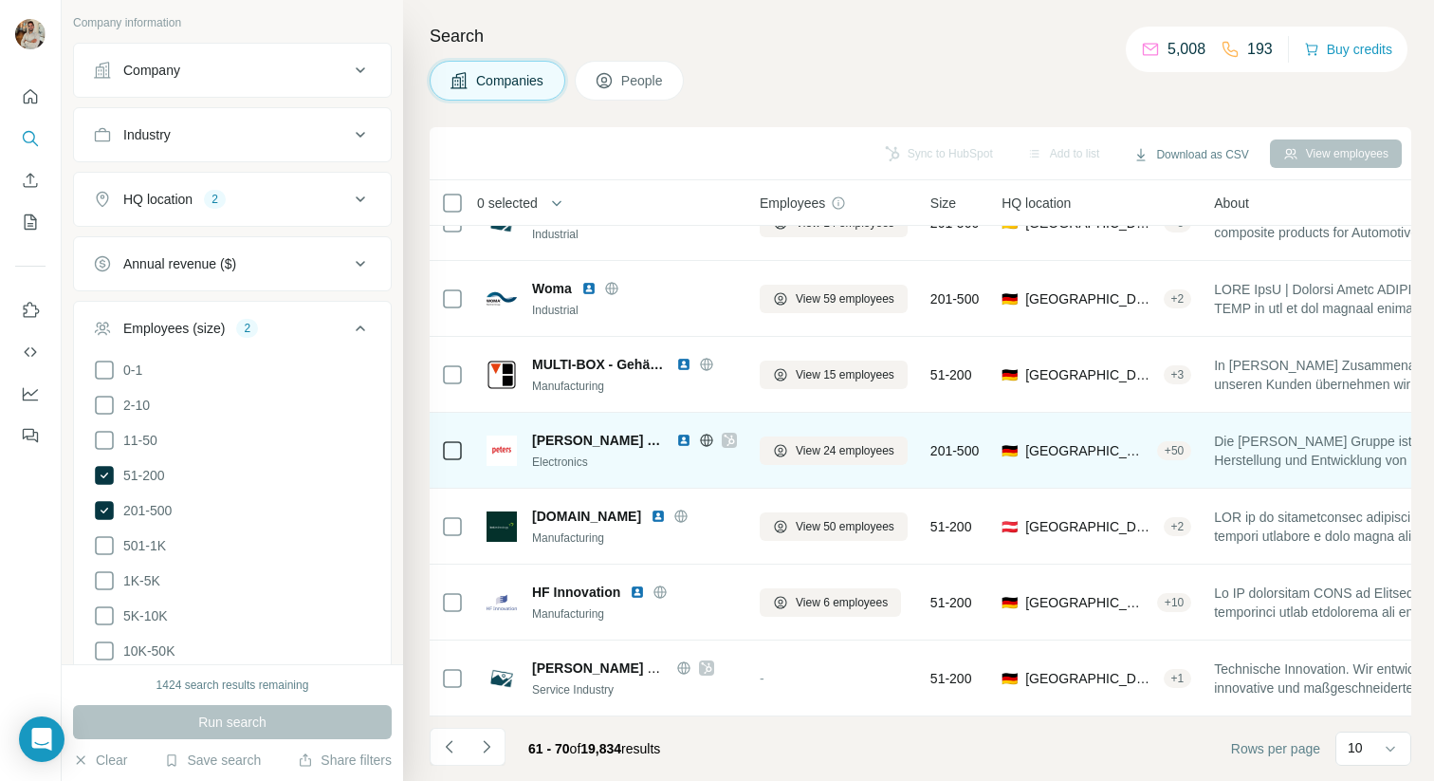
scroll to position [0, 0]
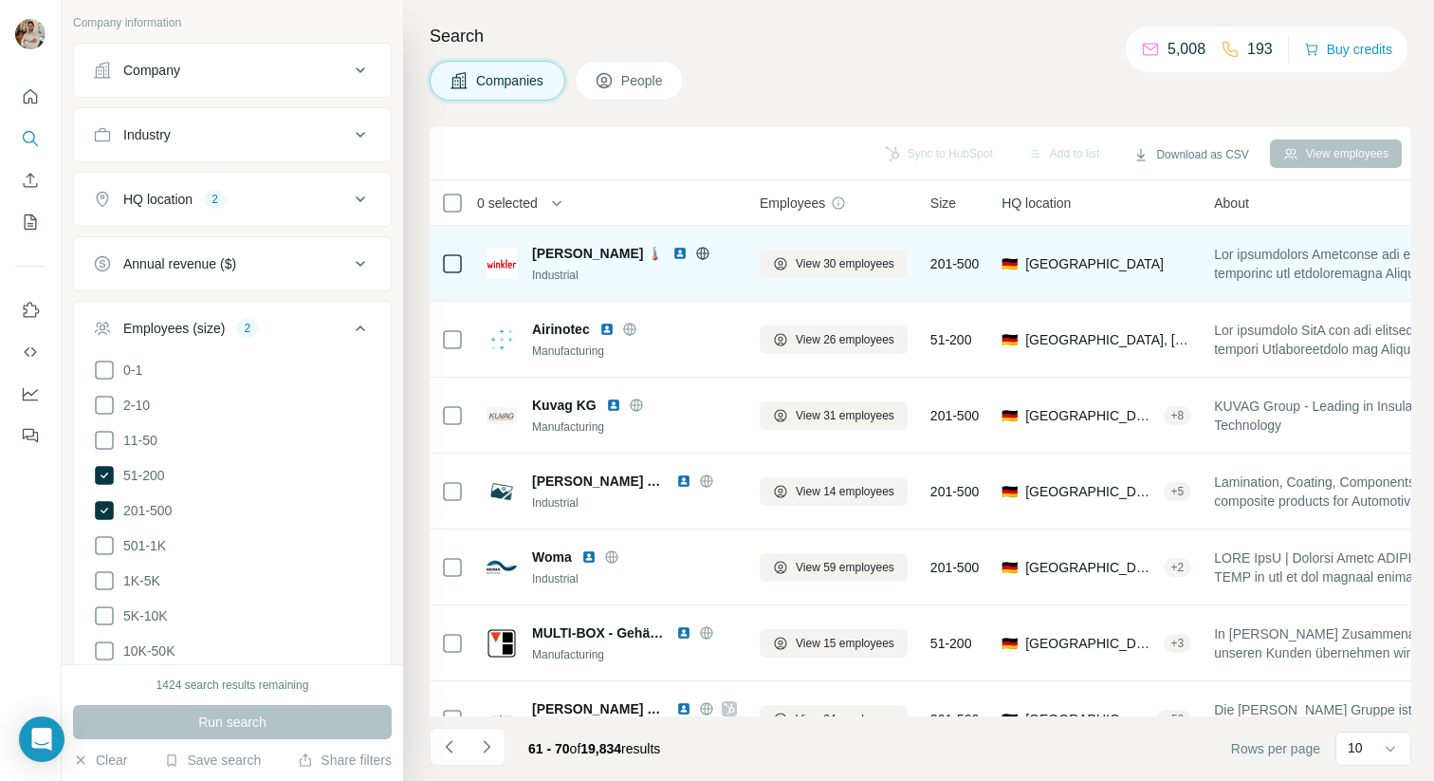
click at [701, 257] on icon at bounding box center [703, 253] width 5 height 12
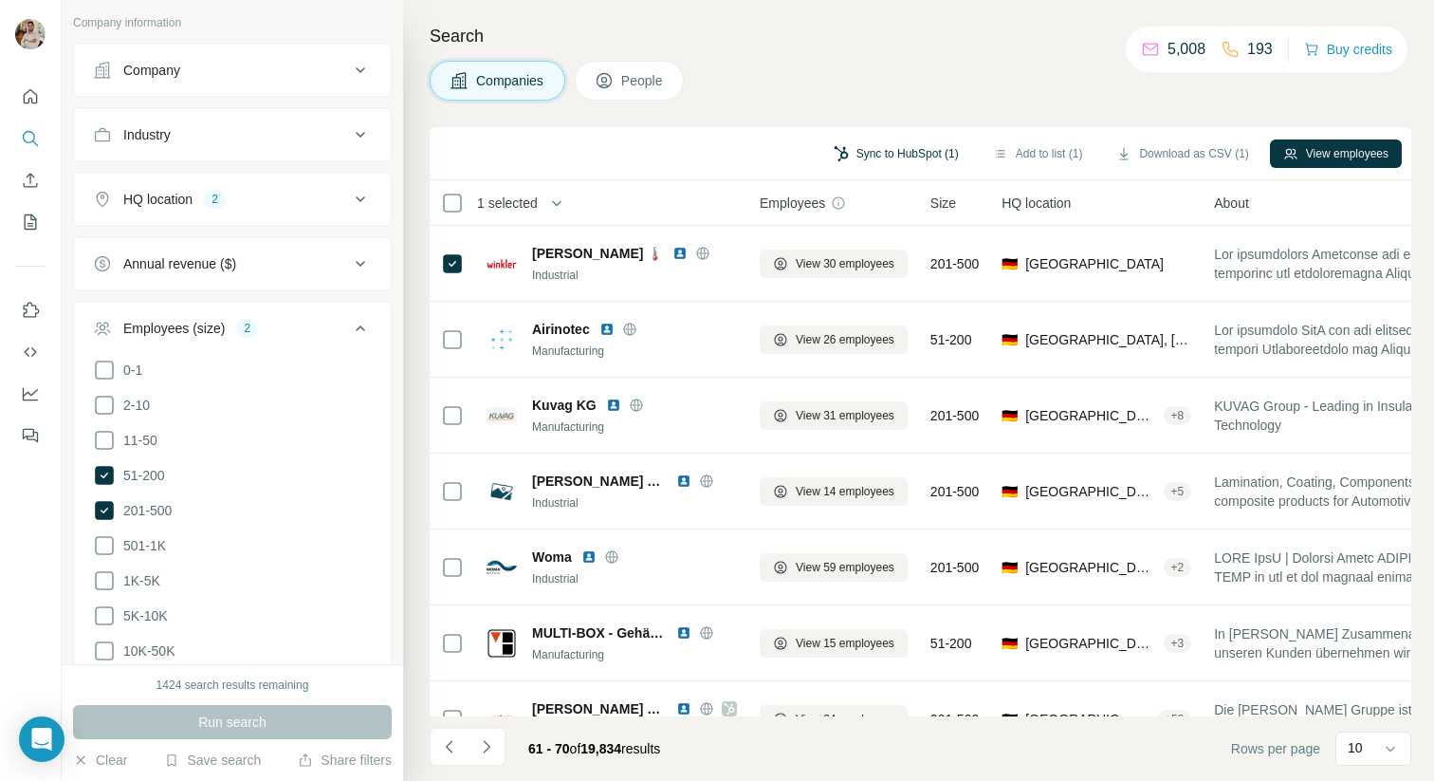
click at [878, 152] on button "Sync to HubSpot (1)" at bounding box center [897, 153] width 152 height 28
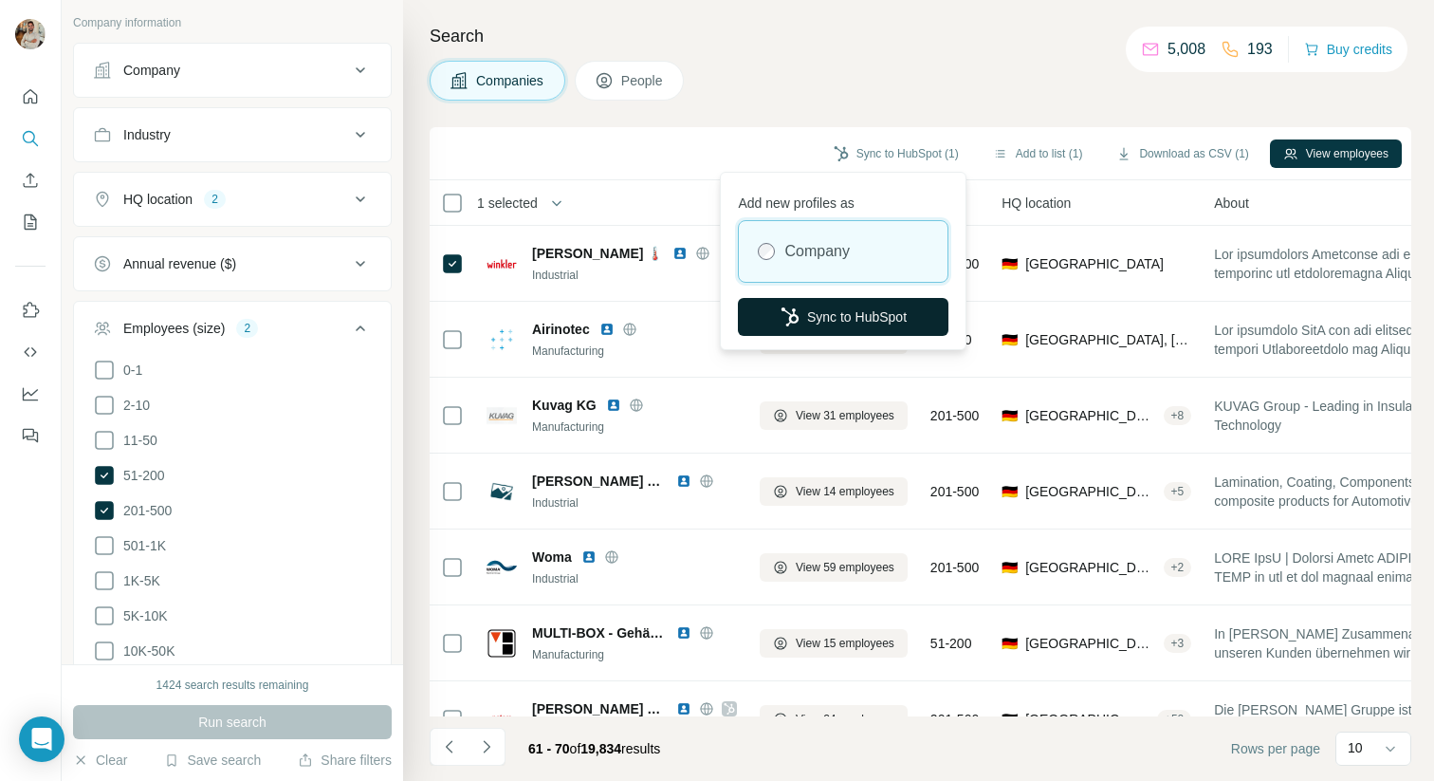
click at [868, 313] on button "Sync to HubSpot" at bounding box center [843, 317] width 211 height 38
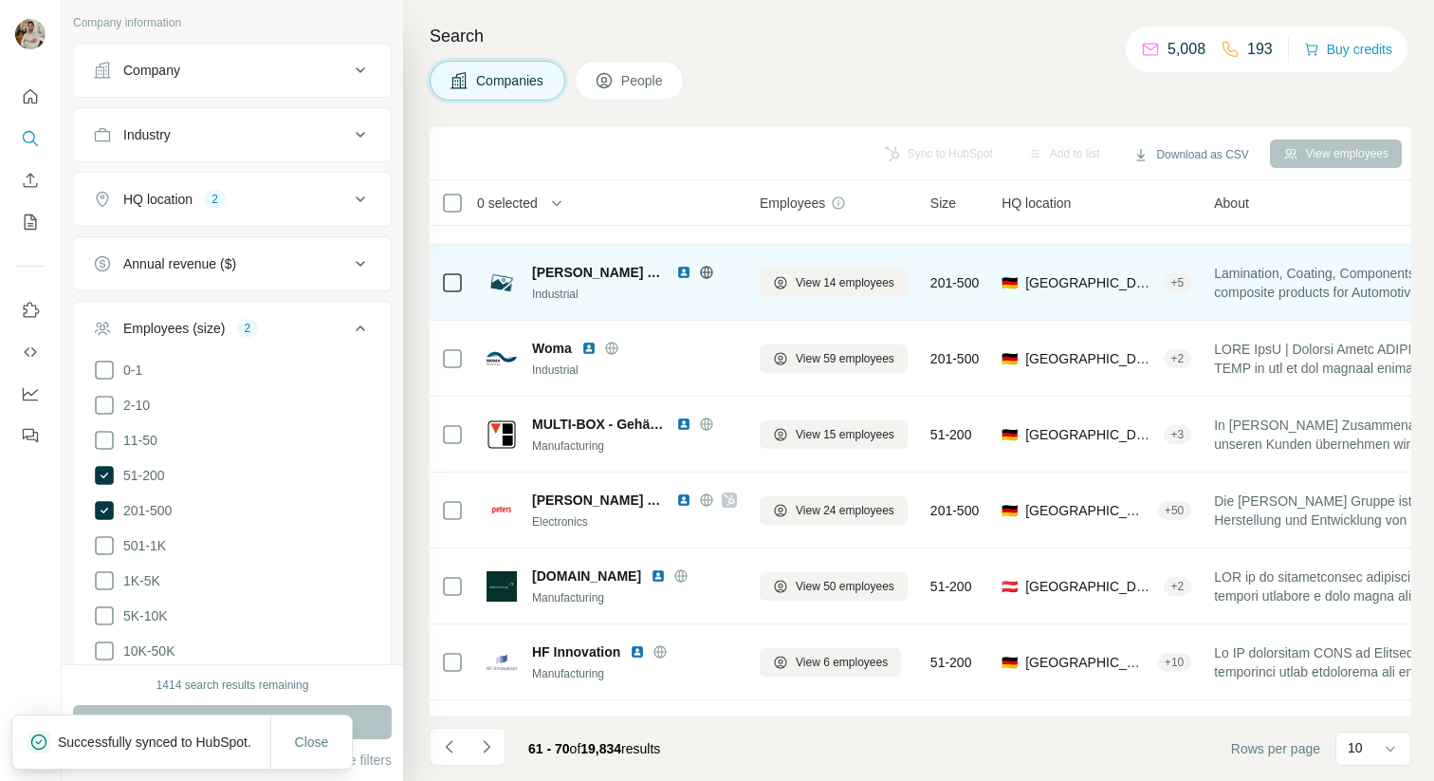
scroll to position [268, 0]
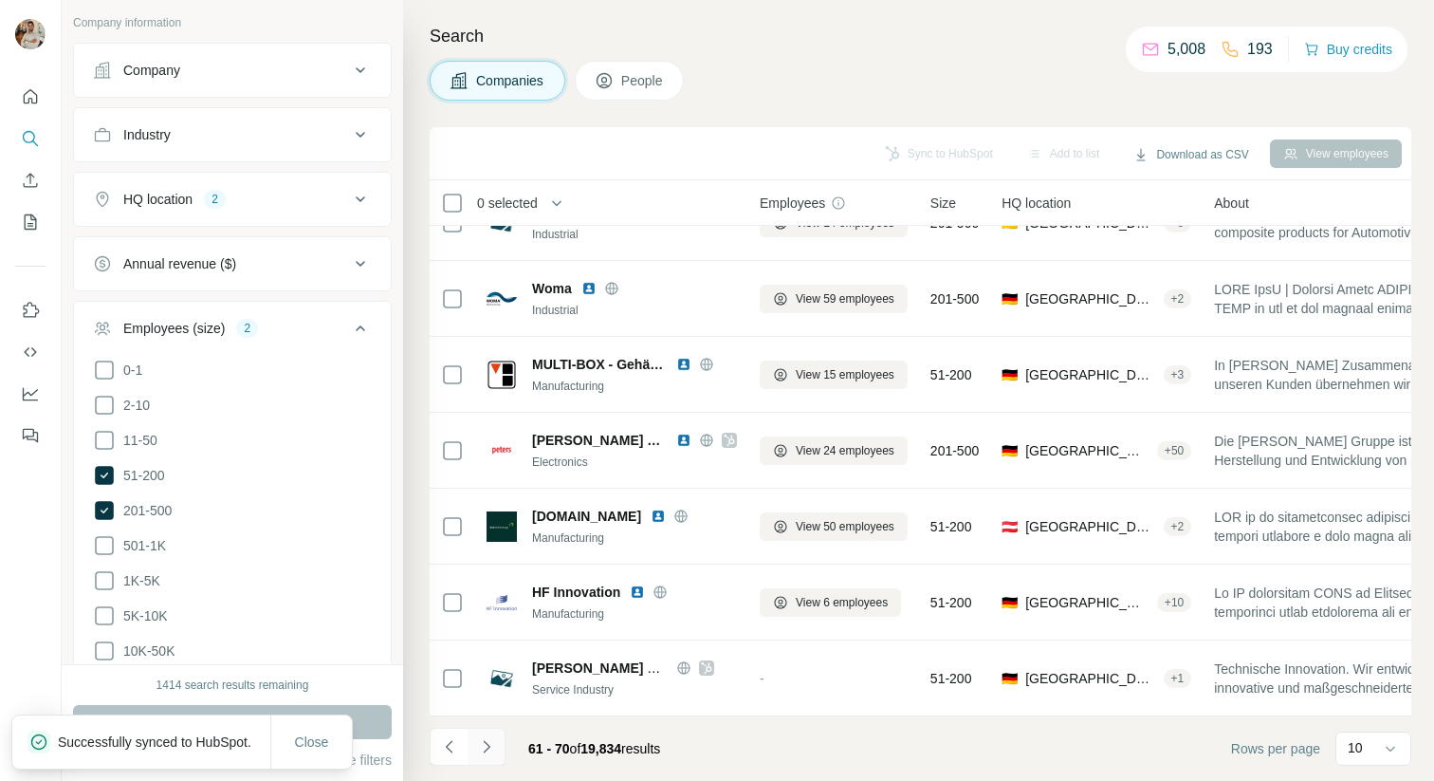
click at [492, 742] on icon "Navigate to next page" at bounding box center [486, 746] width 19 height 19
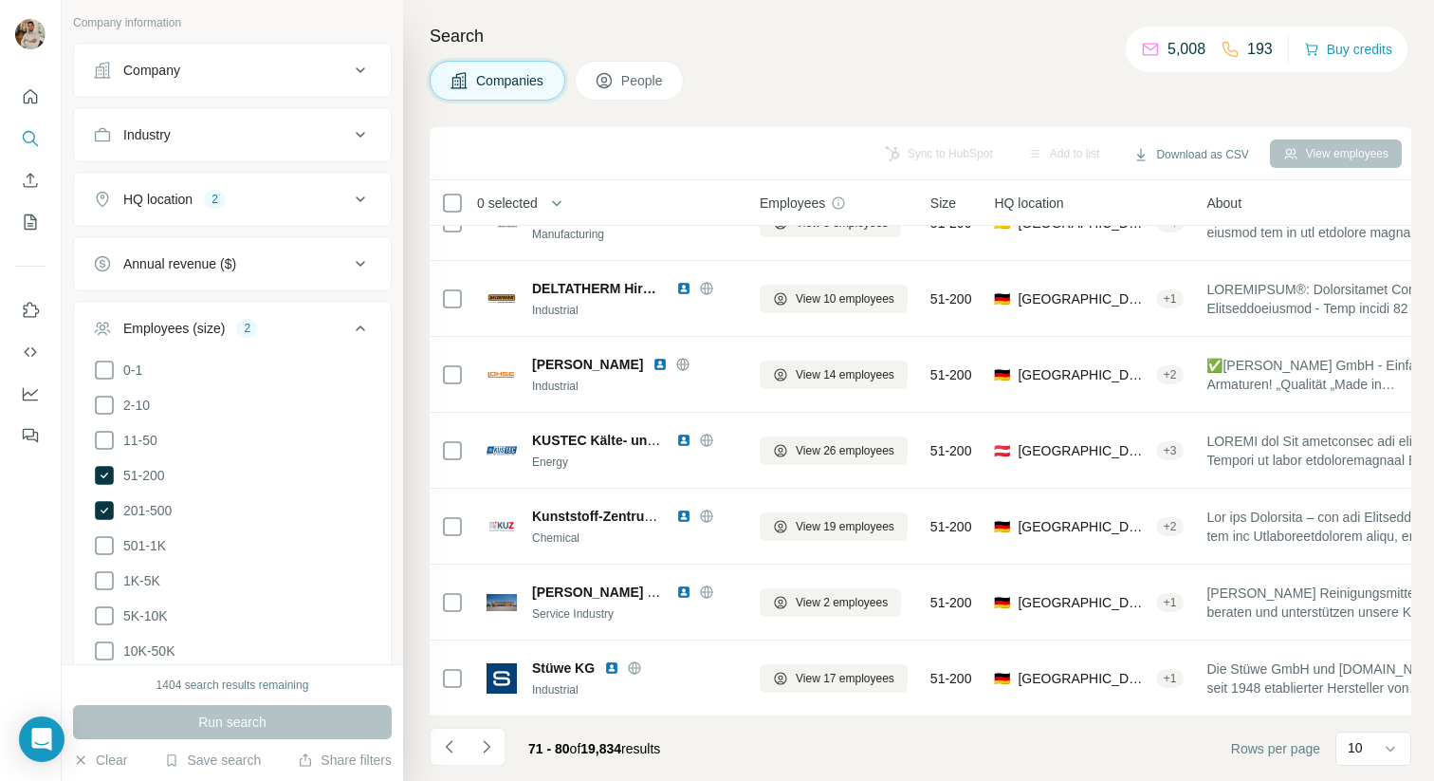
click at [962, 63] on div "Companies People" at bounding box center [921, 81] width 982 height 40
click at [493, 747] on icon "Navigate to next page" at bounding box center [486, 746] width 19 height 19
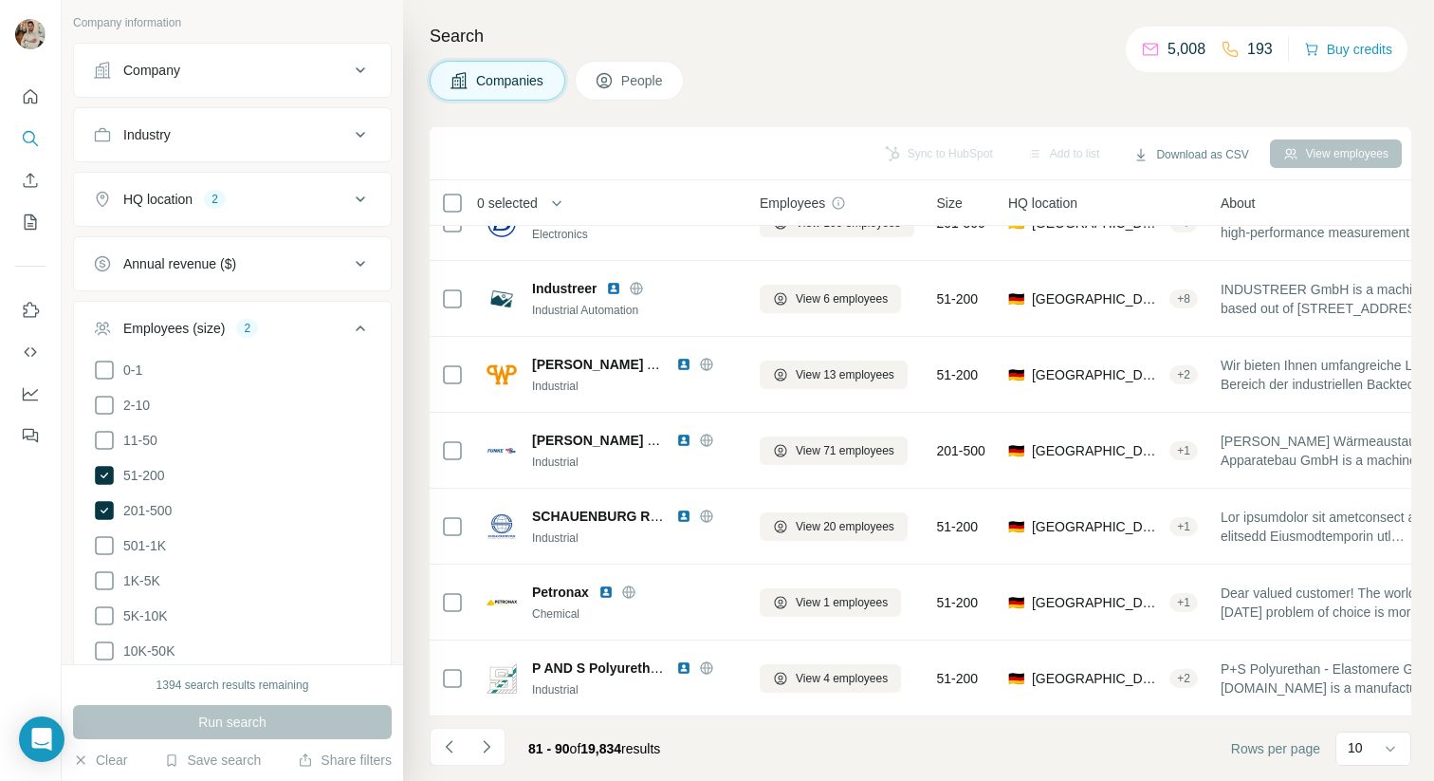
click at [1020, 78] on div "Companies People" at bounding box center [921, 81] width 982 height 40
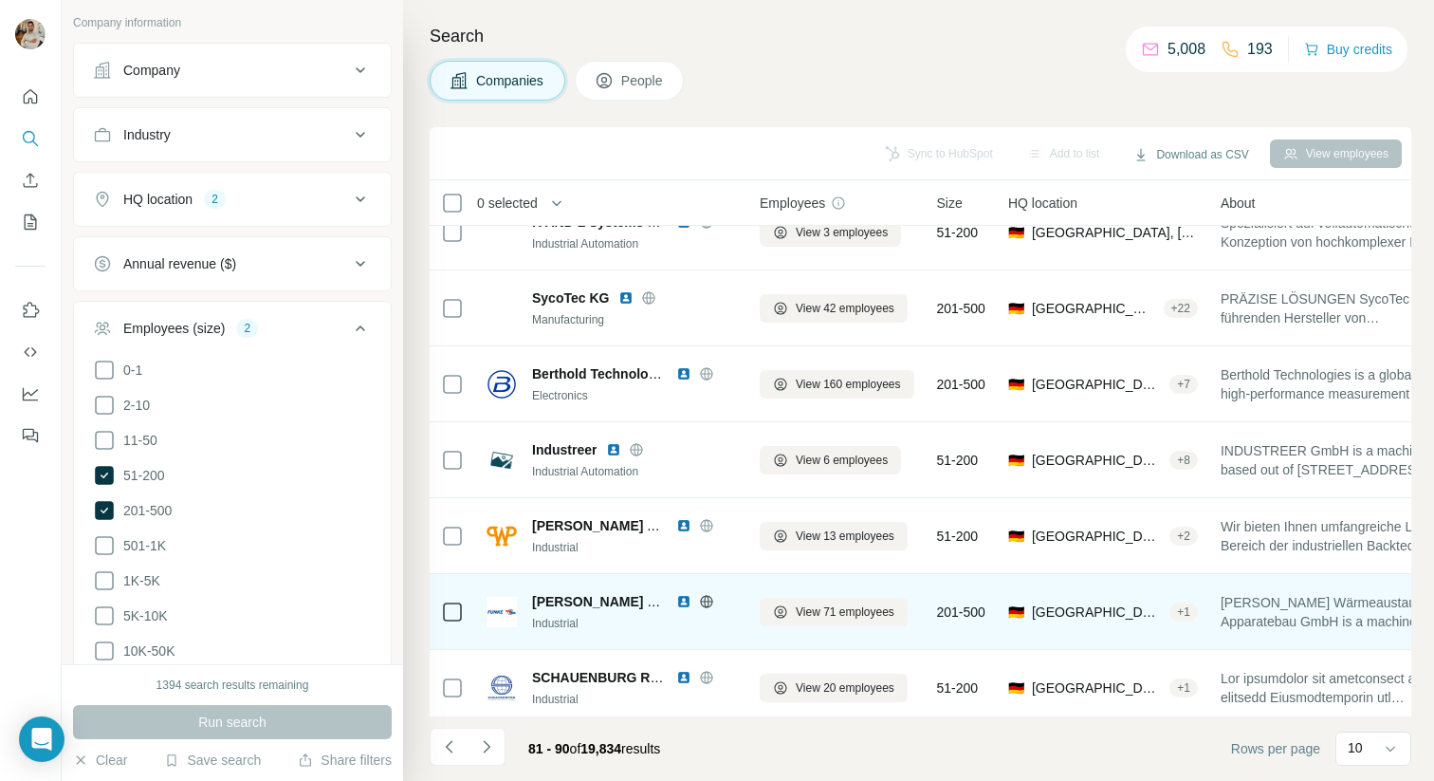
scroll to position [0, 0]
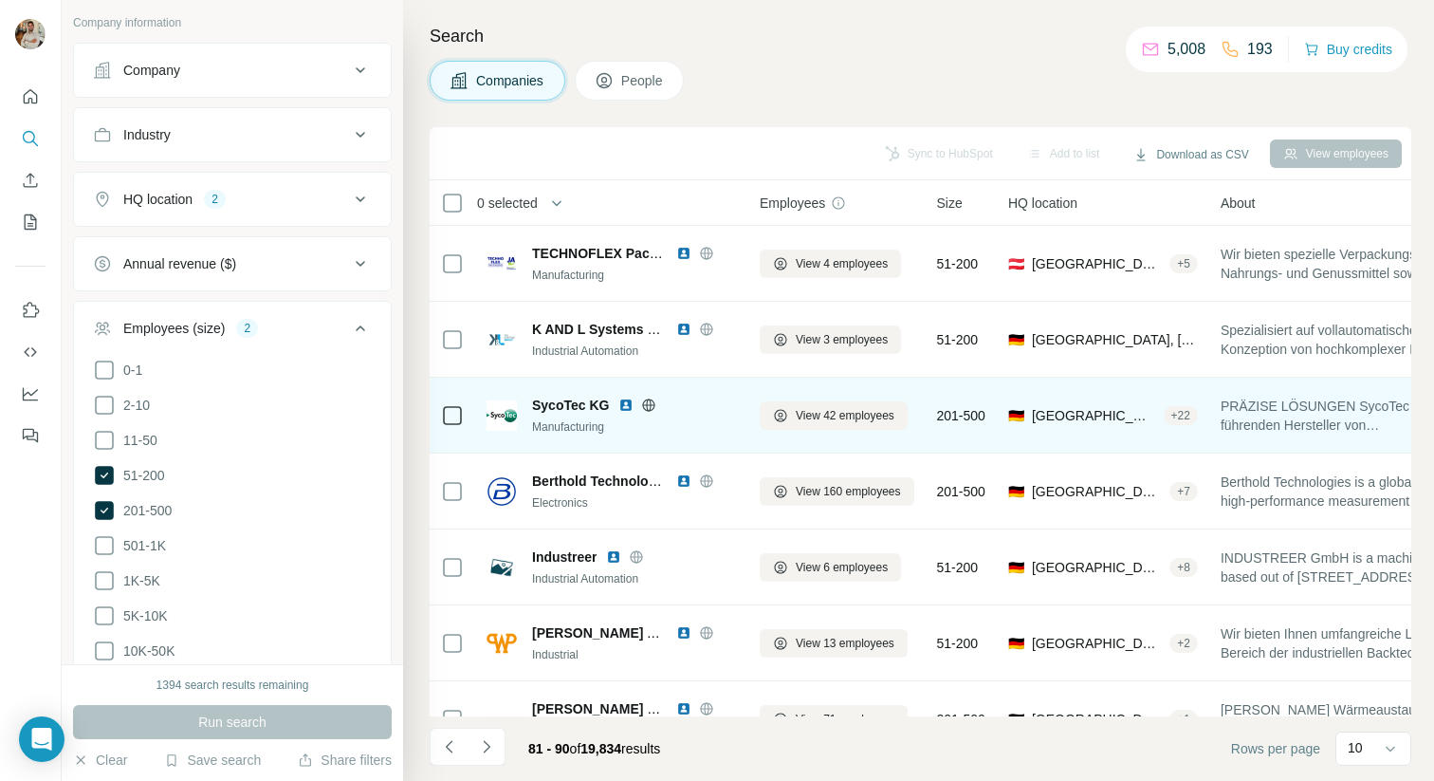
click at [652, 400] on icon at bounding box center [649, 404] width 12 height 12
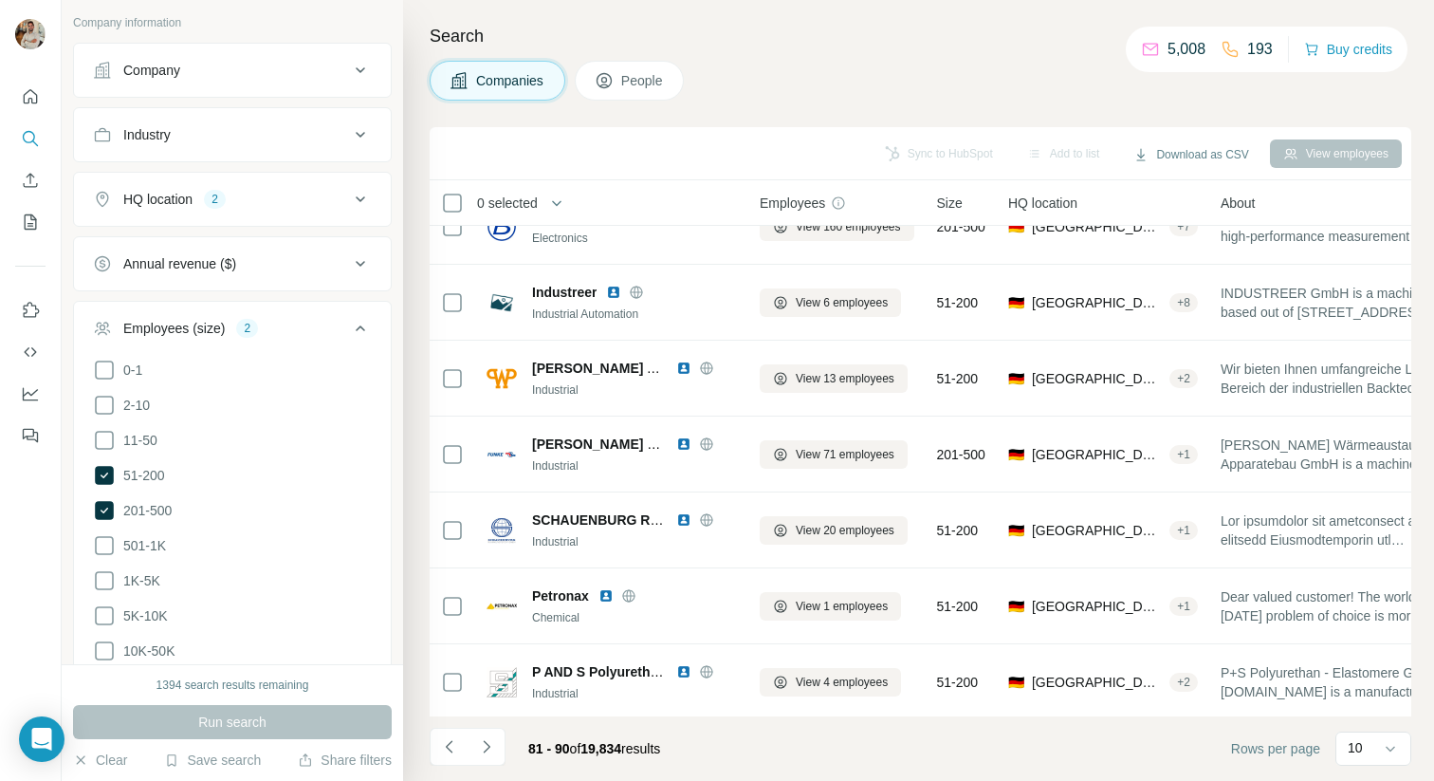
scroll to position [268, 0]
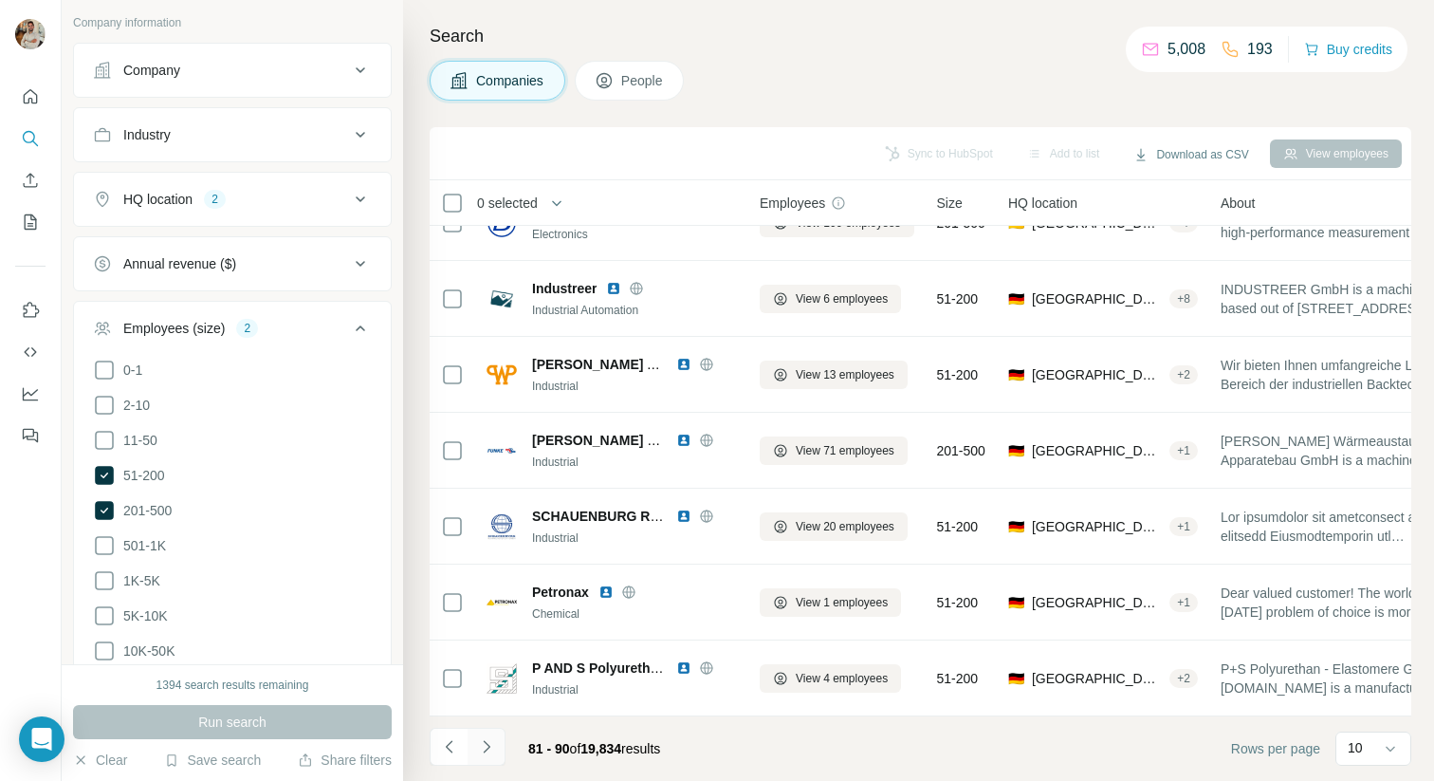
click at [487, 743] on icon "Navigate to next page" at bounding box center [486, 746] width 7 height 12
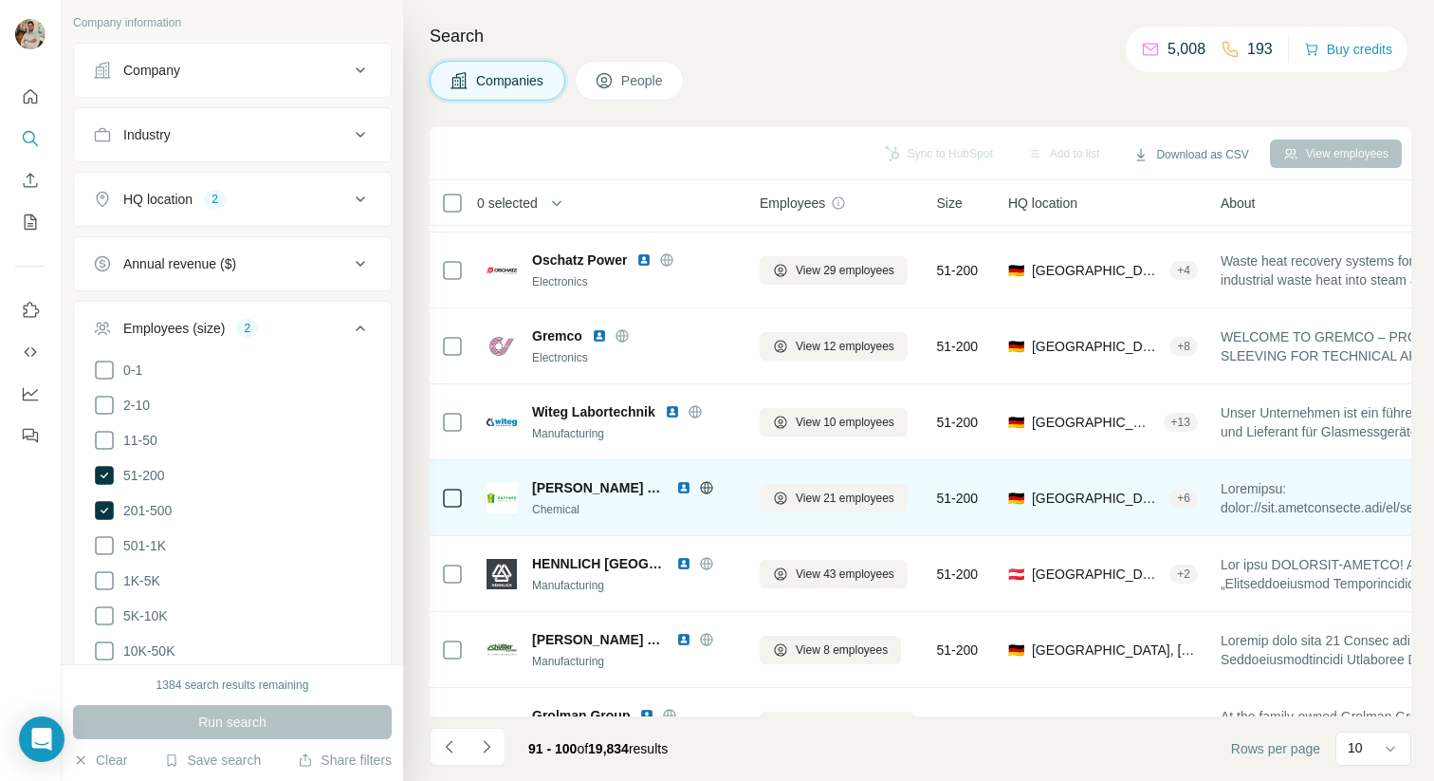
scroll to position [142, 0]
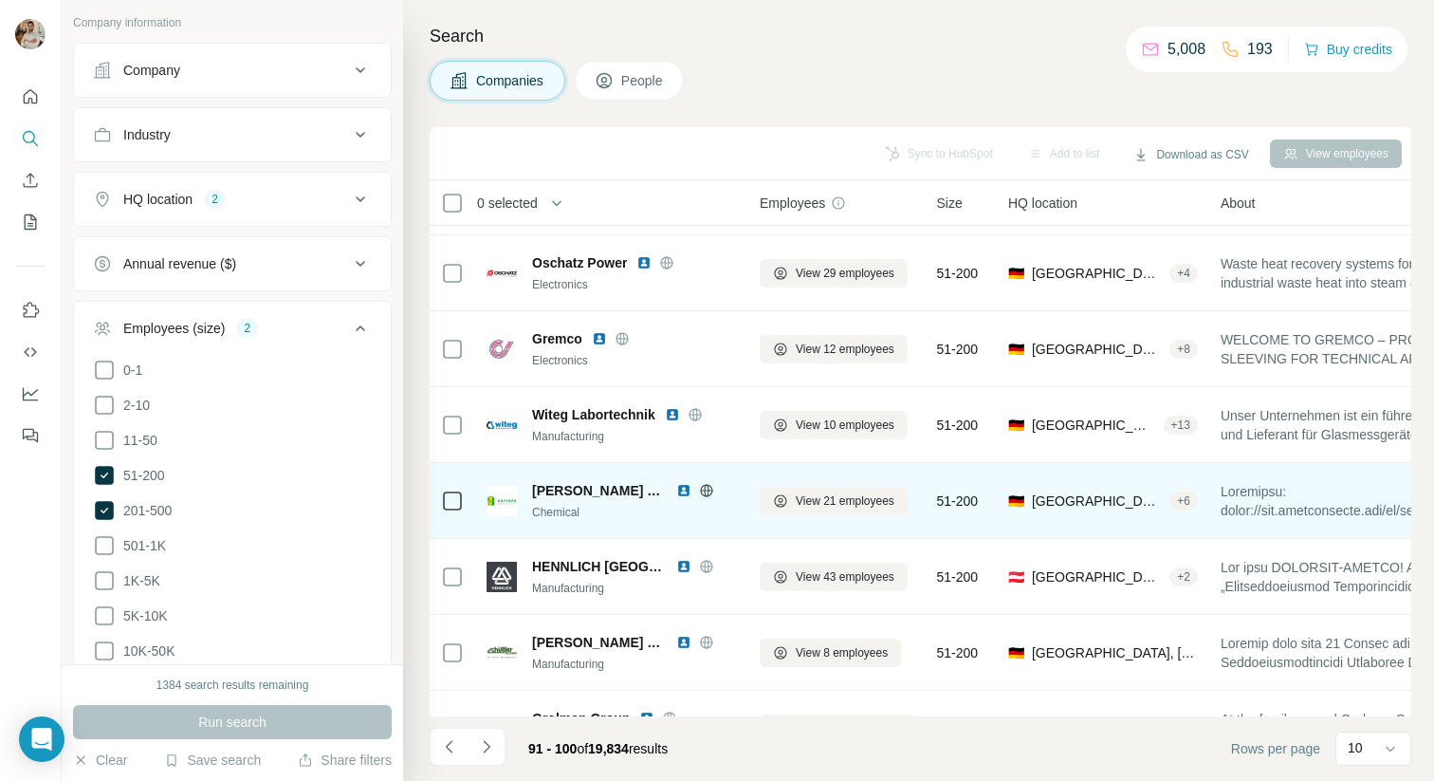
click at [699, 496] on icon at bounding box center [706, 490] width 15 height 15
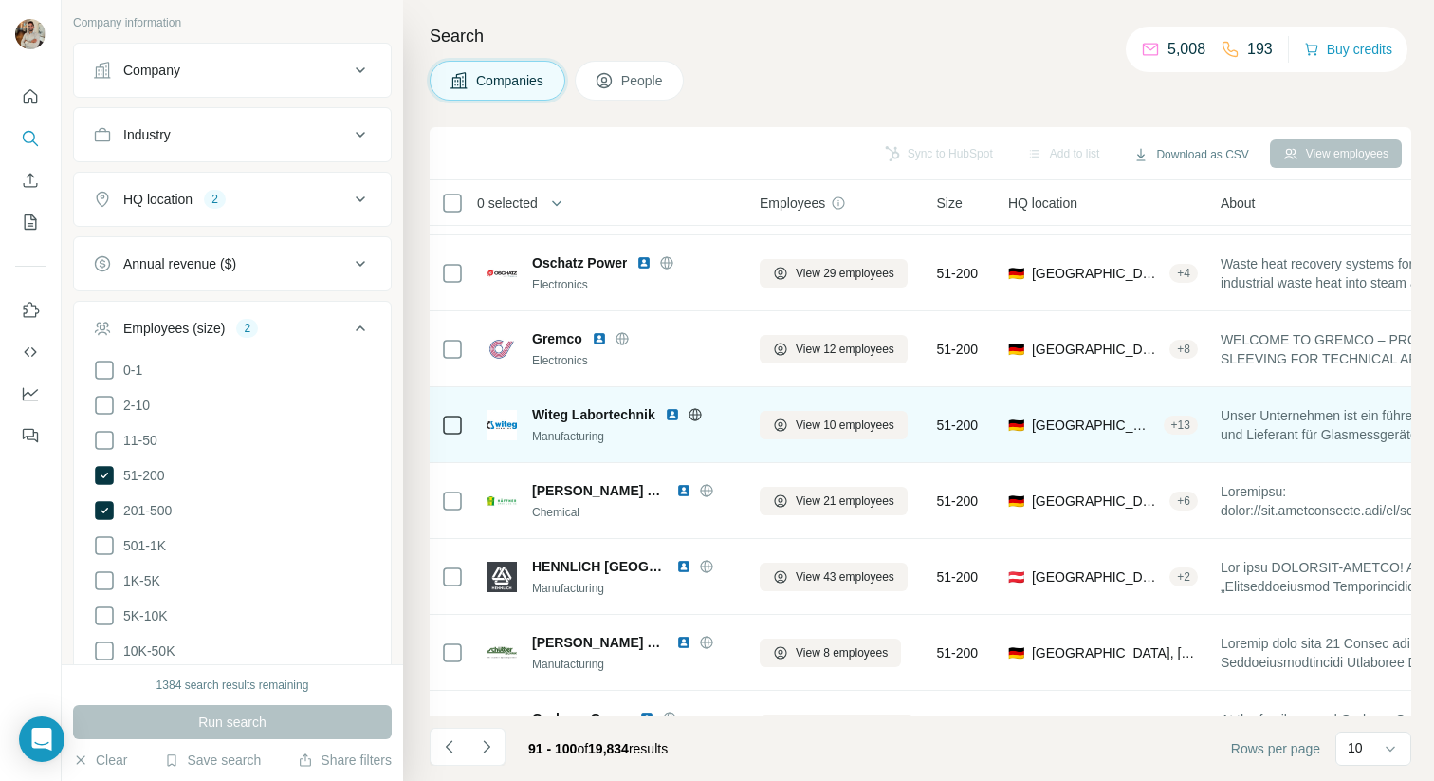
scroll to position [268, 0]
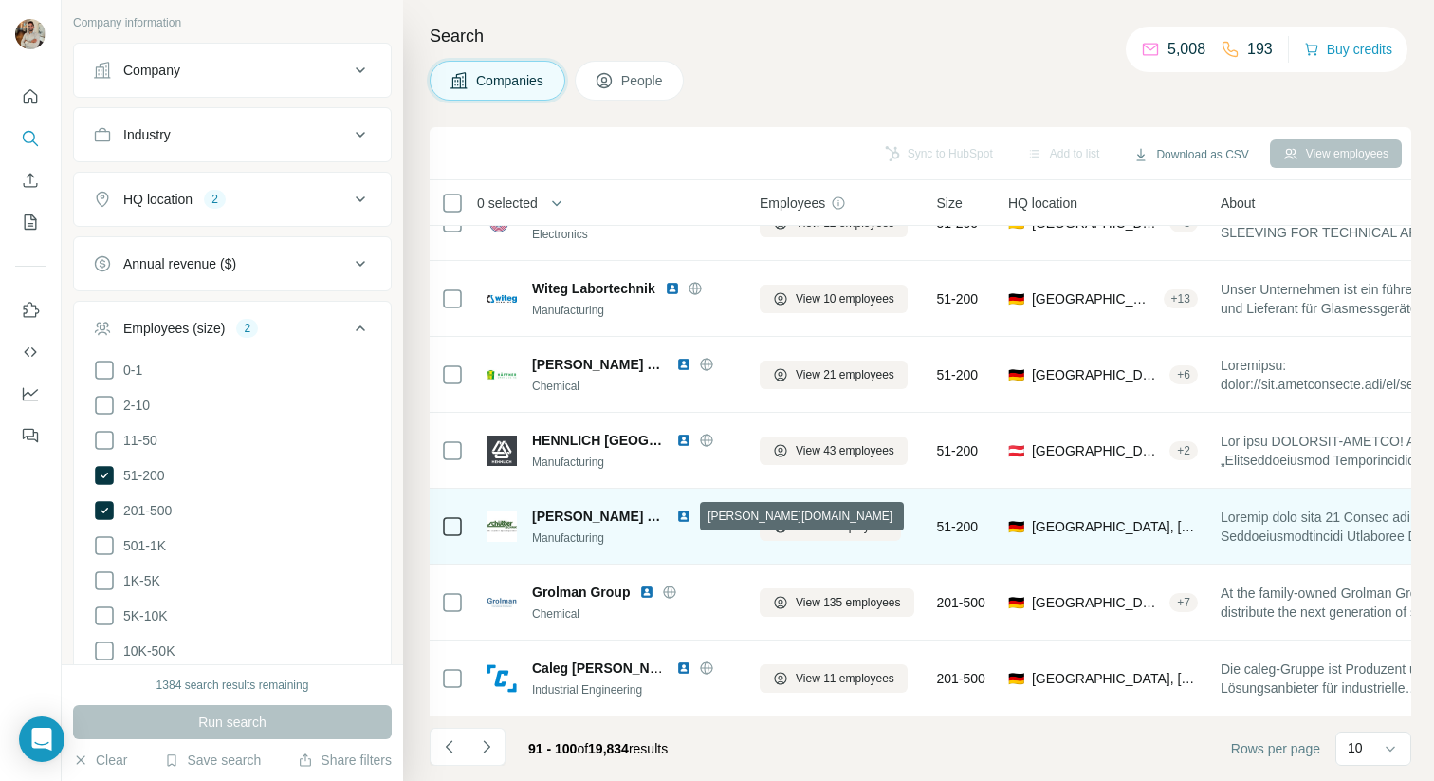
click at [700, 512] on icon at bounding box center [706, 515] width 12 height 12
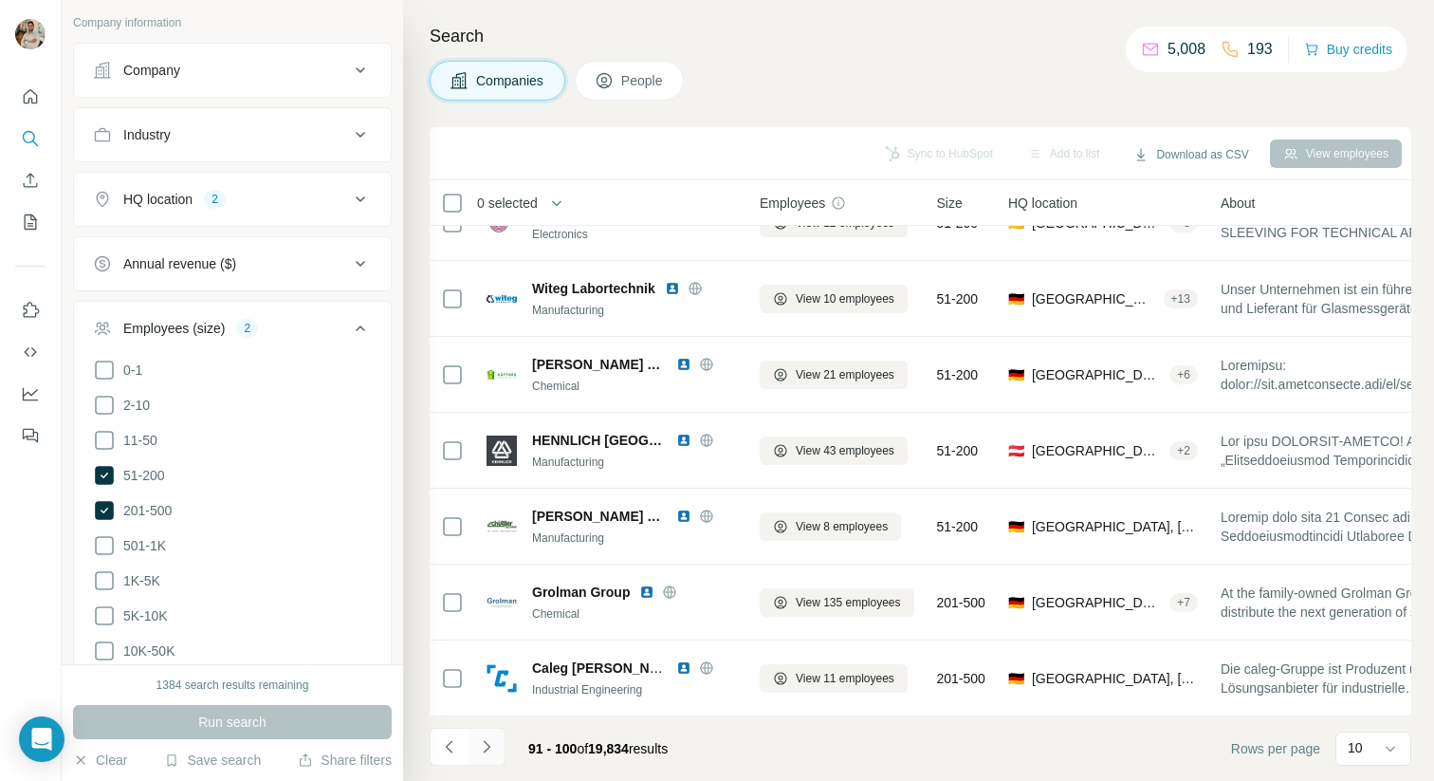
click at [482, 748] on icon "Navigate to next page" at bounding box center [486, 746] width 19 height 19
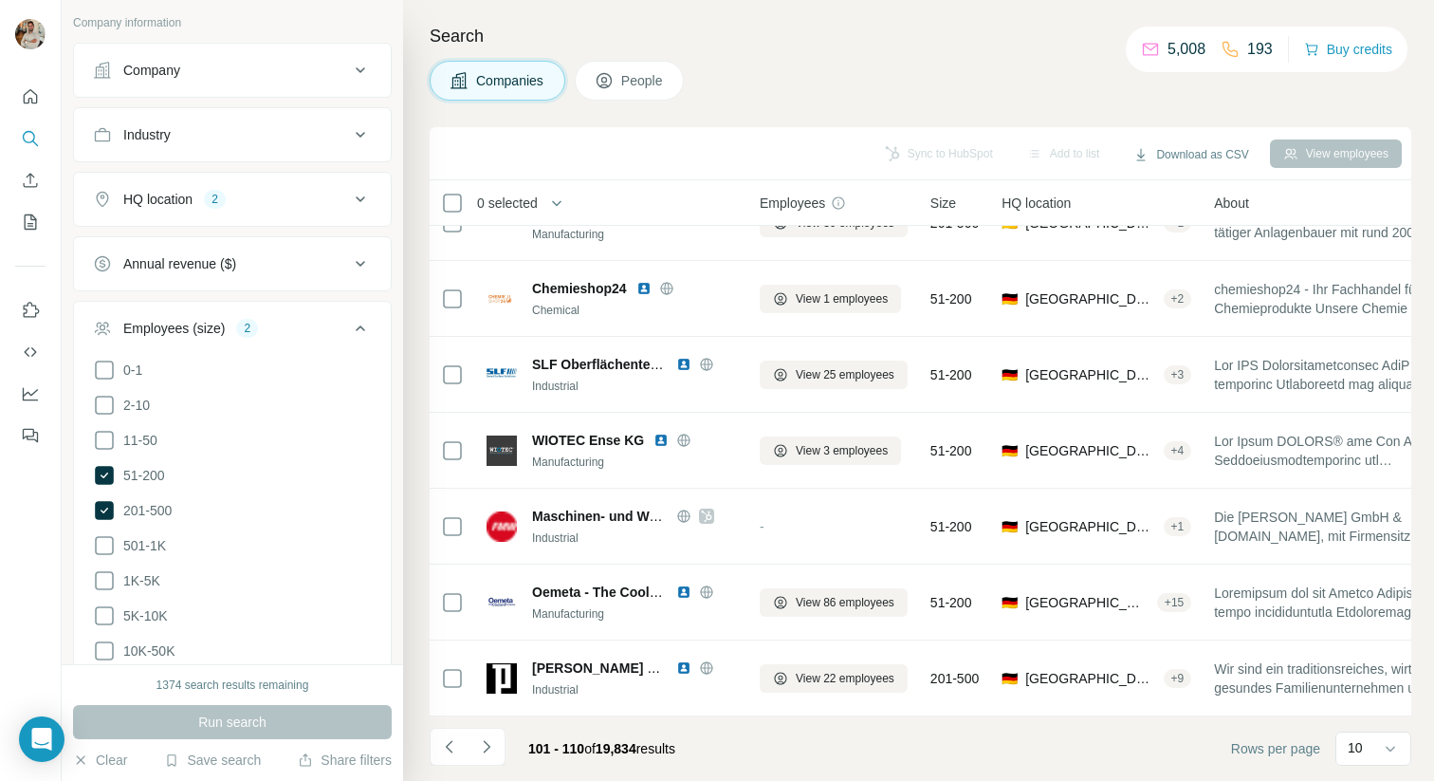
click at [1124, 95] on div "Companies People" at bounding box center [921, 81] width 982 height 40
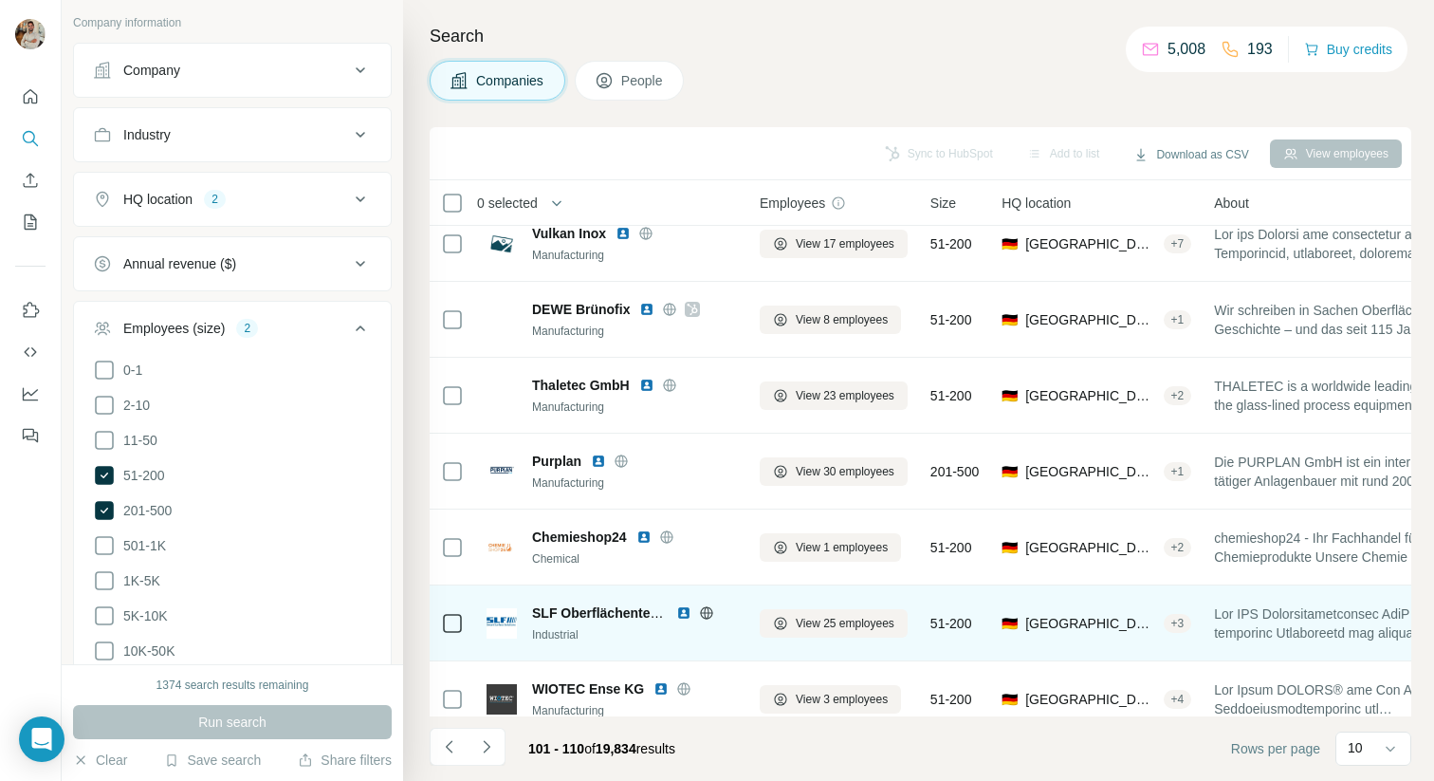
scroll to position [0, 0]
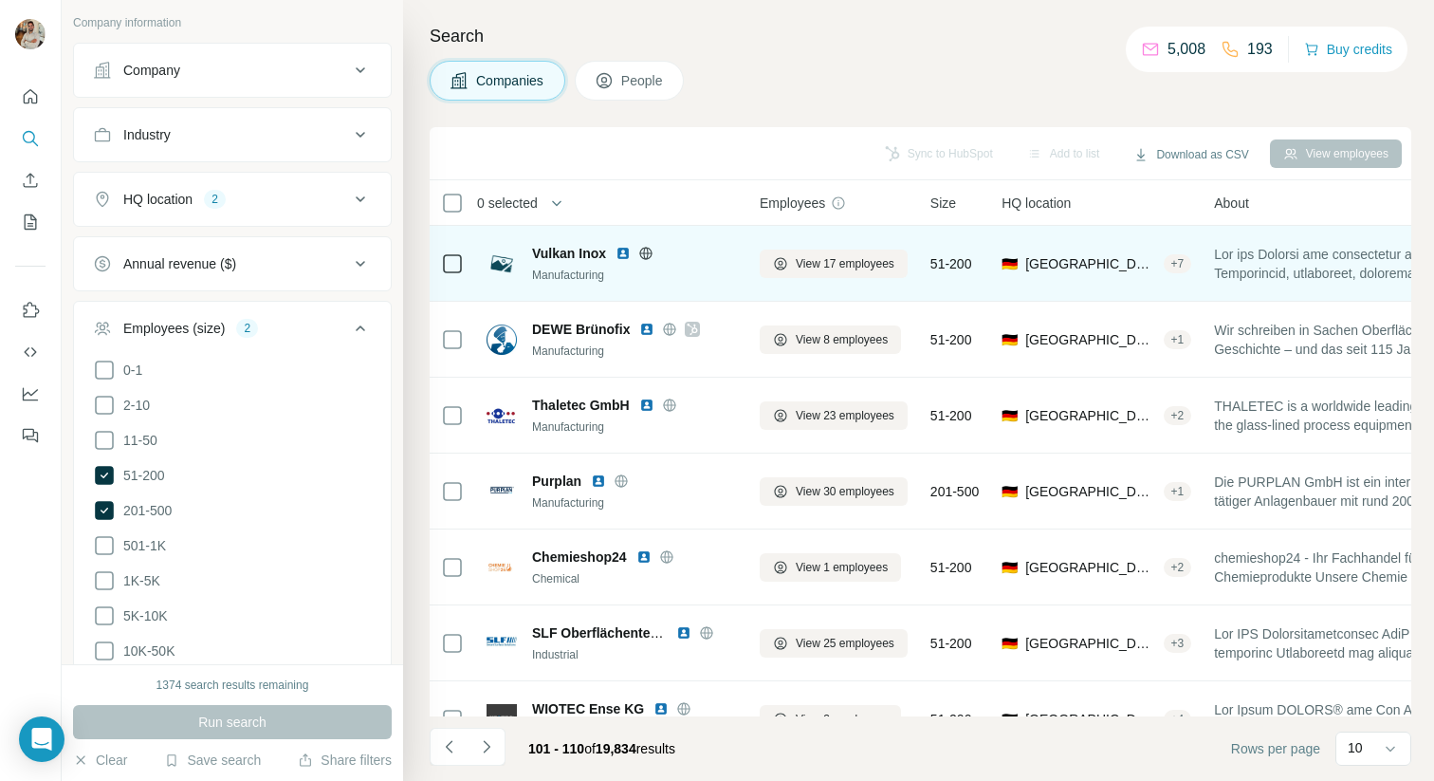
click at [715, 278] on div "Manufacturing" at bounding box center [634, 275] width 205 height 17
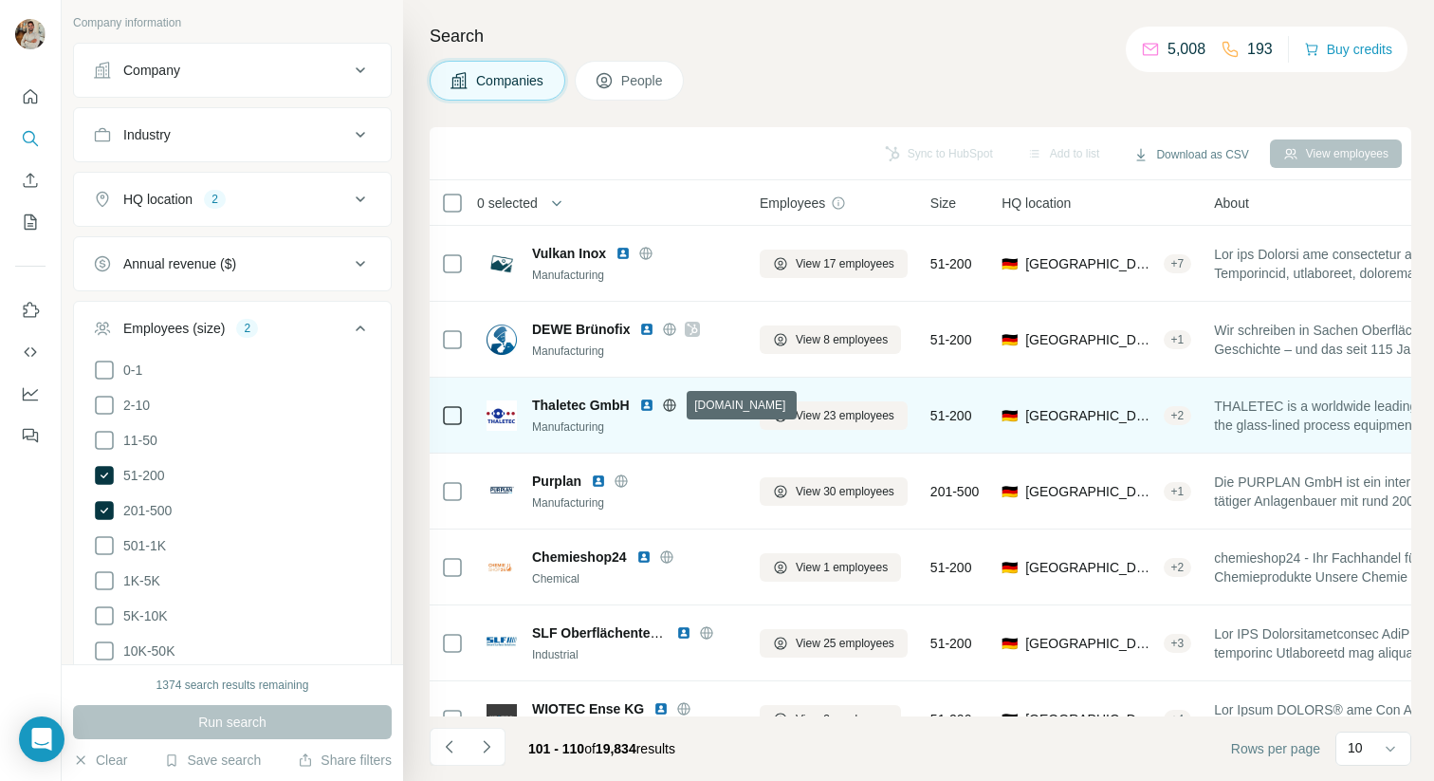
click at [672, 401] on icon at bounding box center [669, 404] width 15 height 15
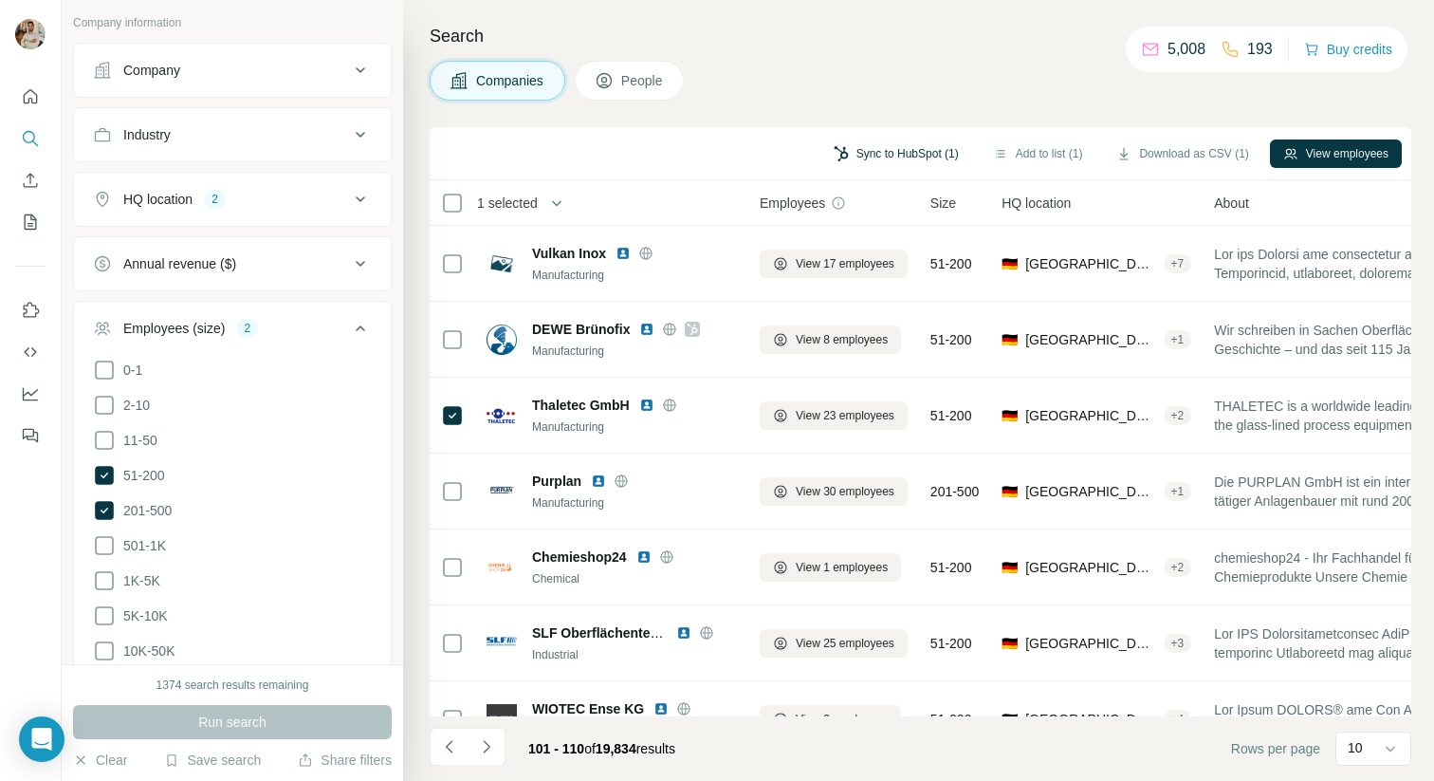
click at [860, 152] on button "Sync to HubSpot (1)" at bounding box center [897, 153] width 152 height 28
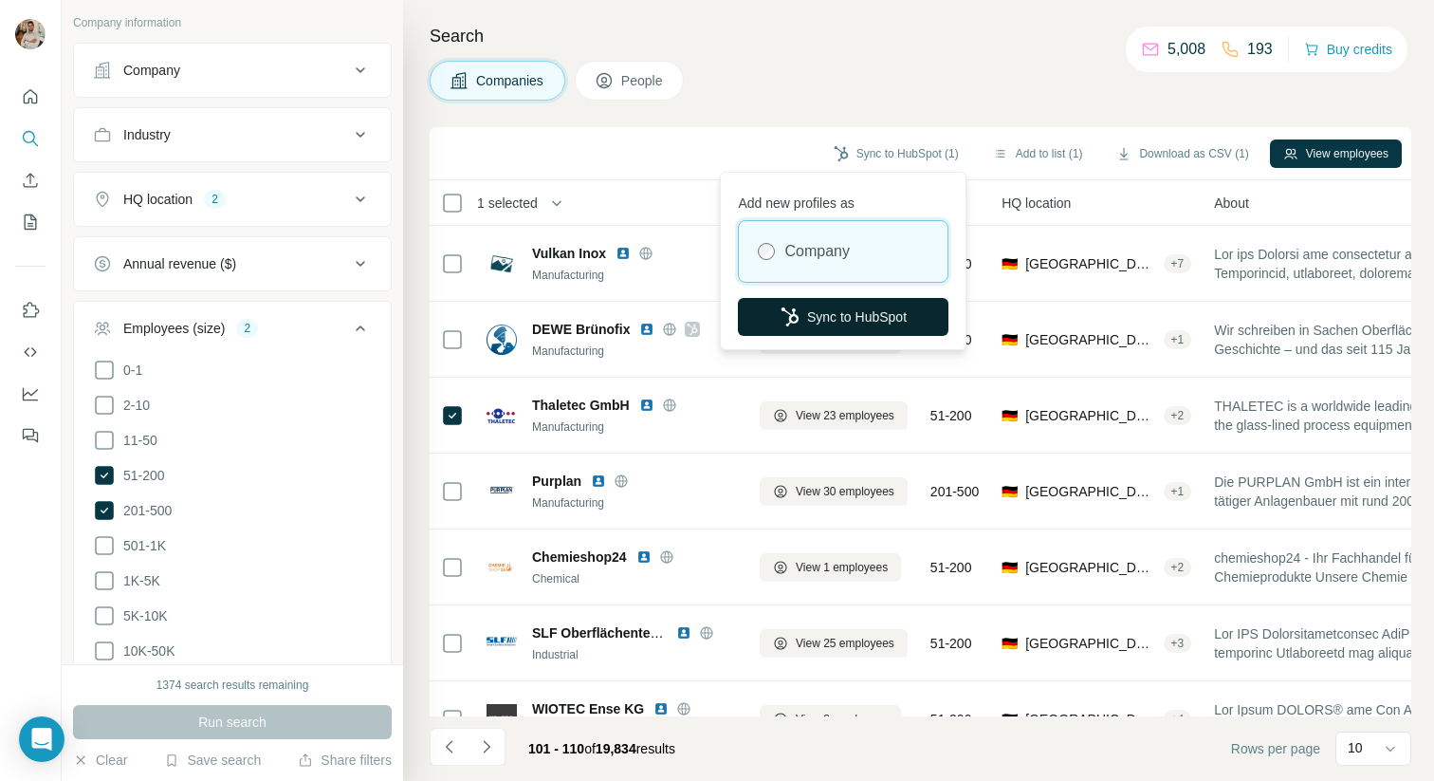
click at [881, 312] on button "Sync to HubSpot" at bounding box center [843, 317] width 211 height 38
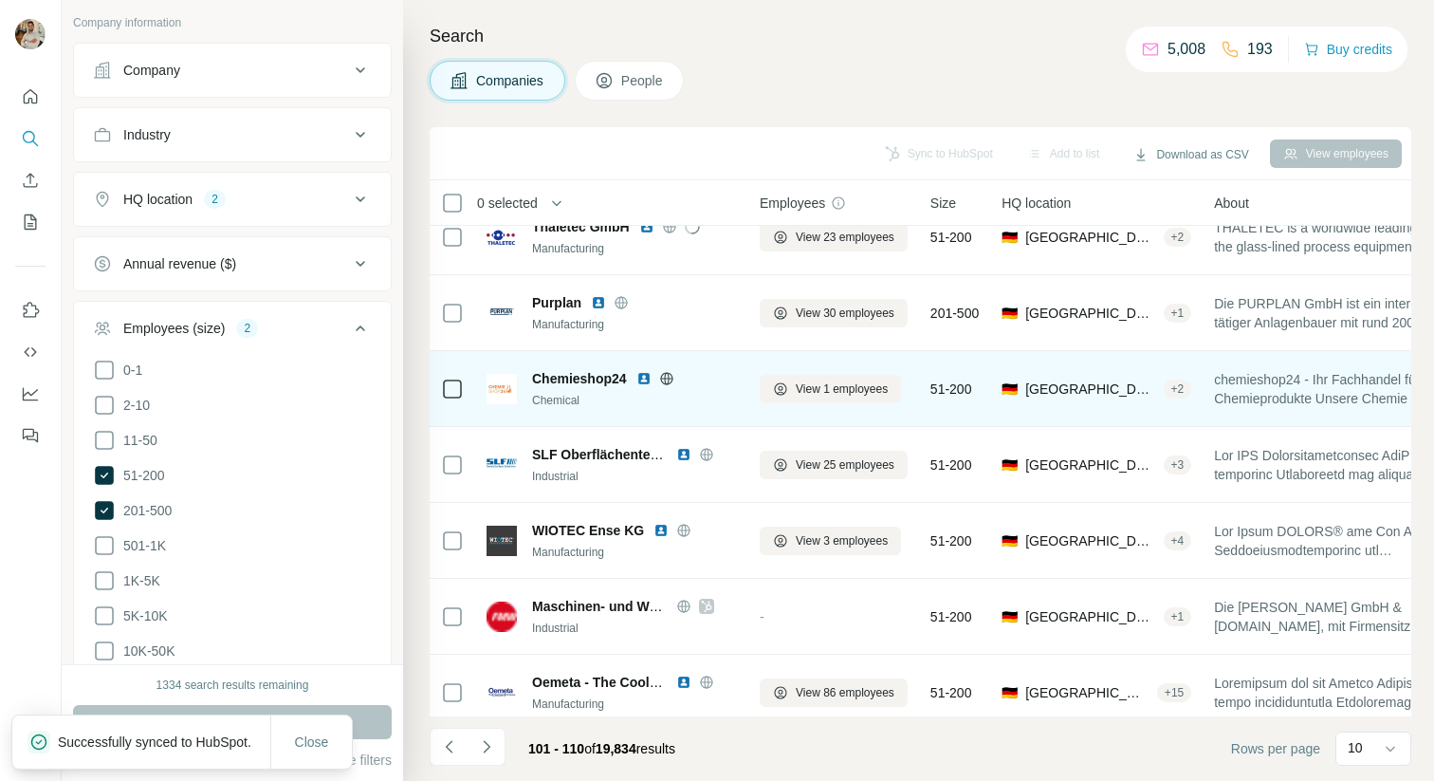
scroll to position [268, 0]
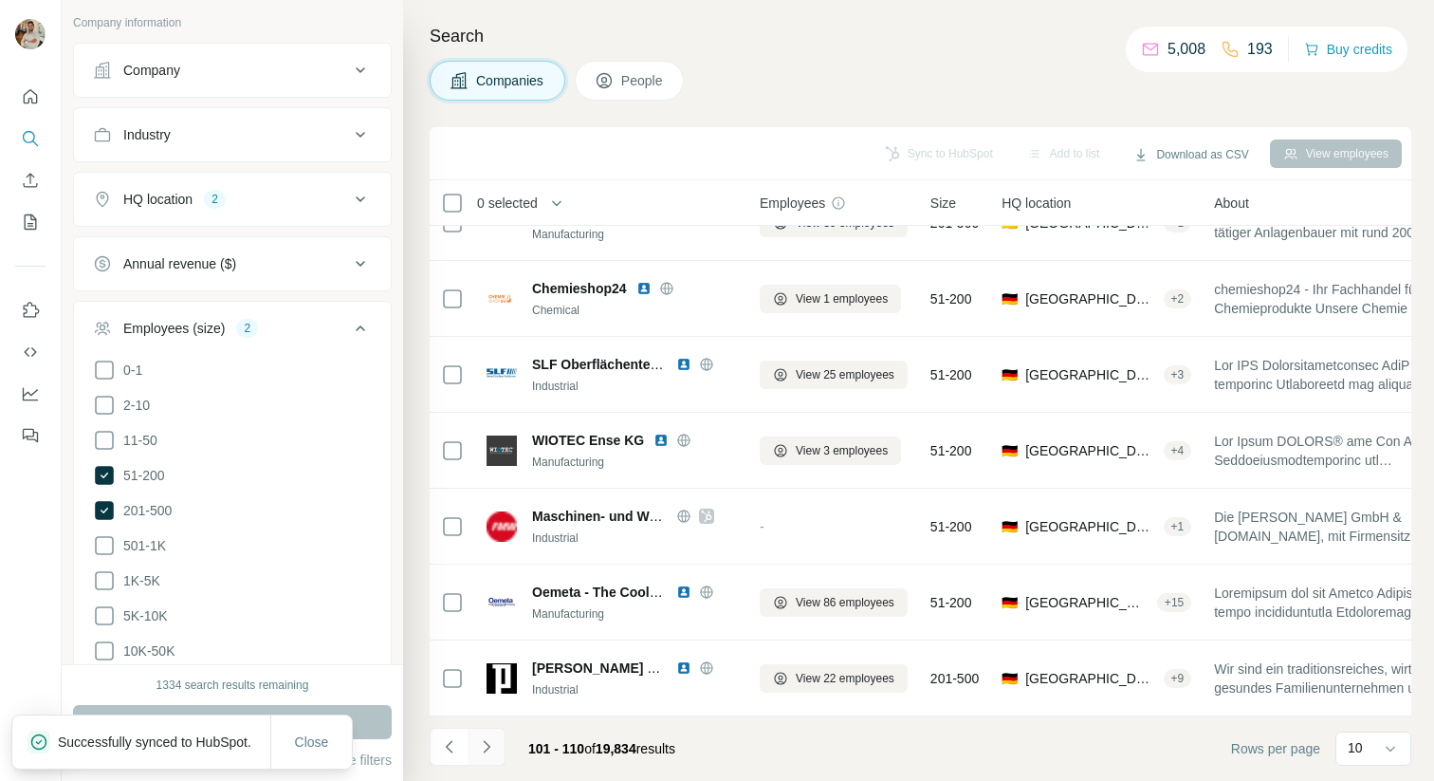
click at [489, 743] on icon "Navigate to next page" at bounding box center [486, 746] width 19 height 19
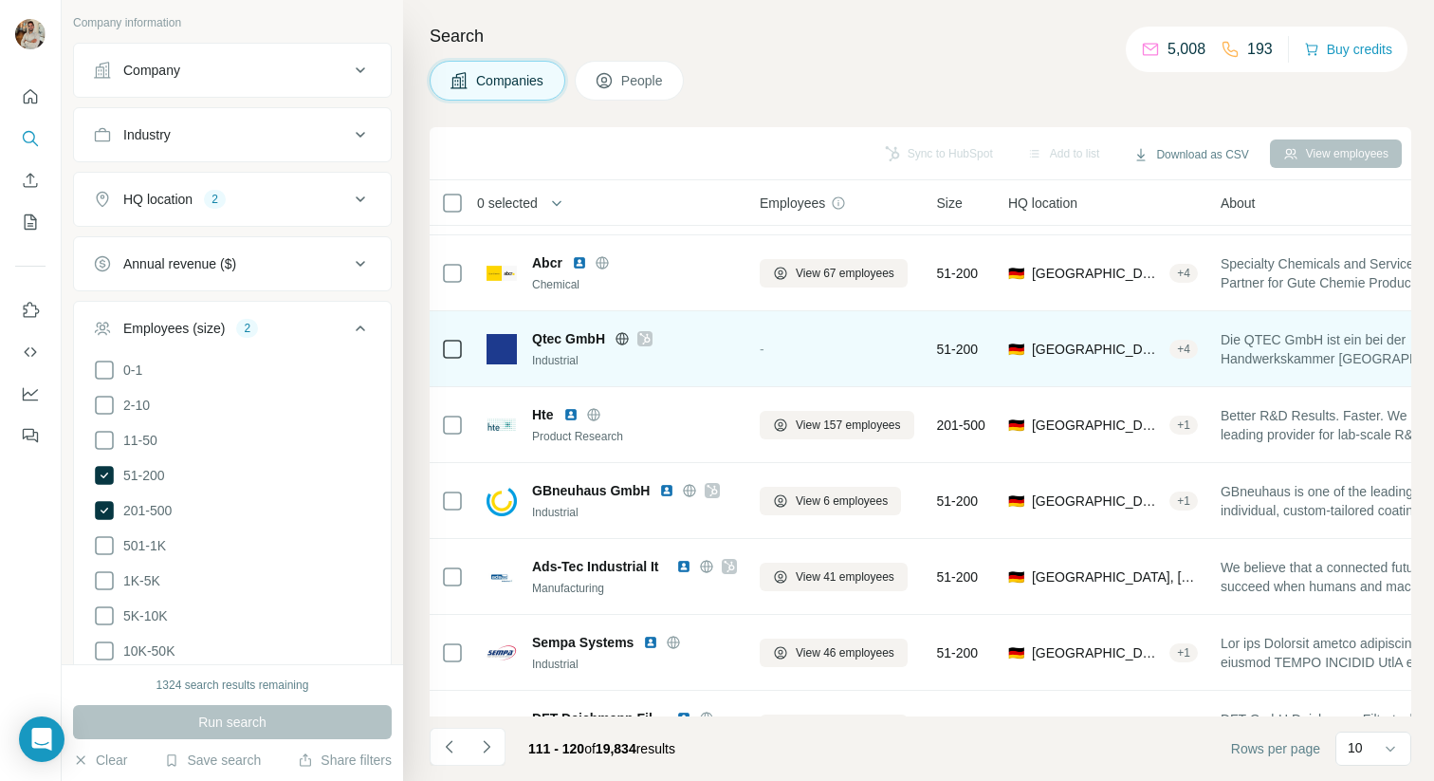
scroll to position [0, 0]
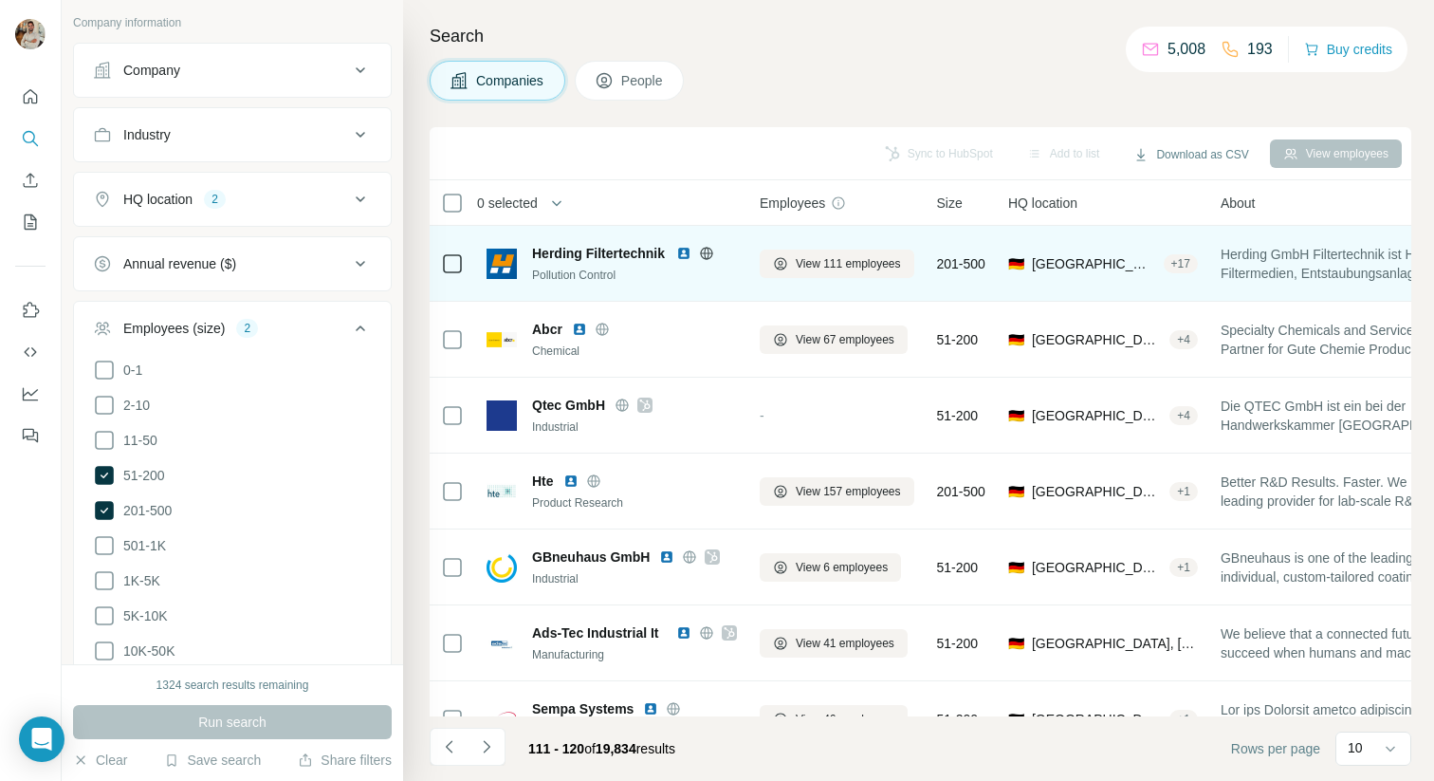
click at [704, 251] on icon at bounding box center [706, 253] width 15 height 15
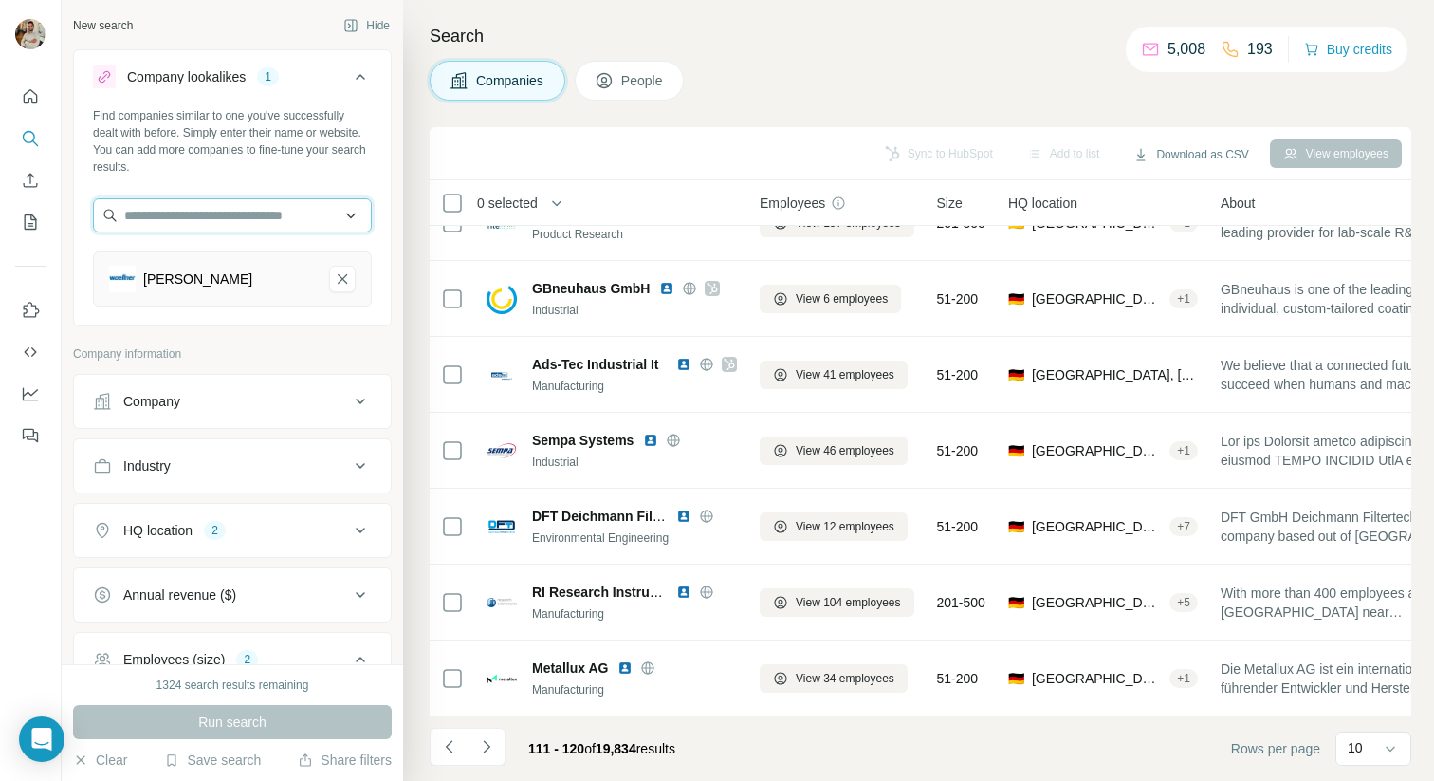
click at [216, 209] on input "text" at bounding box center [232, 215] width 279 height 34
paste input "**********"
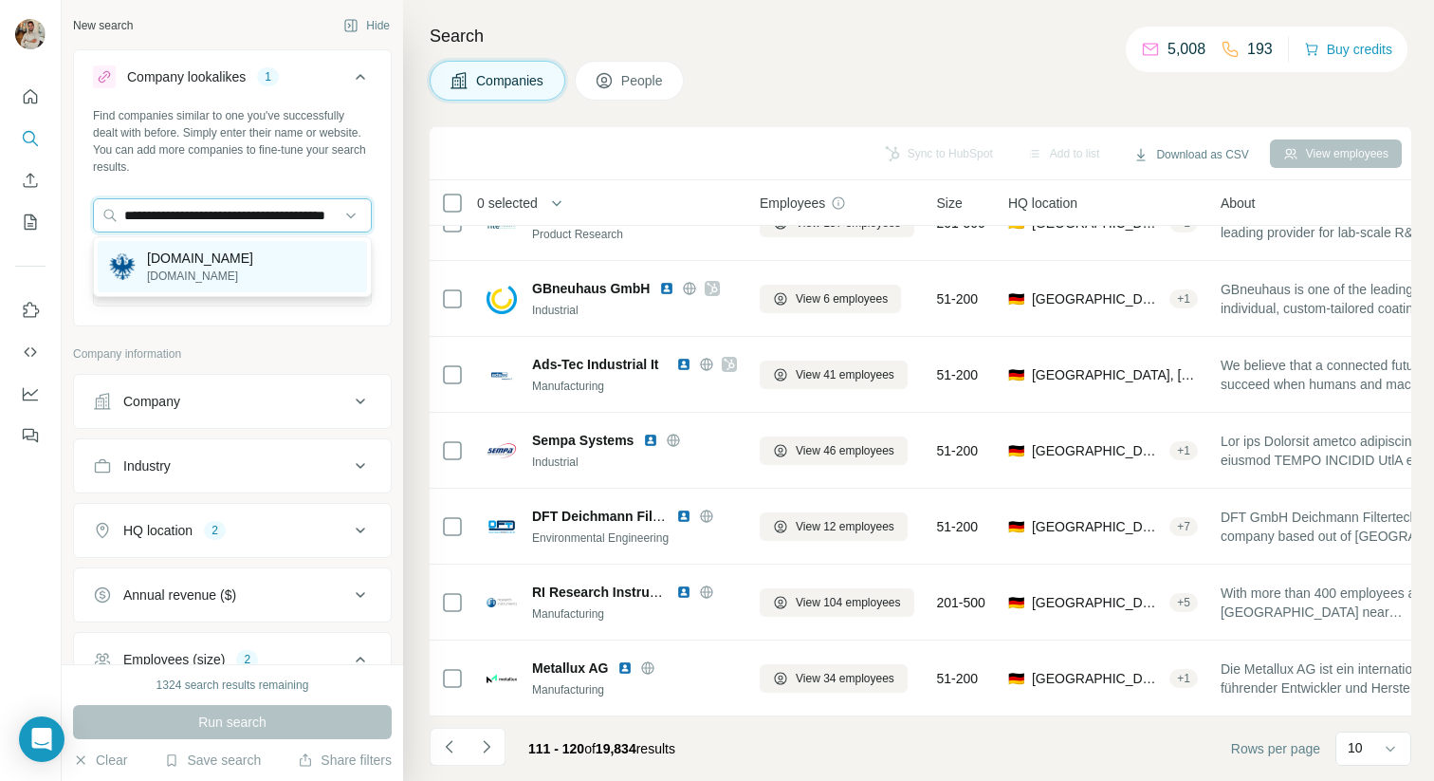
type input "**********"
click at [252, 263] on p "[DOMAIN_NAME]" at bounding box center [200, 258] width 106 height 19
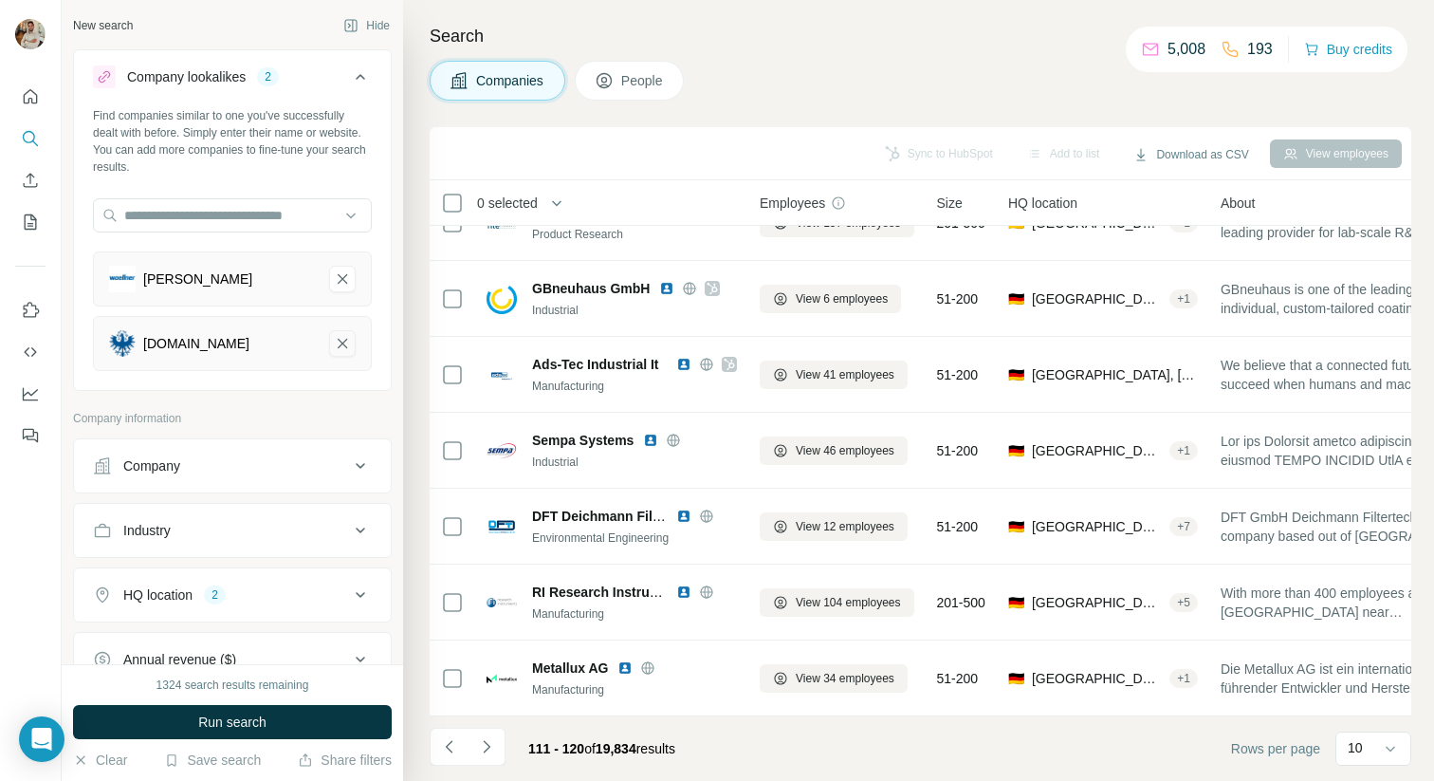
click at [350, 340] on icon "eduard-wallnoefer-preis.at-remove-button" at bounding box center [342, 343] width 17 height 19
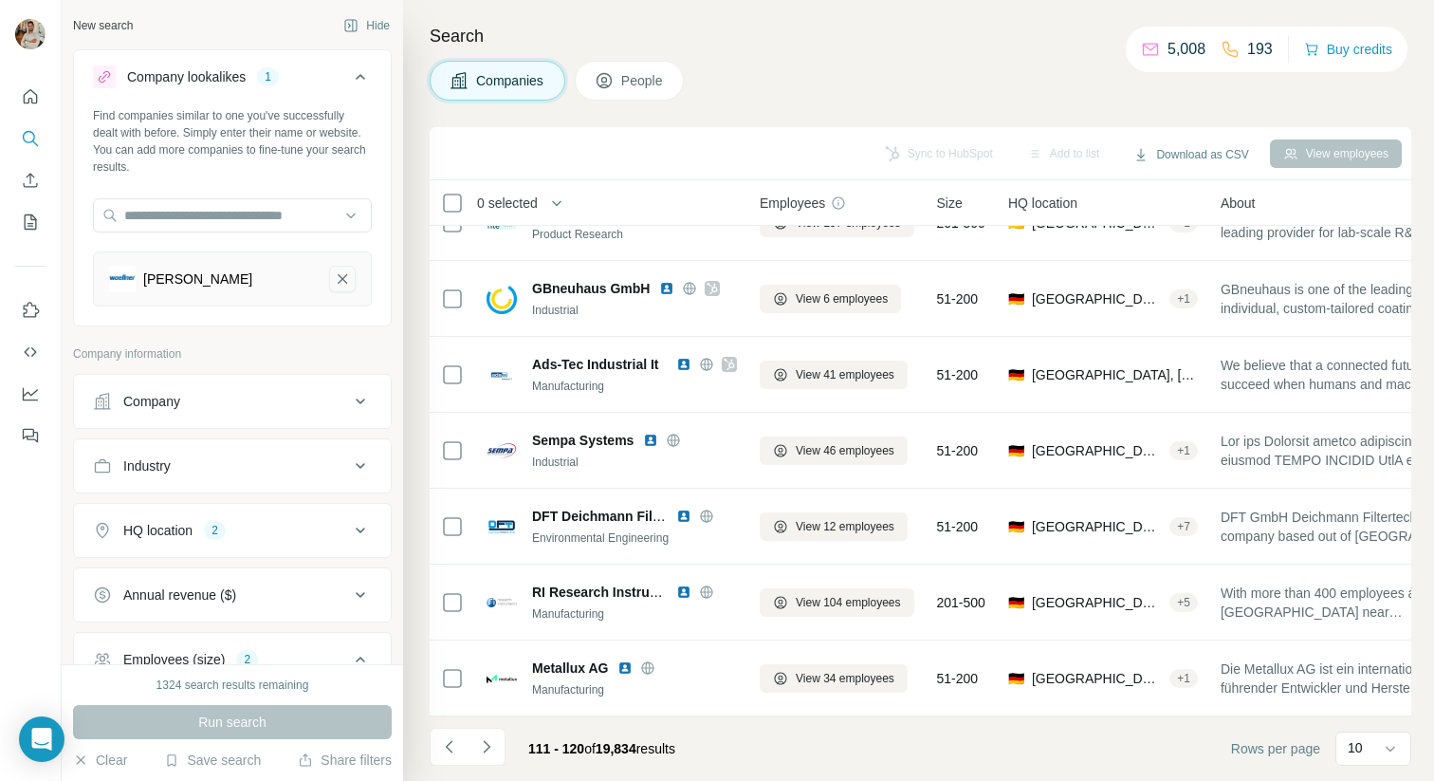
click at [349, 283] on icon "Wöllner-remove-button" at bounding box center [342, 278] width 17 height 19
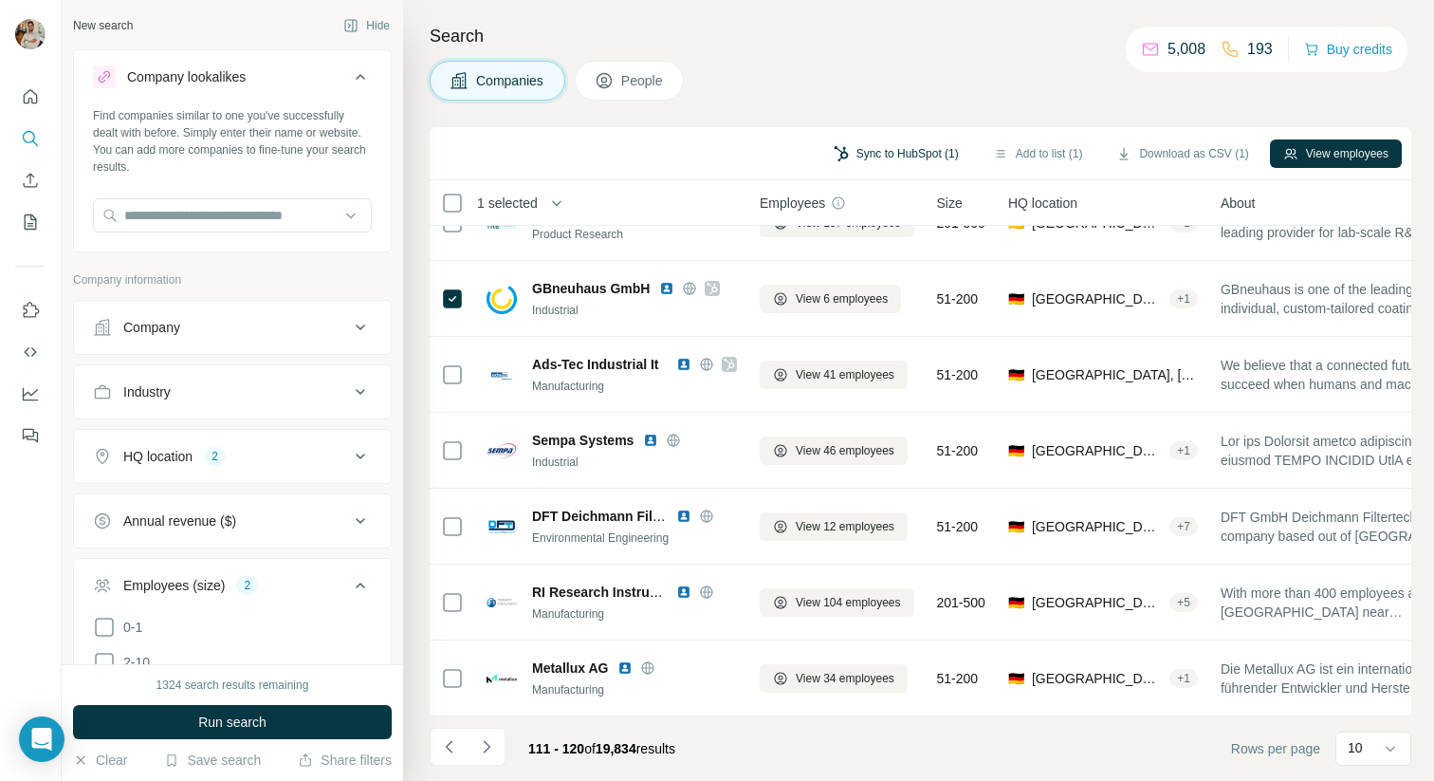
click at [895, 146] on button "Sync to HubSpot (1)" at bounding box center [897, 153] width 152 height 28
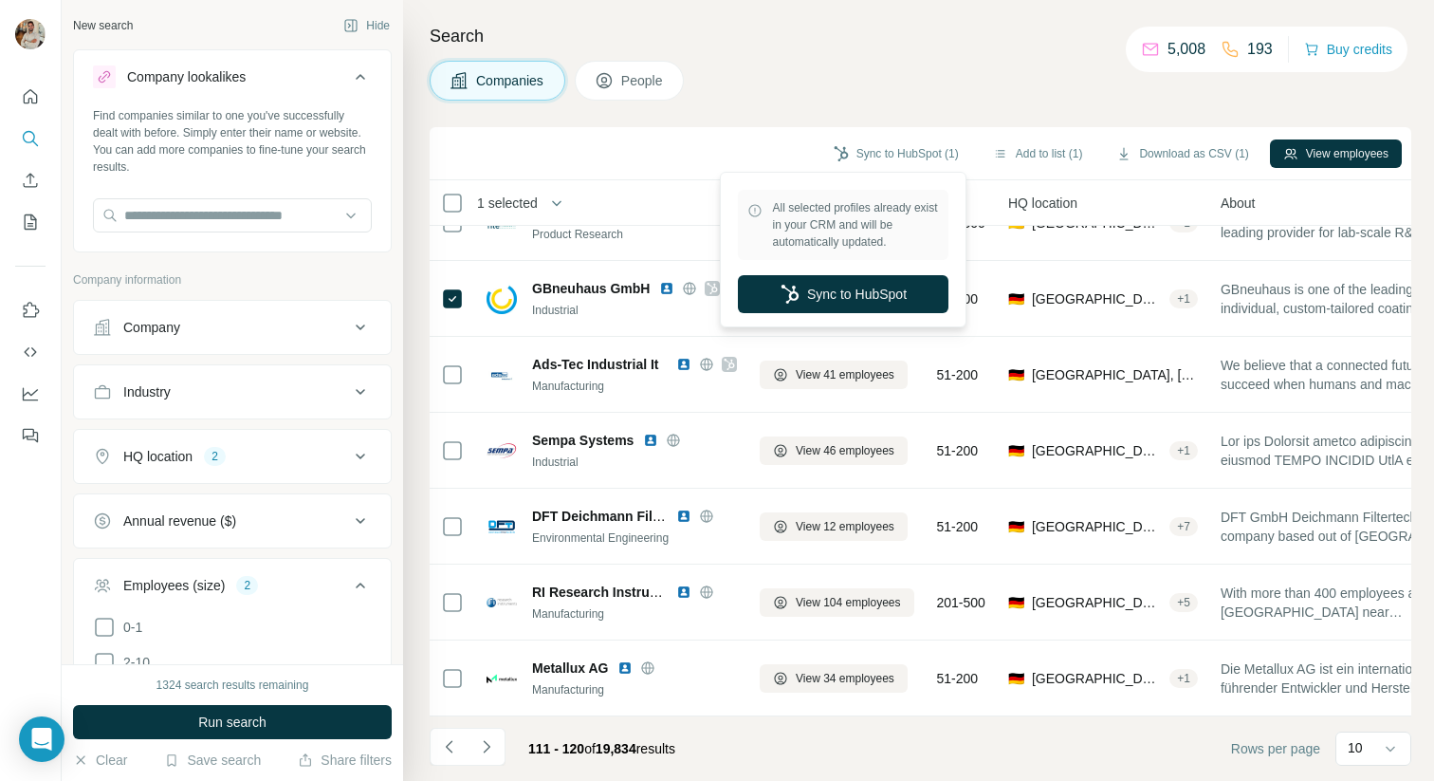
click at [850, 65] on div "Companies People" at bounding box center [921, 81] width 982 height 40
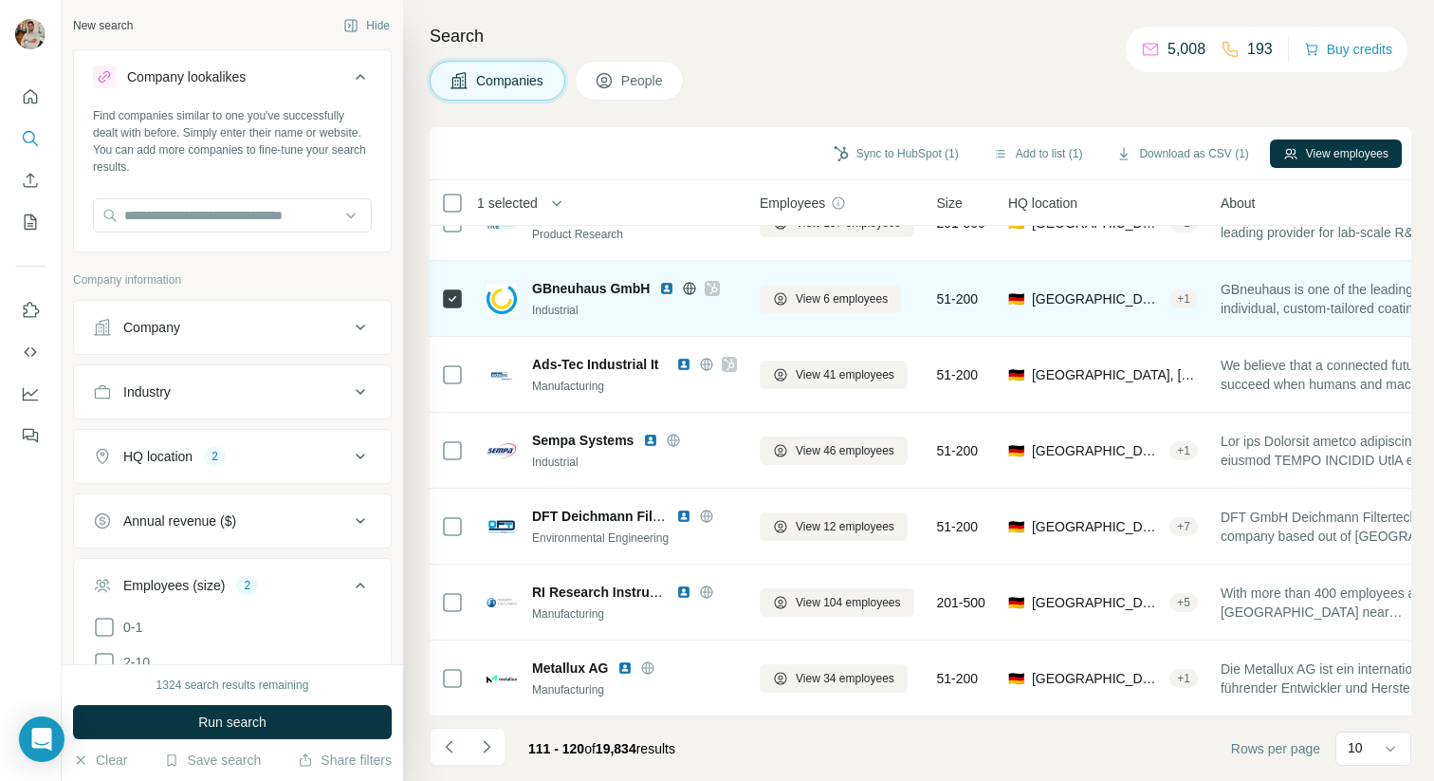
click at [441, 295] on icon at bounding box center [452, 298] width 23 height 23
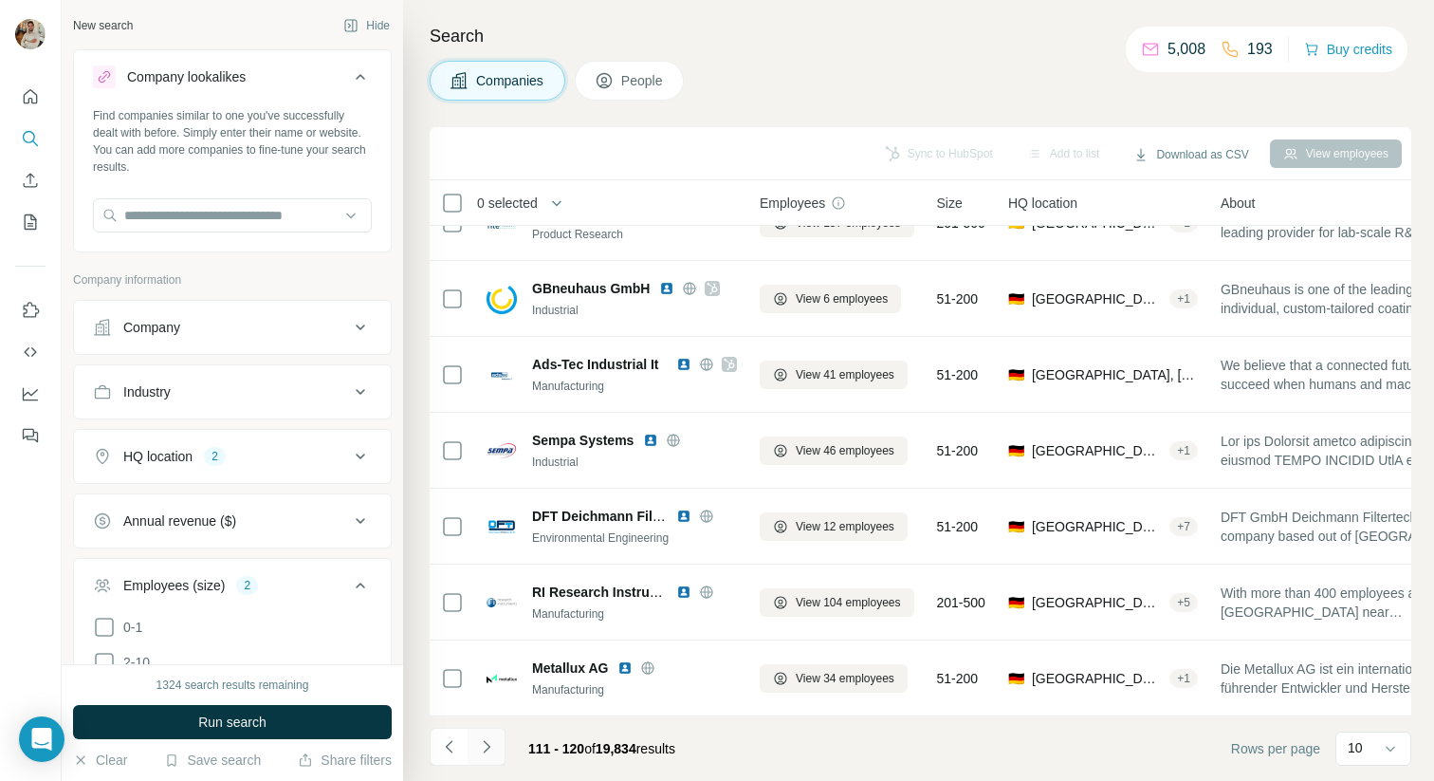
click at [491, 744] on icon "Navigate to next page" at bounding box center [486, 746] width 19 height 19
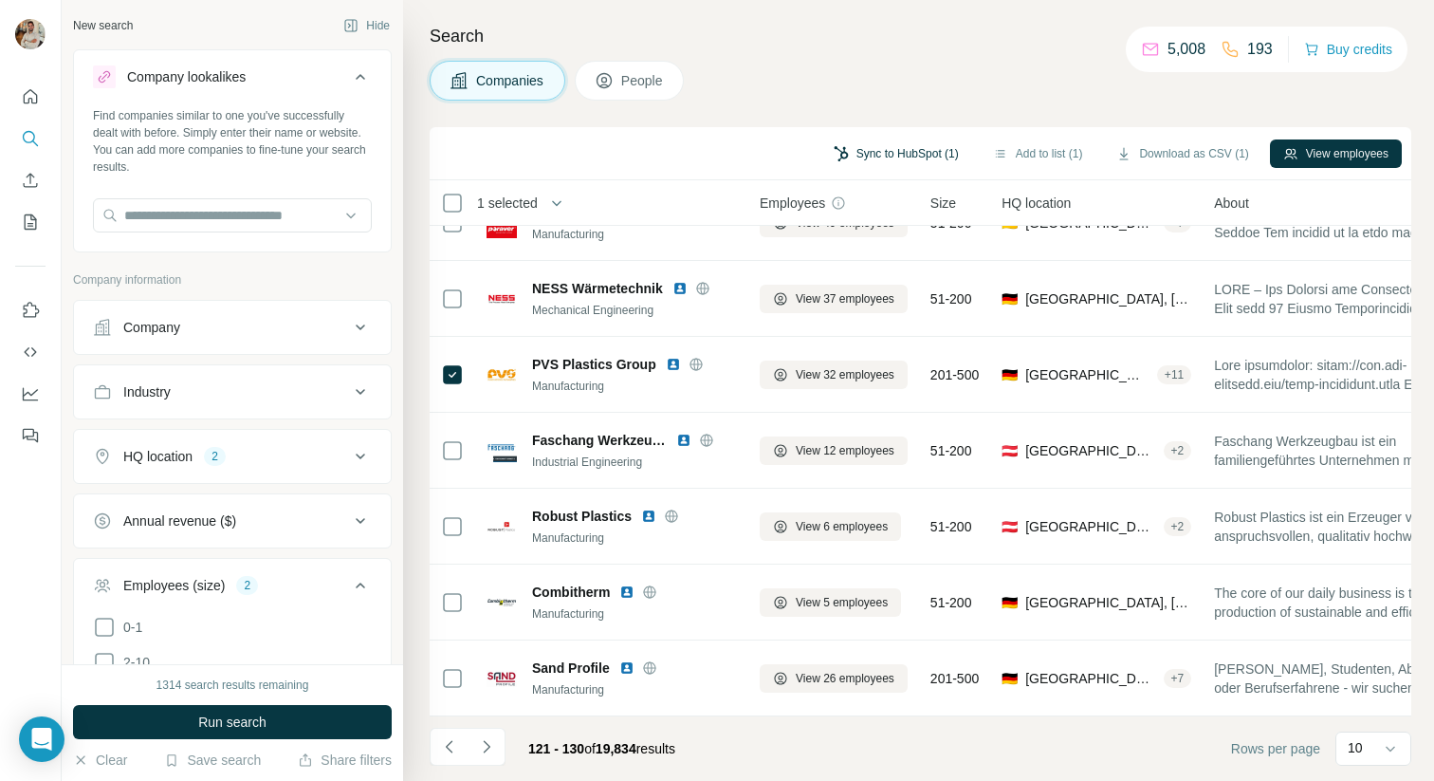
click at [907, 145] on button "Sync to HubSpot (1)" at bounding box center [897, 153] width 152 height 28
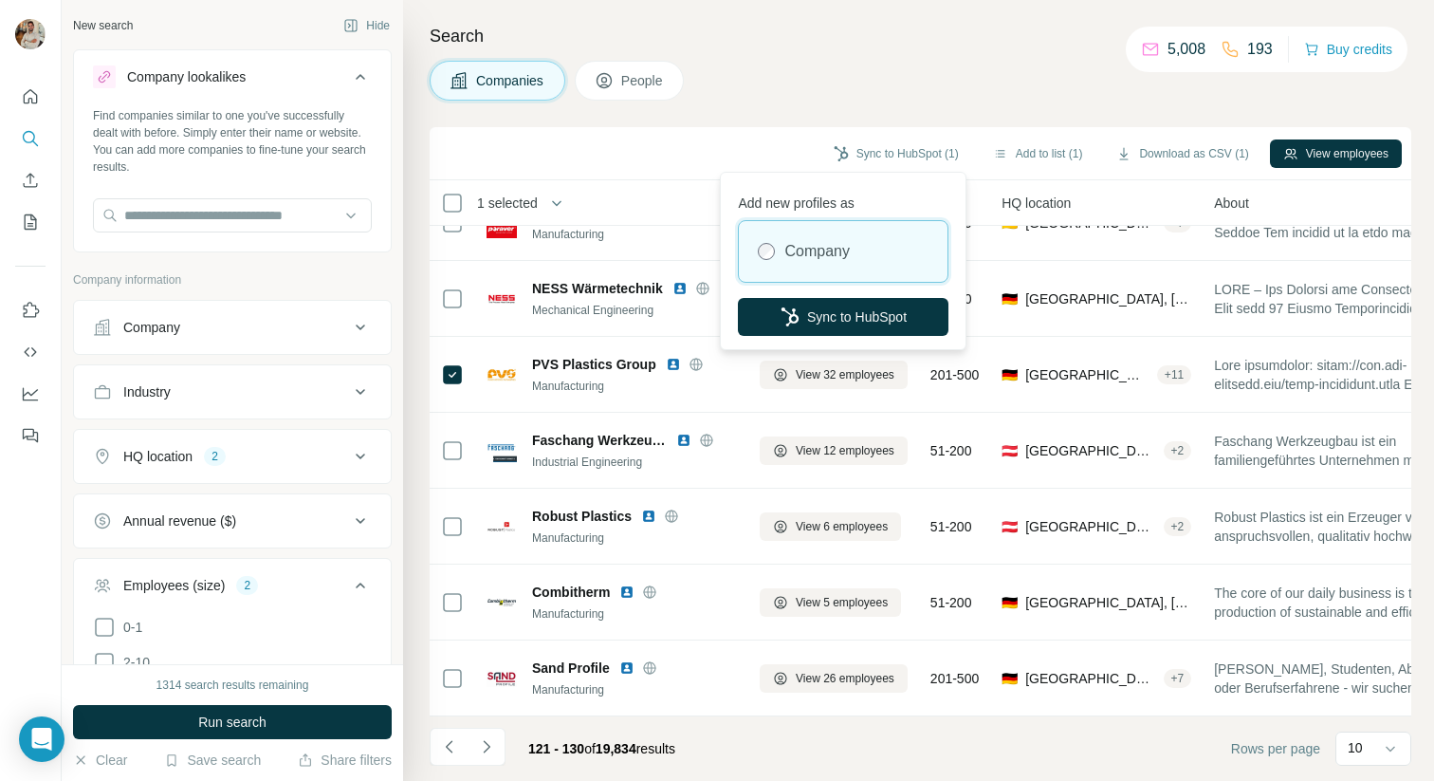
click at [1026, 105] on div "Search Companies People Sync to HubSpot (1) Add to list (1) Download as CSV (1)…" at bounding box center [918, 390] width 1031 height 781
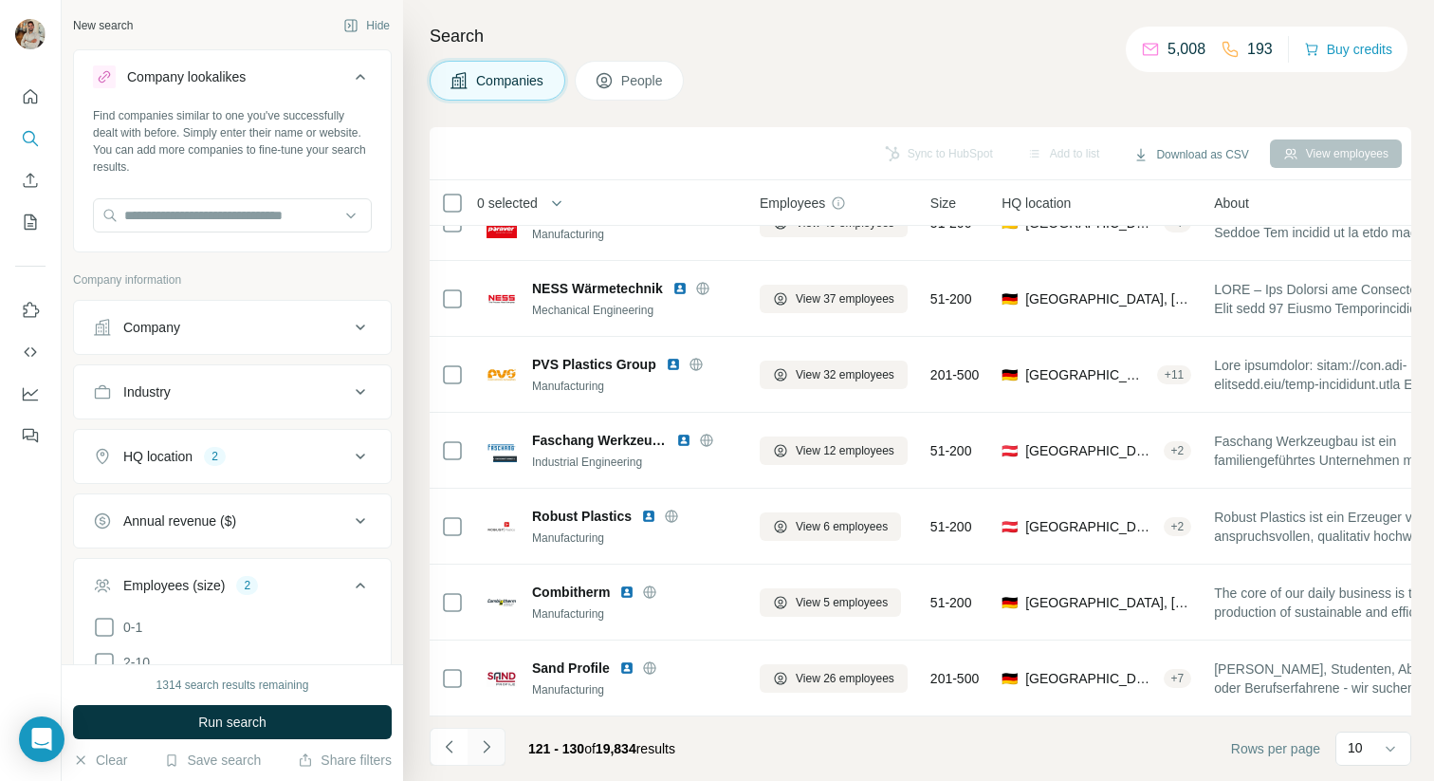
click at [496, 747] on button "Navigate to next page" at bounding box center [487, 747] width 38 height 38
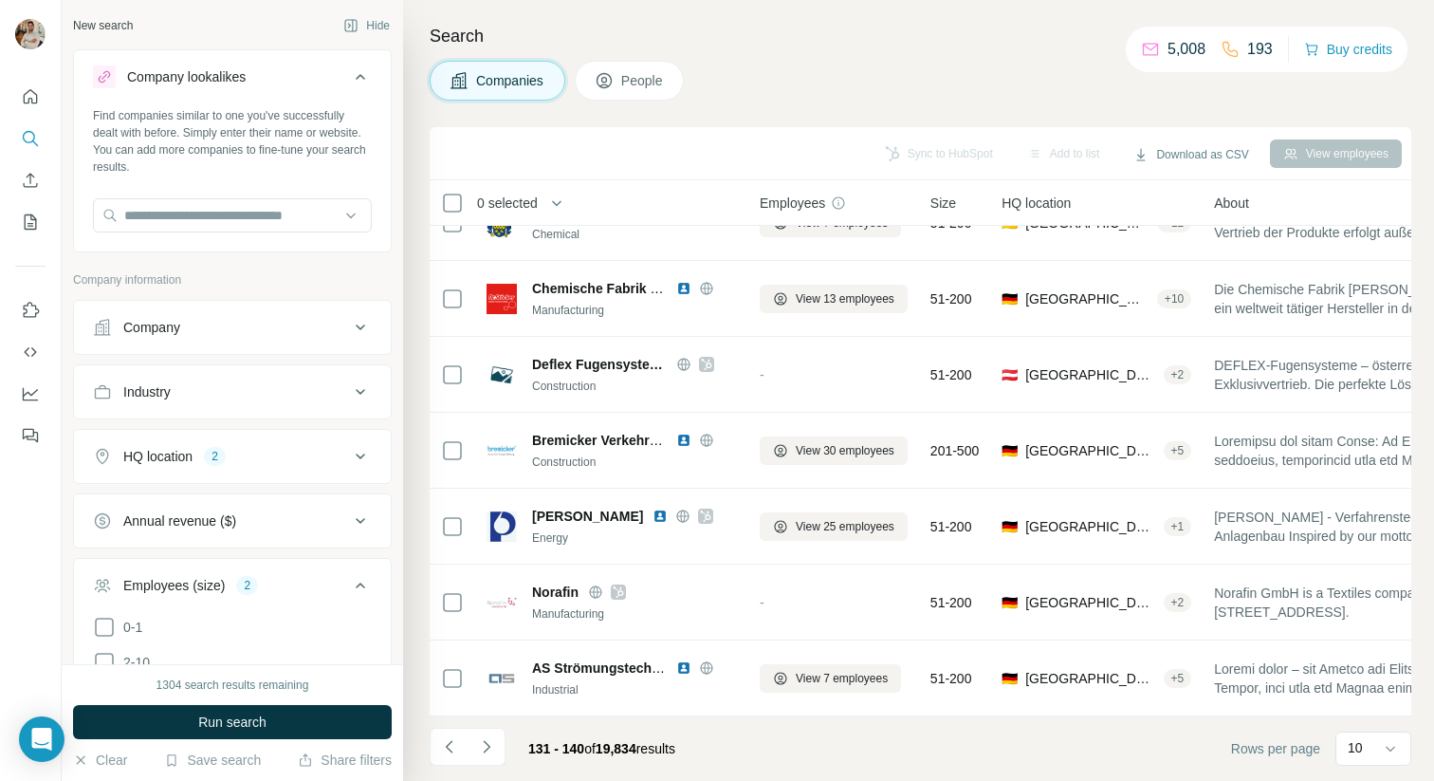
click at [1309, 91] on div "Companies People" at bounding box center [921, 81] width 982 height 40
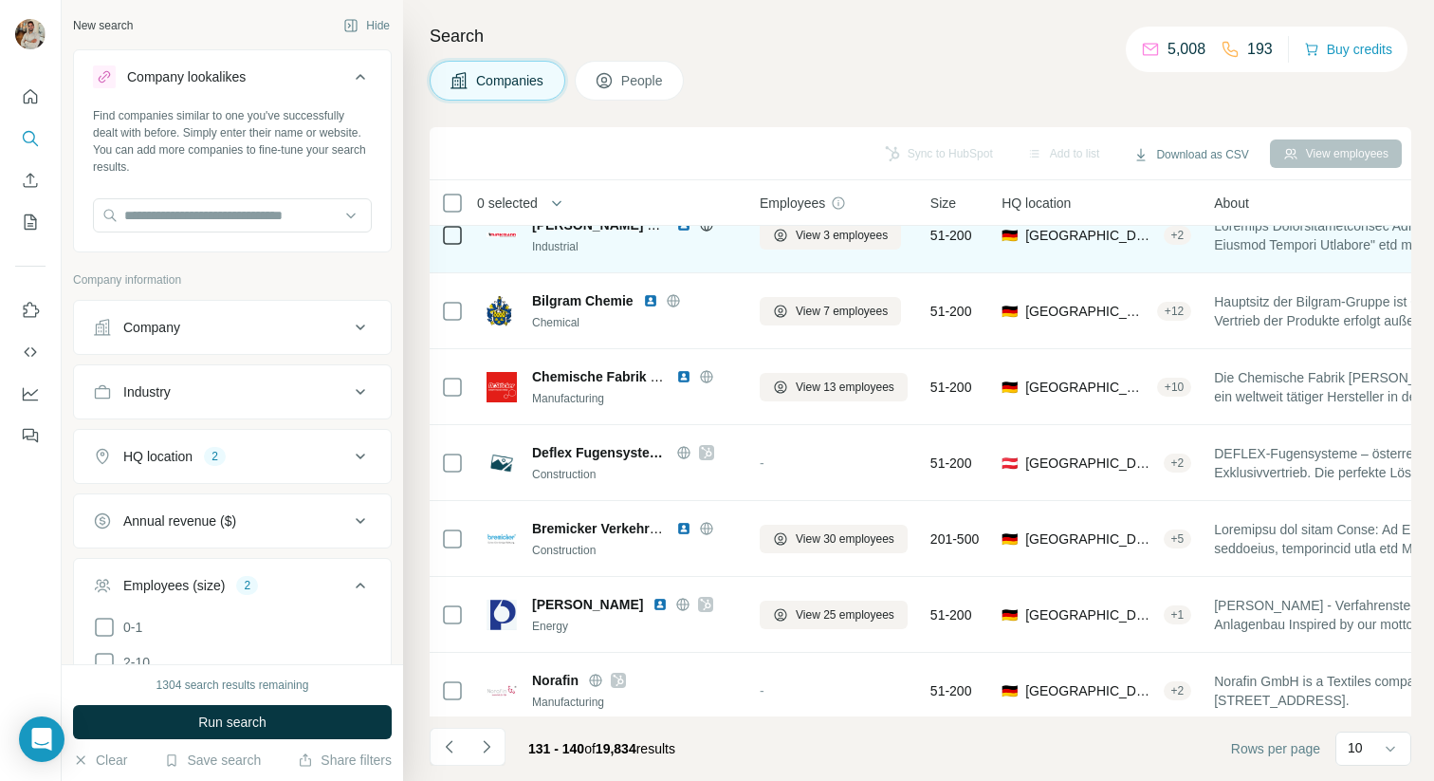
scroll to position [268, 0]
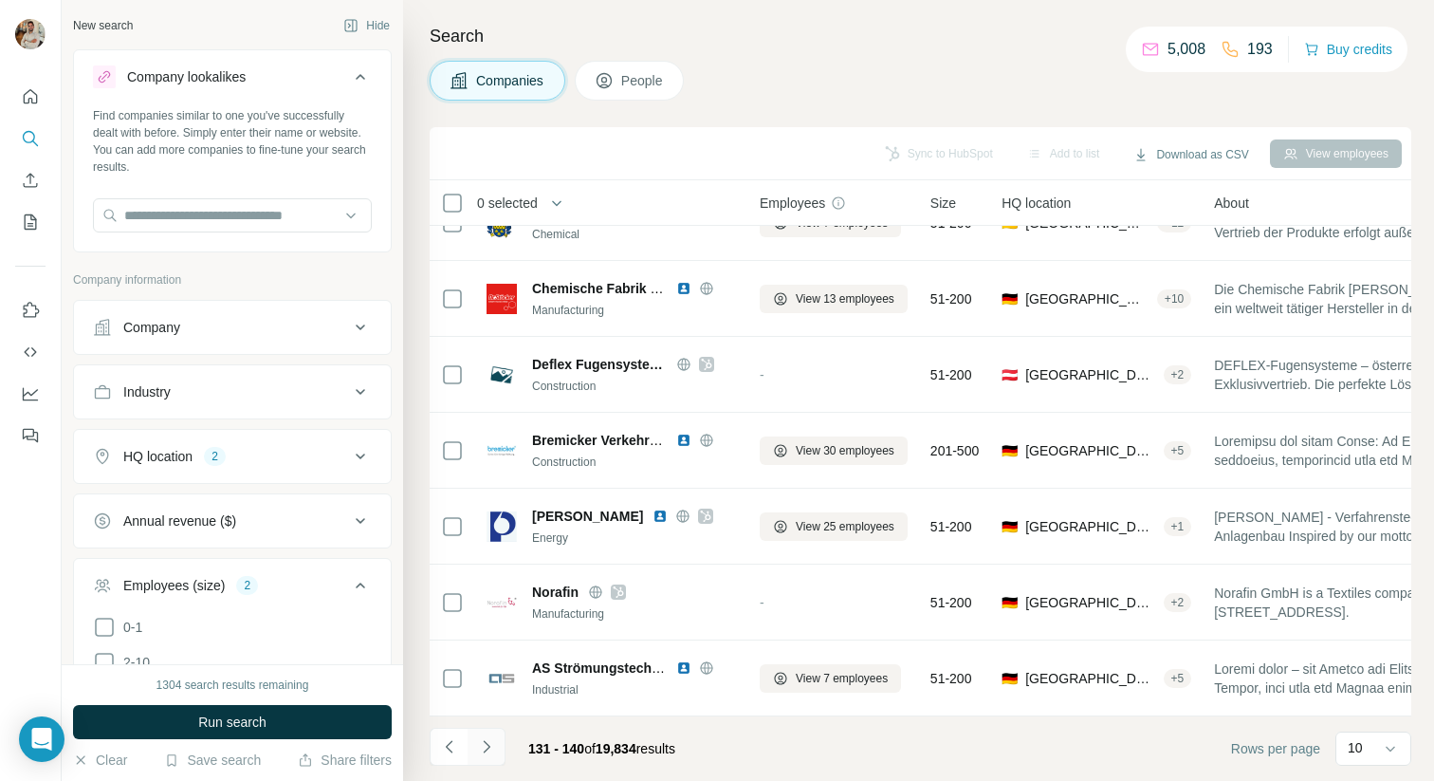
click at [490, 758] on button "Navigate to next page" at bounding box center [487, 747] width 38 height 38
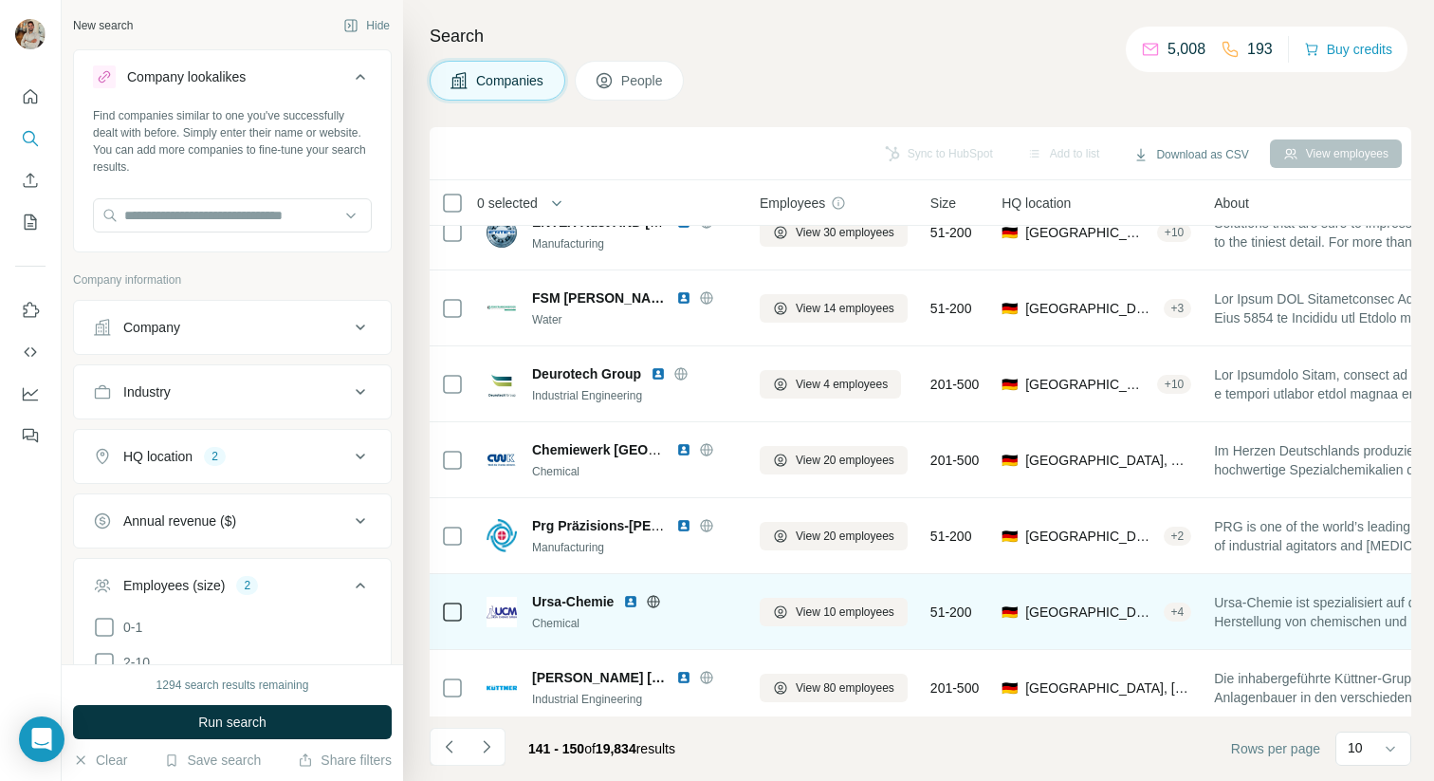
scroll to position [0, 0]
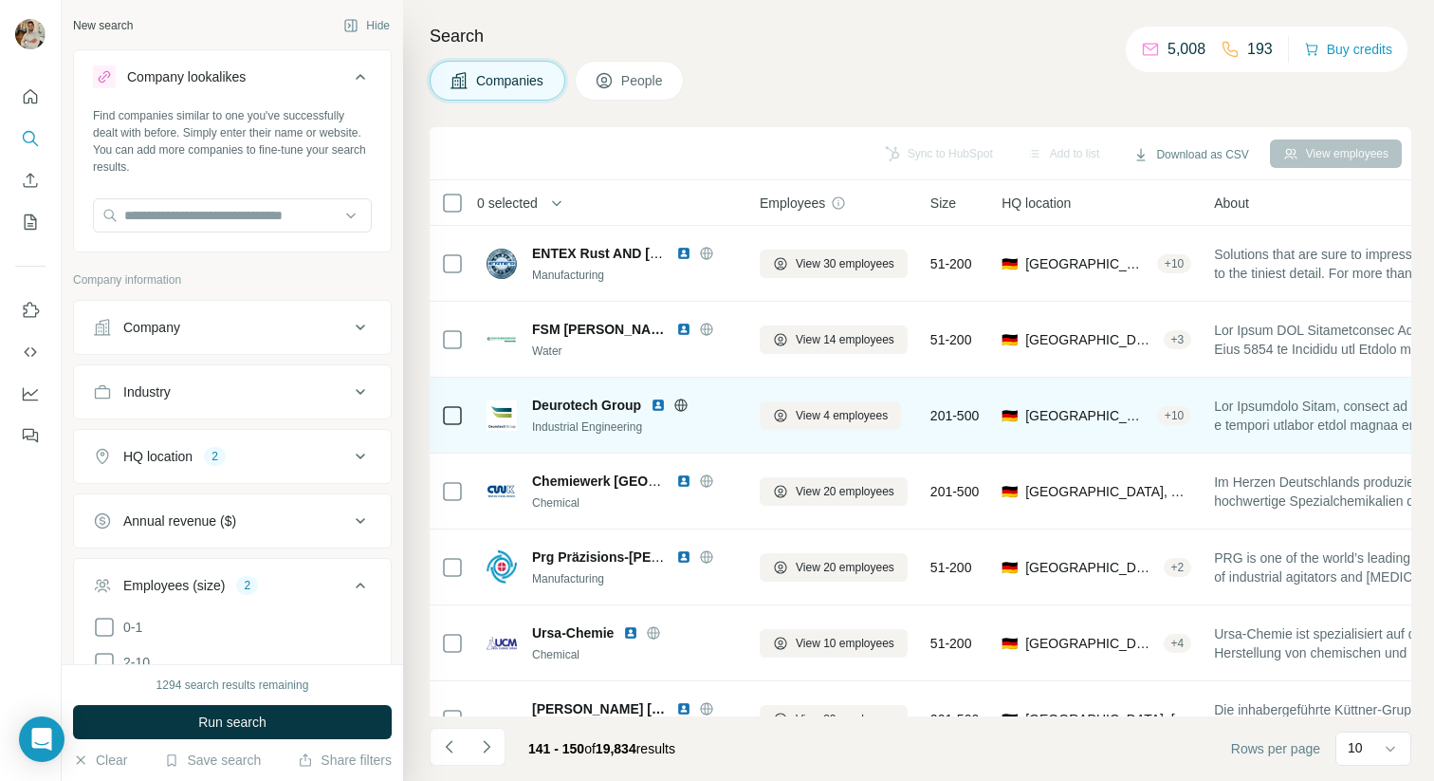
click at [680, 406] on icon at bounding box center [681, 404] width 5 height 12
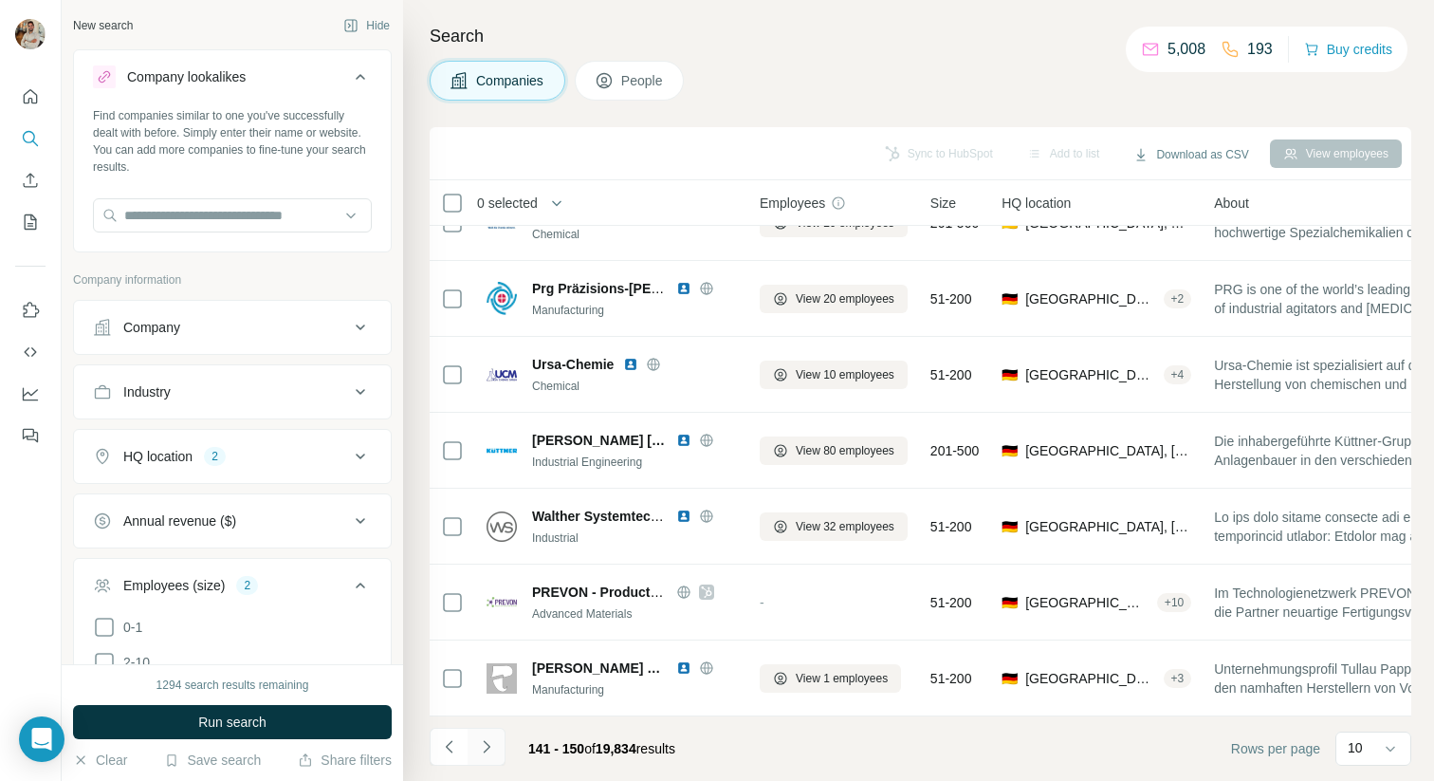
click at [481, 750] on icon "Navigate to next page" at bounding box center [486, 746] width 19 height 19
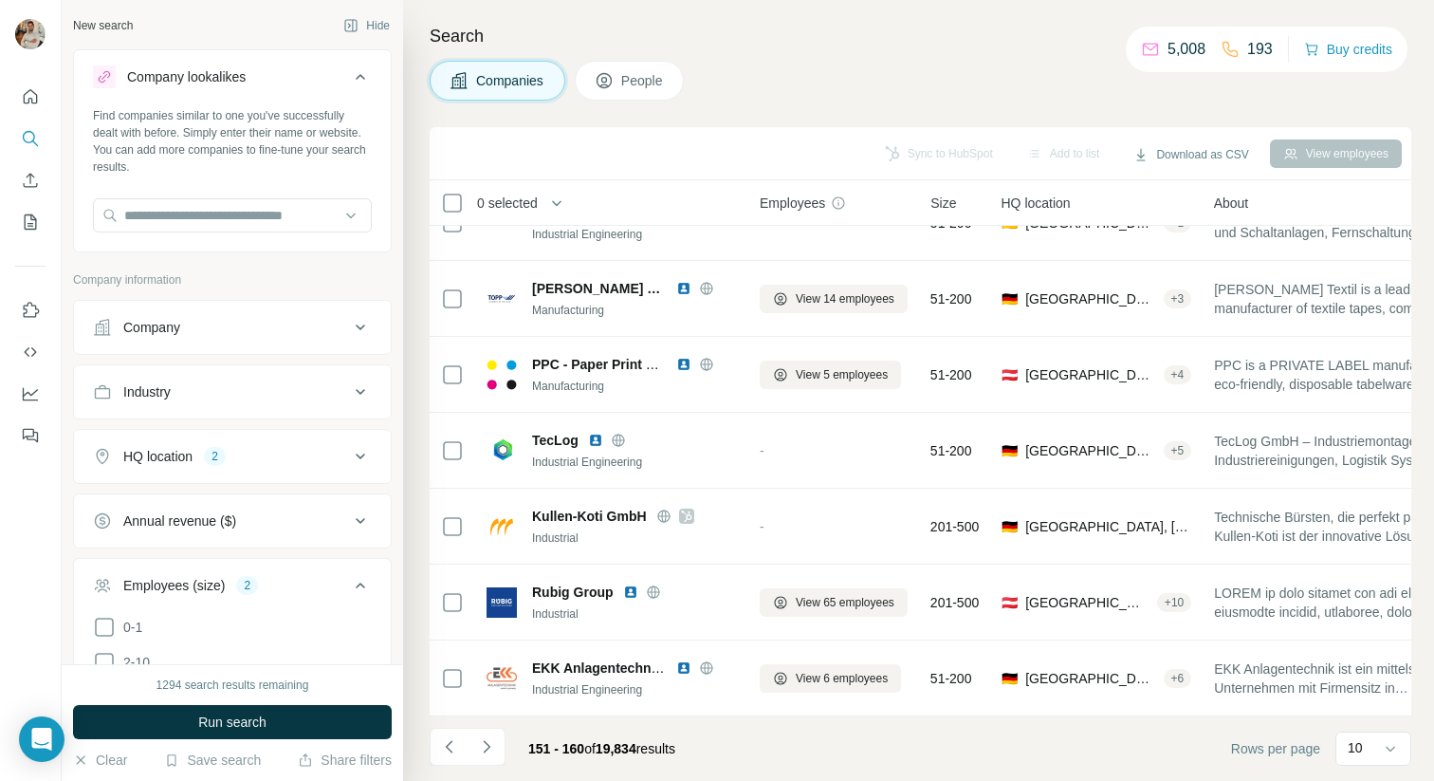
click at [1100, 55] on div "Search Companies People Sync to HubSpot Add to list Download as CSV View employ…" at bounding box center [918, 390] width 1031 height 781
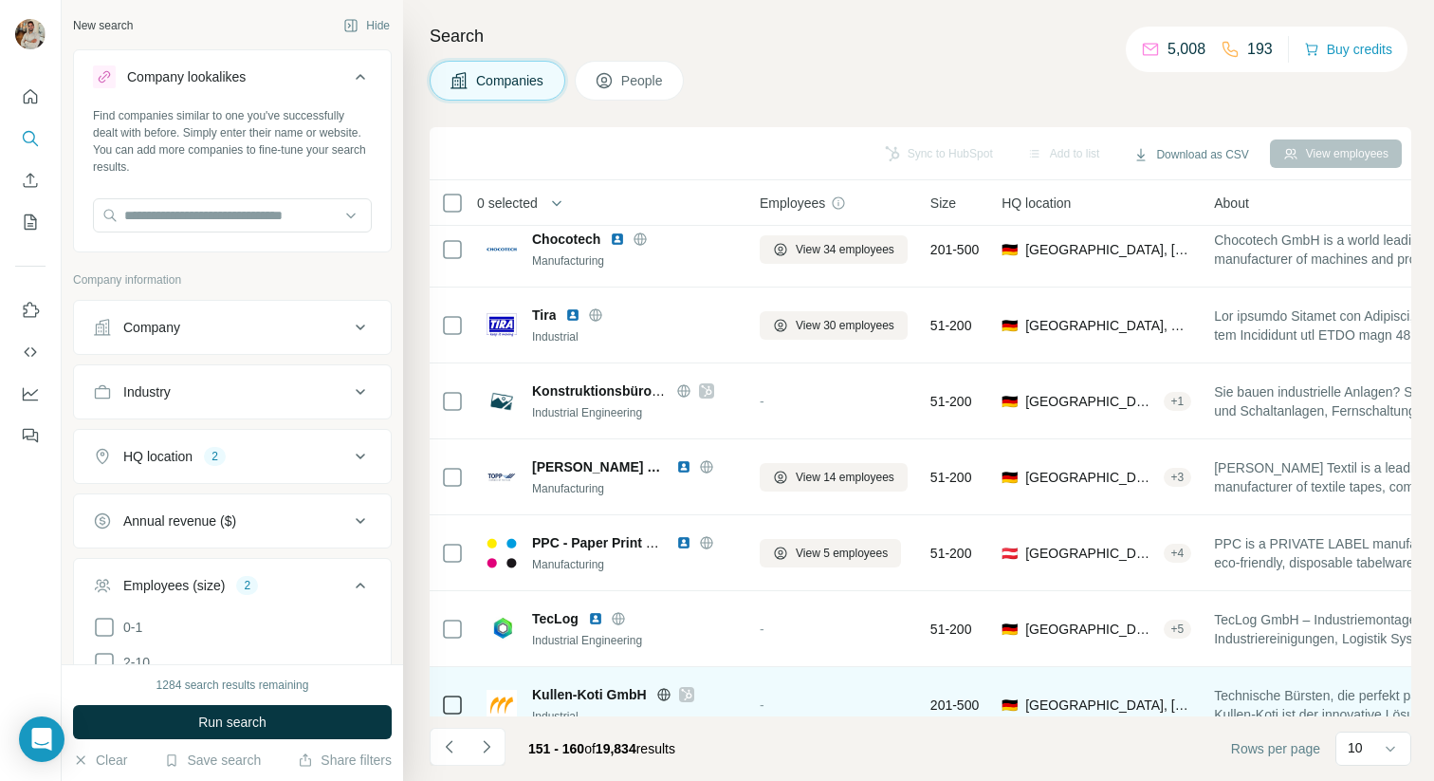
scroll to position [0, 0]
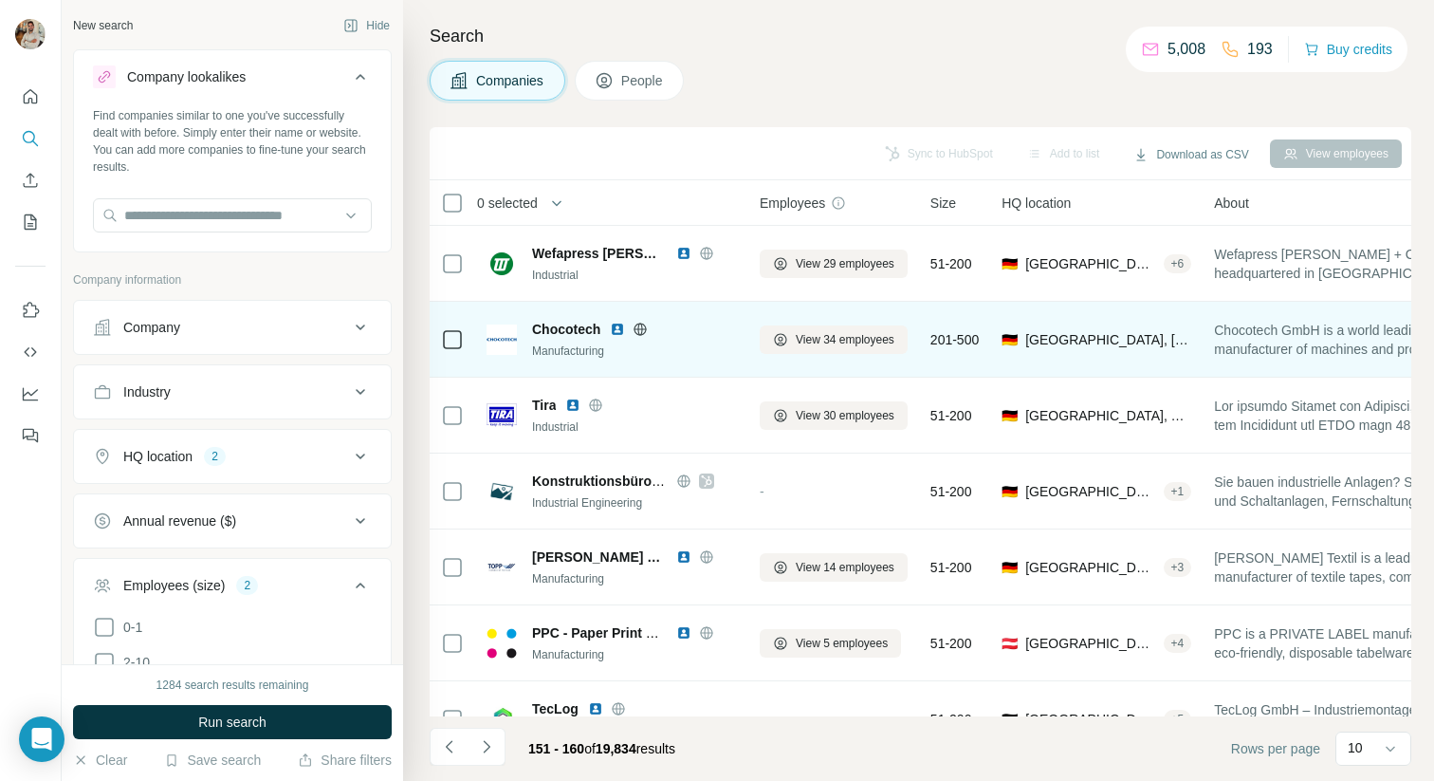
click at [639, 329] on icon at bounding box center [641, 328] width 12 height 1
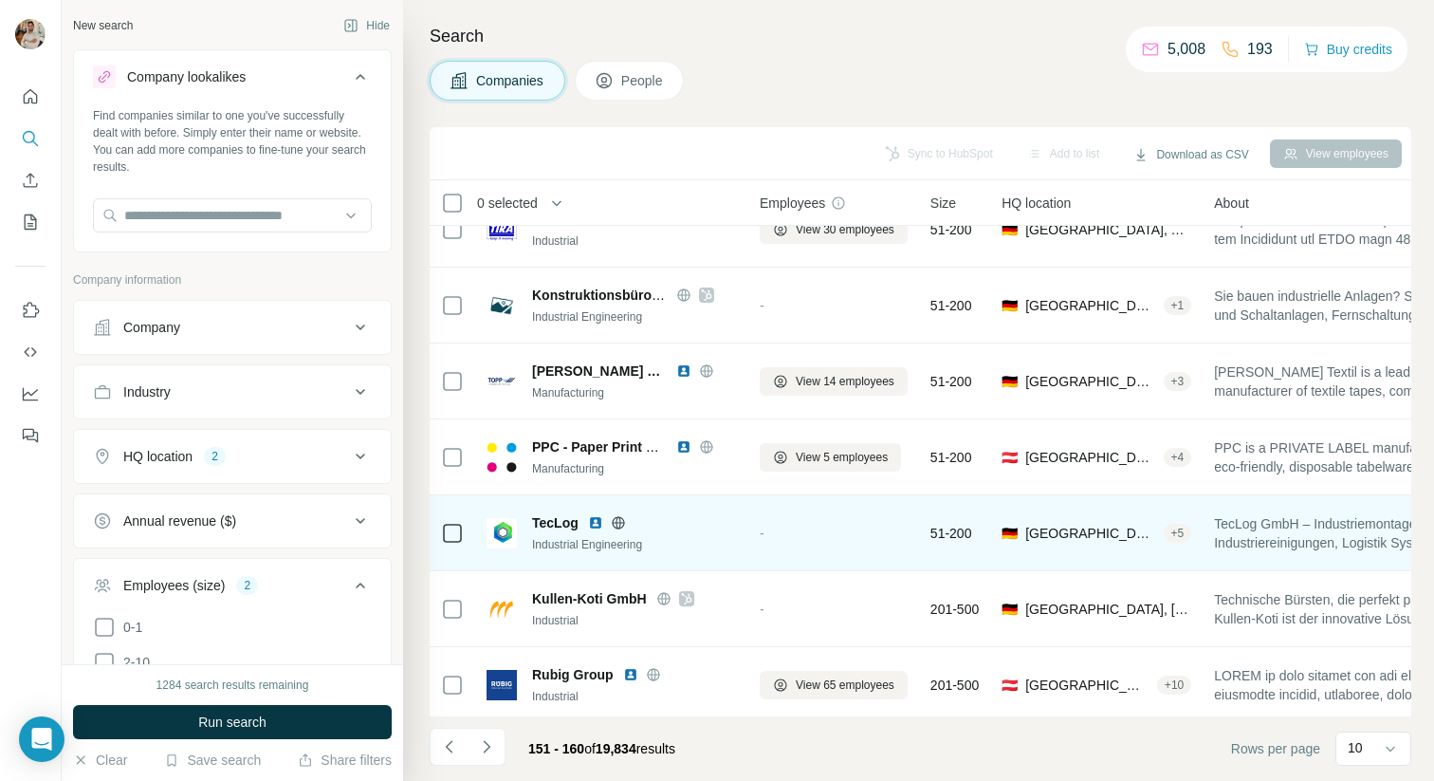
scroll to position [268, 0]
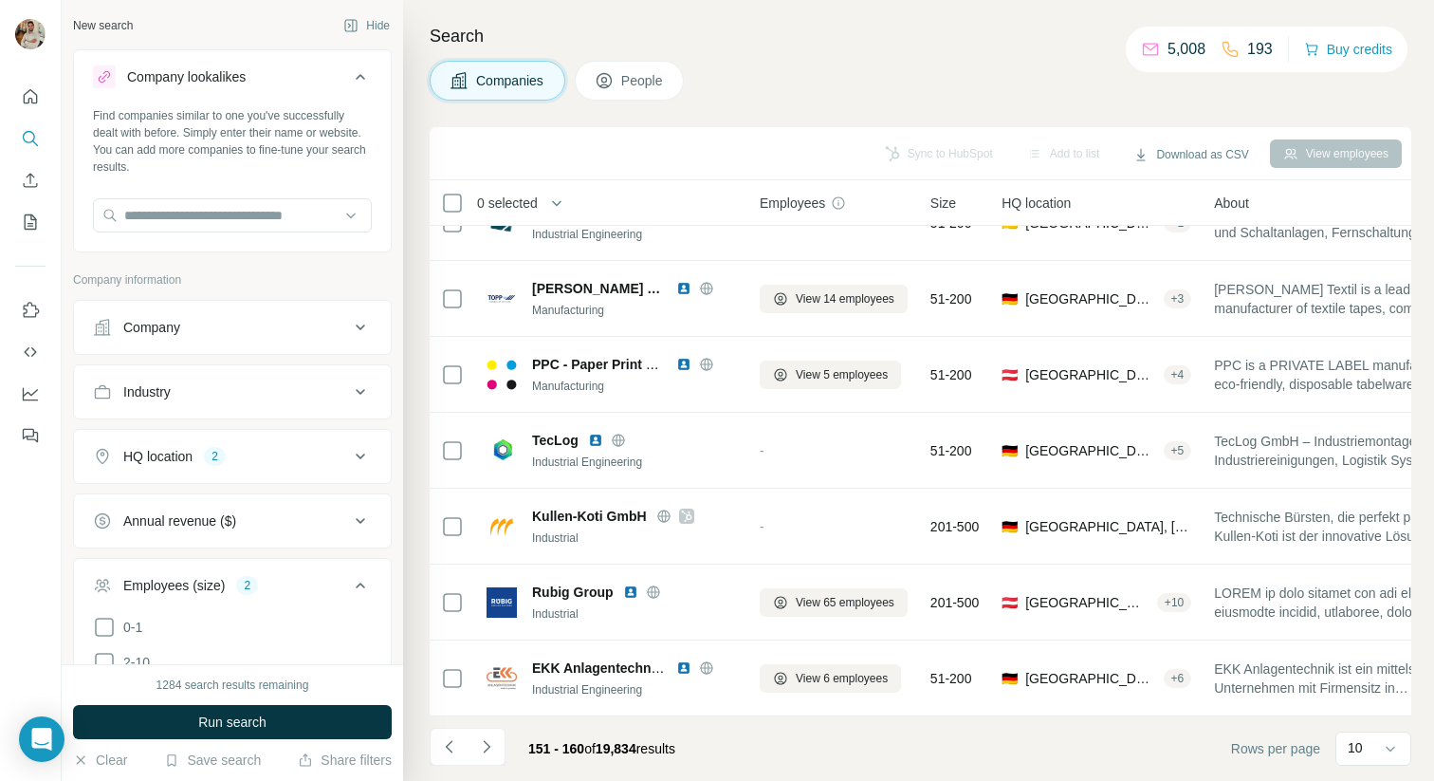
click at [1325, 88] on div "Companies People" at bounding box center [921, 81] width 982 height 40
click at [494, 749] on icon "Navigate to next page" at bounding box center [486, 746] width 19 height 19
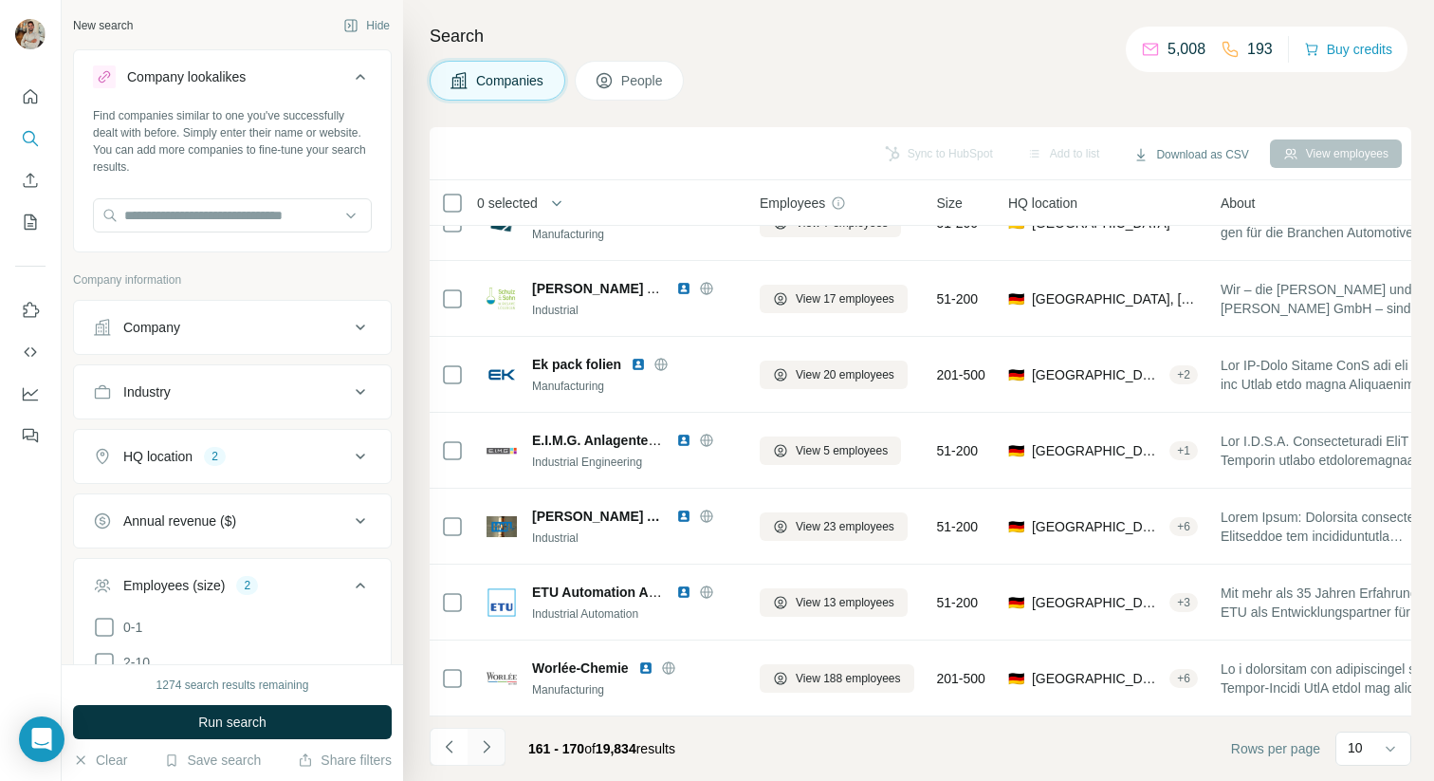
click at [486, 748] on icon "Navigate to next page" at bounding box center [486, 746] width 19 height 19
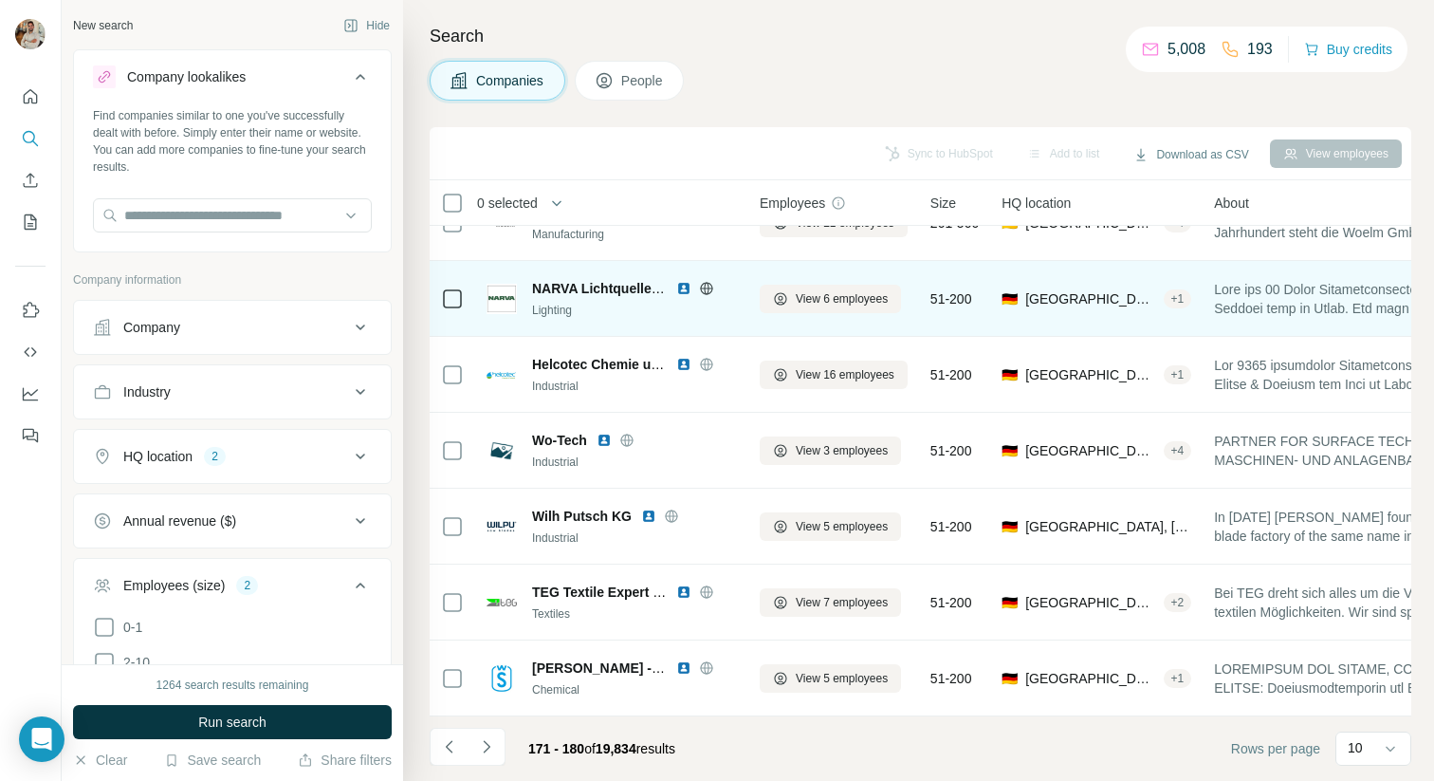
click at [706, 288] on icon at bounding box center [706, 288] width 15 height 15
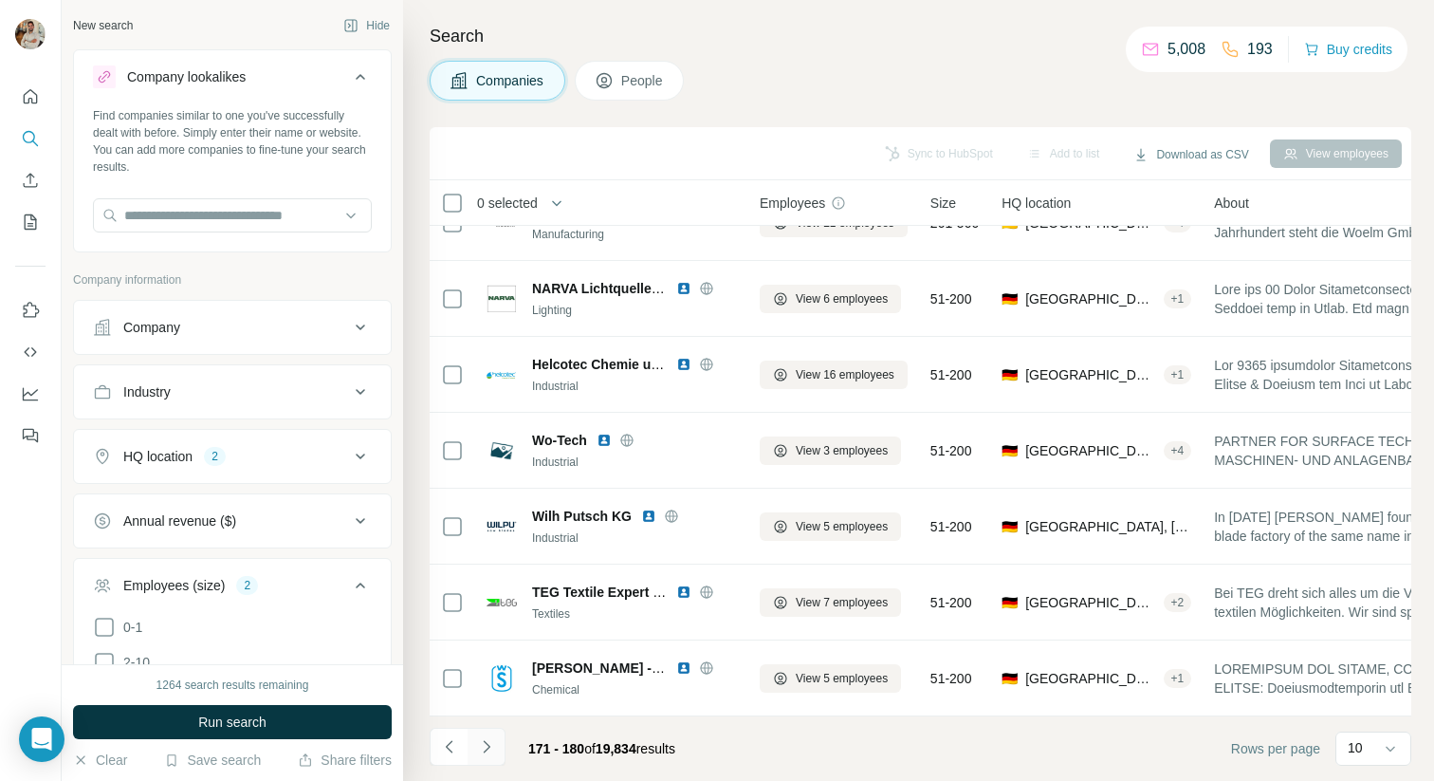
click at [490, 743] on icon "Navigate to next page" at bounding box center [486, 746] width 19 height 19
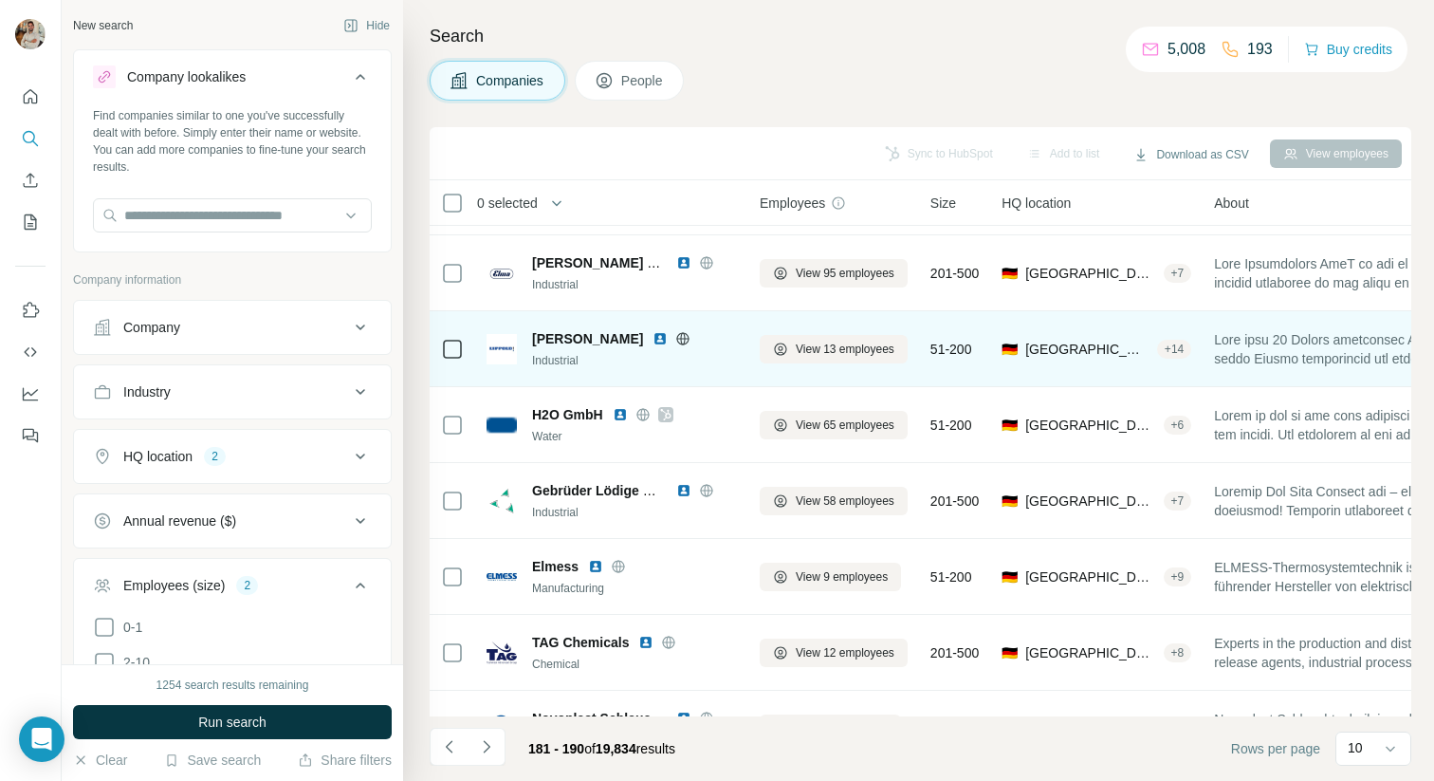
scroll to position [0, 0]
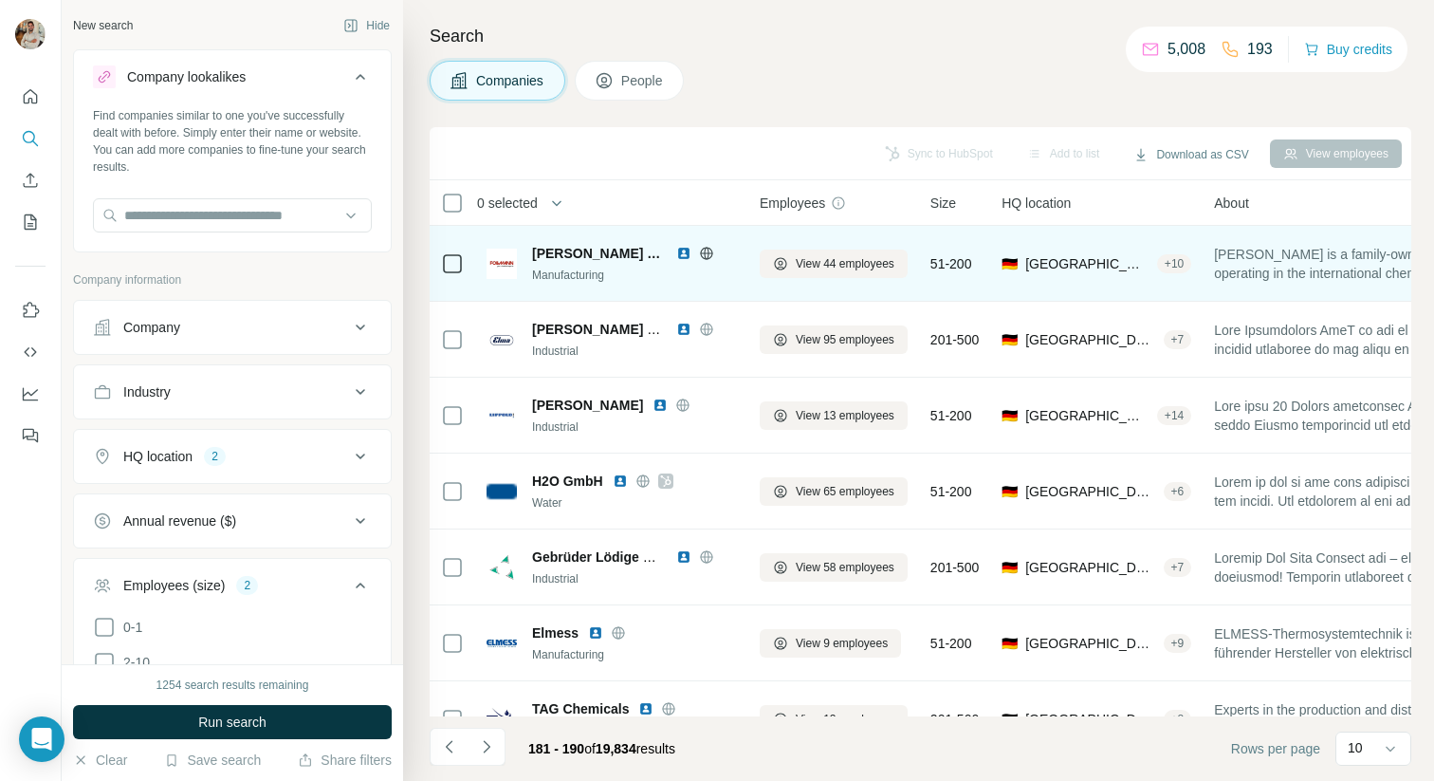
click at [699, 257] on icon at bounding box center [706, 253] width 15 height 15
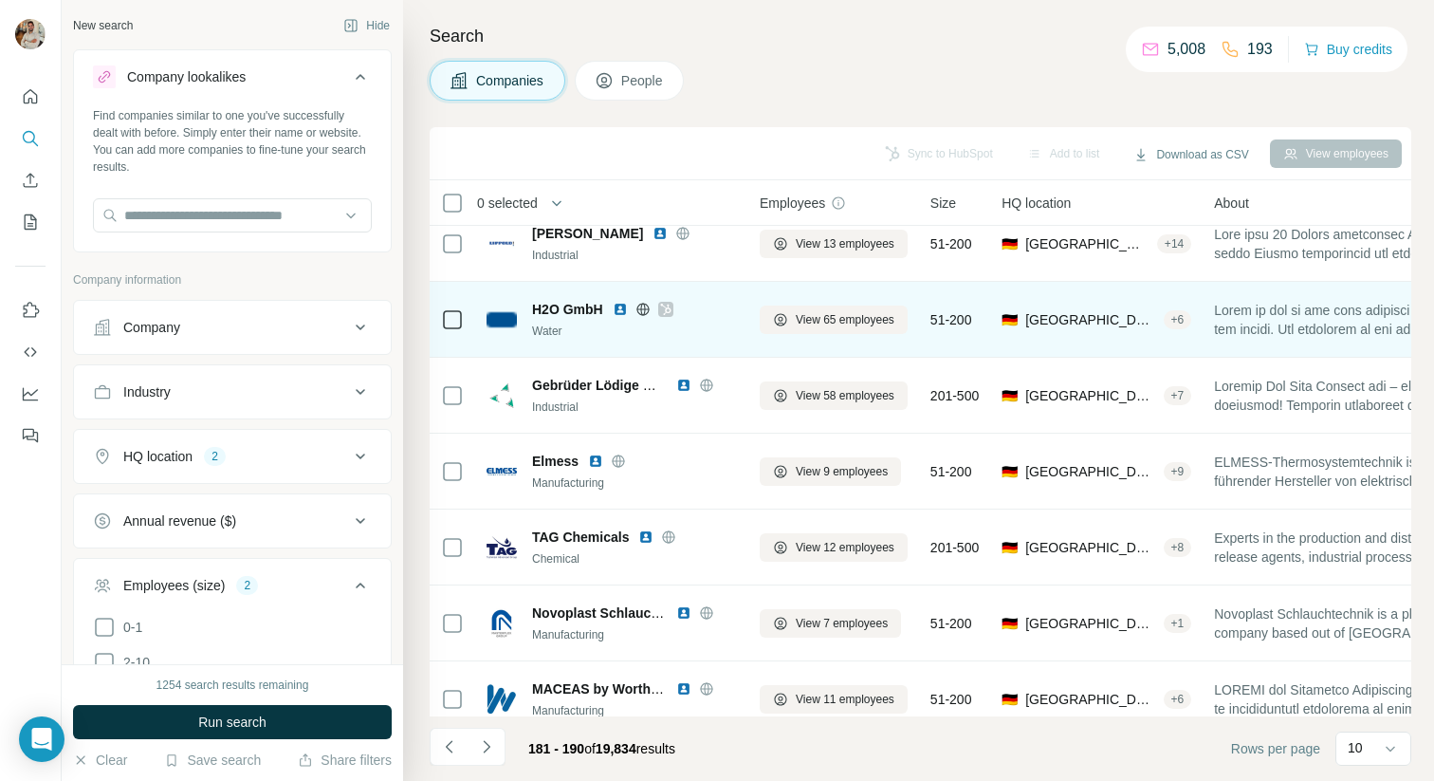
scroll to position [268, 0]
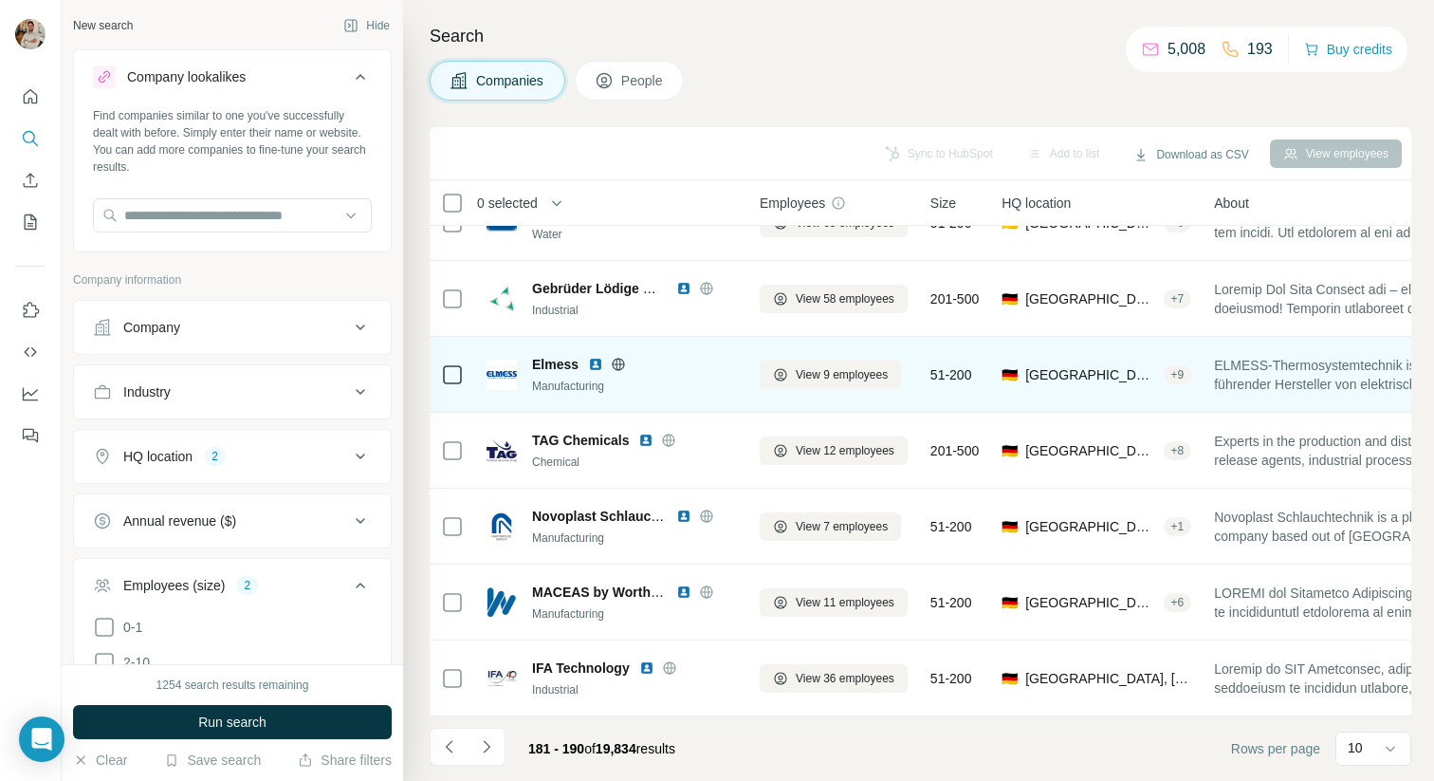
click at [621, 361] on icon at bounding box center [618, 364] width 15 height 15
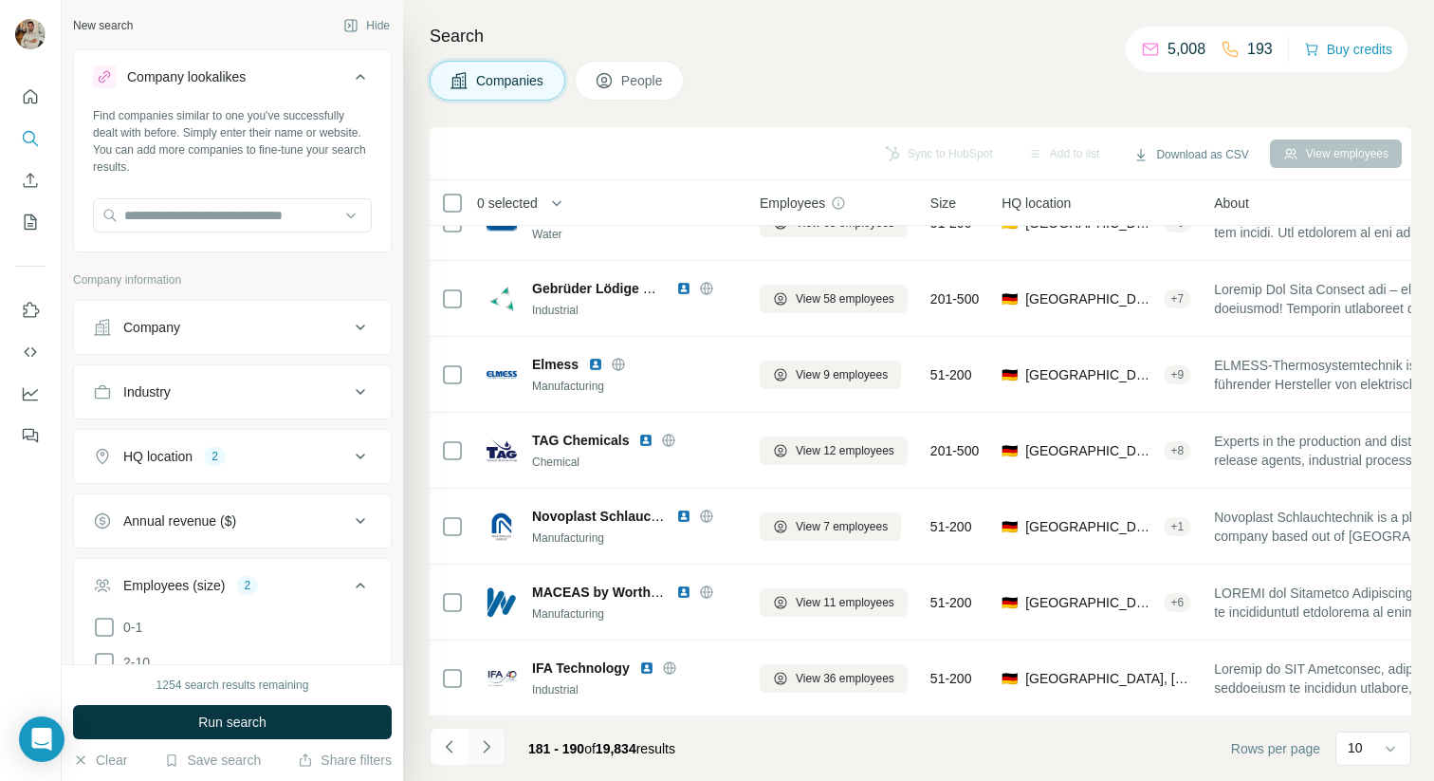
click at [497, 750] on button "Navigate to next page" at bounding box center [487, 747] width 38 height 38
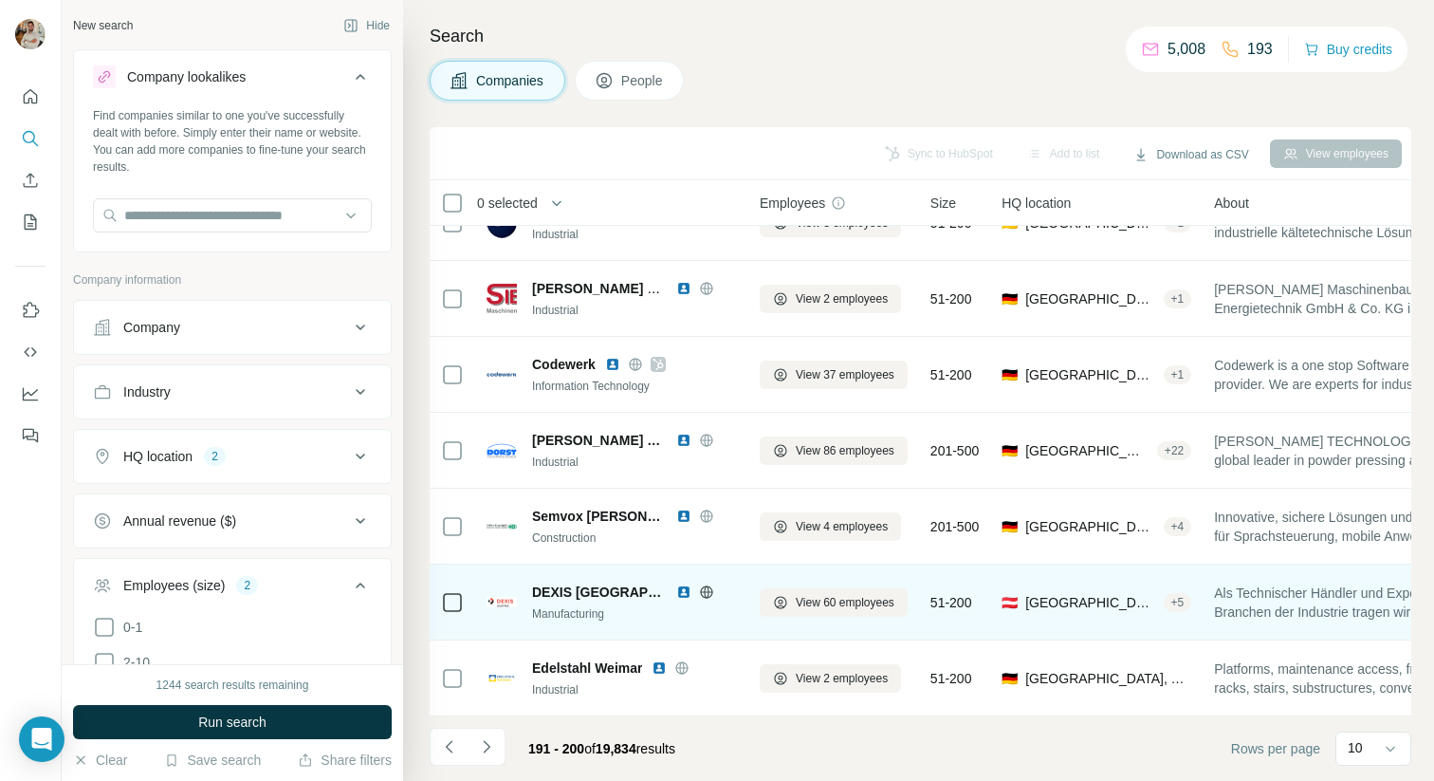
click at [704, 586] on icon at bounding box center [706, 591] width 5 height 12
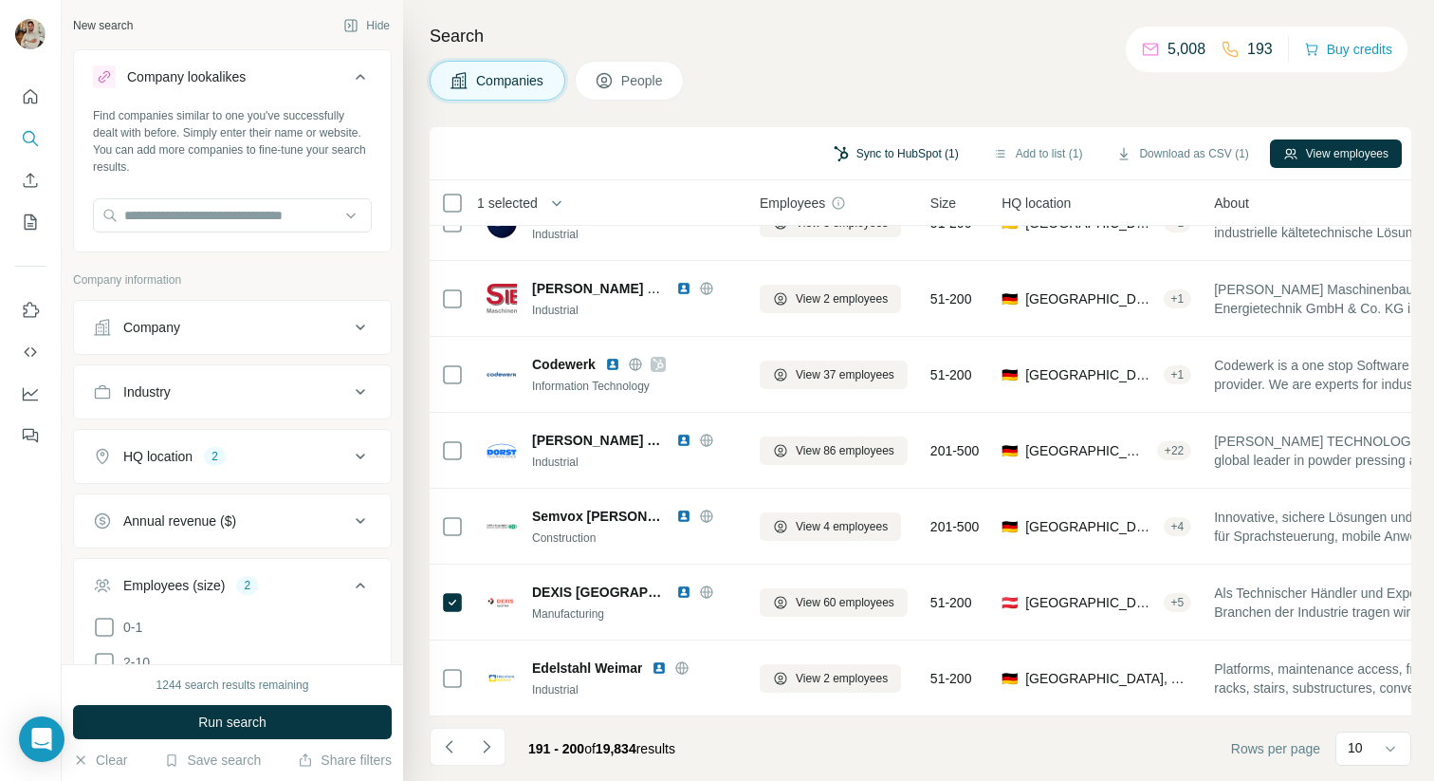
click at [908, 154] on button "Sync to HubSpot (1)" at bounding box center [897, 153] width 152 height 28
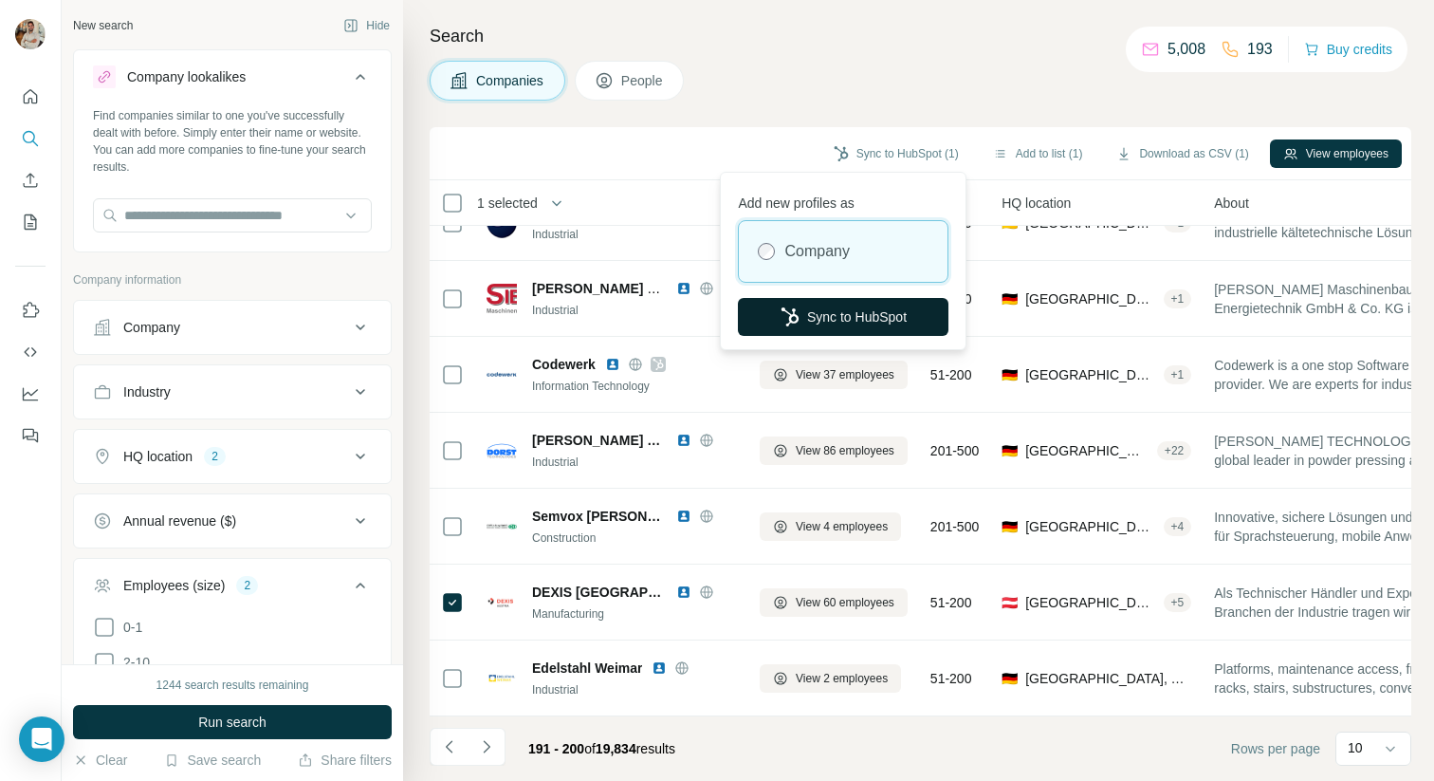
click at [875, 305] on button "Sync to HubSpot" at bounding box center [843, 317] width 211 height 38
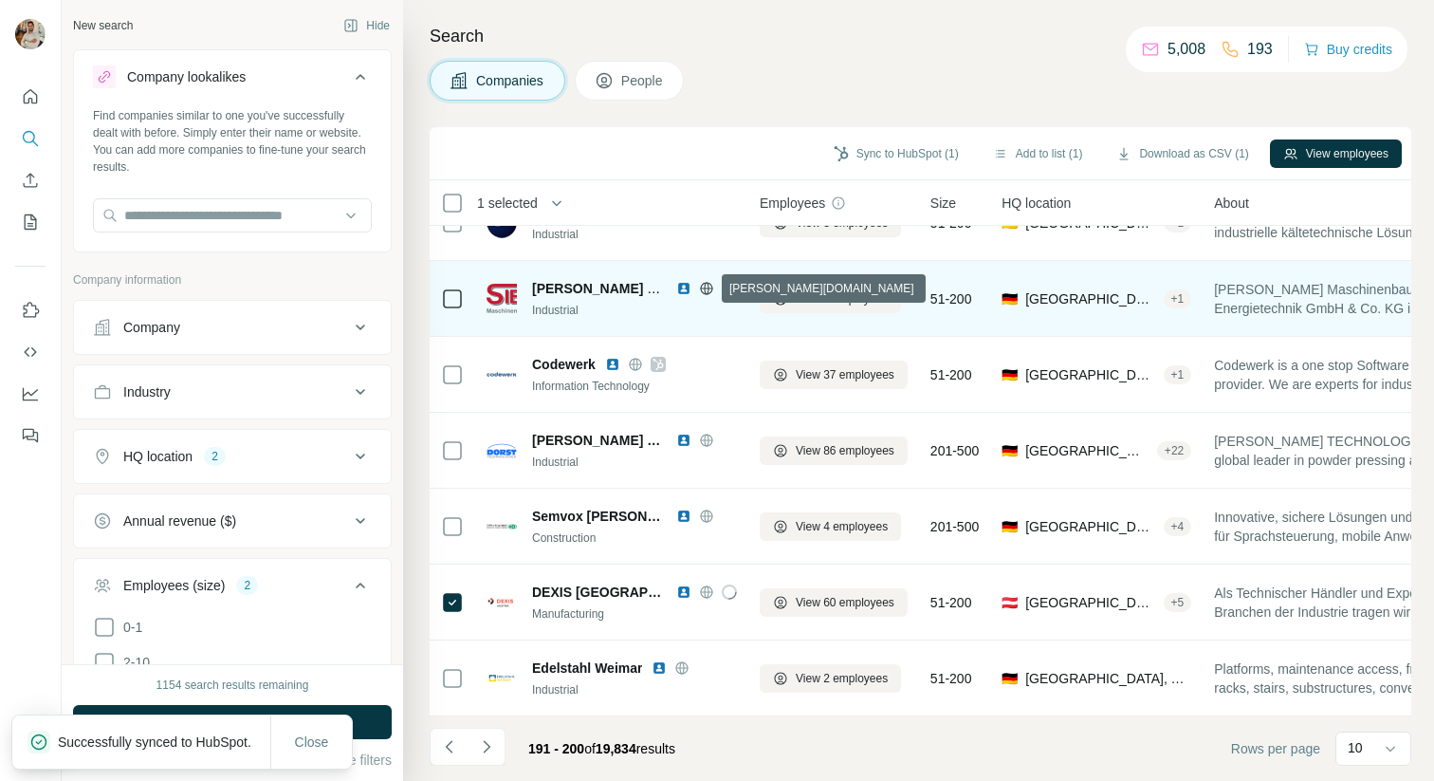
click at [707, 288] on icon at bounding box center [706, 288] width 15 height 15
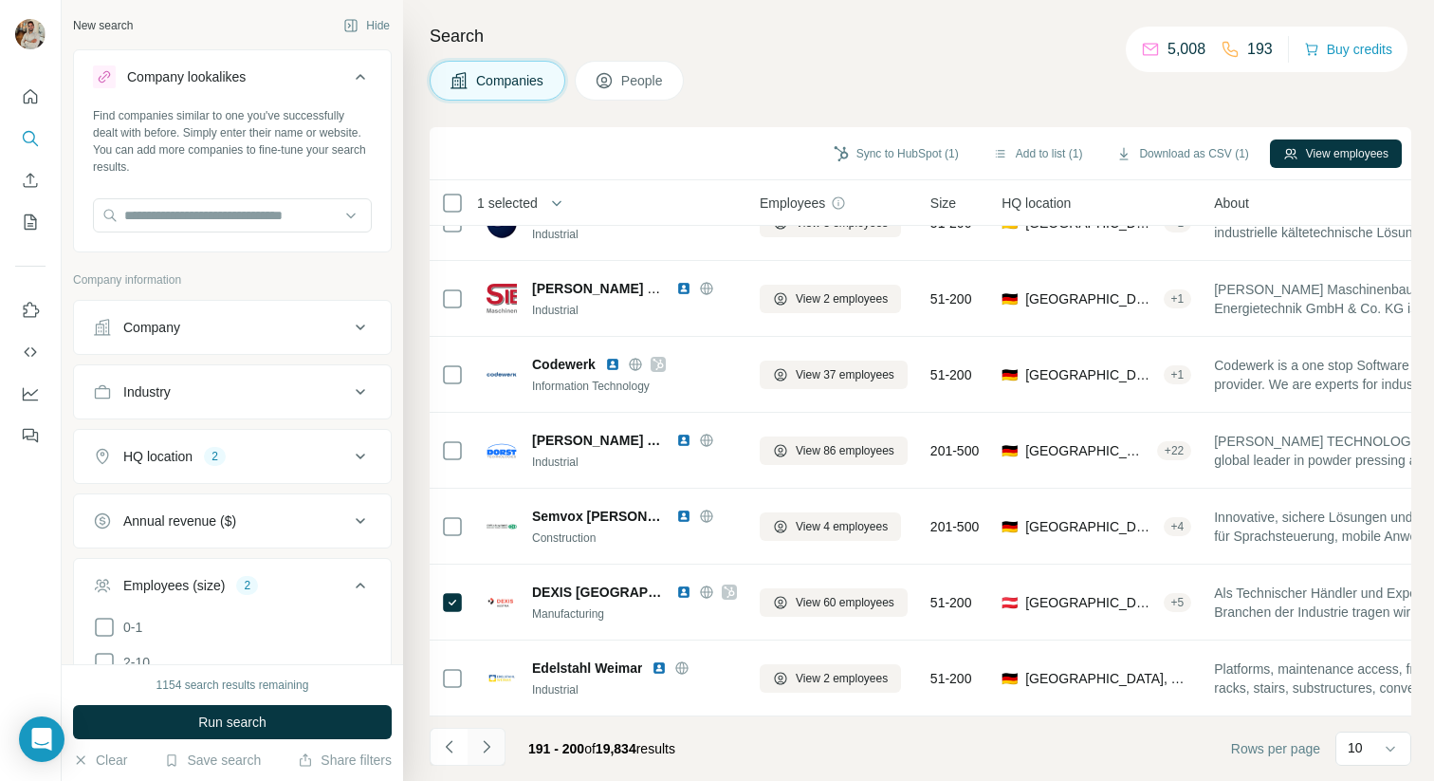
click at [496, 761] on button "Navigate to next page" at bounding box center [487, 747] width 38 height 38
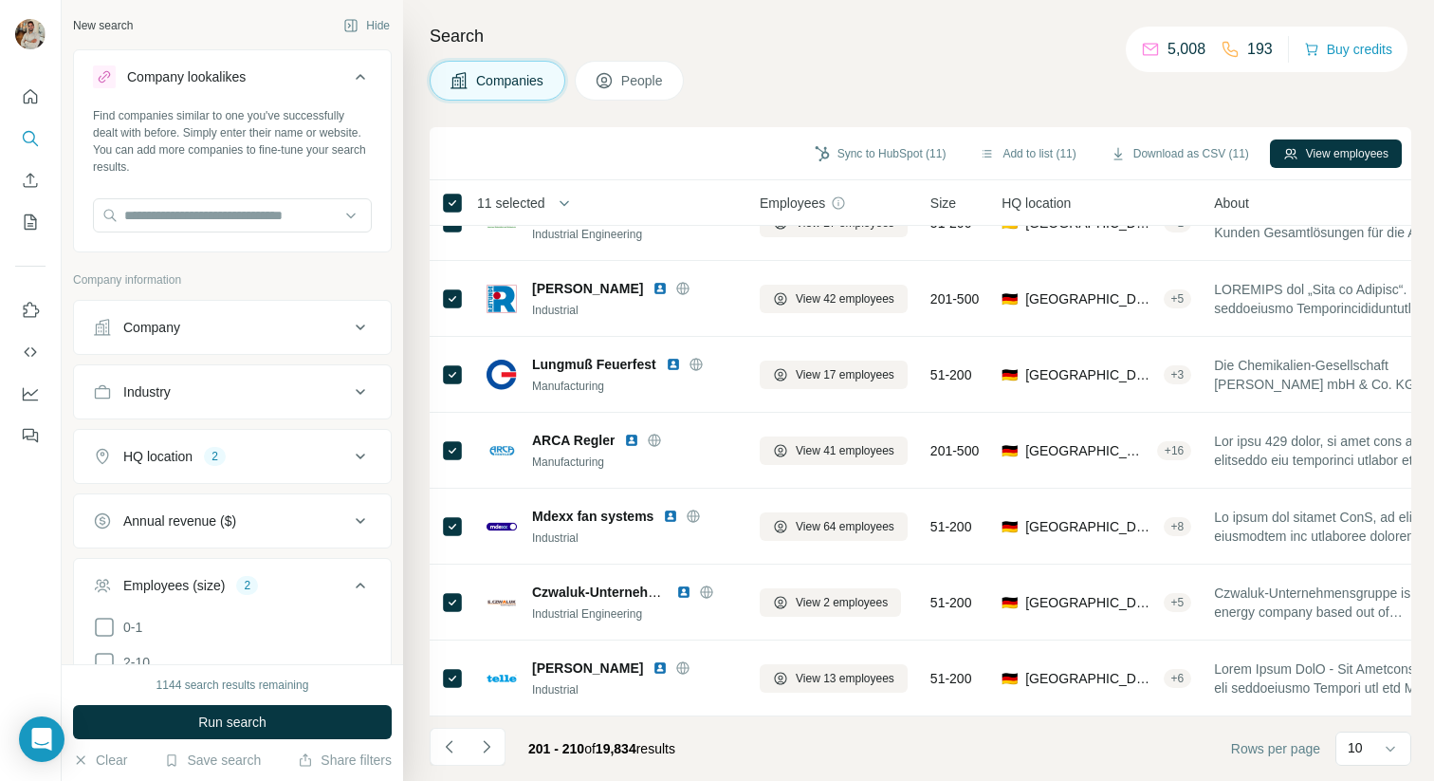
click at [558, 200] on icon "button" at bounding box center [564, 203] width 19 height 19
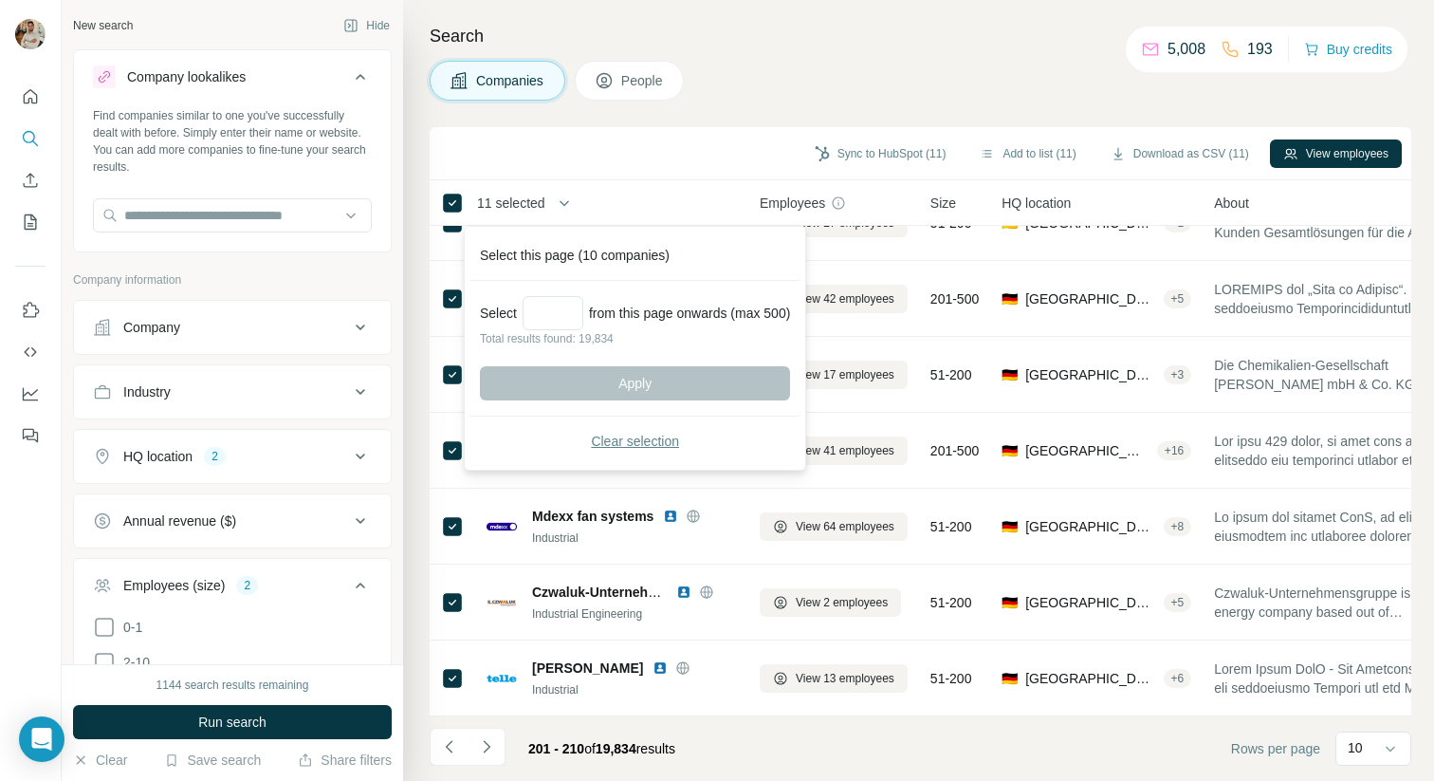
click at [634, 439] on span "Clear selection" at bounding box center [635, 441] width 88 height 19
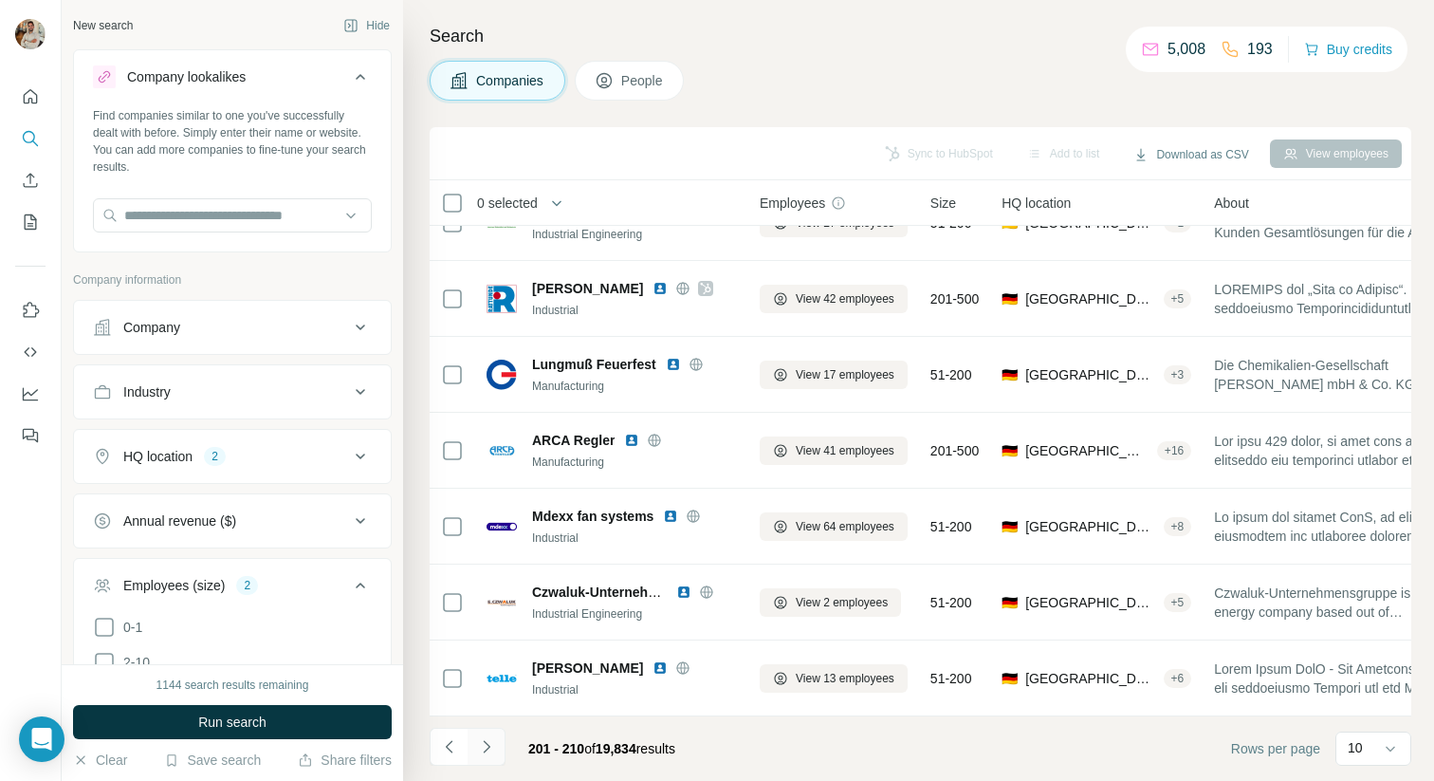
click at [486, 745] on icon "Navigate to next page" at bounding box center [486, 746] width 19 height 19
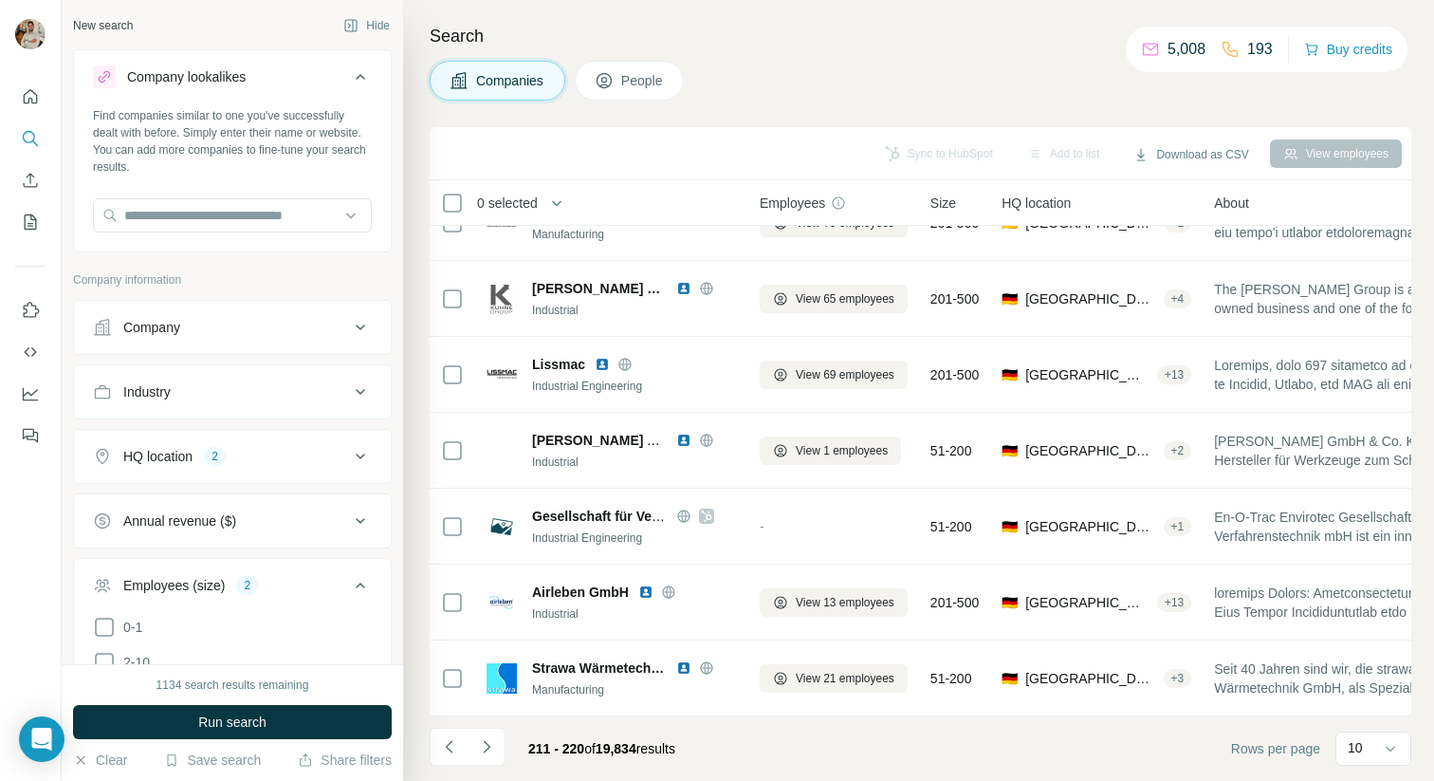
click at [1103, 96] on div "Companies People" at bounding box center [921, 81] width 982 height 40
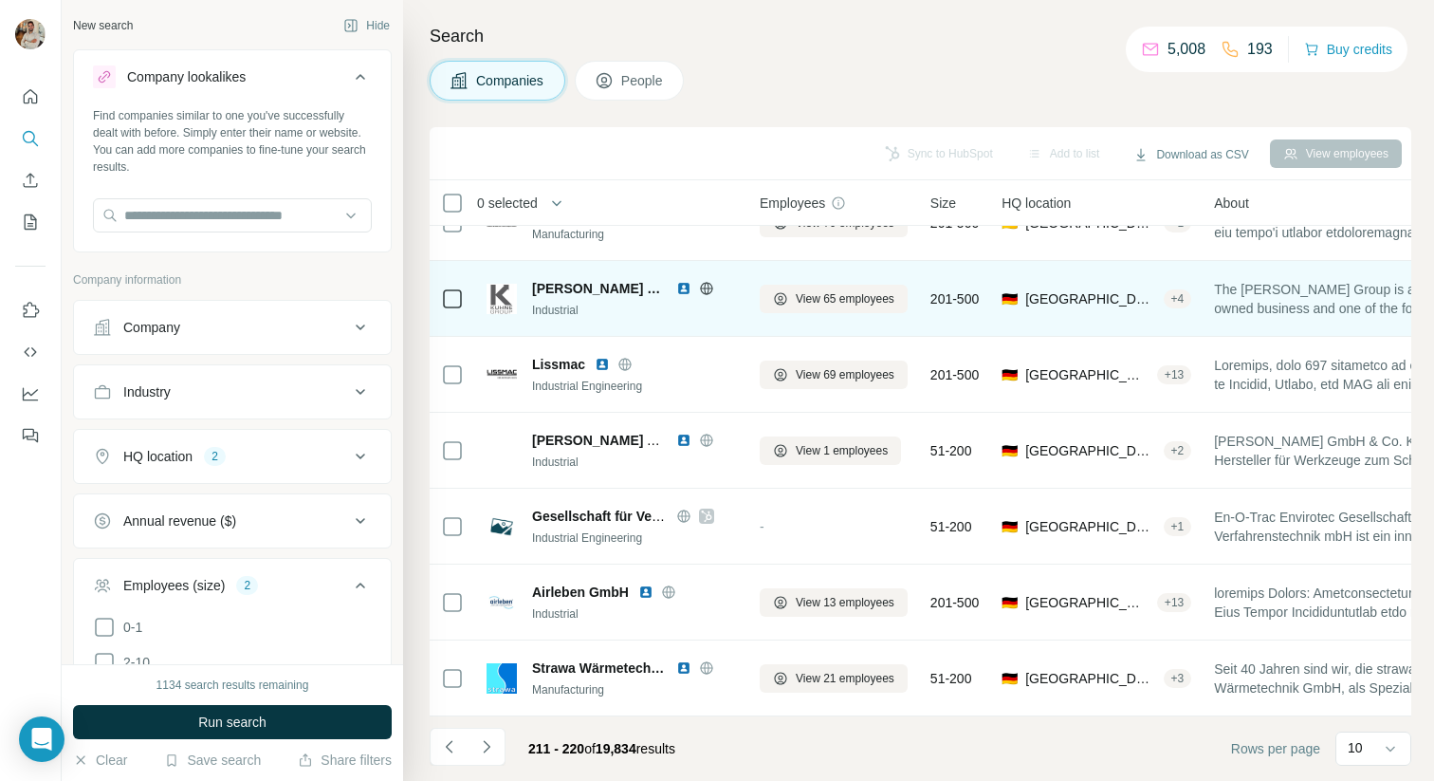
scroll to position [0, 0]
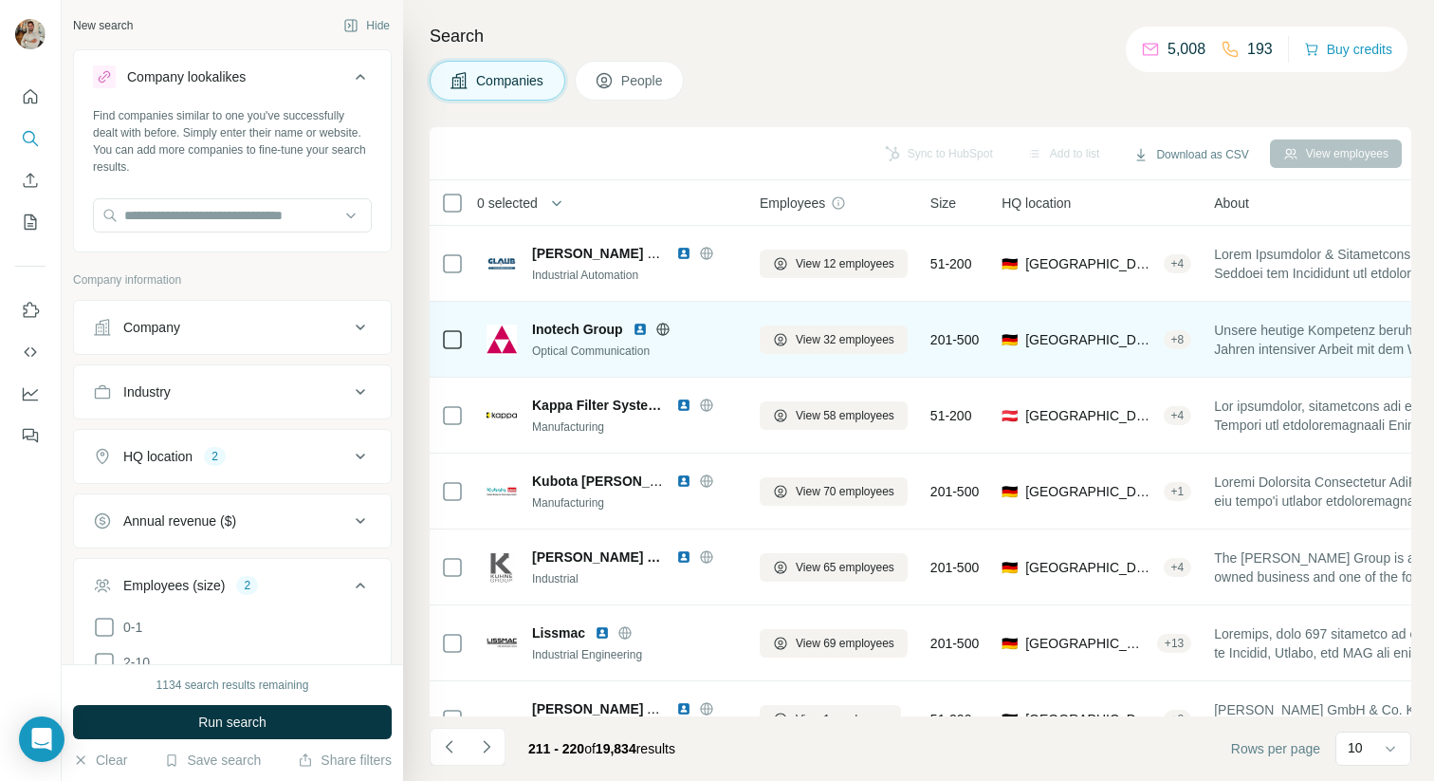
click at [667, 323] on icon at bounding box center [663, 329] width 15 height 15
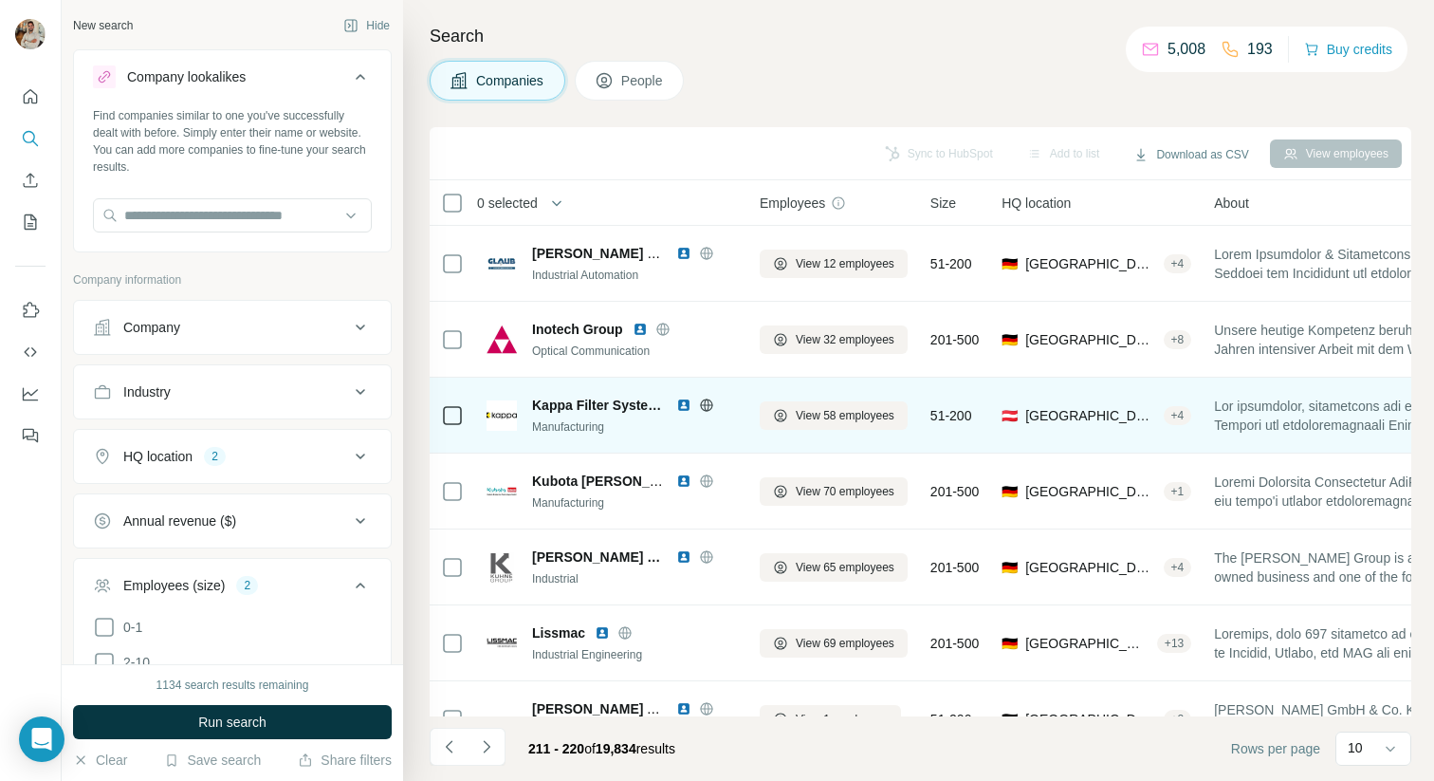
scroll to position [268, 0]
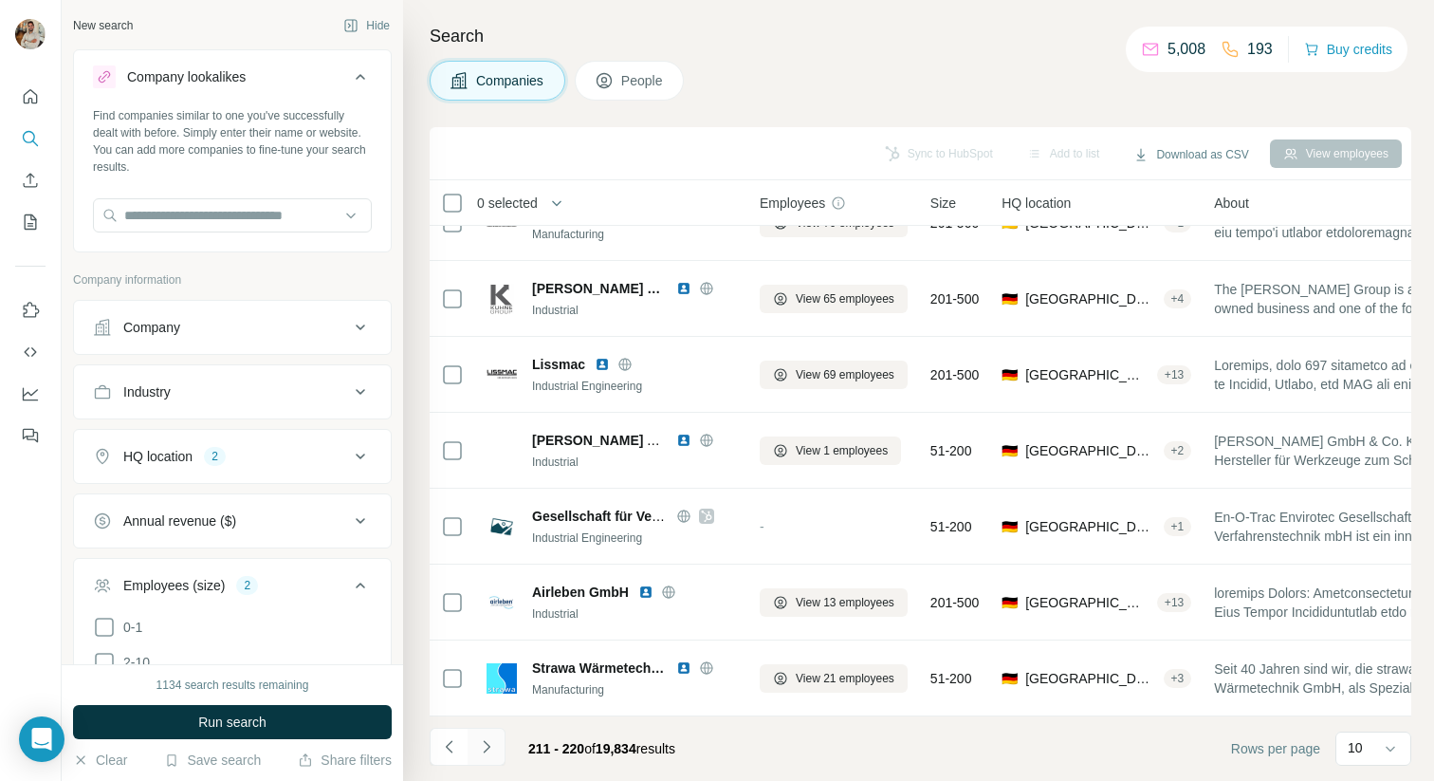
click at [492, 740] on icon "Navigate to next page" at bounding box center [486, 746] width 19 height 19
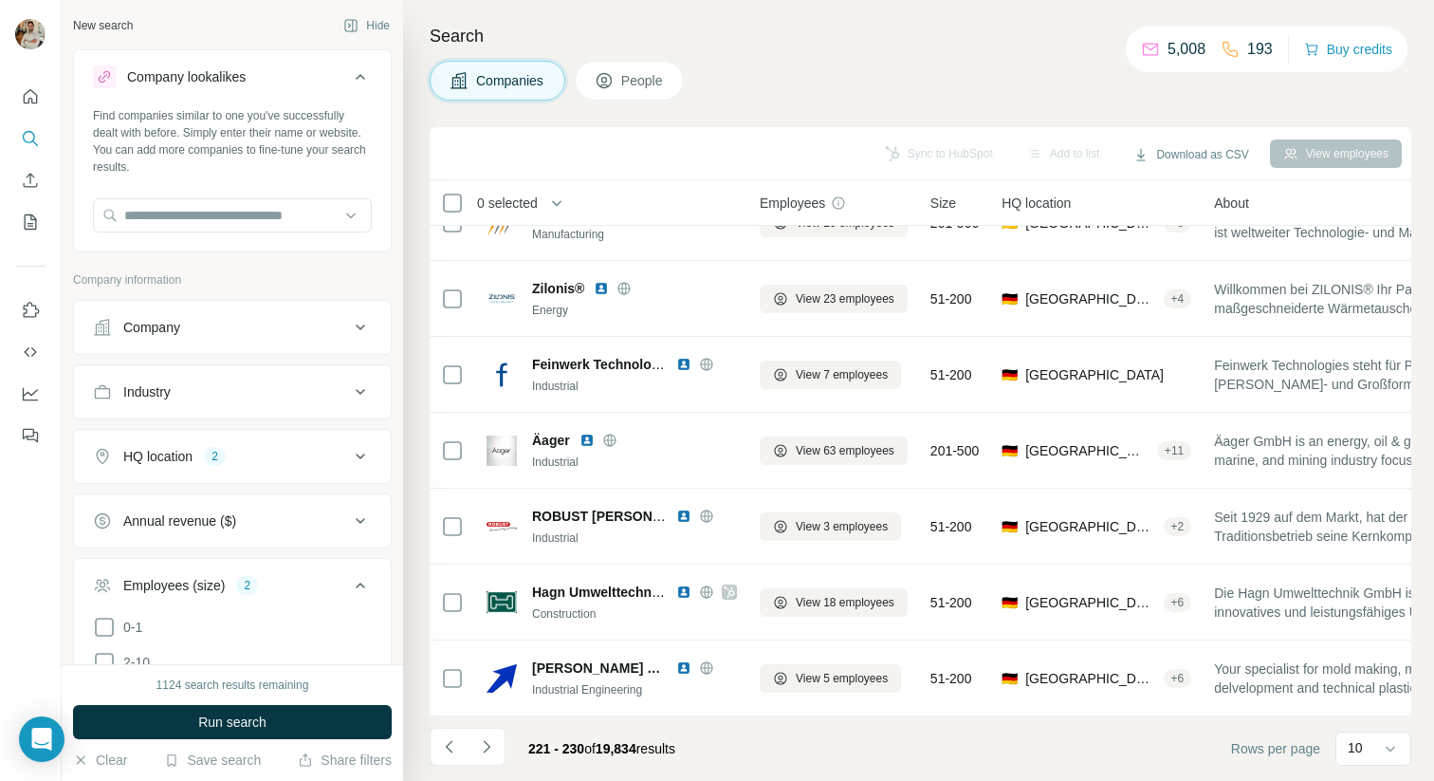
click at [844, 71] on div "Companies People" at bounding box center [921, 81] width 982 height 40
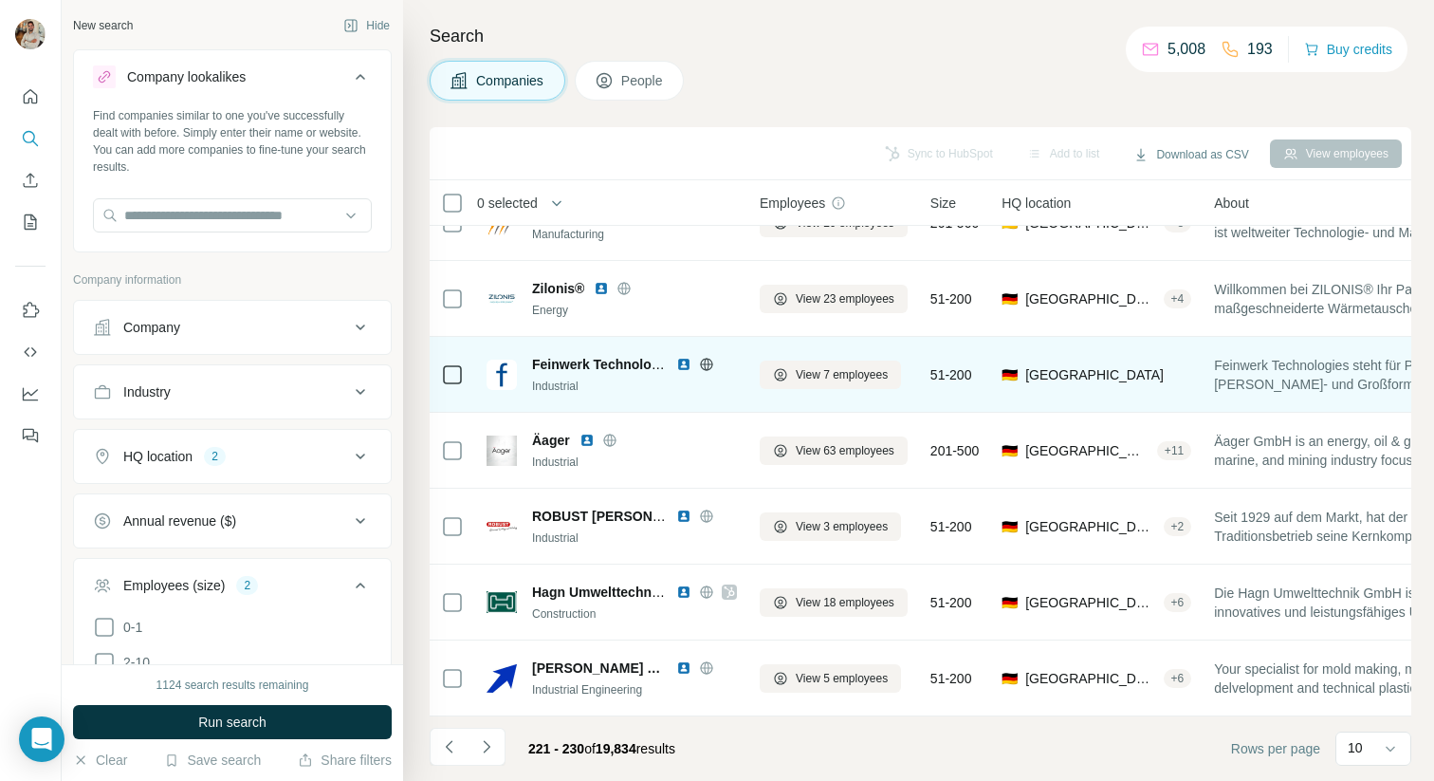
click at [734, 371] on div "Feinwerk Technologies" at bounding box center [634, 364] width 205 height 19
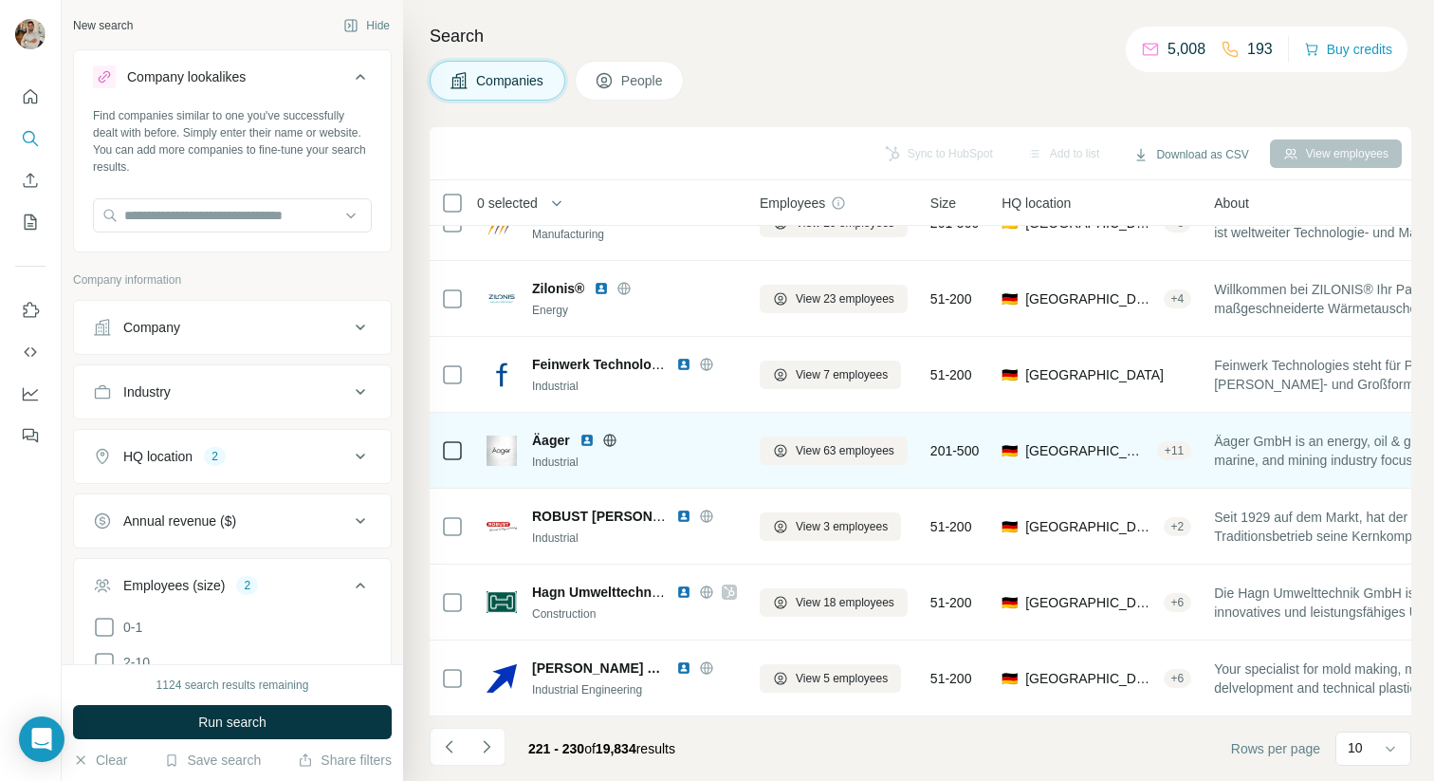
click at [611, 443] on icon at bounding box center [609, 440] width 15 height 15
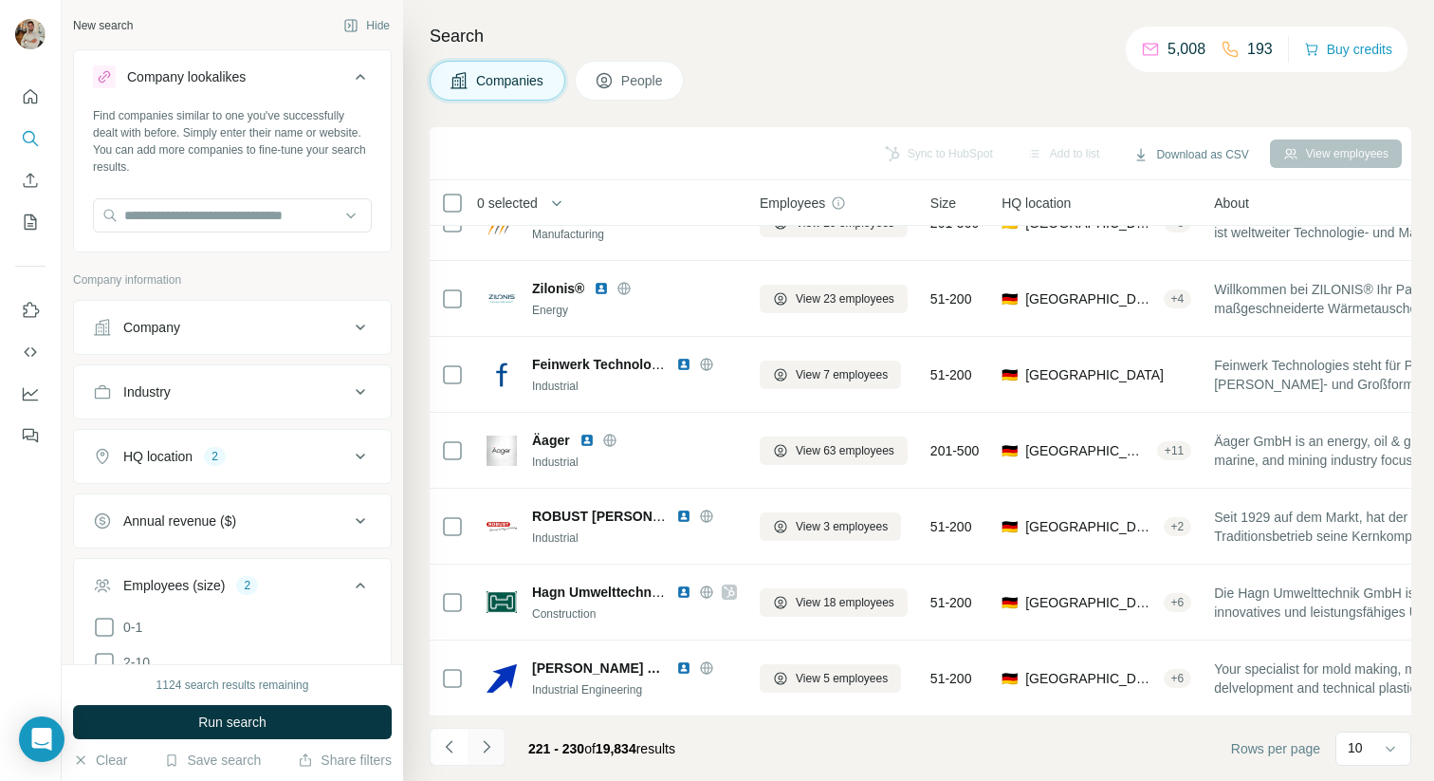
click at [485, 747] on icon "Navigate to next page" at bounding box center [486, 746] width 19 height 19
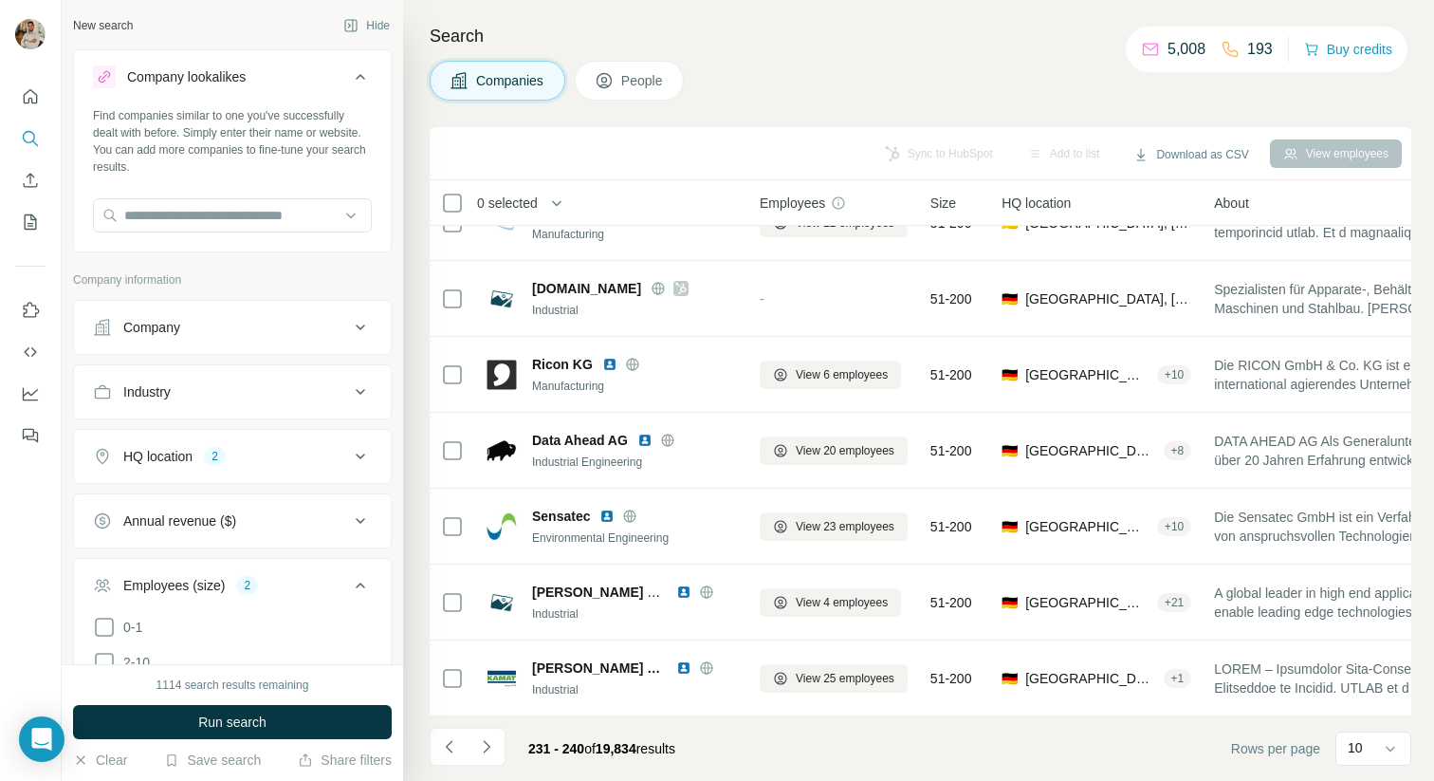
click at [1099, 79] on div "Companies People" at bounding box center [921, 81] width 982 height 40
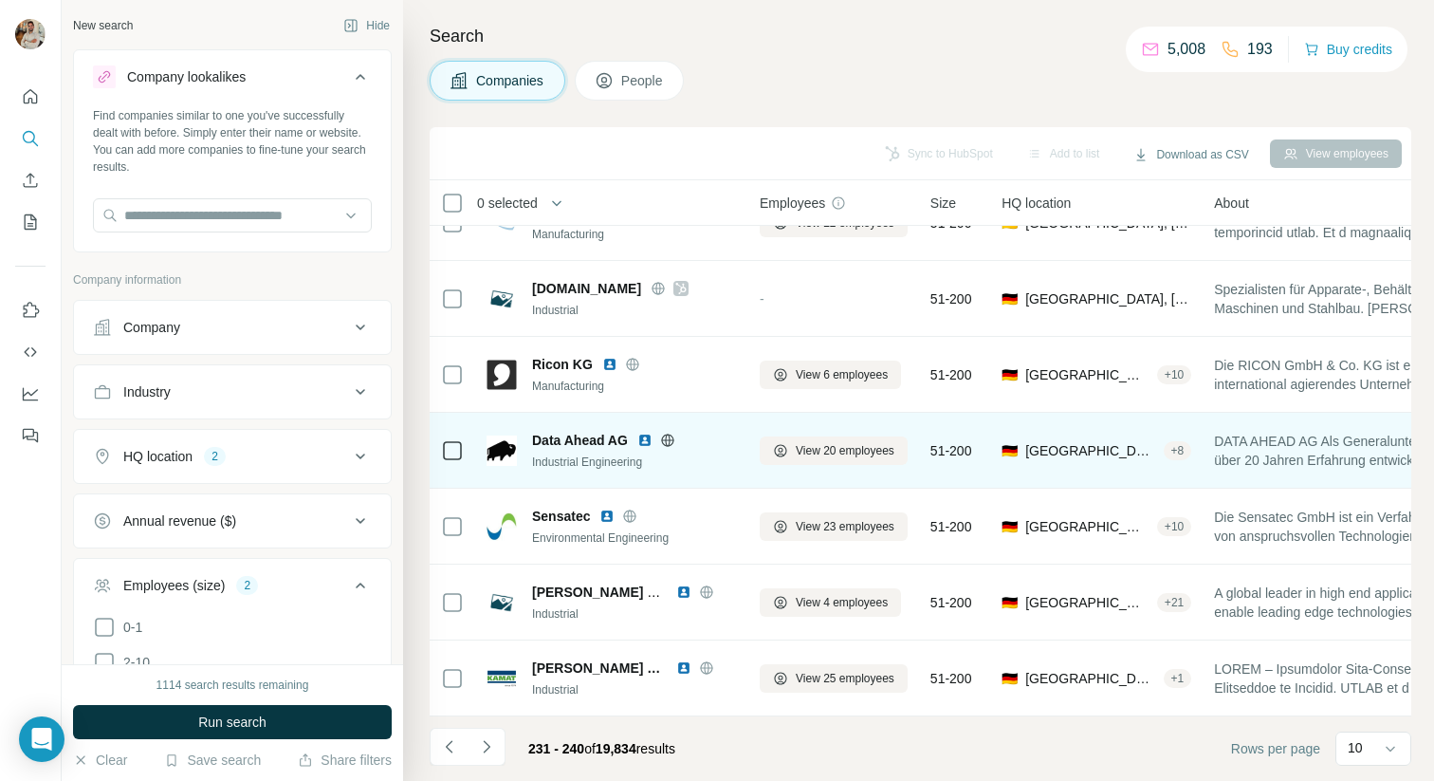
scroll to position [0, 0]
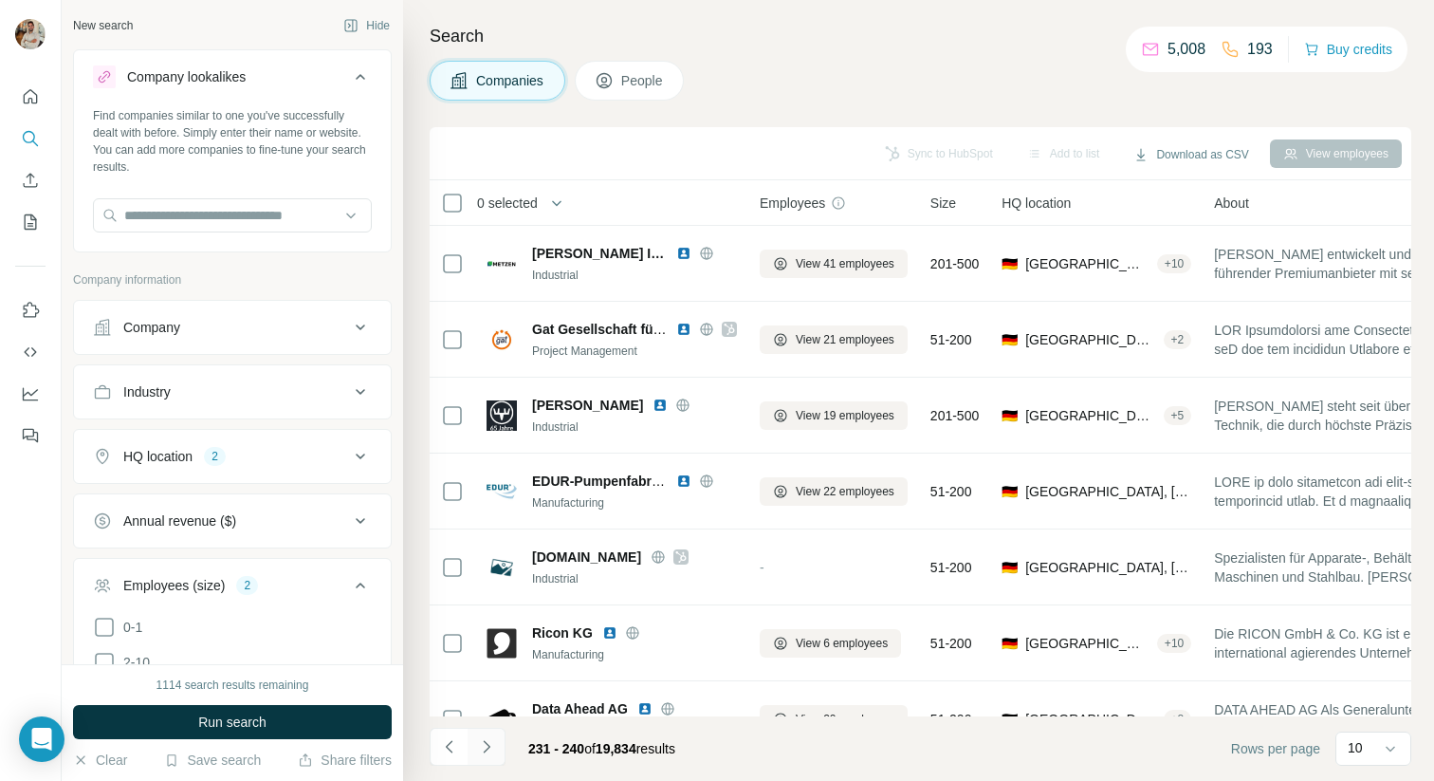
click at [494, 754] on icon "Navigate to next page" at bounding box center [486, 746] width 19 height 19
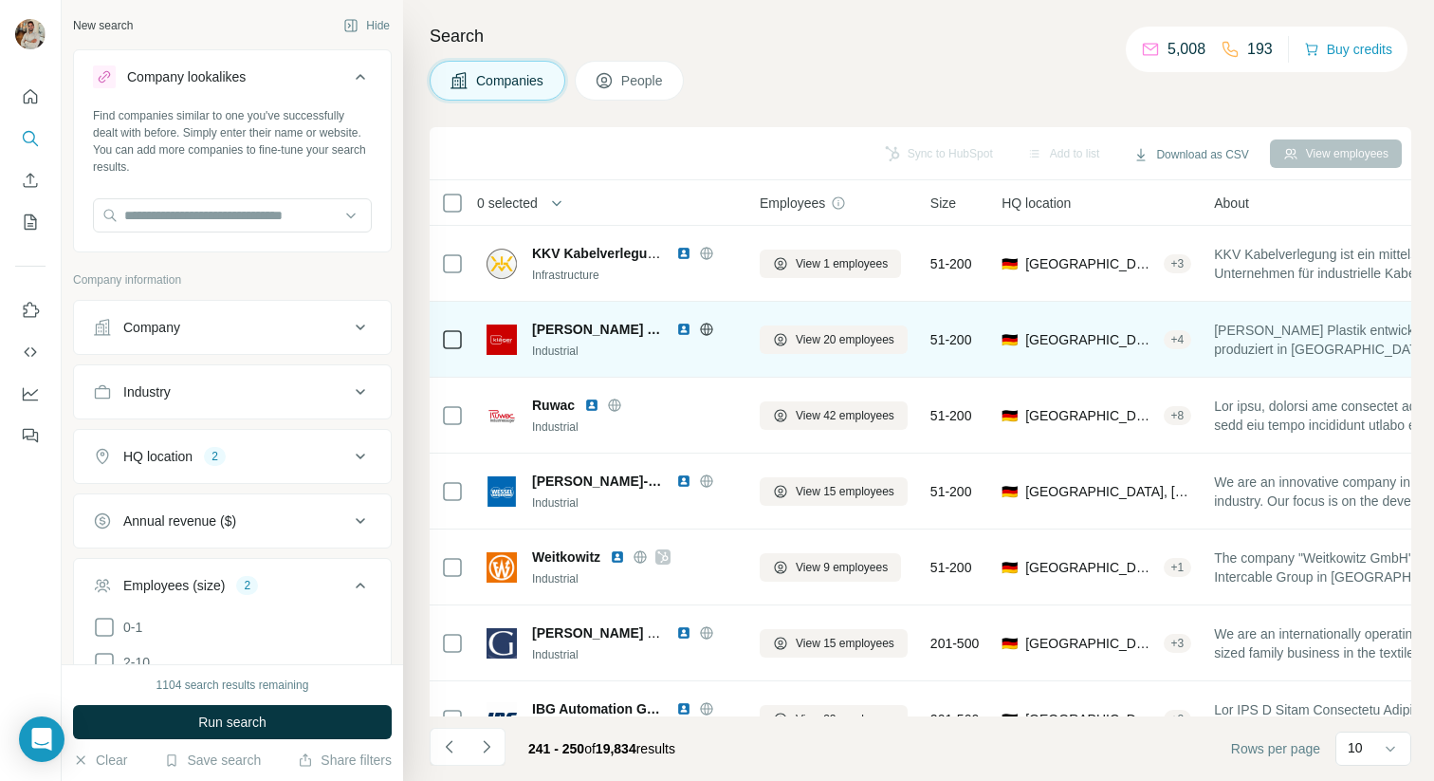
scroll to position [268, 0]
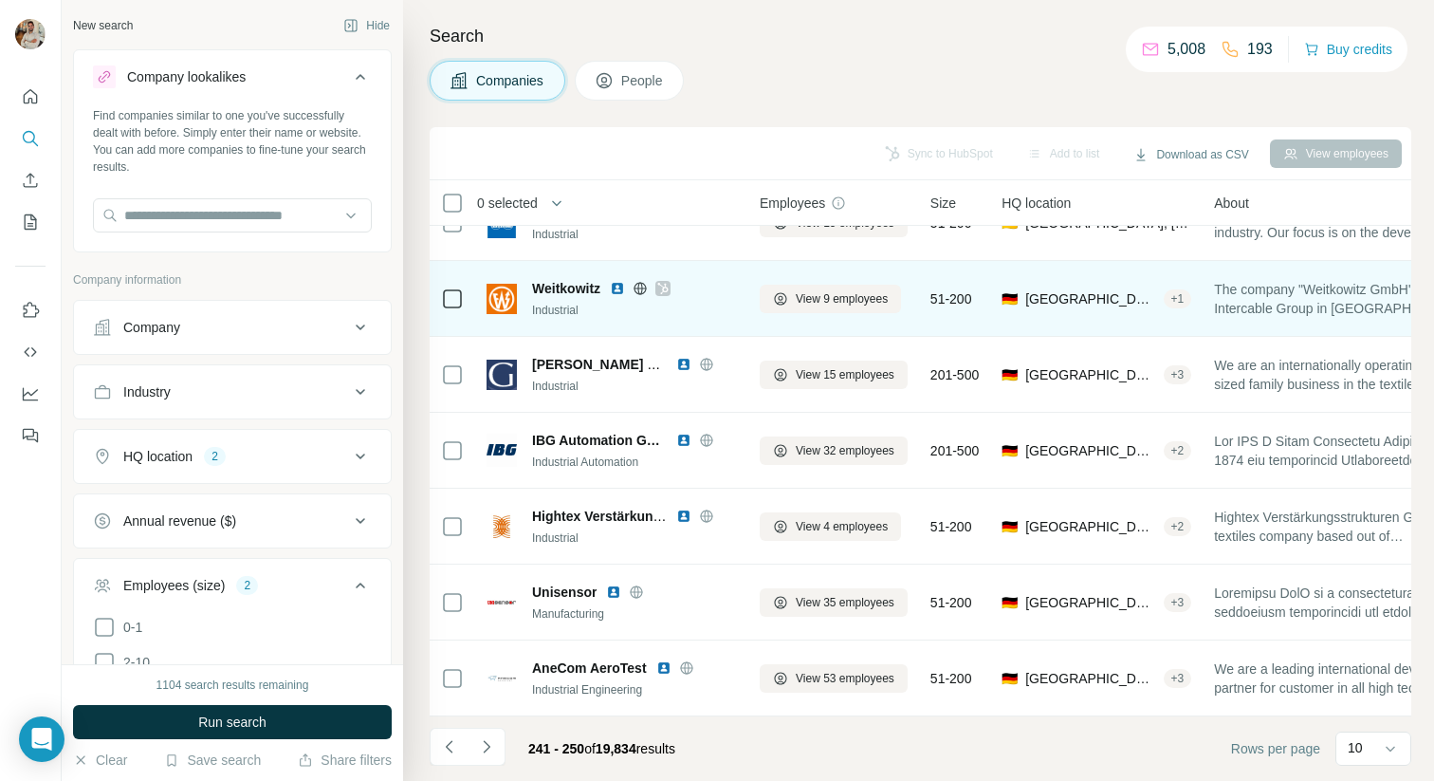
click at [729, 307] on div "Industrial" at bounding box center [634, 310] width 205 height 17
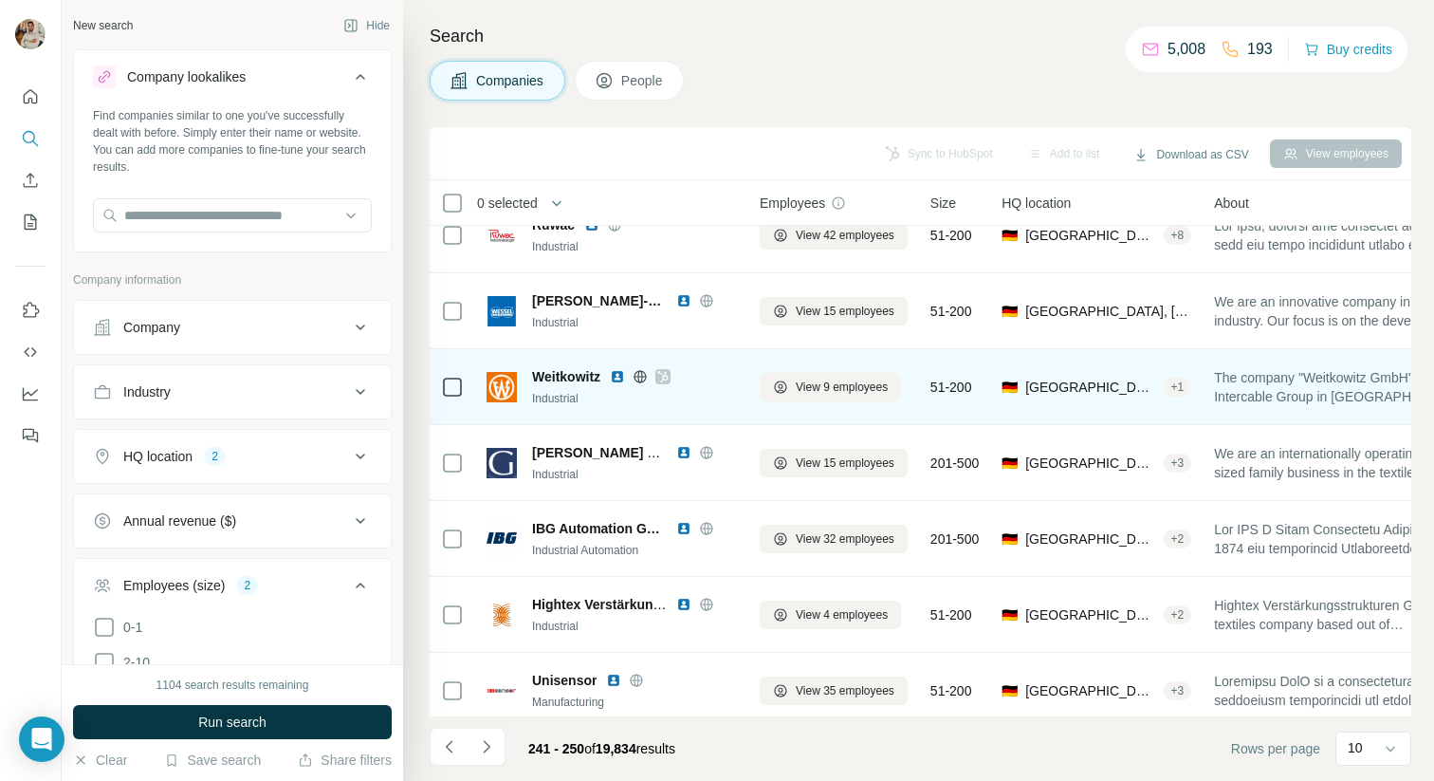
scroll to position [0, 0]
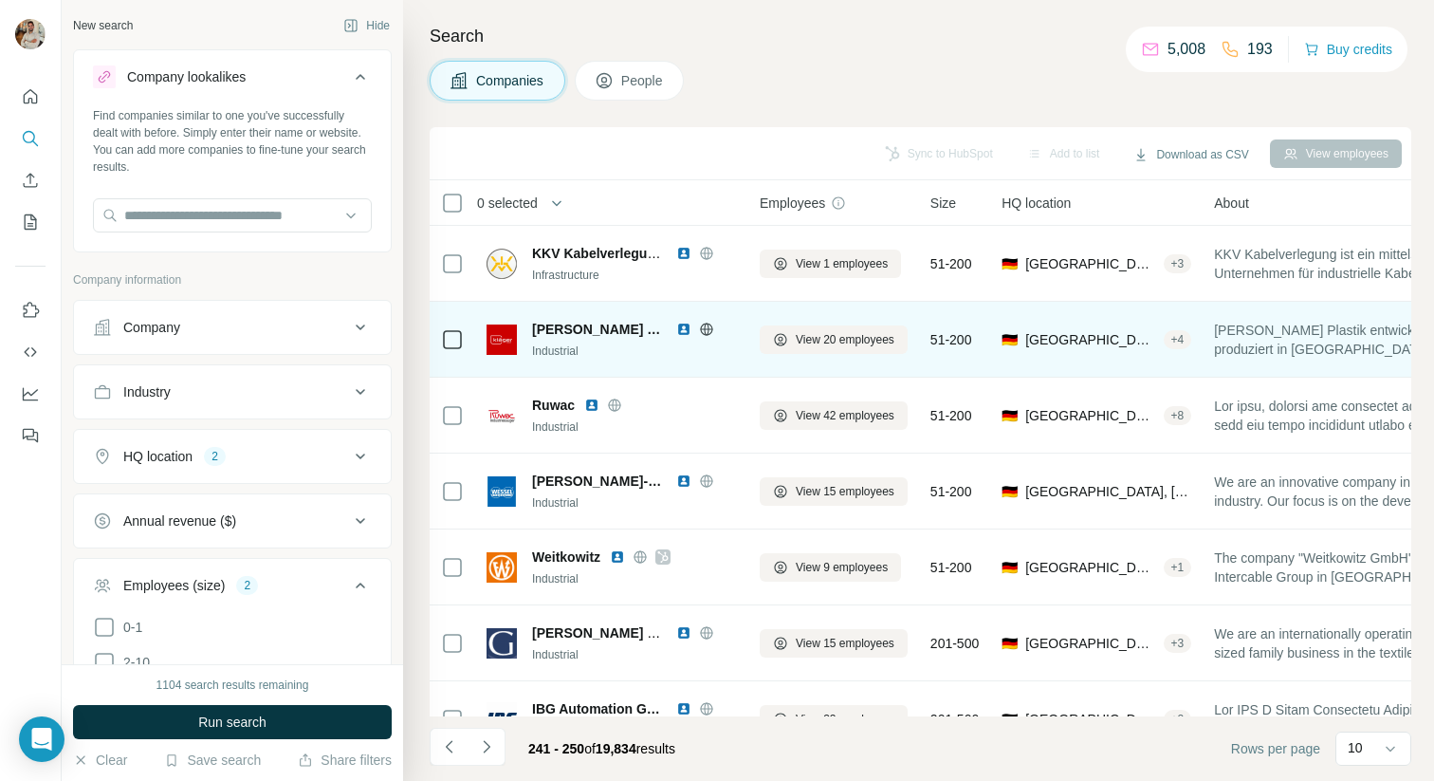
click at [699, 329] on icon at bounding box center [706, 329] width 15 height 15
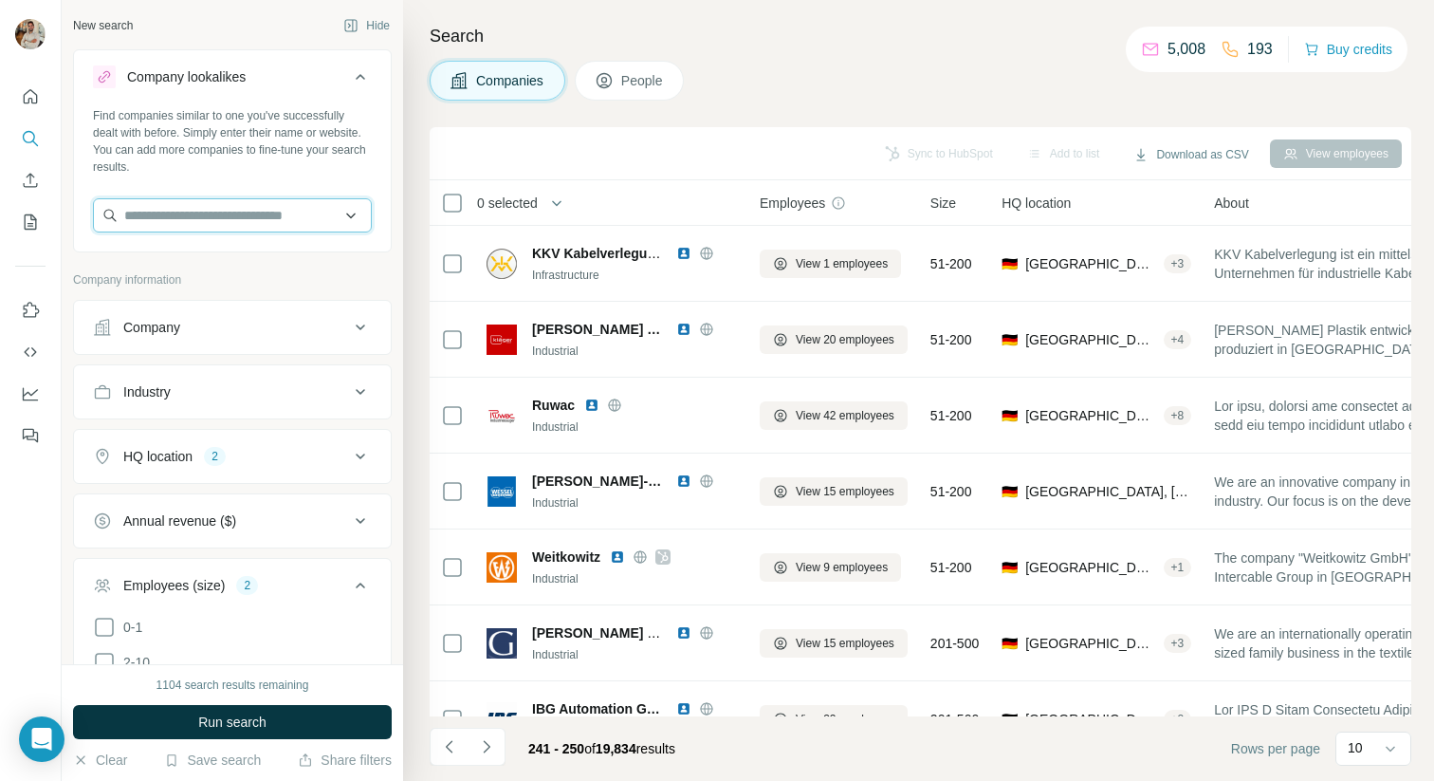
click at [219, 212] on input "text" at bounding box center [232, 215] width 279 height 34
paste input "**********"
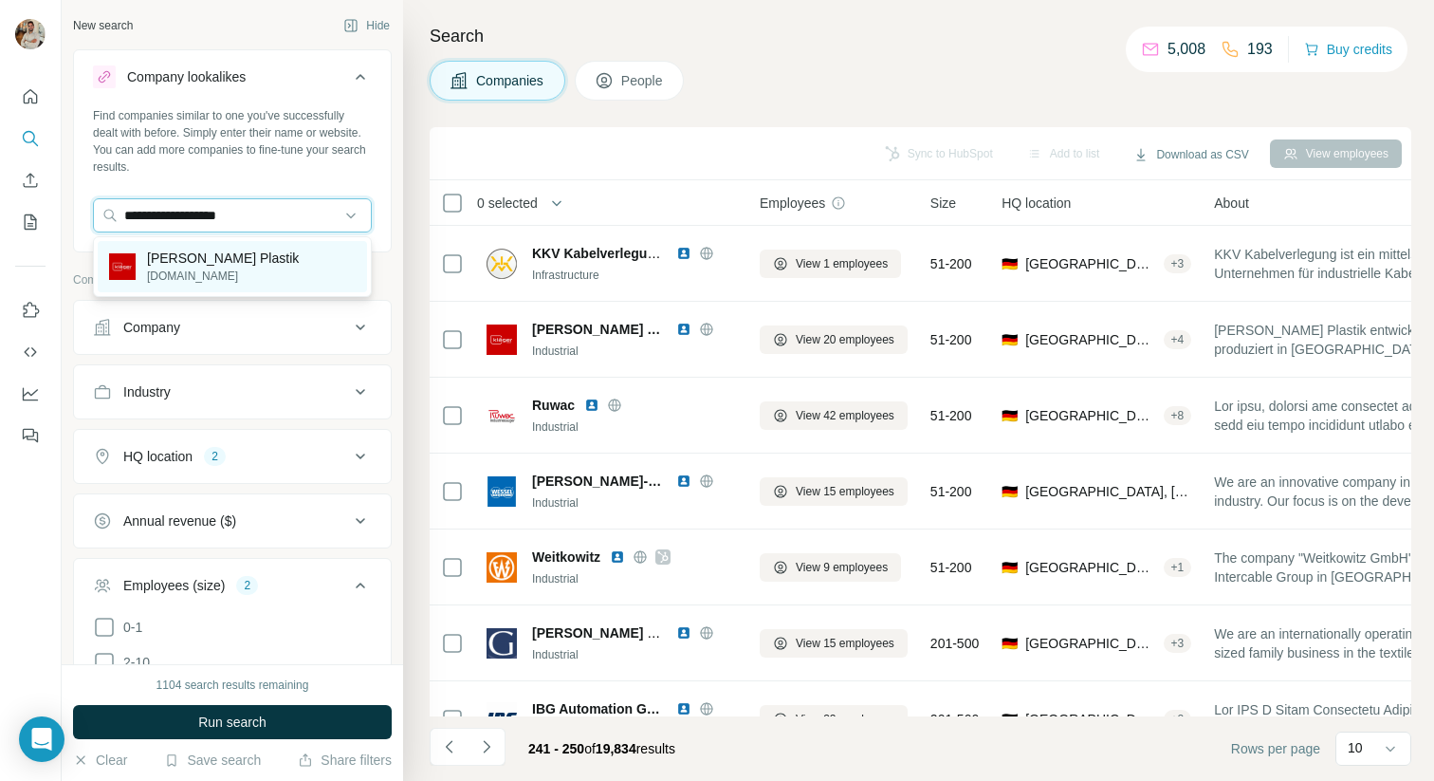
type input "**********"
click at [266, 275] on div "[PERSON_NAME] Plastik [DOMAIN_NAME]" at bounding box center [232, 266] width 269 height 51
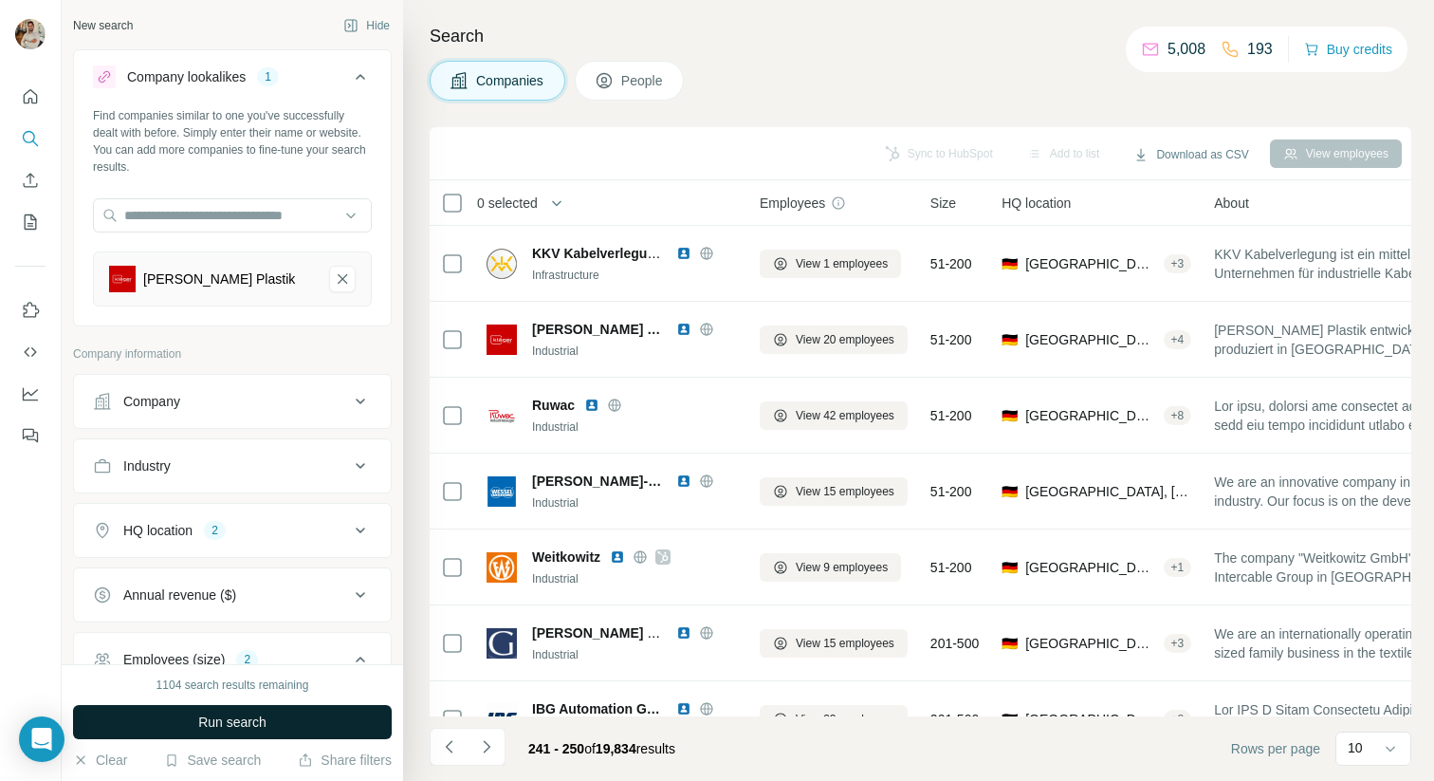
click at [347, 719] on button "Run search" at bounding box center [232, 722] width 319 height 34
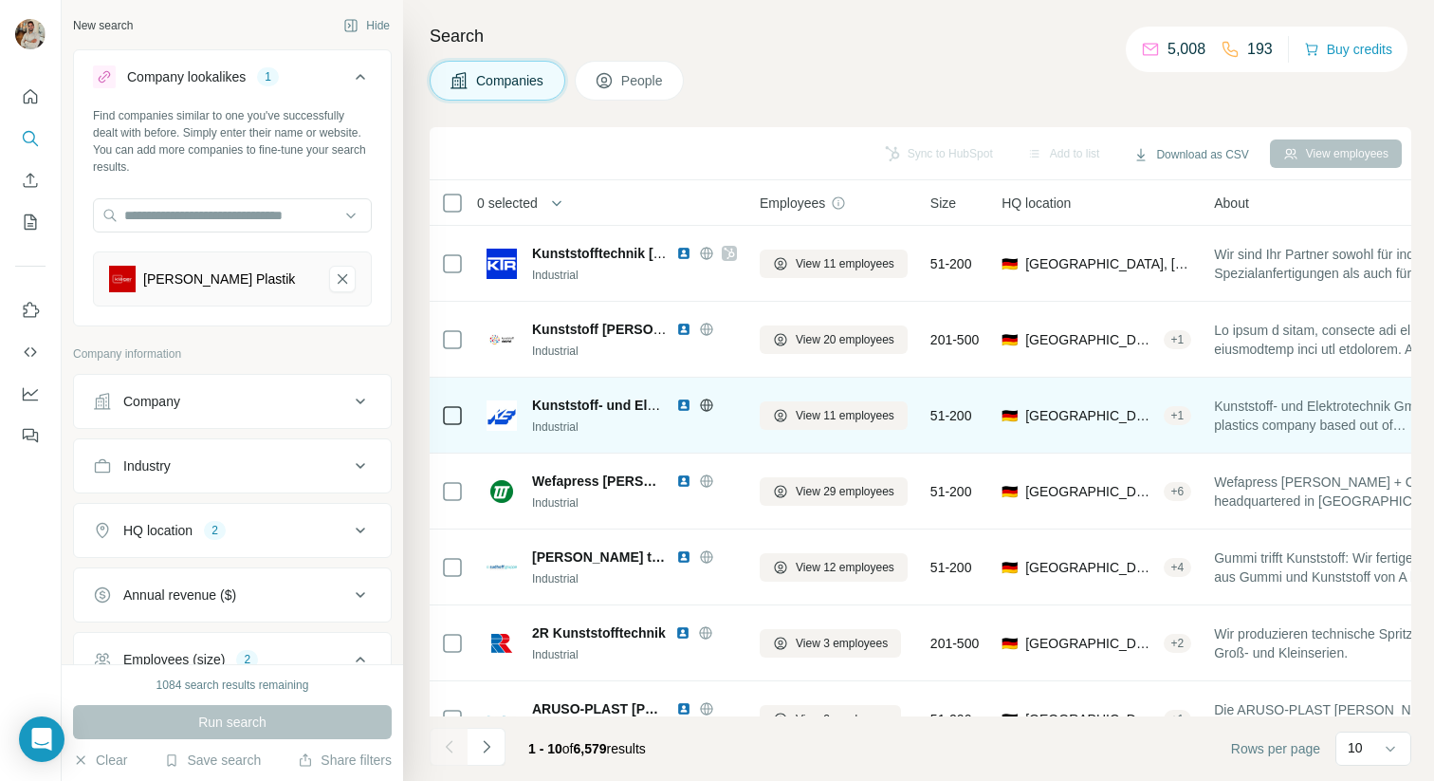
scroll to position [268, 0]
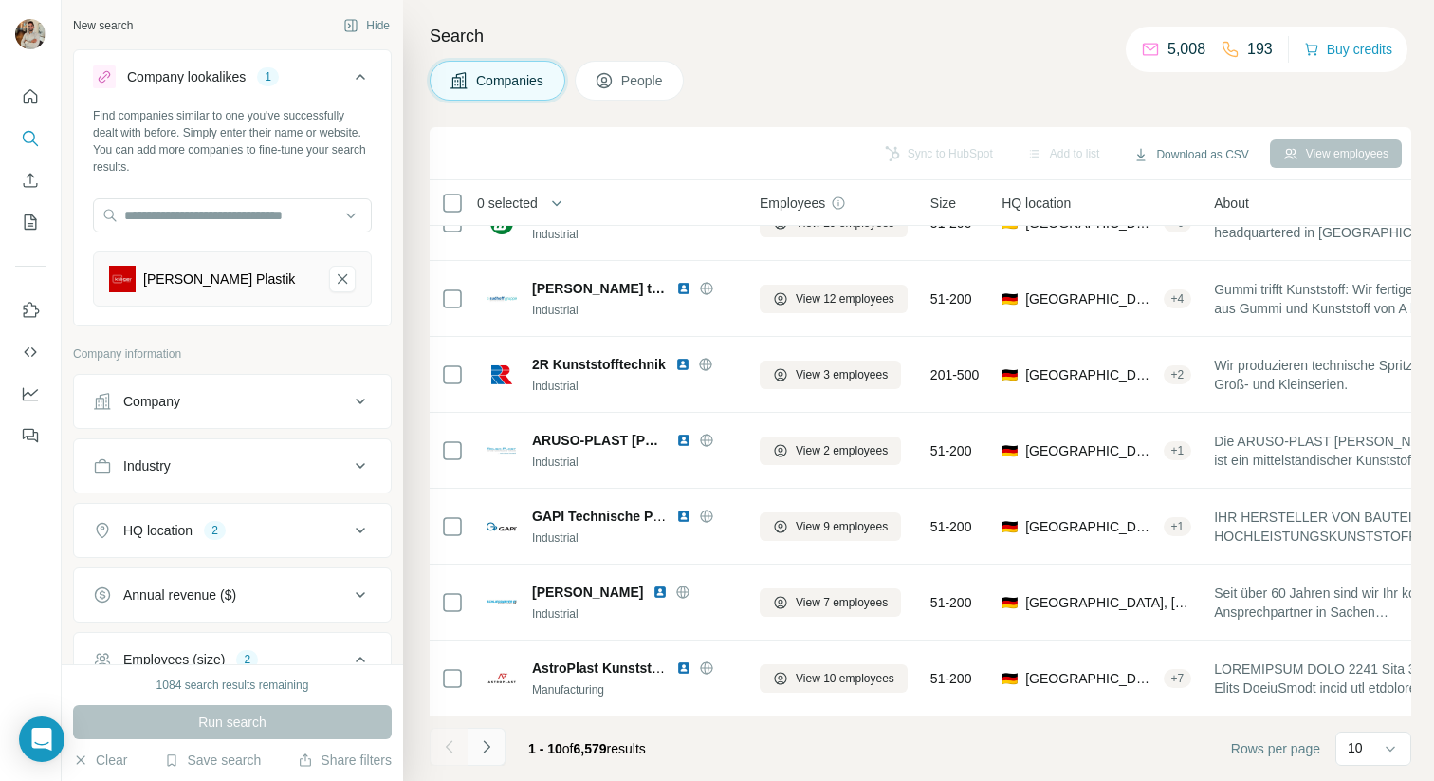
click at [503, 741] on button "Navigate to next page" at bounding box center [487, 747] width 38 height 38
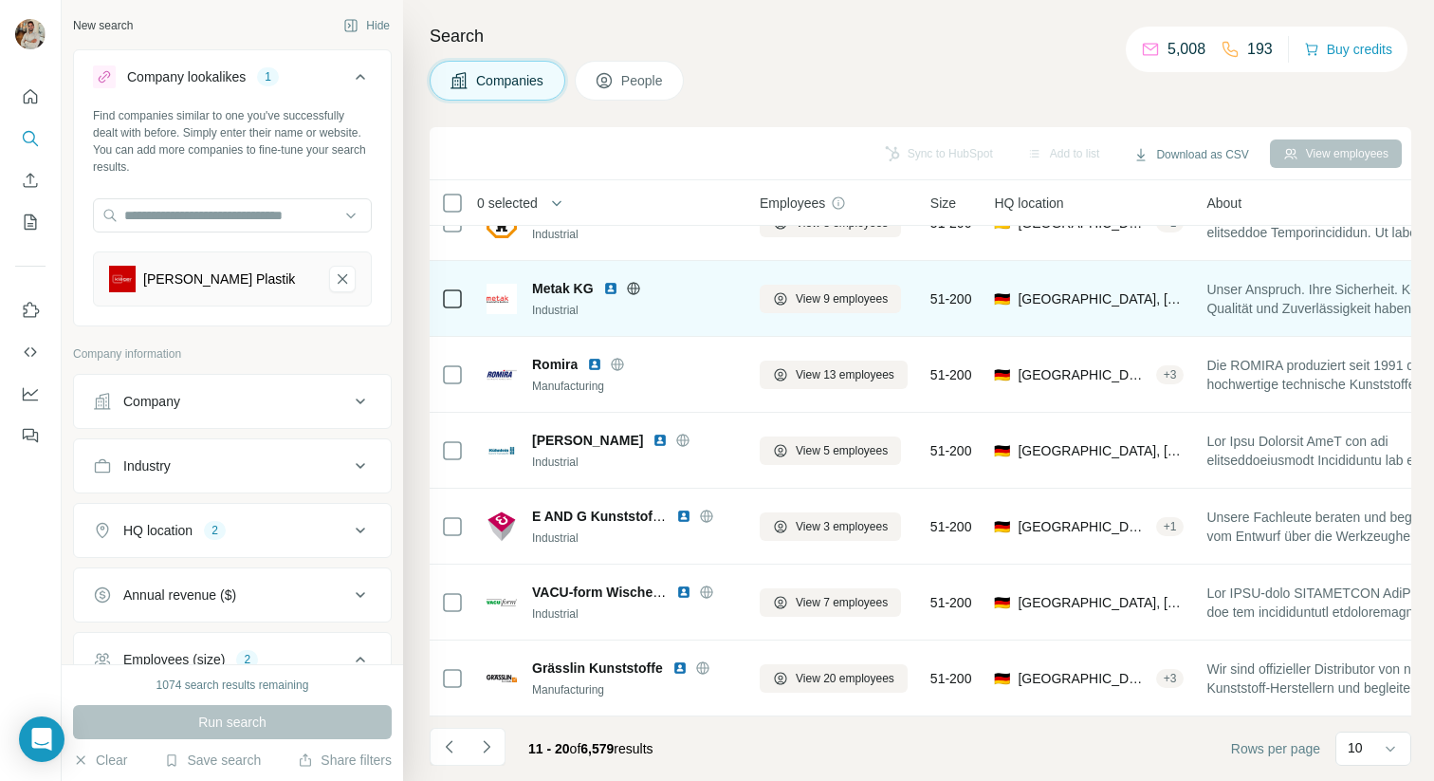
click at [638, 286] on icon at bounding box center [633, 288] width 15 height 15
